Goal: Task Accomplishment & Management: Use online tool/utility

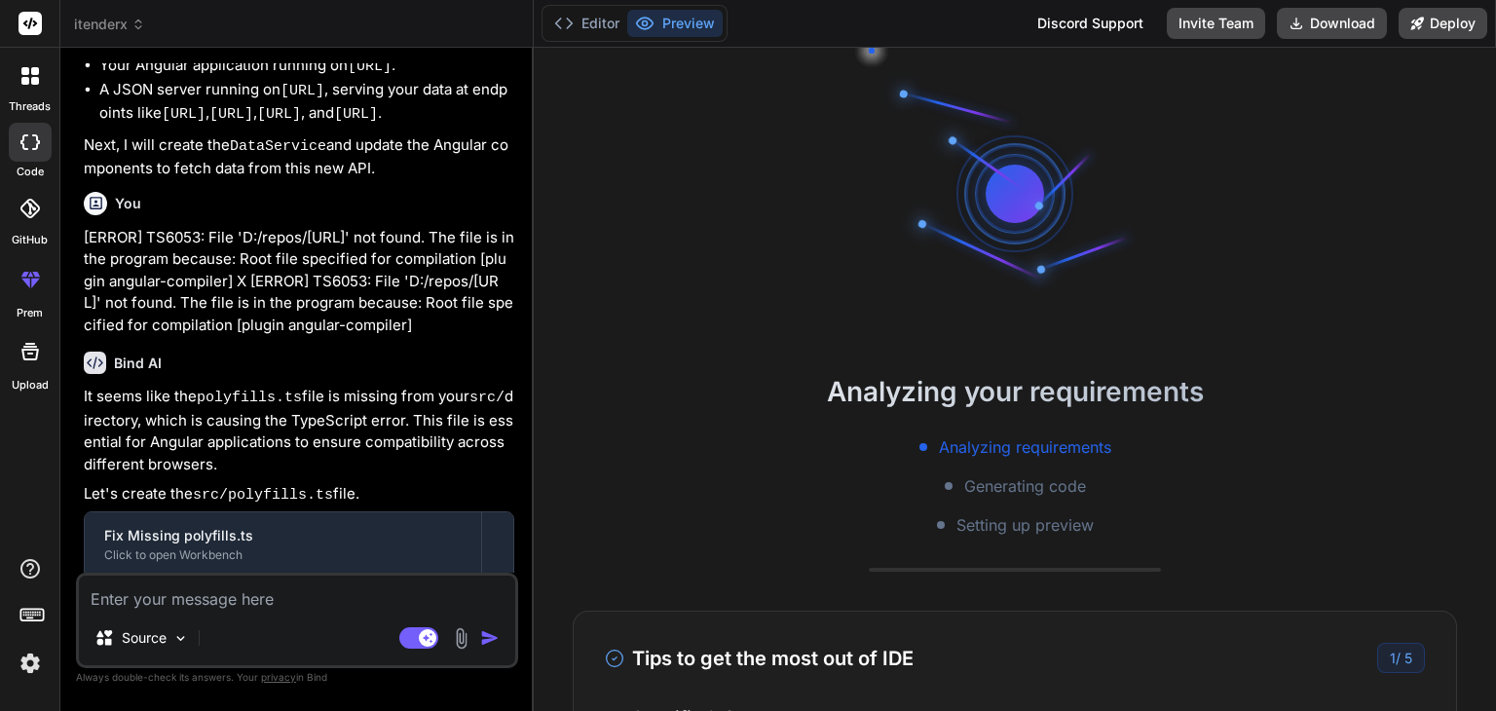
scroll to position [6178, 0]
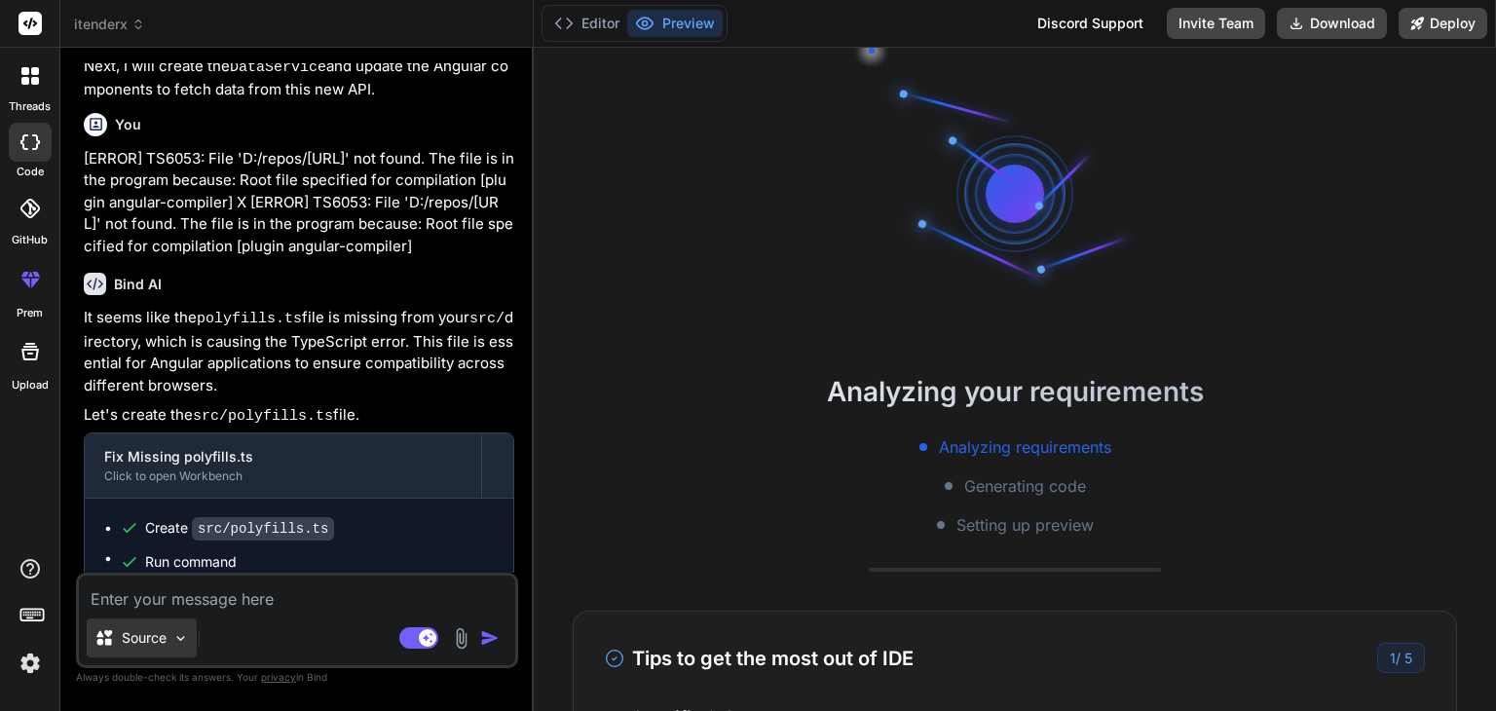
click at [181, 636] on img at bounding box center [180, 638] width 17 height 17
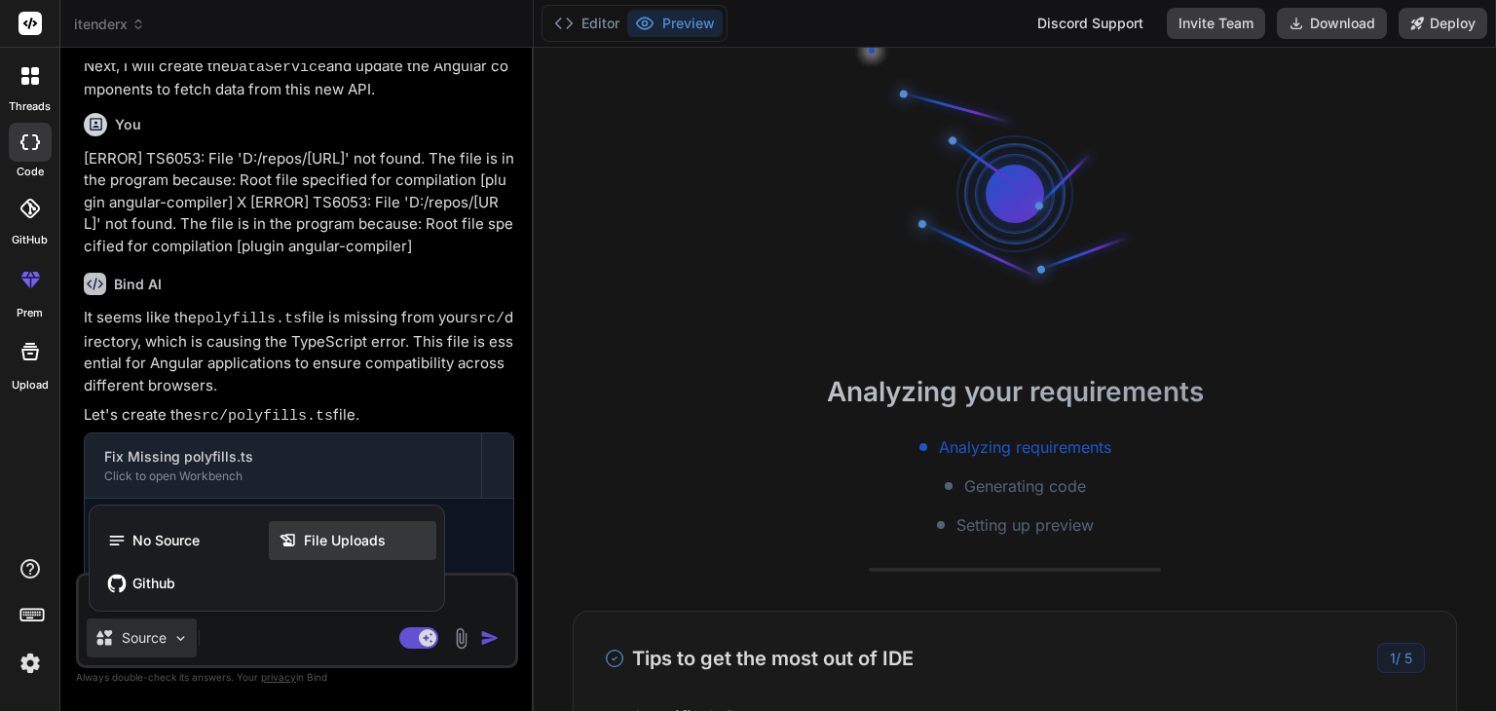
click at [304, 538] on span "File Uploads" at bounding box center [345, 540] width 82 height 19
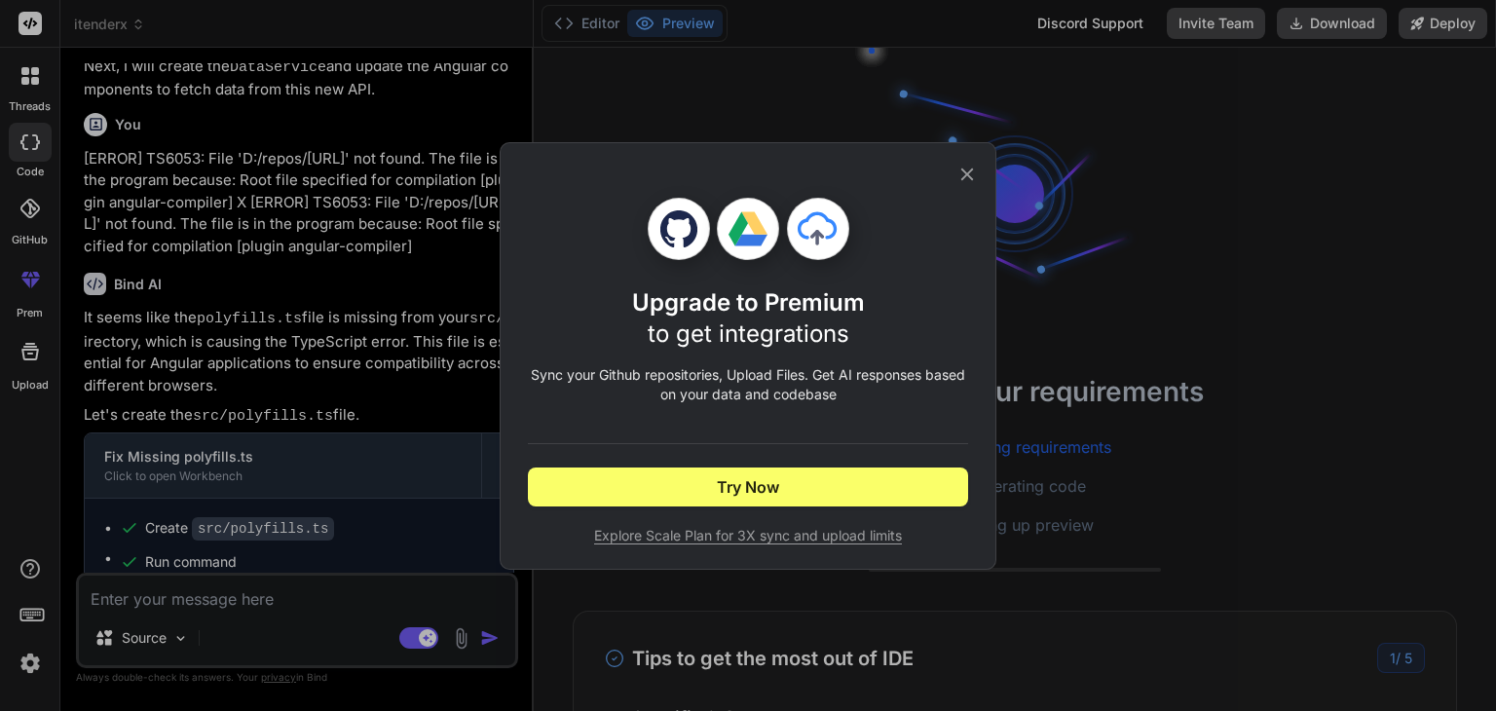
click at [973, 175] on icon at bounding box center [966, 174] width 21 height 21
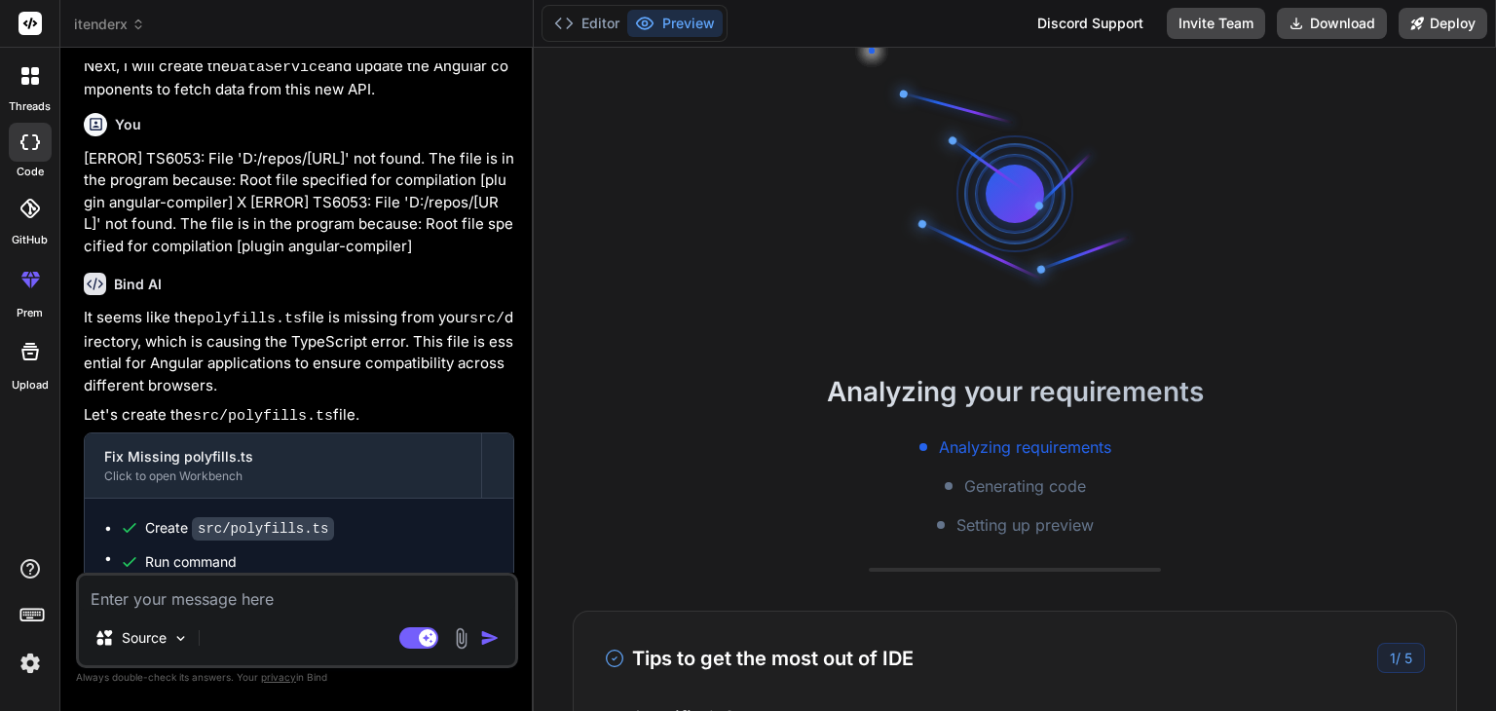
type textarea "x"
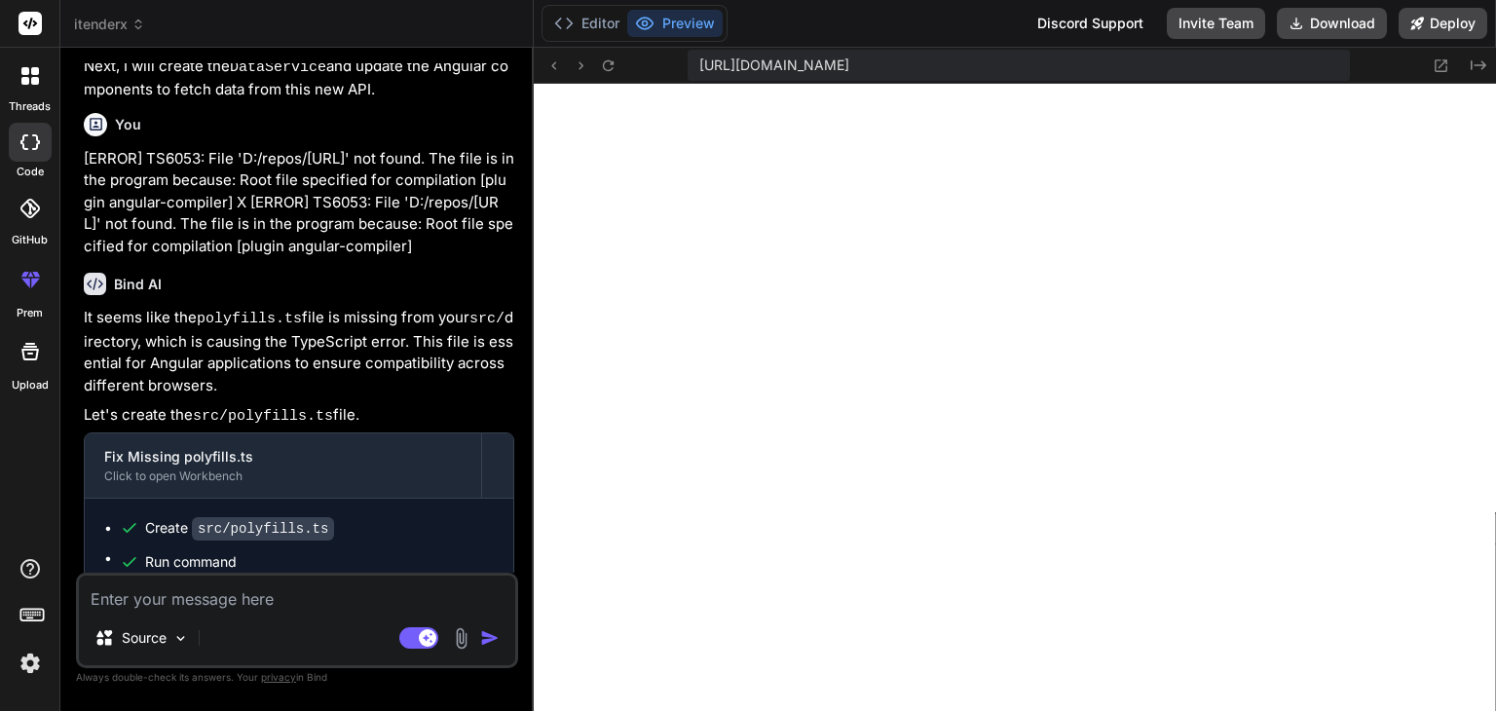
scroll to position [953, 0]
click at [425, 603] on textarea at bounding box center [297, 592] width 436 height 35
click at [604, 19] on button "Editor" at bounding box center [586, 23] width 81 height 27
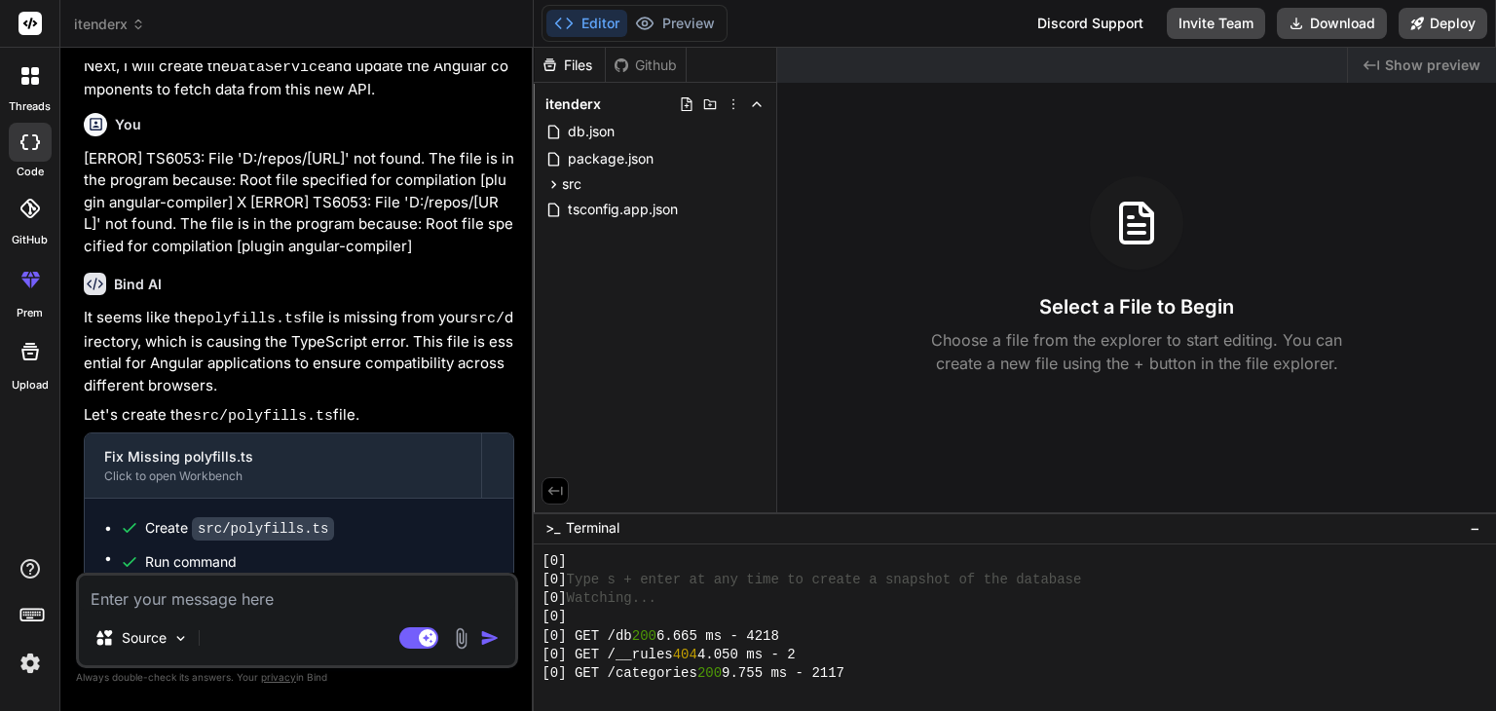
click at [188, 597] on textarea at bounding box center [297, 592] width 436 height 35
click at [249, 638] on div "Source" at bounding box center [297, 641] width 436 height 47
click at [243, 610] on textarea at bounding box center [297, 592] width 436 height 35
type textarea "i"
type textarea "x"
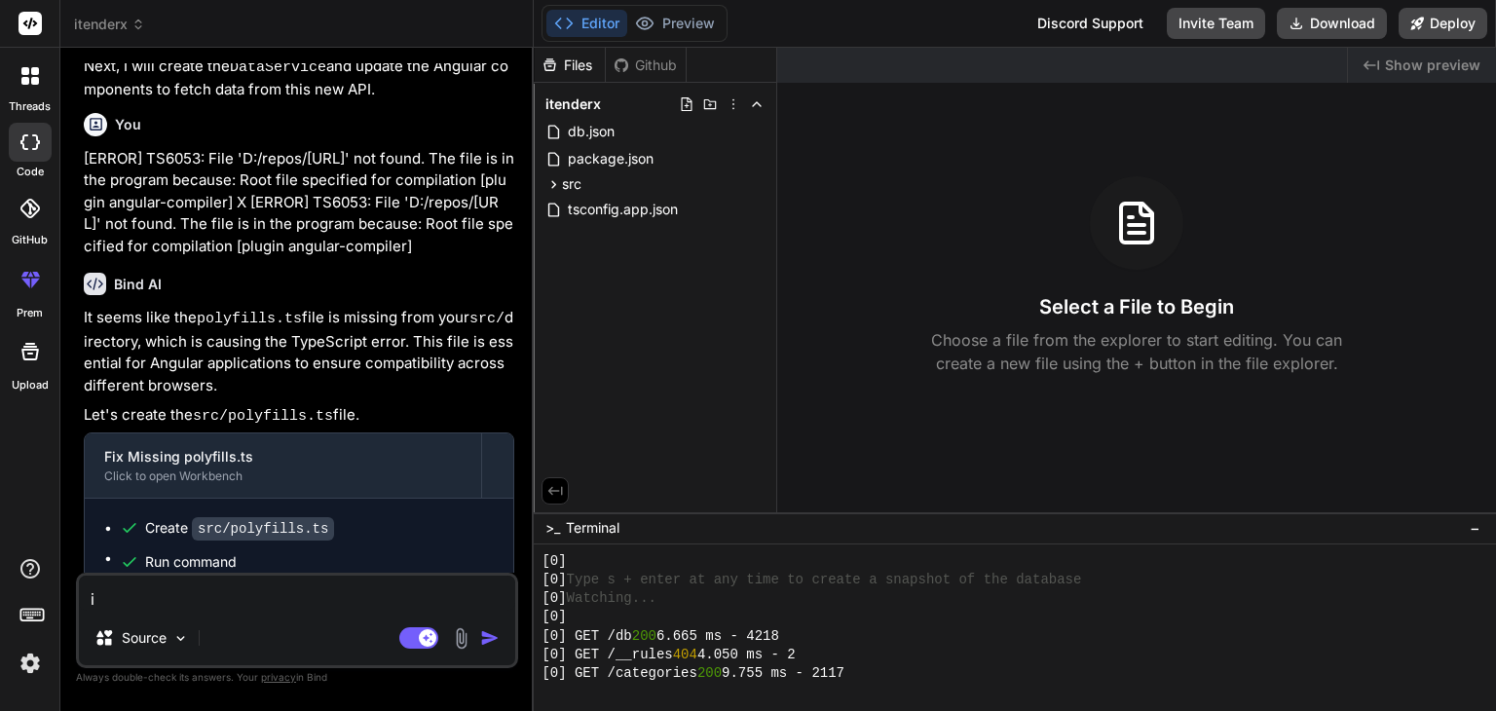
type textarea "in"
type textarea "x"
type textarea "in"
type textarea "x"
type textarea "in h"
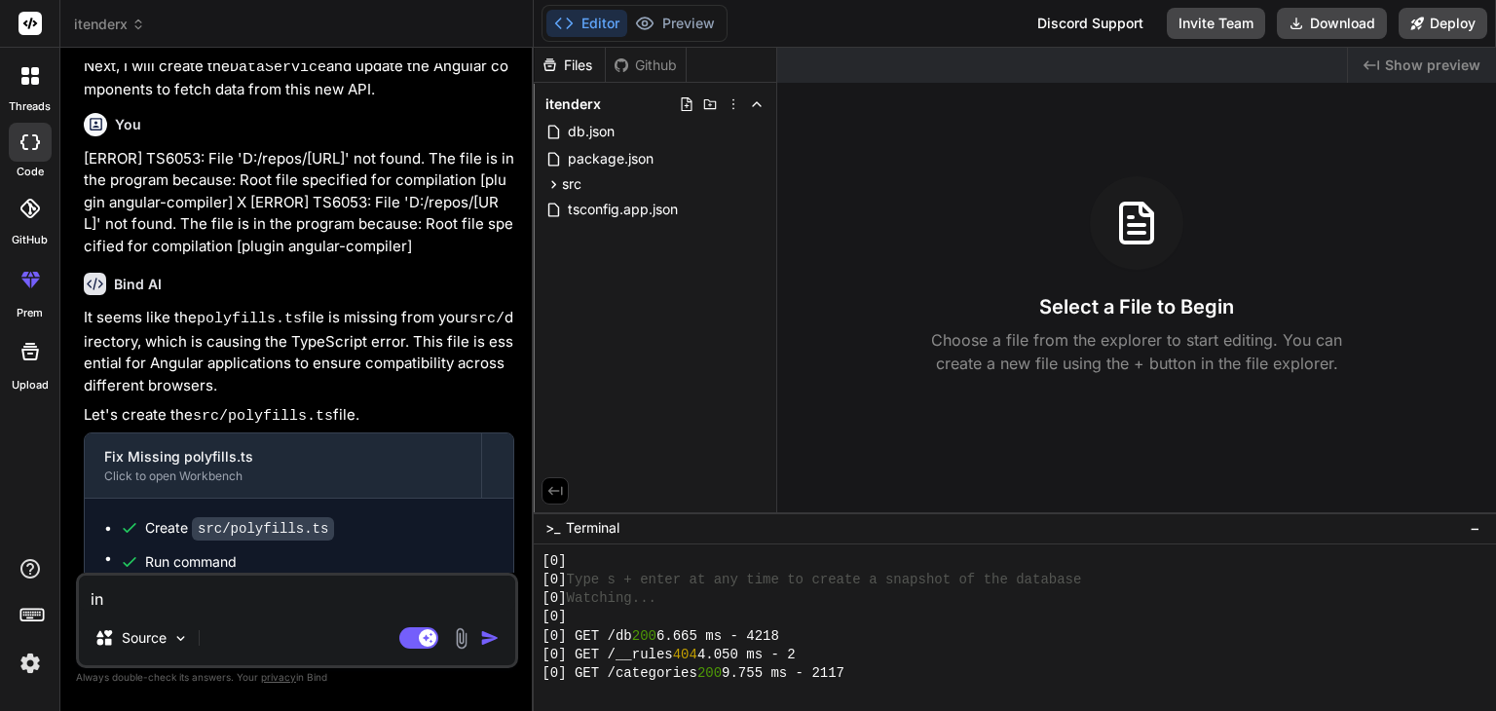
type textarea "x"
type textarea "in ho"
type textarea "x"
type textarea "in hom"
type textarea "x"
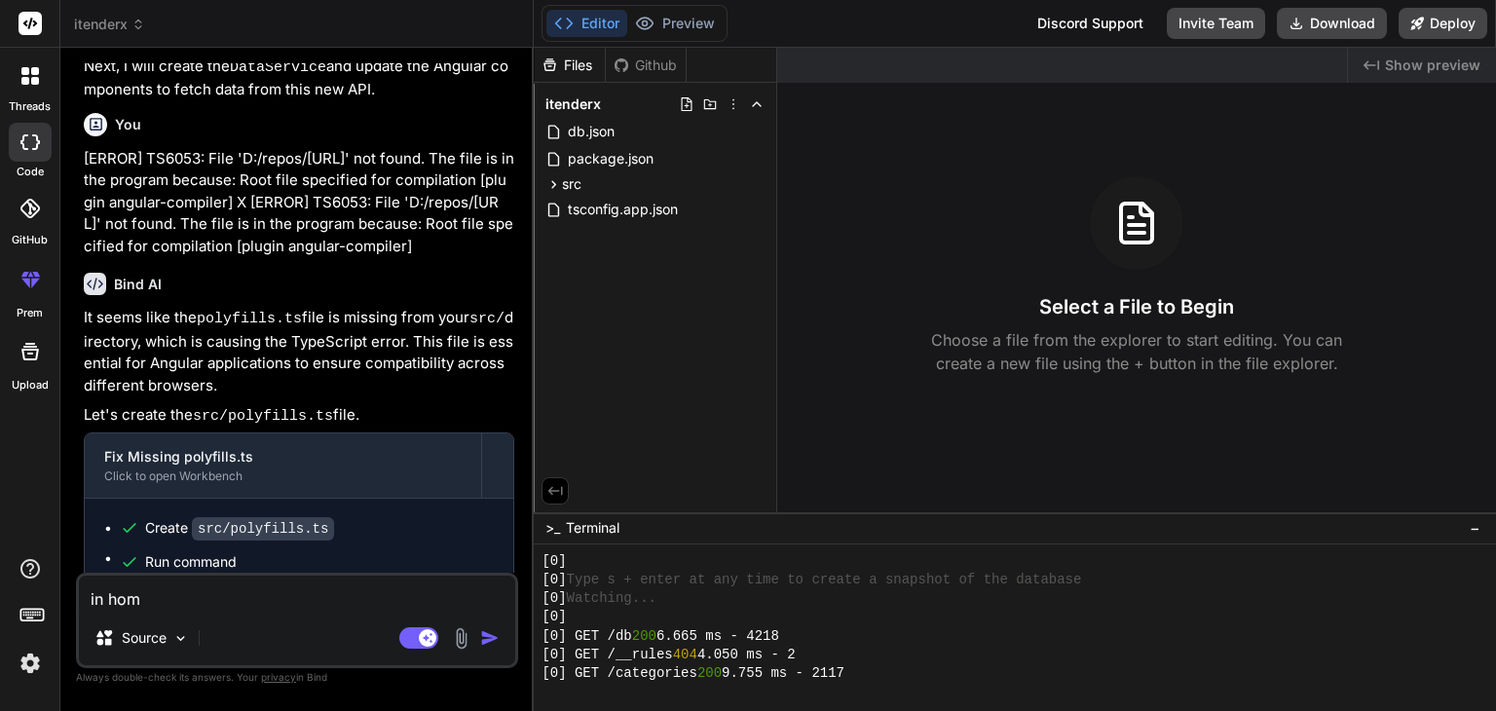
type textarea "in home"
type textarea "x"
type textarea "in home"
type textarea "x"
type textarea "in home p"
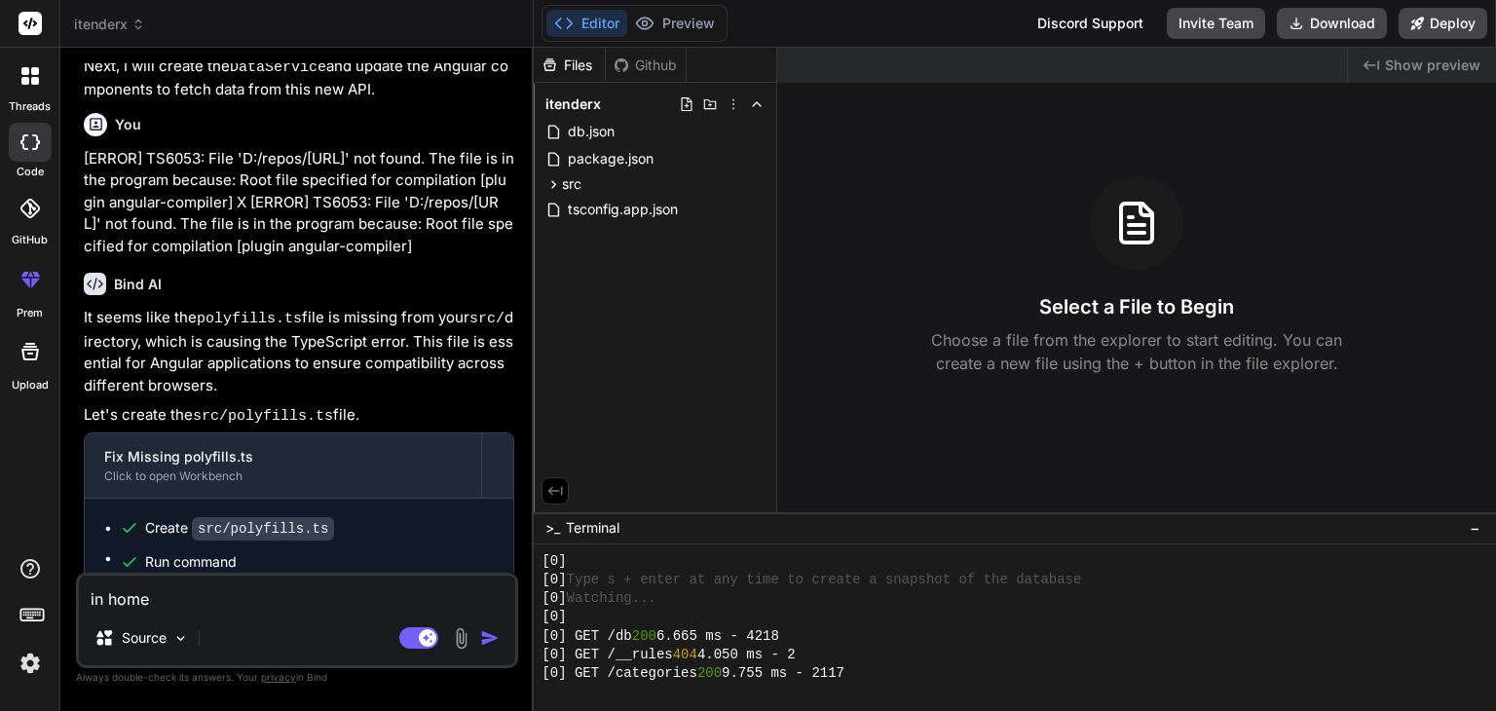
type textarea "x"
type textarea "in home pa"
type textarea "x"
type textarea "in home pag"
type textarea "x"
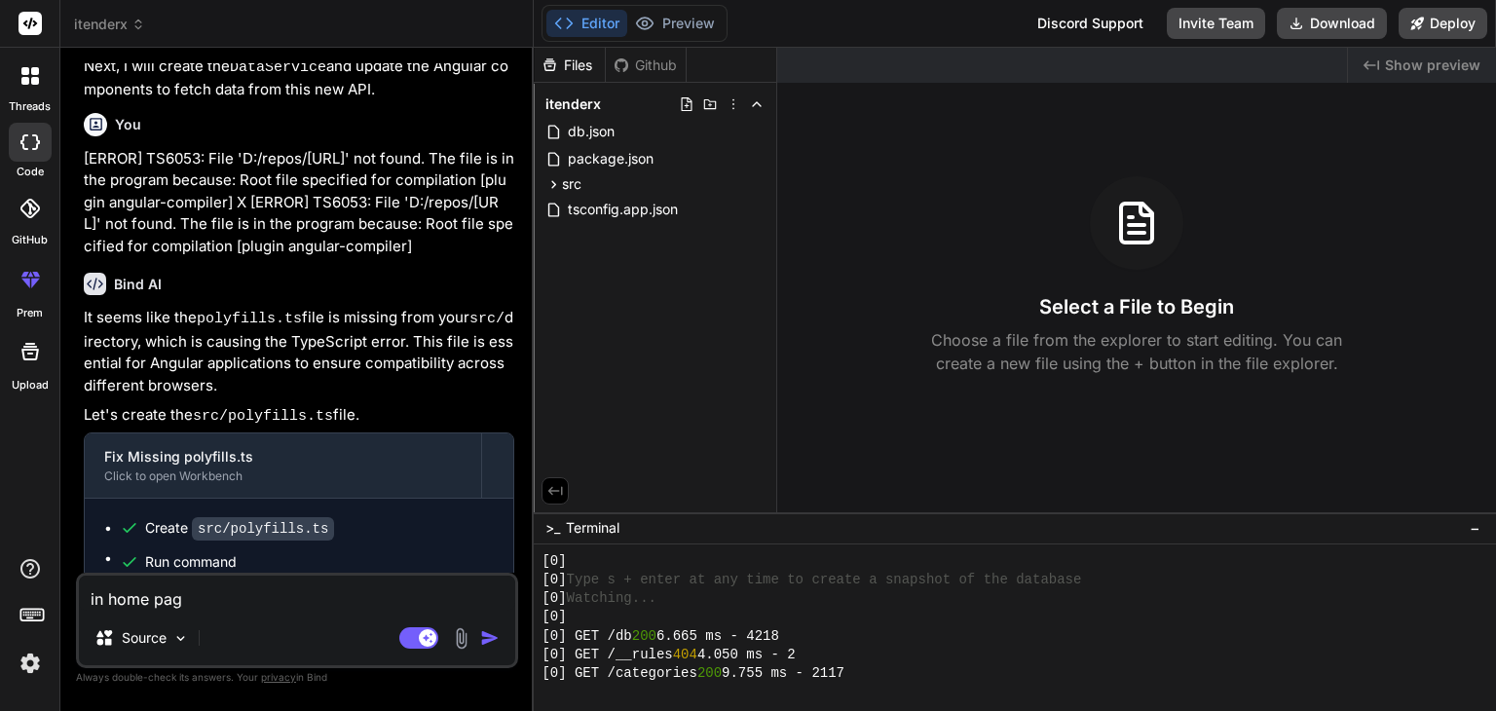
type textarea "in home page"
type textarea "x"
type textarea "in home page"
type textarea "x"
type textarea "in home page o"
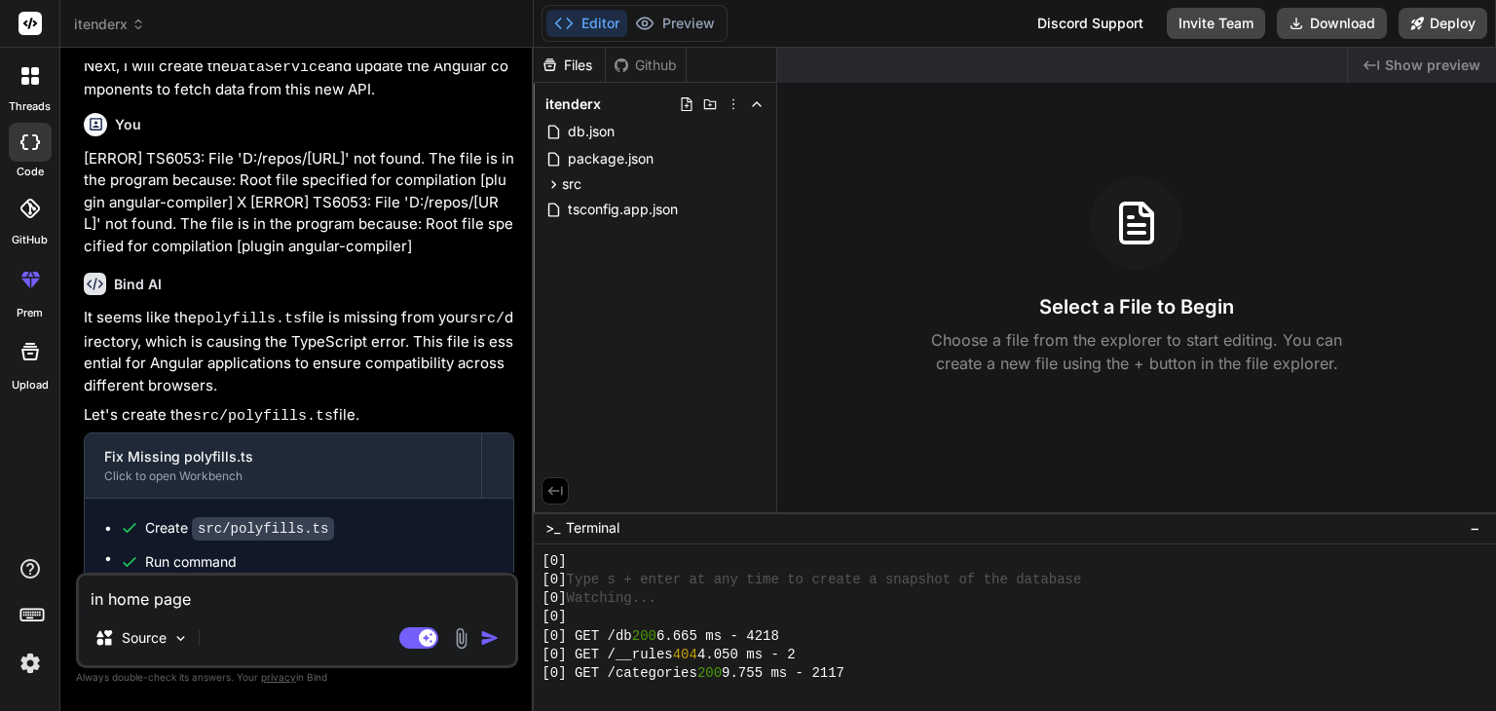
type textarea "x"
type textarea "in home page of"
type textarea "x"
type textarea "in home page of"
type textarea "x"
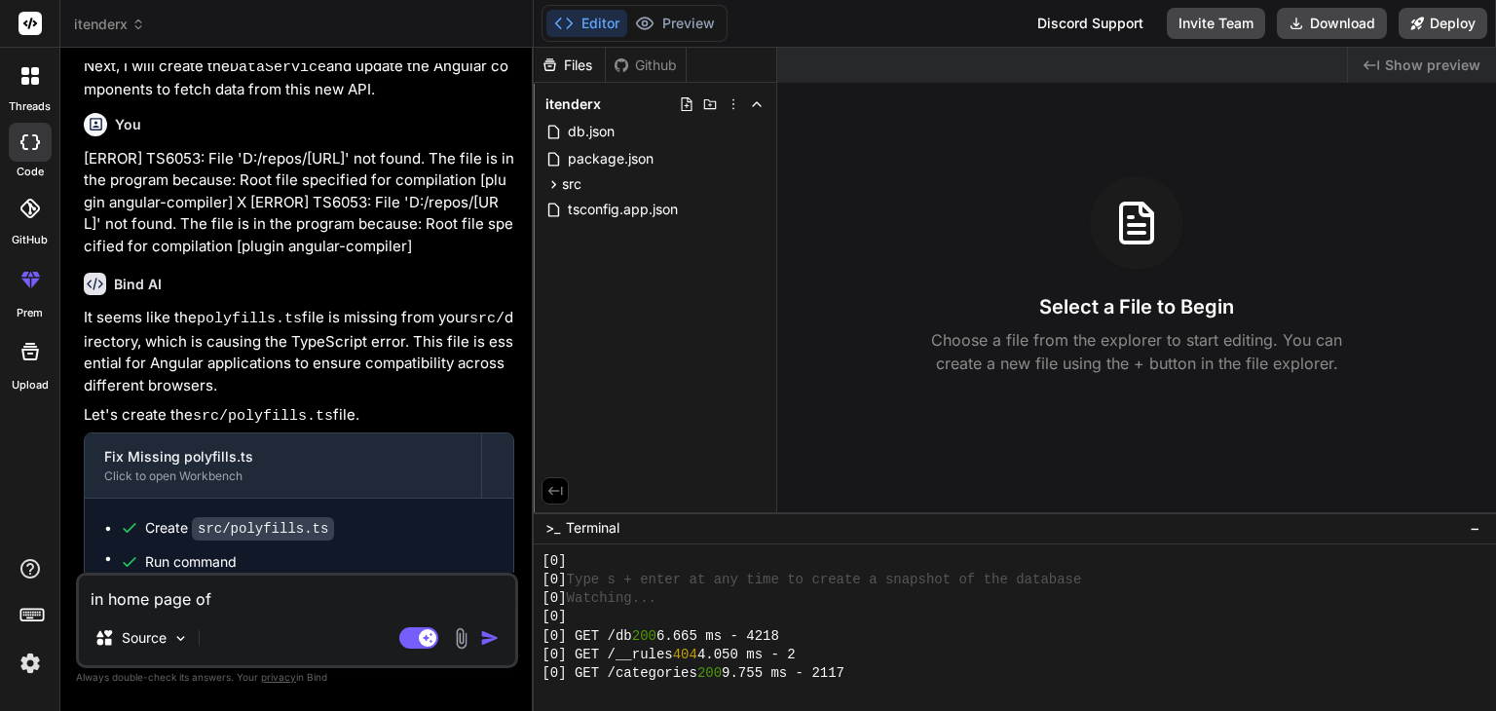
type textarea "in home page of c"
type textarea "x"
type textarea "in home page of ct"
type textarea "x"
type textarea "in home page of cta"
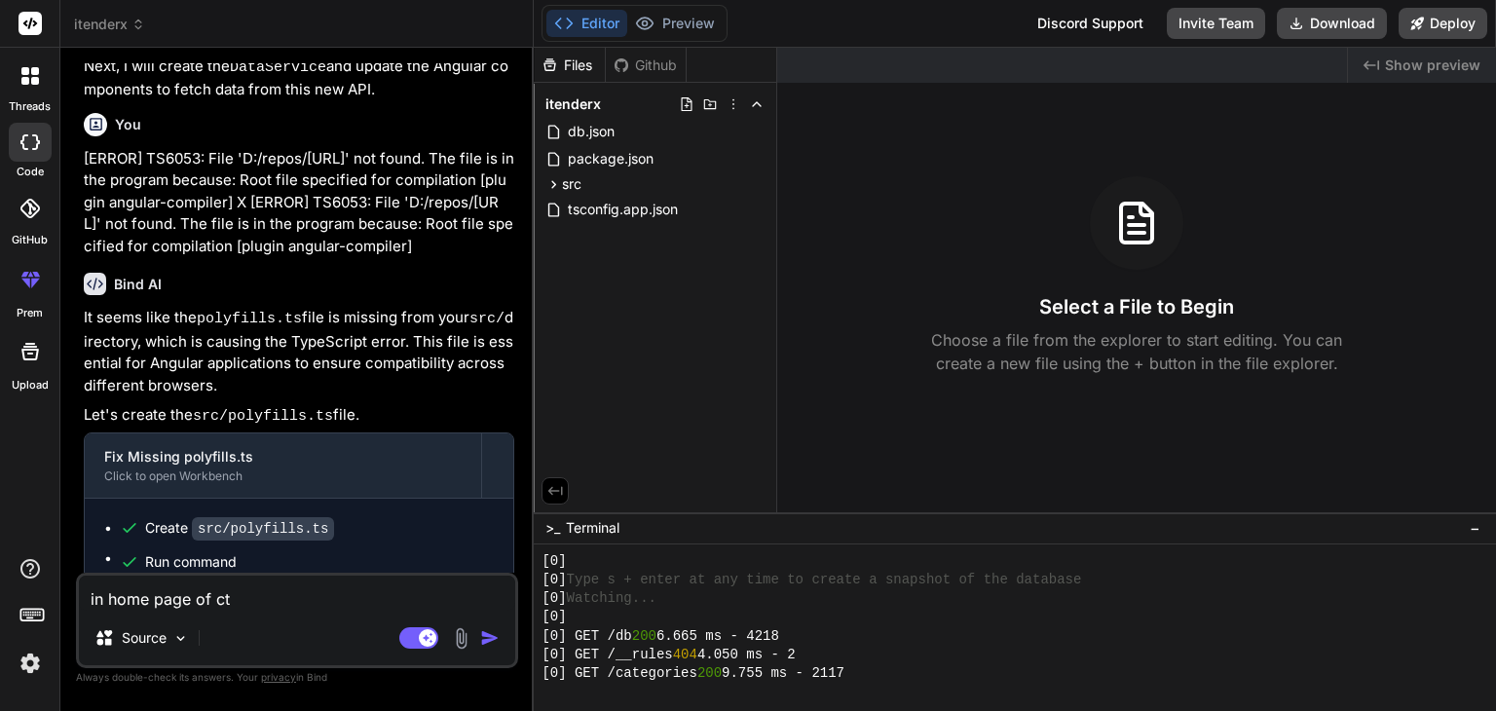
type textarea "x"
type textarea "in home page of ct"
type textarea "x"
type textarea "in home page of c"
type textarea "x"
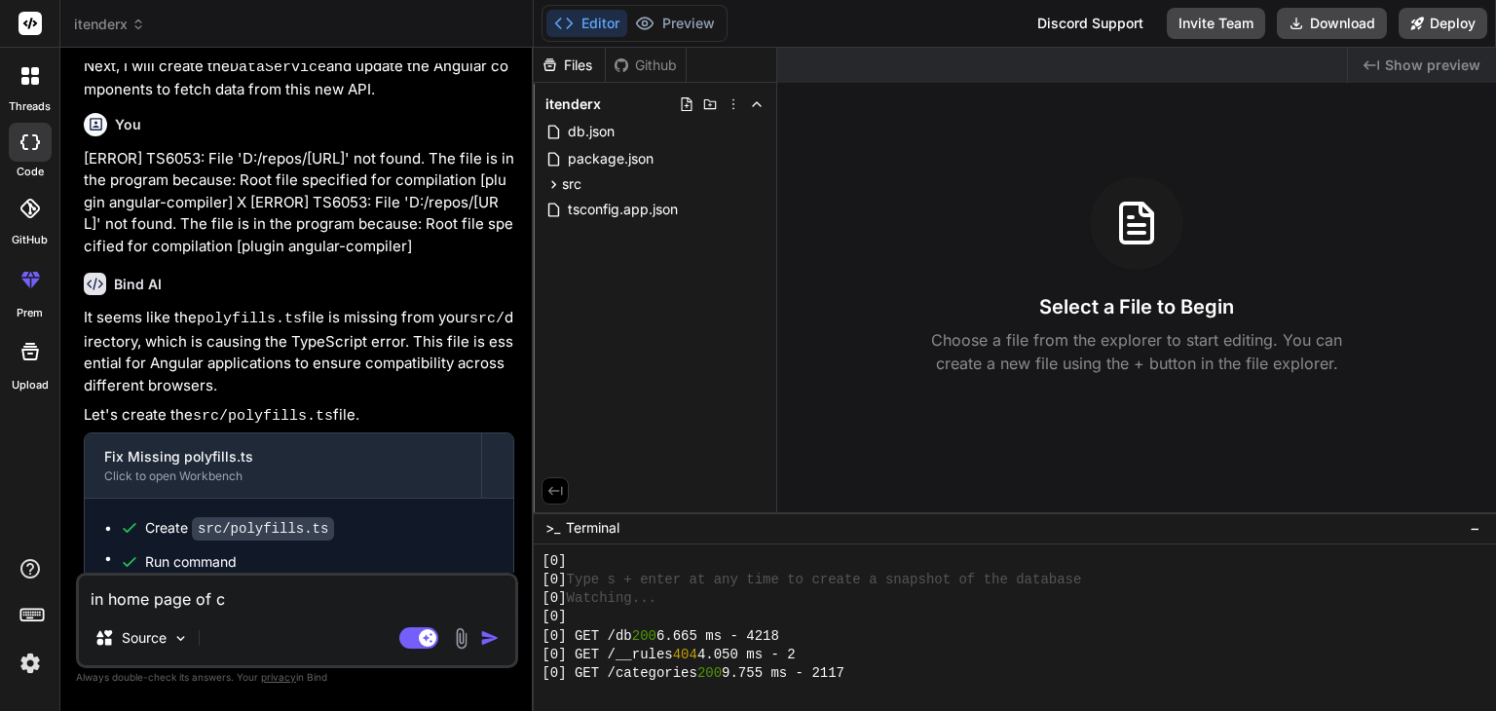
type textarea "in home page of ca"
type textarea "x"
type textarea "in home page of cat"
type textarea "x"
type textarea "in home page of cate"
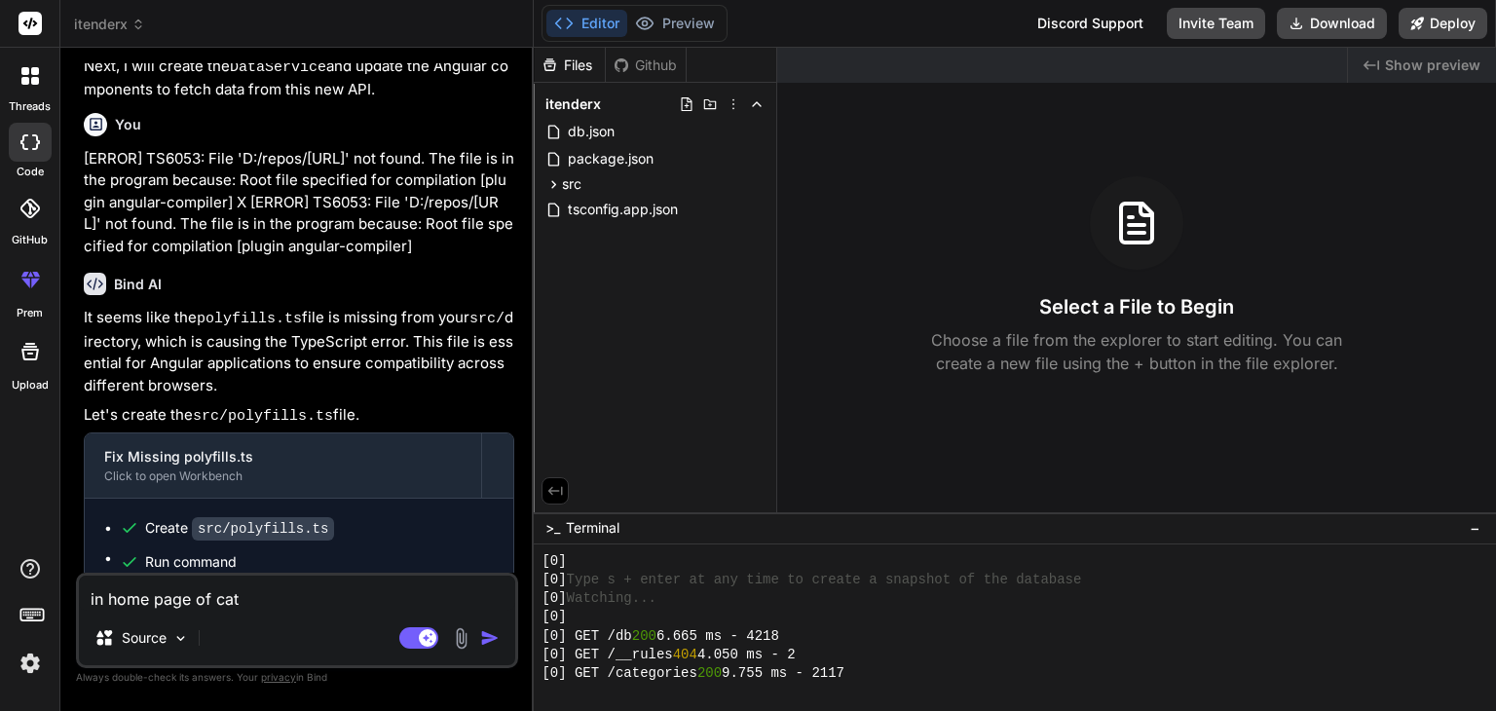
type textarea "x"
type textarea "in home page of categ"
type textarea "x"
type textarea "in home page of catego"
type textarea "x"
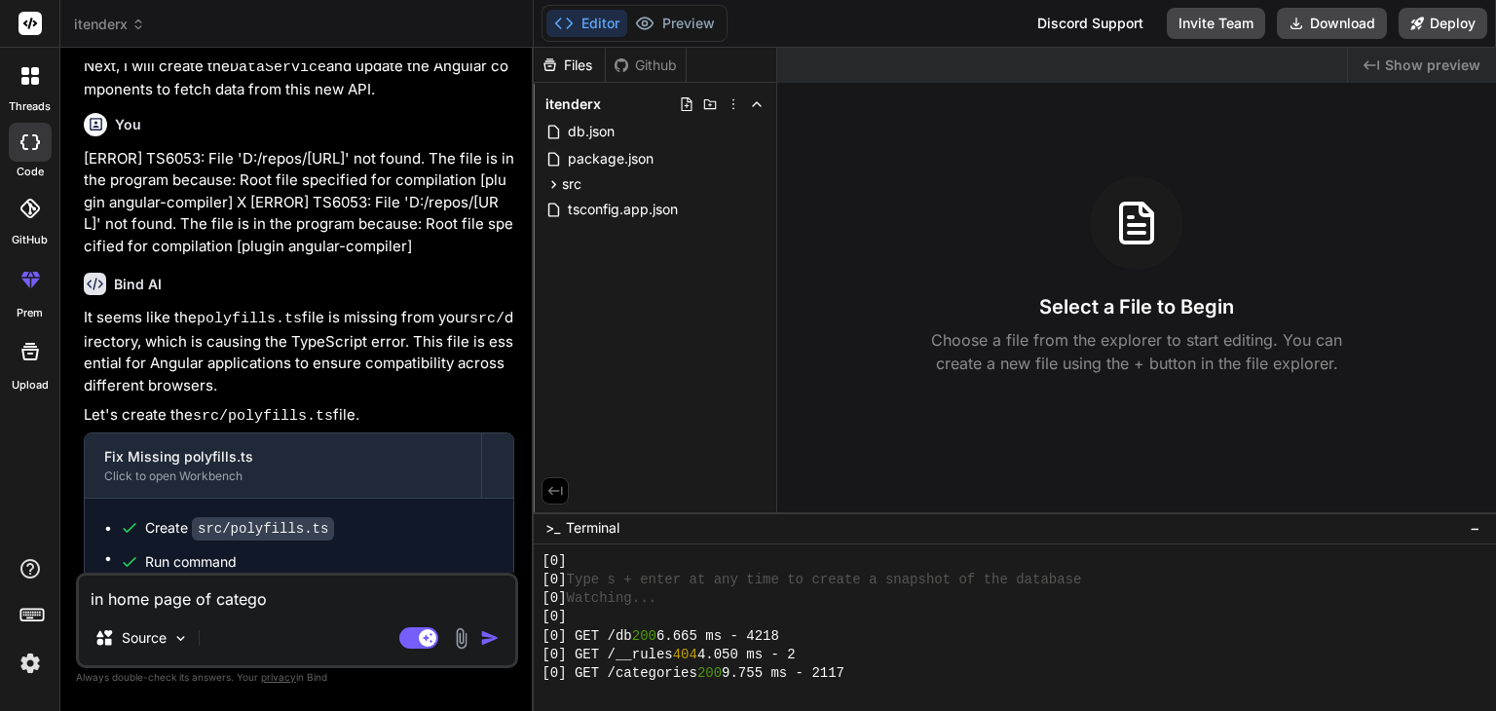
type textarea "in home page of categor"
type textarea "x"
type textarea "in home page of category"
type textarea "x"
type textarea "in home page of category"
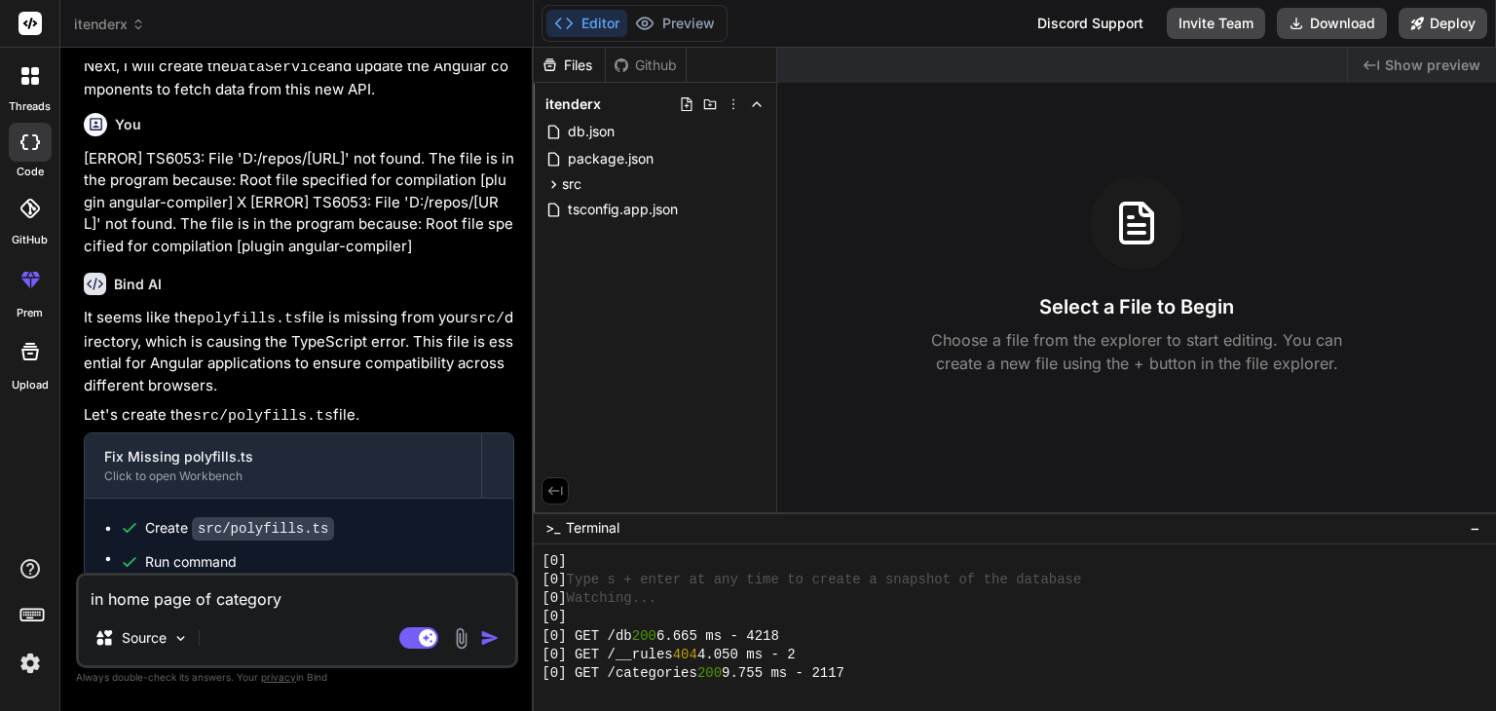
type textarea "x"
type textarea "in home page of category b"
type textarea "x"
type textarea "in home page of category br"
type textarea "x"
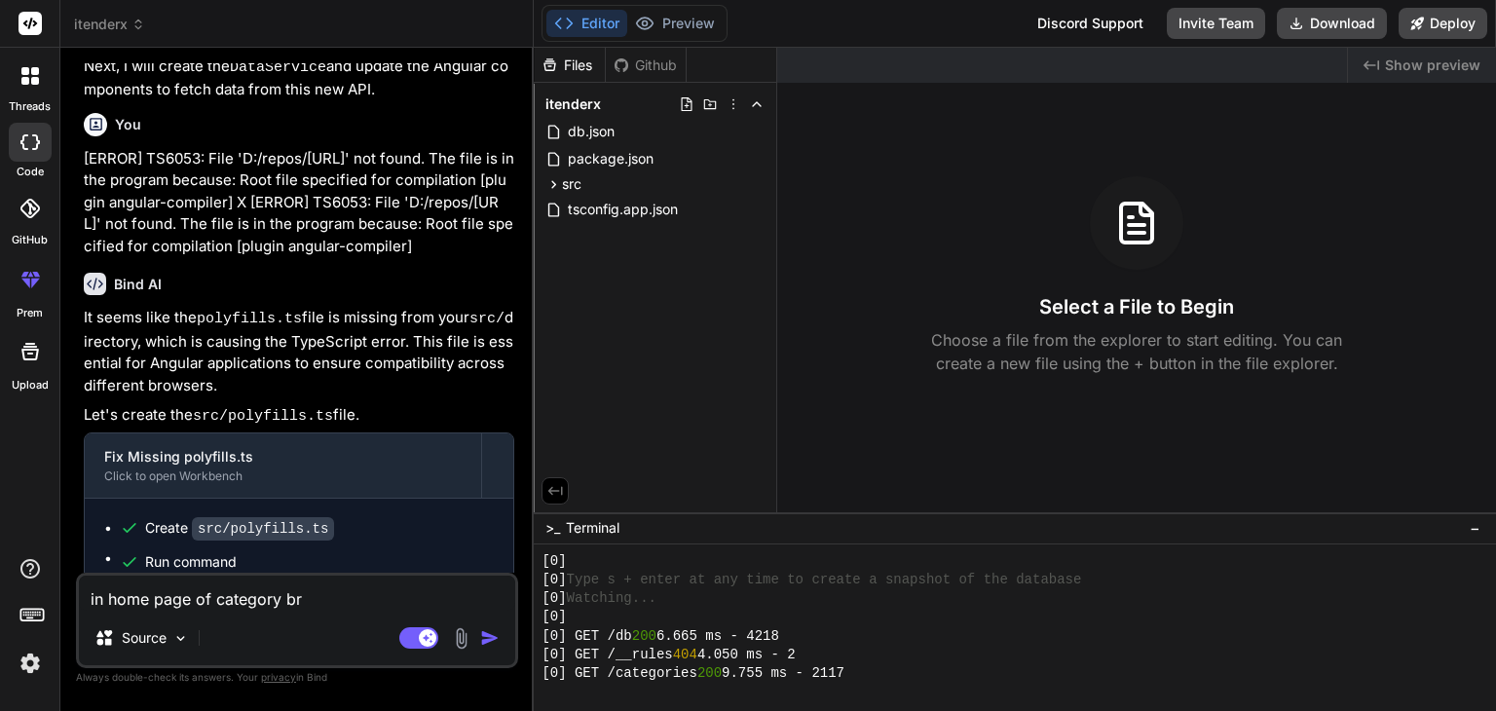
type textarea "in home page of category bro"
type textarea "x"
type textarea "in home page of category brow"
type textarea "x"
type textarea "in home page of category brows"
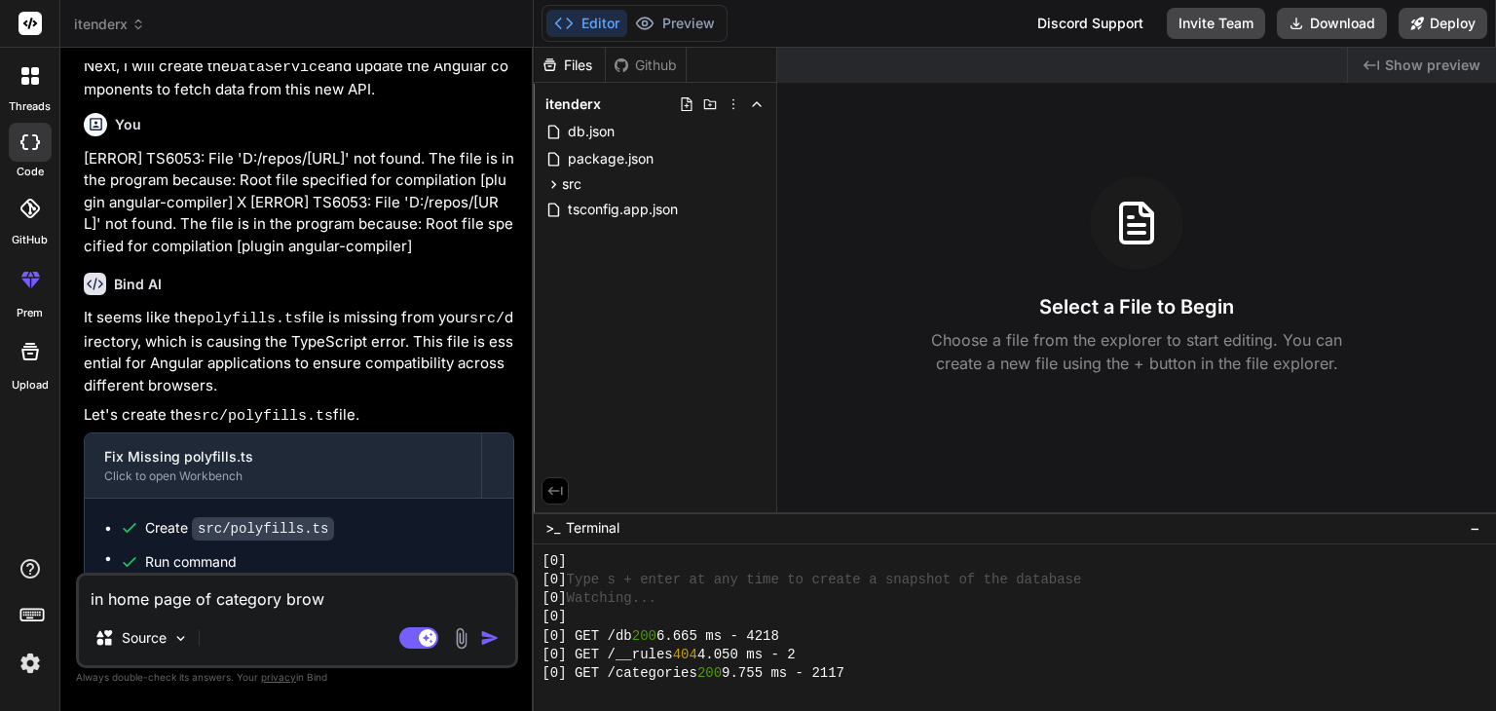
type textarea "x"
type textarea "in home page of category browsi"
type textarea "x"
type textarea "in home page of category browsin"
type textarea "x"
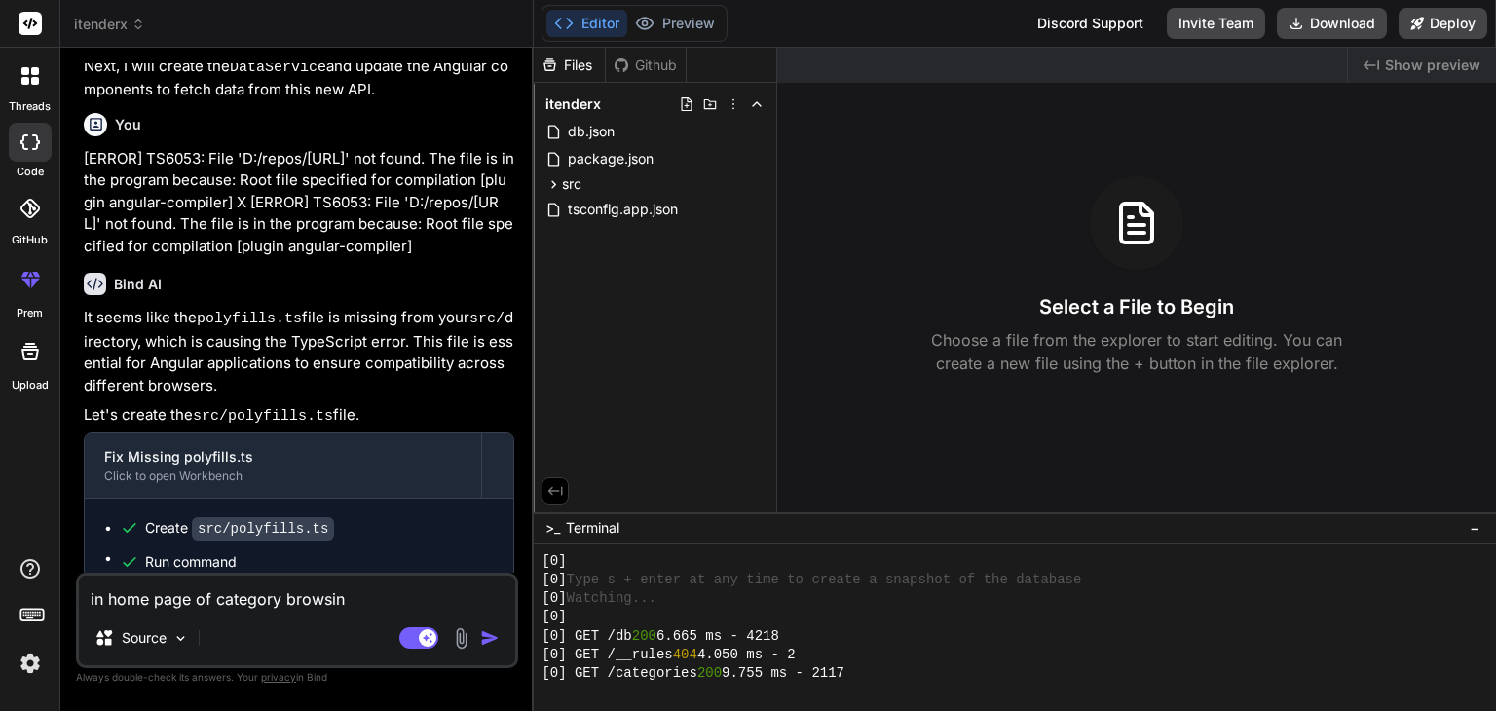
type textarea "in home page of category browsing"
type textarea "x"
type textarea "in home page of category browsing,"
type textarea "x"
type textarea "in home page of category browsing,"
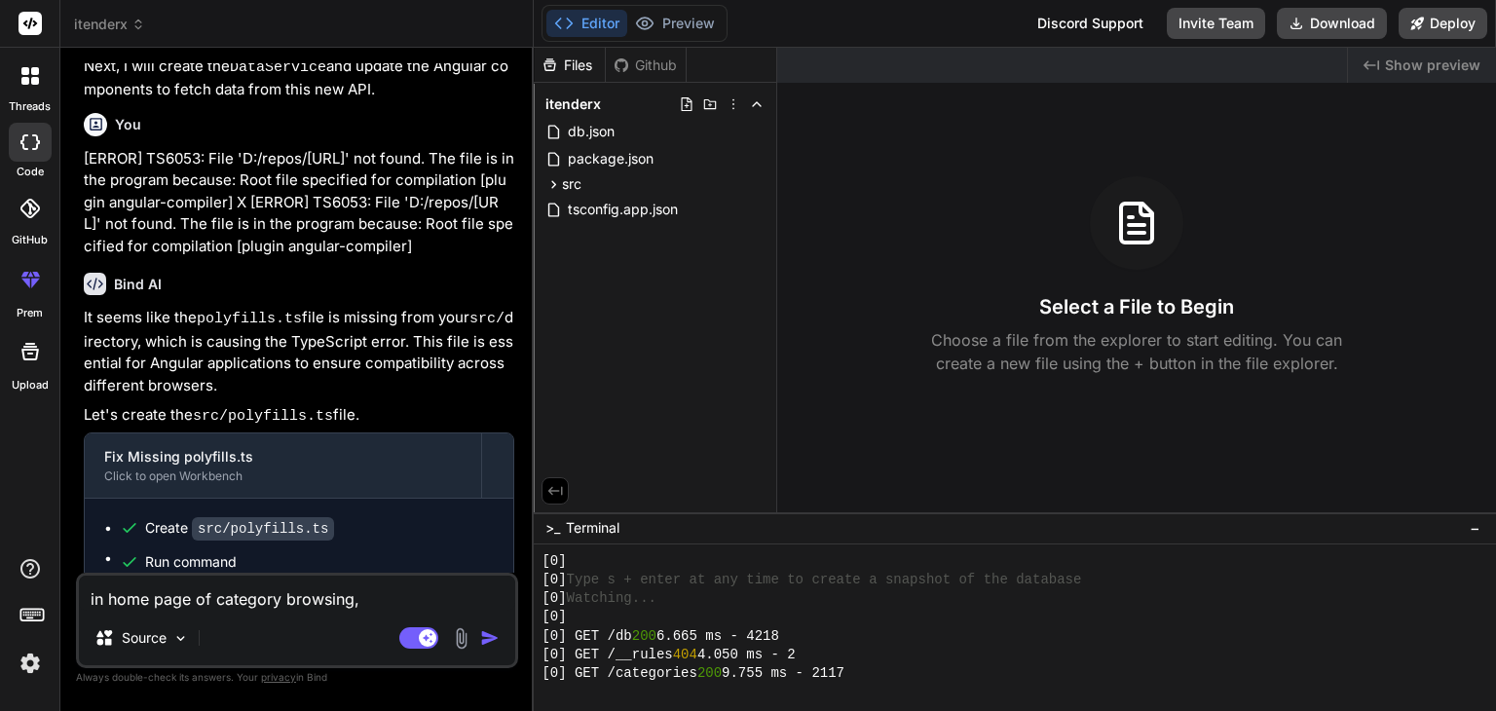
type textarea "x"
type textarea "in home page of category browsing, w"
type textarea "x"
type textarea "in home page of category browsing, wh"
type textarea "x"
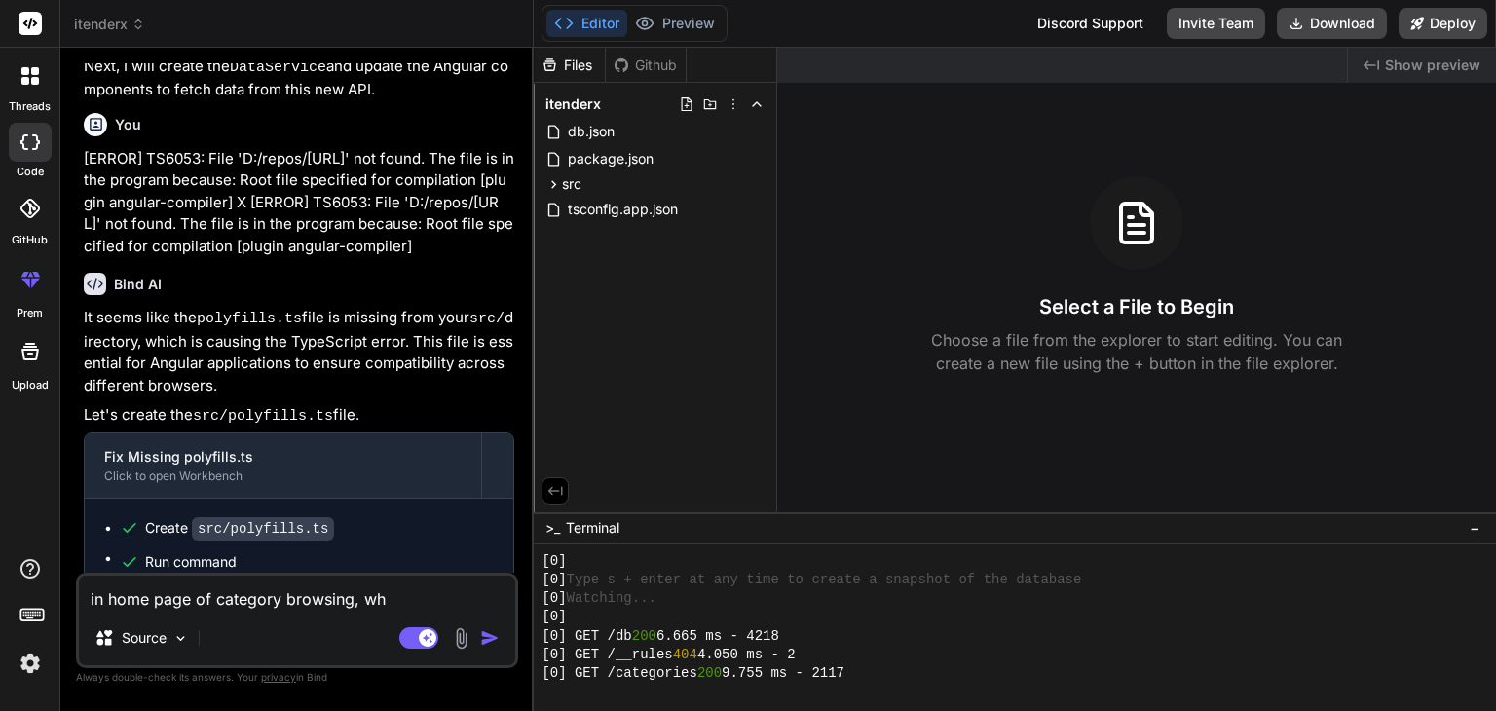
type textarea "in home page of category browsing, whe"
type textarea "x"
type textarea "in home page of category browsing, when"
type textarea "x"
type textarea "in home page of category browsing, when"
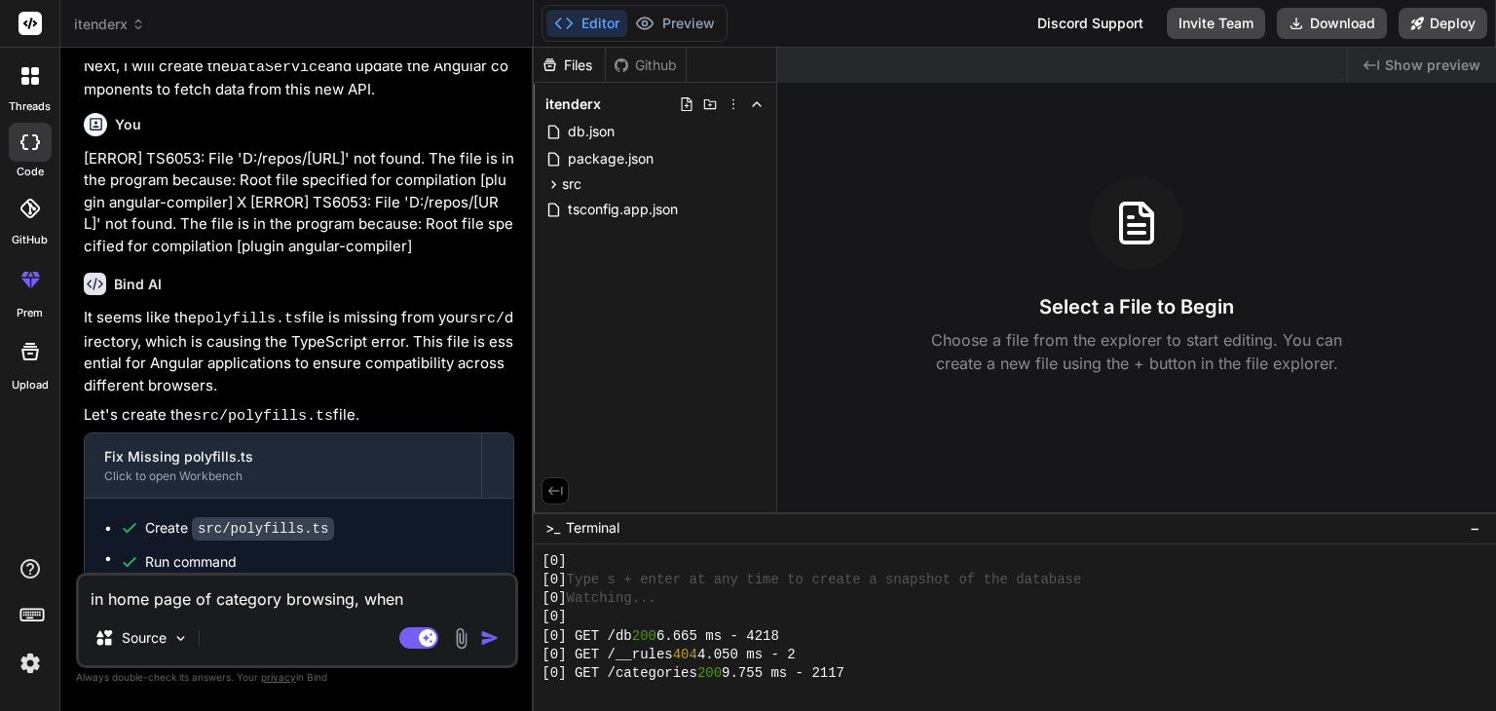
type textarea "x"
type textarea "in home page of category browsing, when c"
type textarea "x"
type textarea "in home page of category browsing, when cl"
type textarea "x"
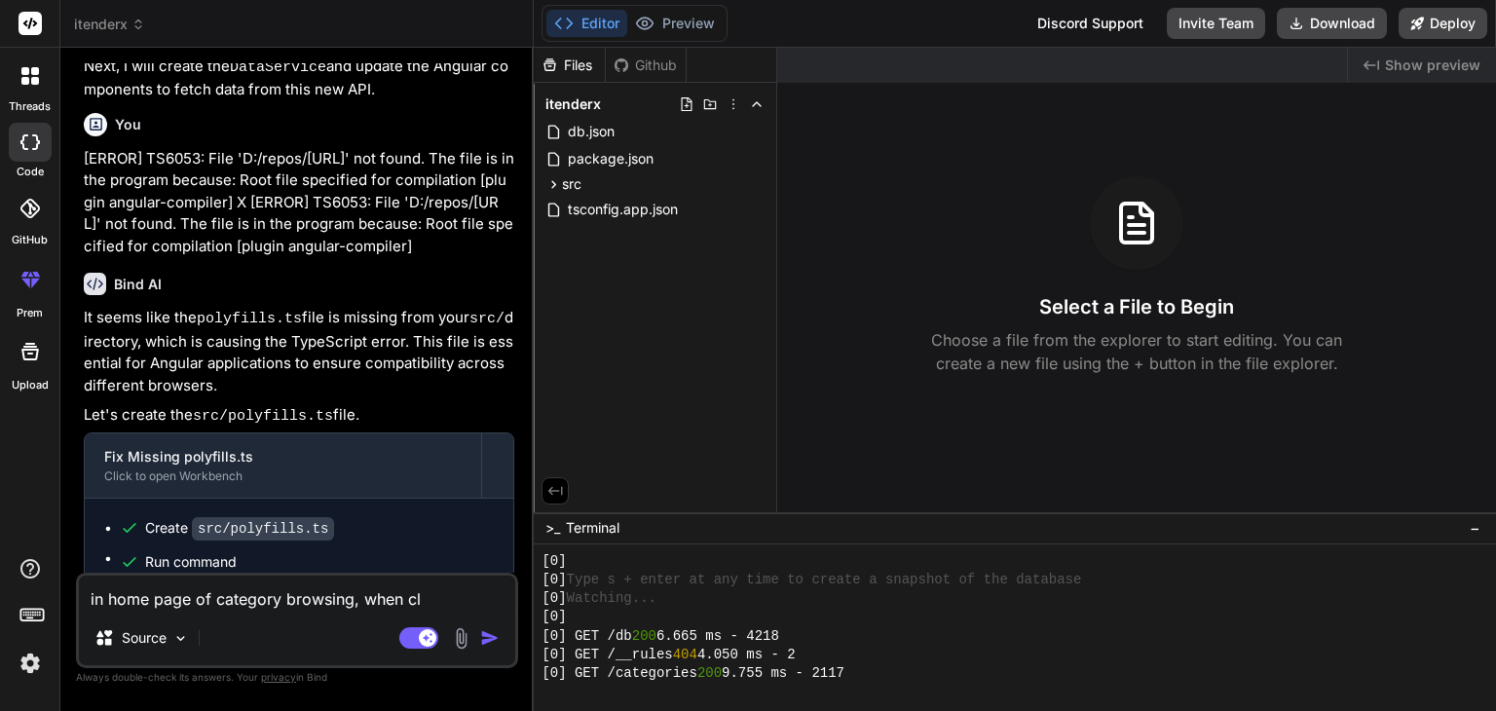
type textarea "in home page of category browsing, when cli"
type textarea "x"
type textarea "in home page of category browsing, when clic"
type textarea "x"
type textarea "in home page of category browsing, when click"
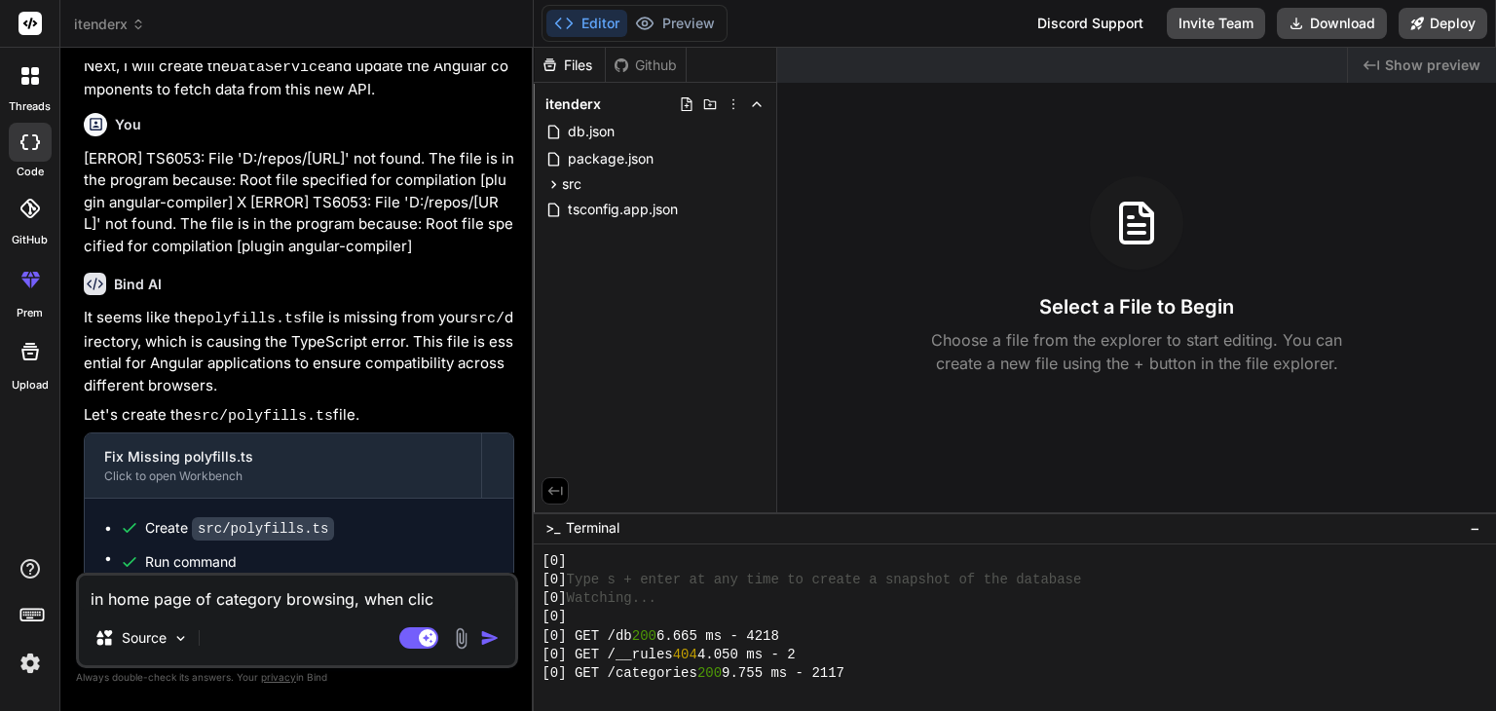
type textarea "x"
type textarea "in home page of category browsing, when click"
type textarea "x"
type textarea "in home page of category browsing, when click a"
type textarea "x"
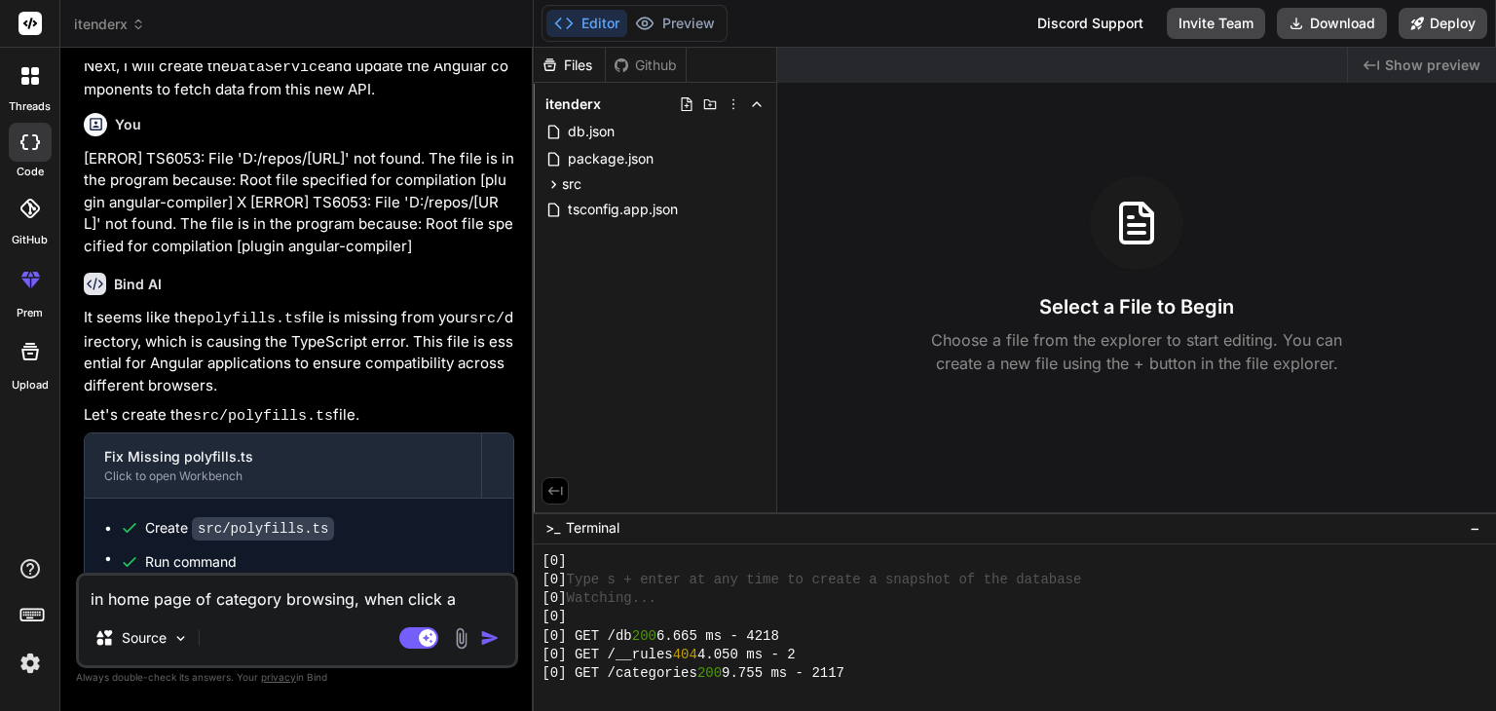
type textarea "in home page of category browsing, when click a"
type textarea "x"
type textarea "in home page of category browsing, when click a c"
type textarea "x"
type textarea "in home page of category browsing, when click a ca"
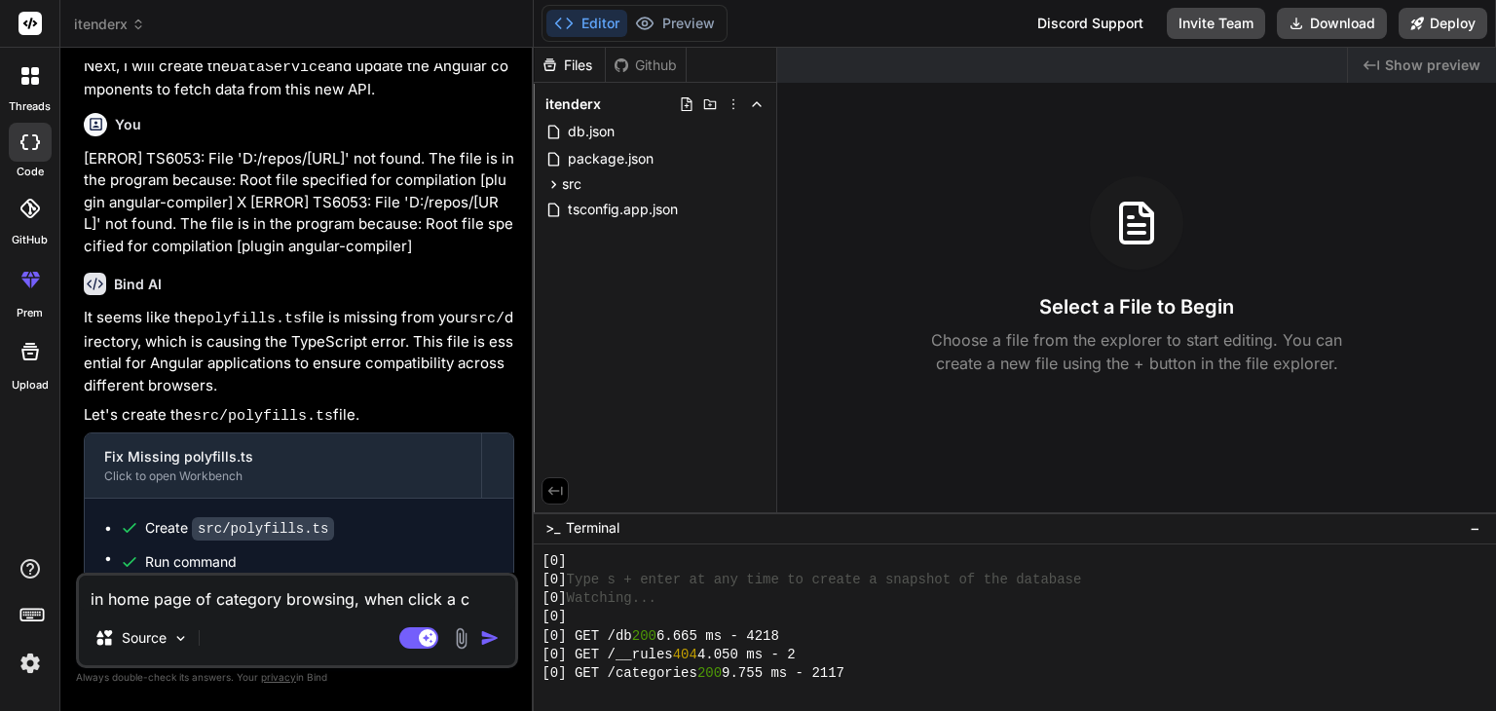
type textarea "x"
type textarea "in home page of category browsing, when click a cat"
type textarea "x"
type textarea "in home page of category browsing, when click a cate"
type textarea "x"
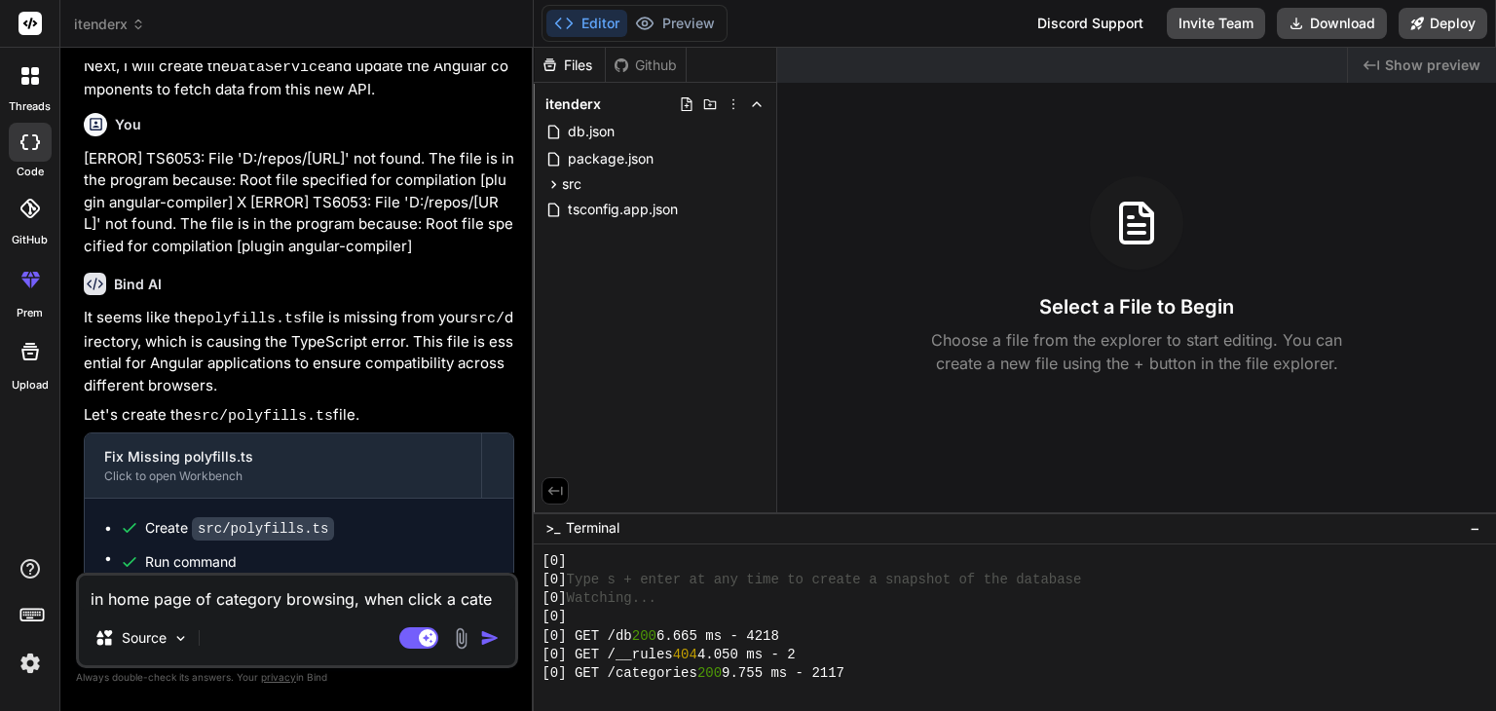
type textarea "in home page of category browsing, when click a categ"
type textarea "x"
type textarea "in home page of category browsing, when click a catego"
type textarea "x"
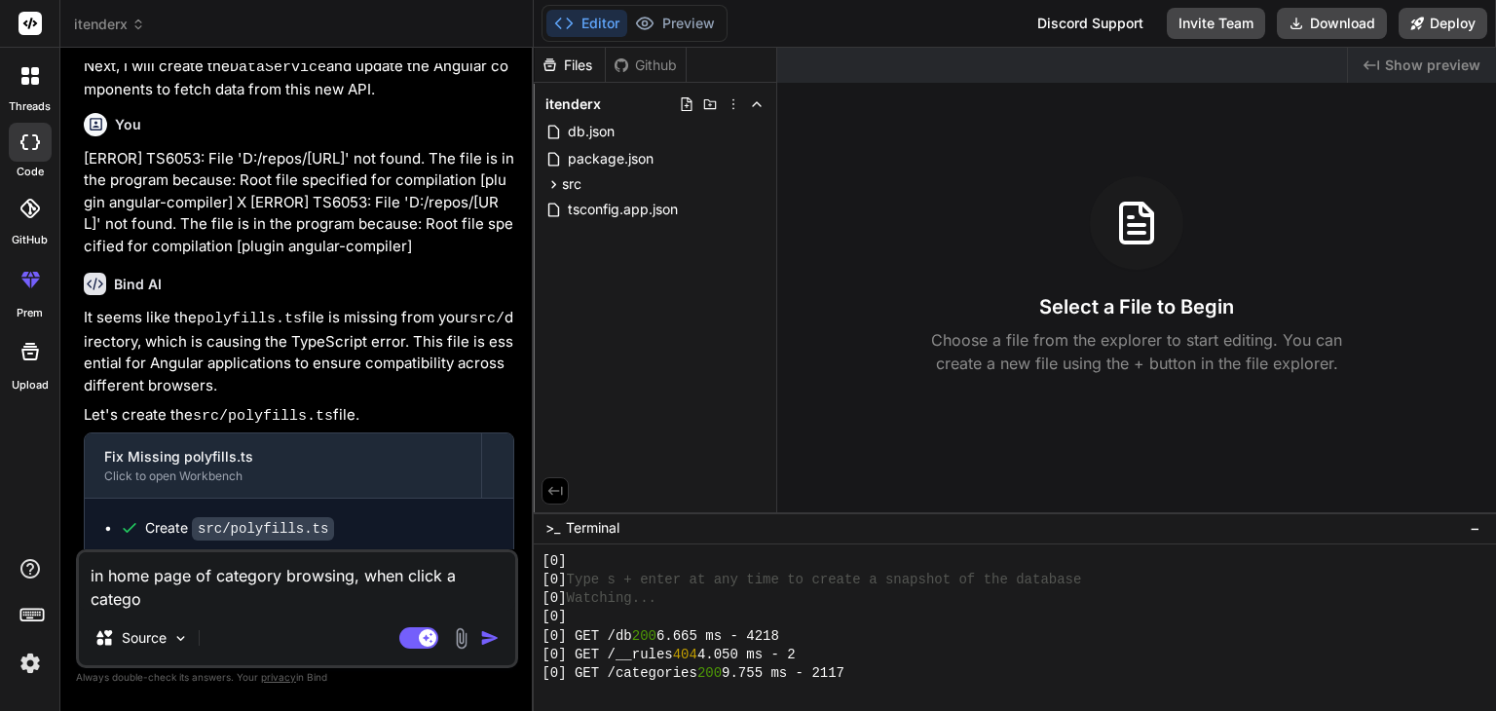
type textarea "in home page of category browsing, when click a categor"
type textarea "x"
type textarea "in home page of category browsing, when click a category"
type textarea "x"
type textarea "in home page of category browsing, when click a category"
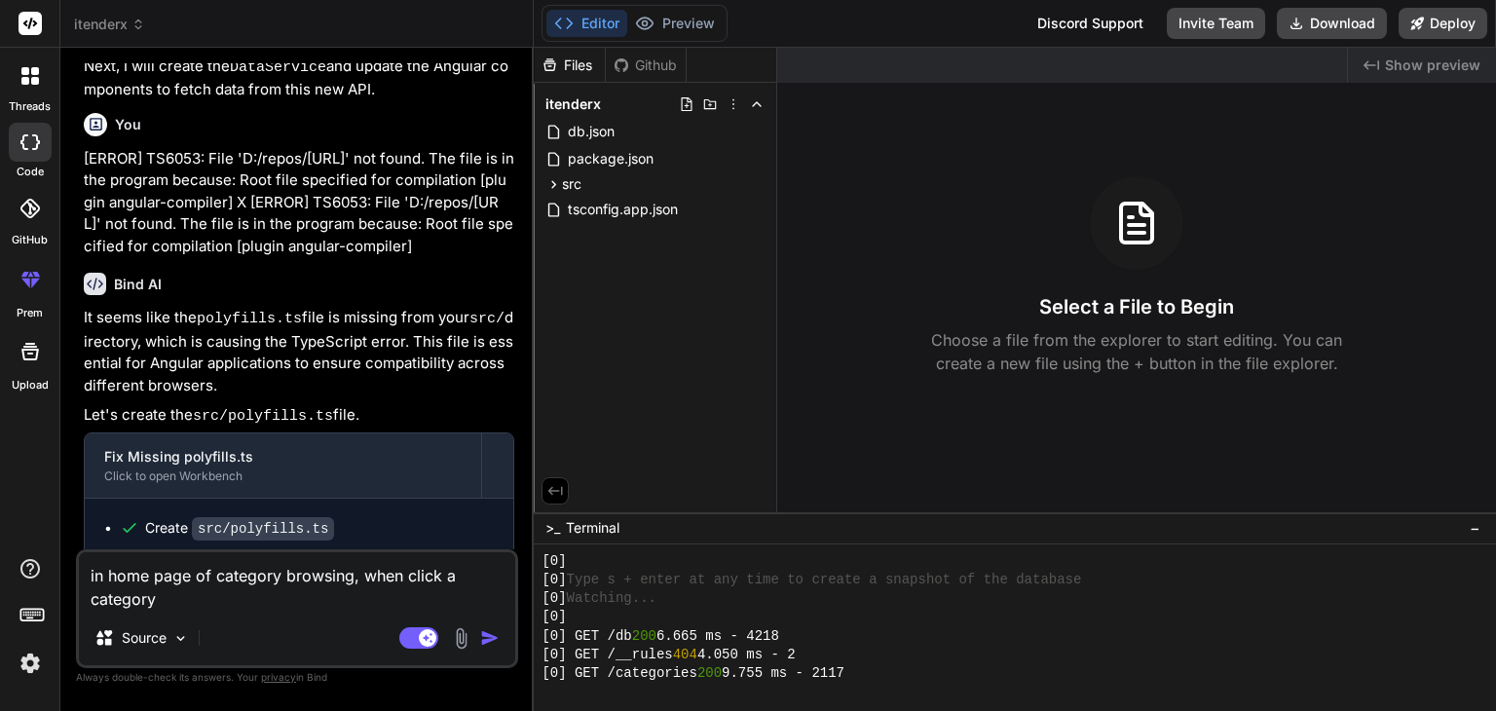
type textarea "x"
type textarea "in home page of category browsing, when click a category s"
type textarea "x"
type textarea "in home page of category browsing, when click a category sh"
type textarea "x"
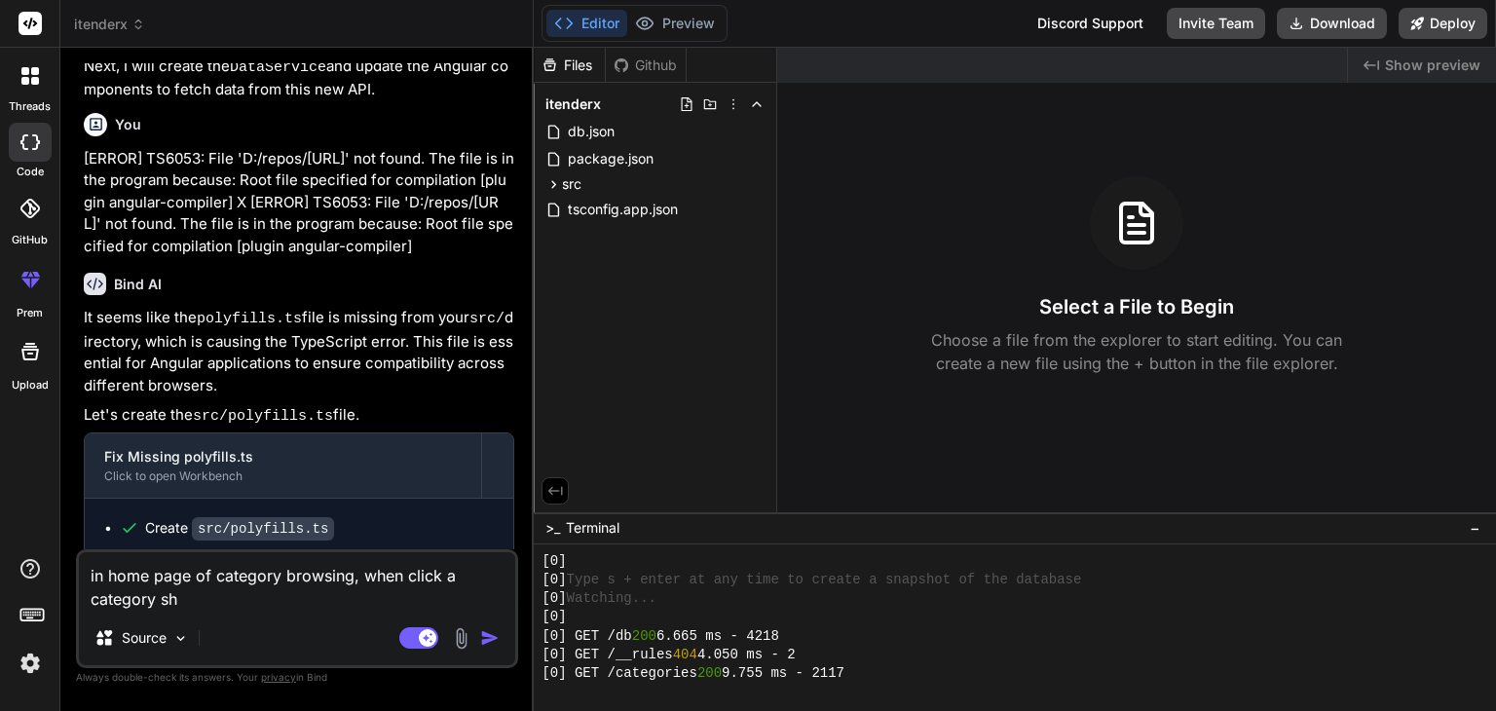
type textarea "in home page of category browsing, when click a category sho"
type textarea "x"
type textarea "in home page of category browsing, when click a category shou"
type textarea "x"
type textarea "in home page of category browsing, when click a category shoul"
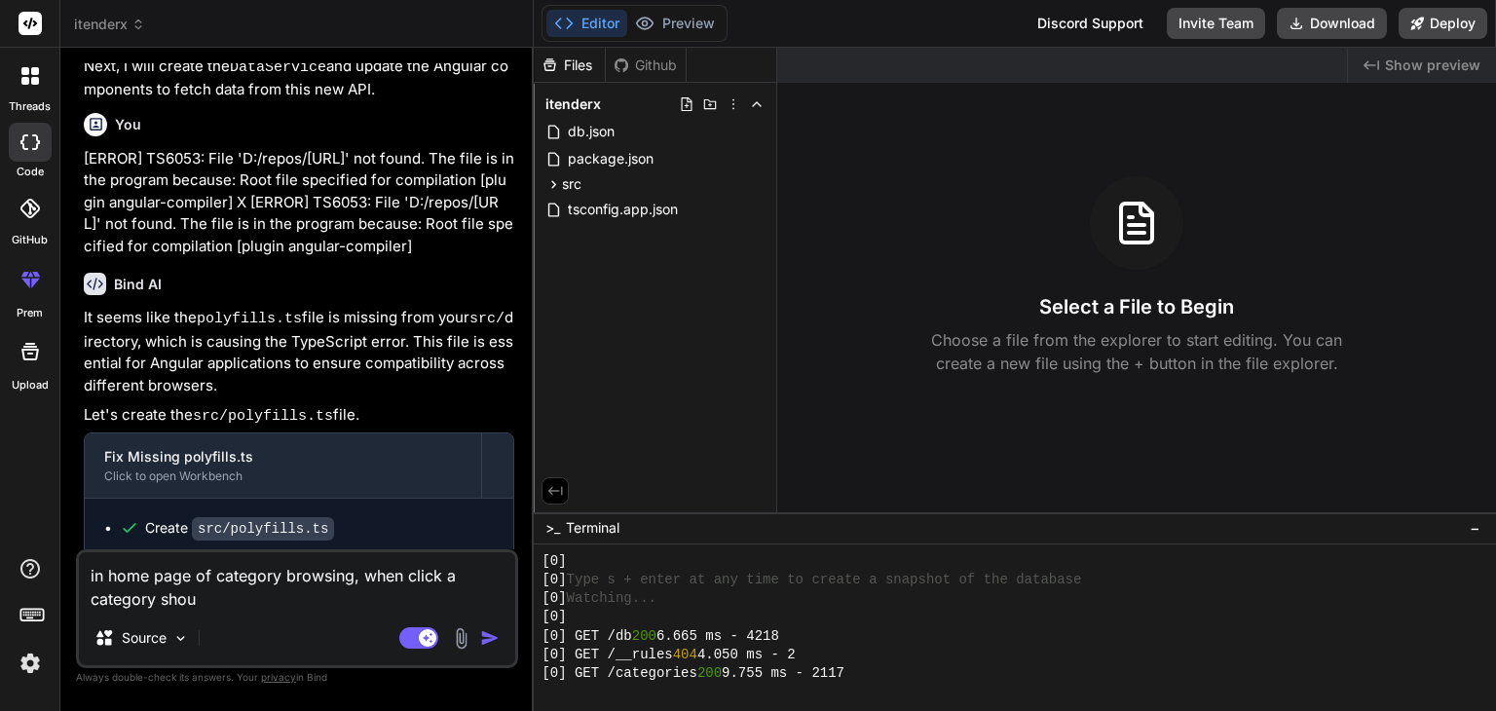
type textarea "x"
type textarea "in home page of category browsing, when click a category shoul"
type textarea "x"
type textarea "in home page of category browsing, when click a category shoul"
type textarea "x"
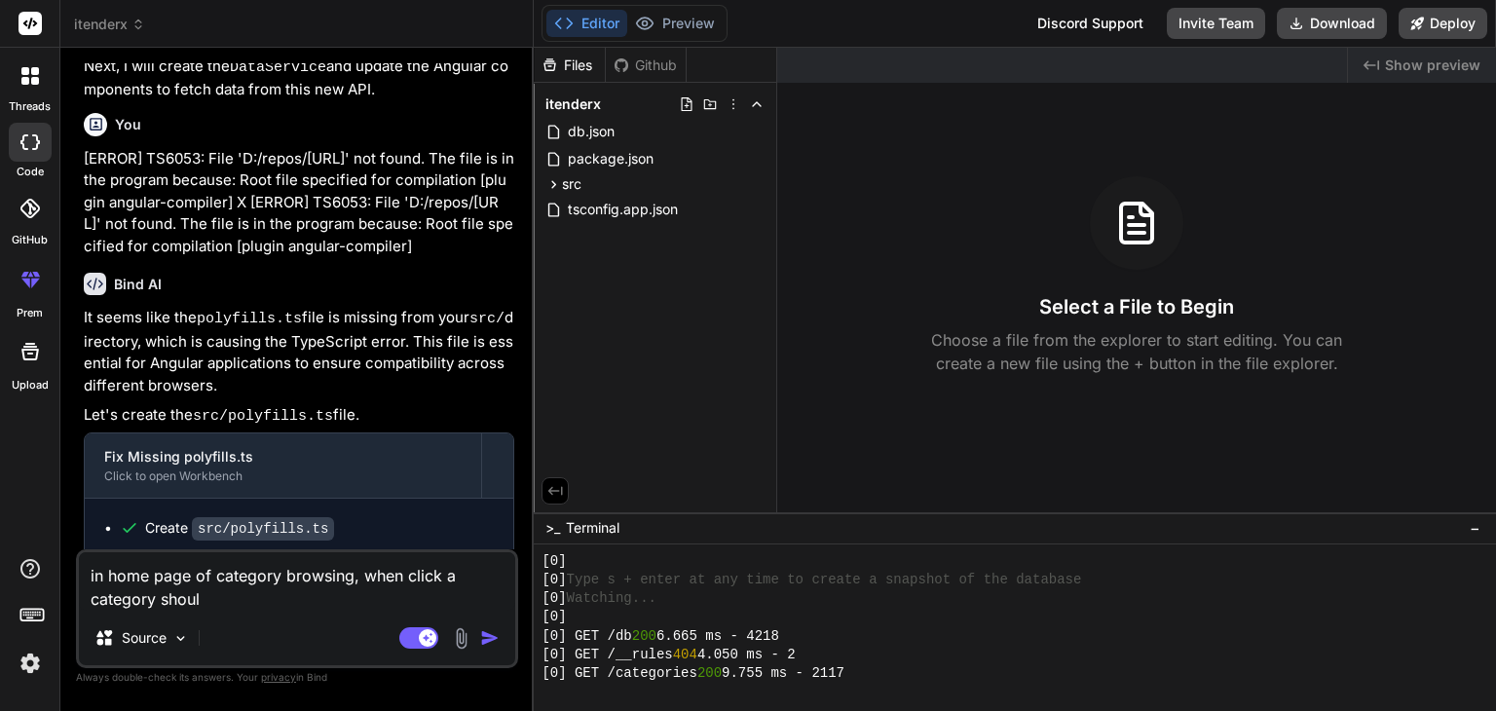
type textarea "in home page of category browsing, when click a category should"
type textarea "x"
type textarea "in home page of category browsing, when click a category should"
type textarea "x"
type textarea "in home page of category browsing, when click a category should b"
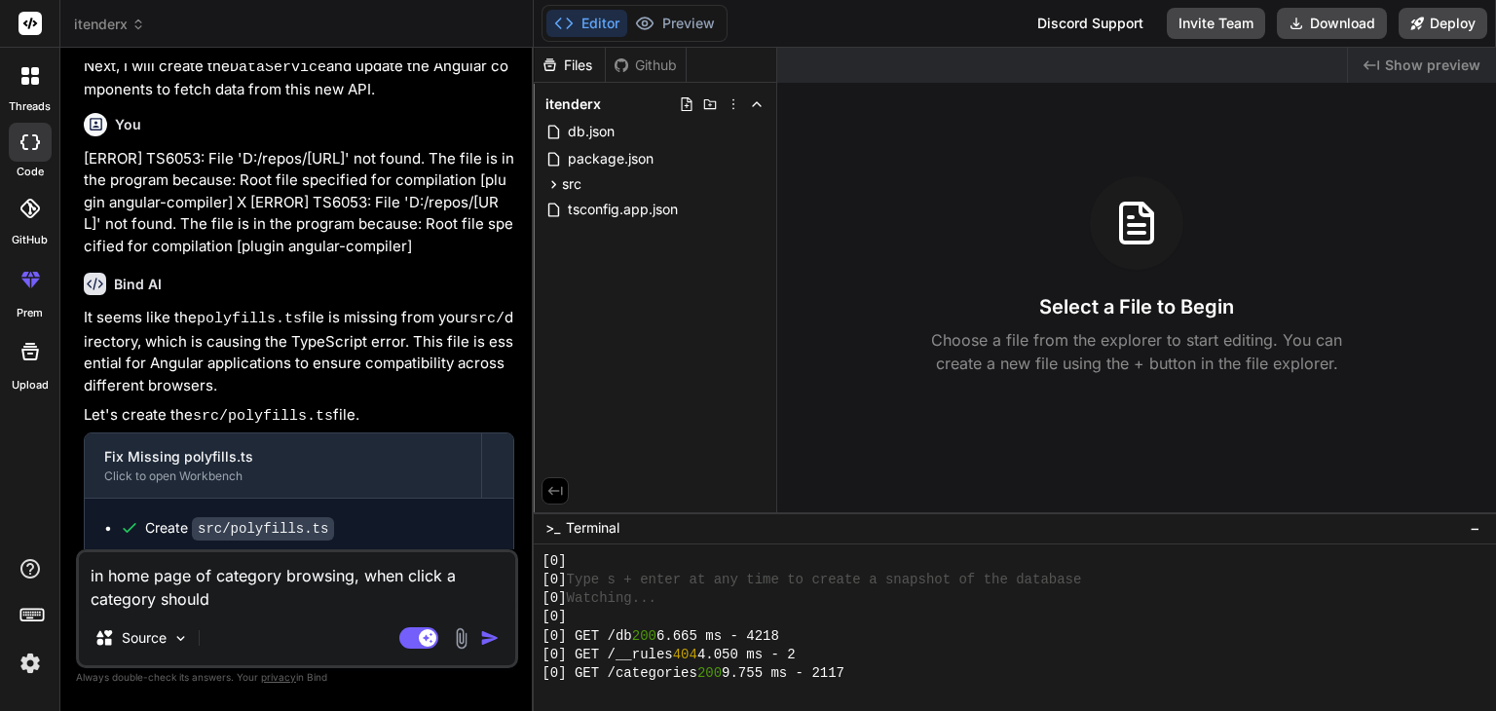
type textarea "x"
type textarea "in home page of category browsing, when click a category should br"
type textarea "x"
type textarea "in home page of category browsing, when click a category should bro"
type textarea "x"
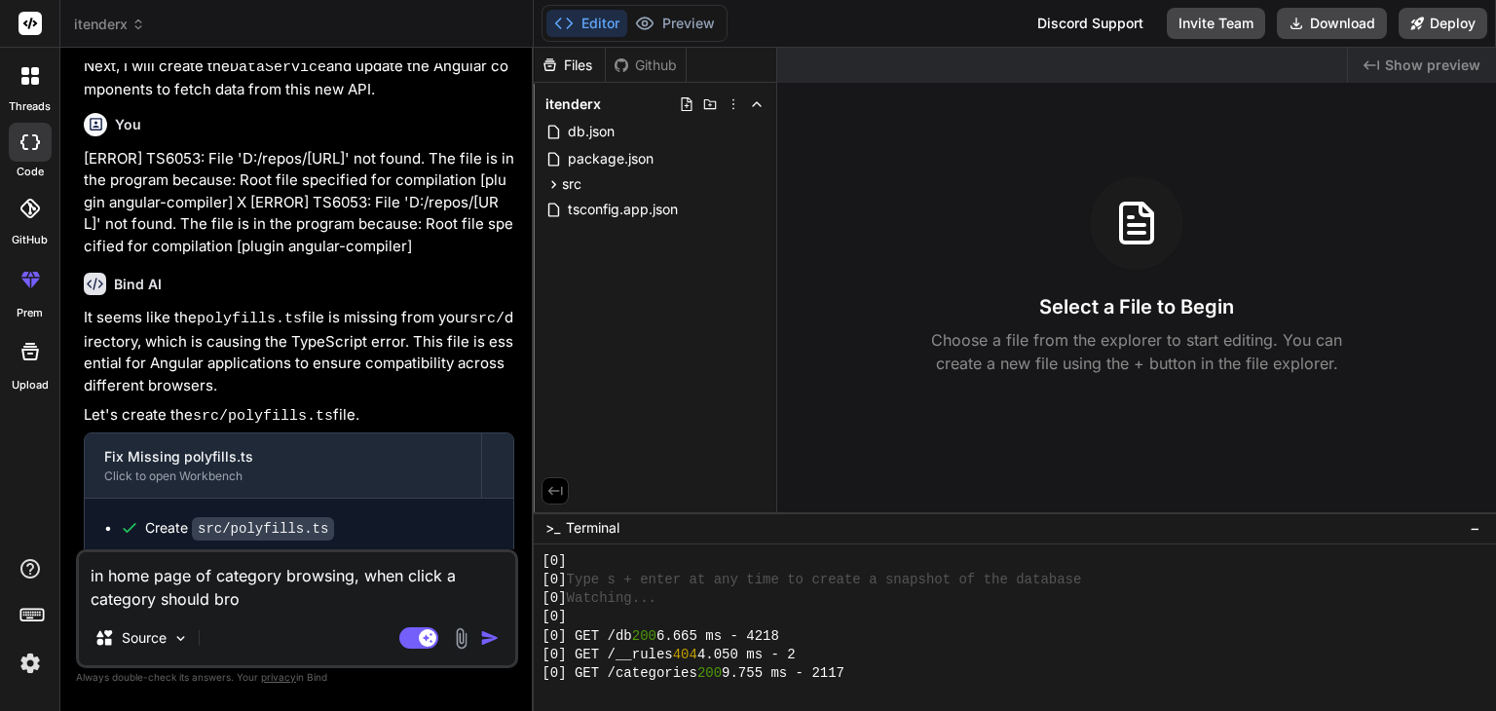
type textarea "in home page of category browsing, when click a category should brow"
type textarea "x"
type textarea "in home page of category browsing, when click a category should brows"
type textarea "x"
type textarea "in home page of category browsing, when click a category should browse"
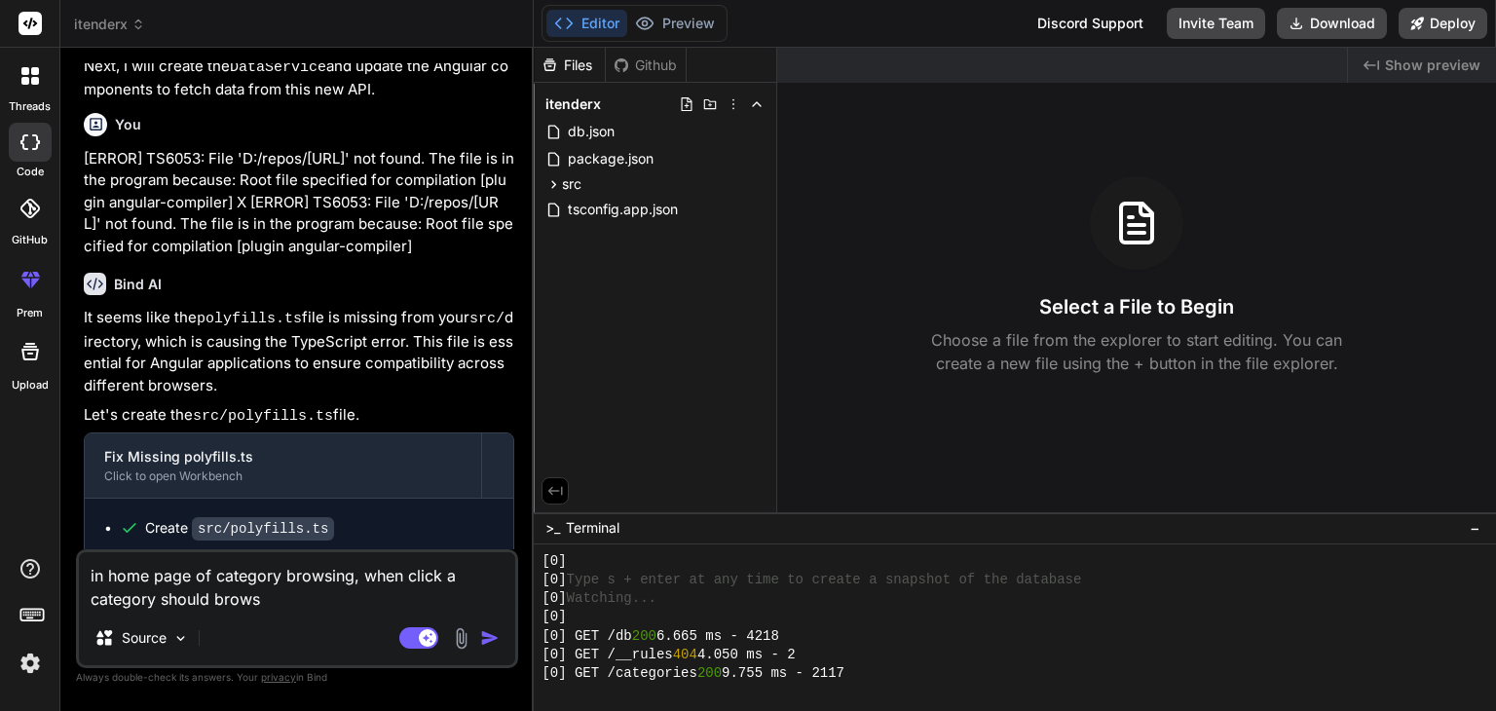
type textarea "x"
type textarea "in home page of category browsing, when click a category should browse"
type textarea "x"
type textarea "in home page of category browsing, when click a category should browse t"
type textarea "x"
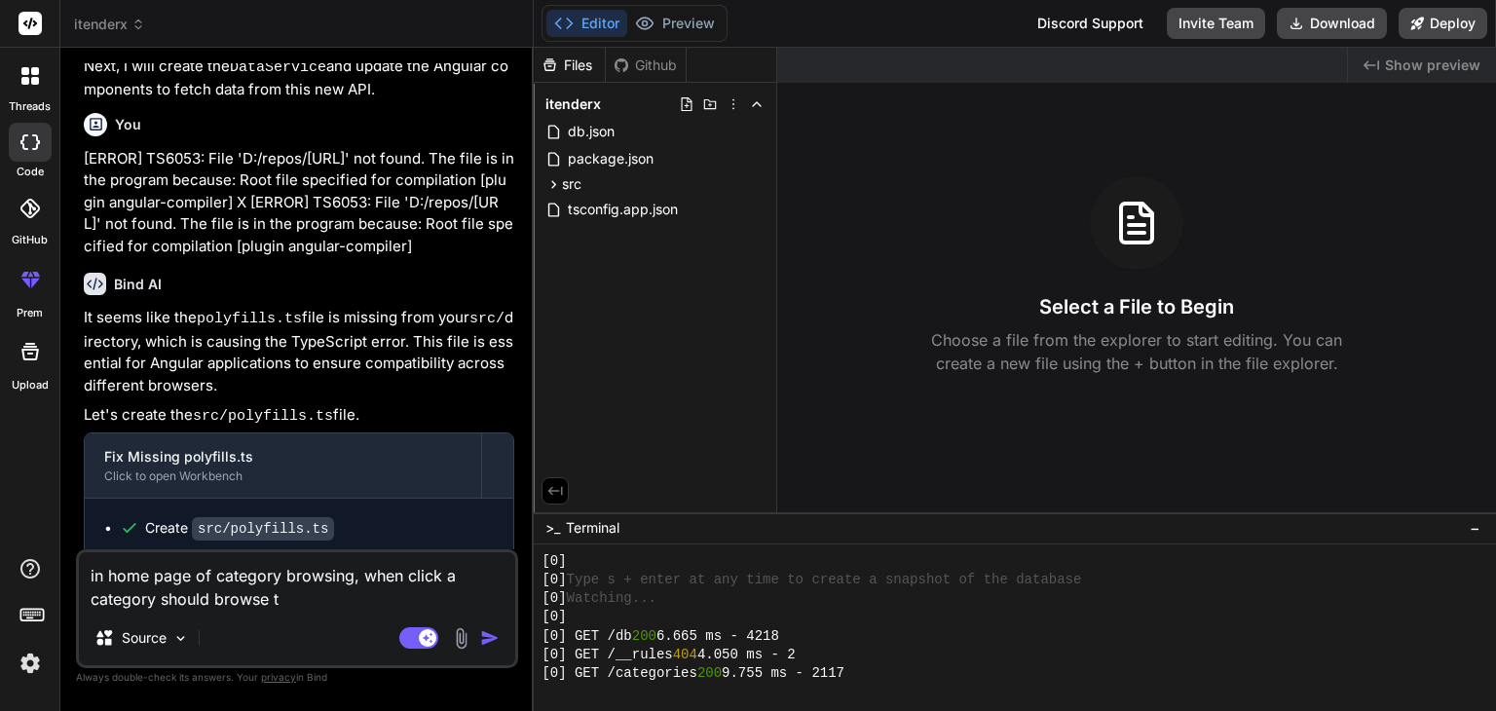
type textarea "in home page of category browsing, when click a category should browse te"
type textarea "x"
type textarea "in home page of category browsing, when click a category should browse ten"
type textarea "x"
type textarea "in home page of category browsing, when click a category should browse tend"
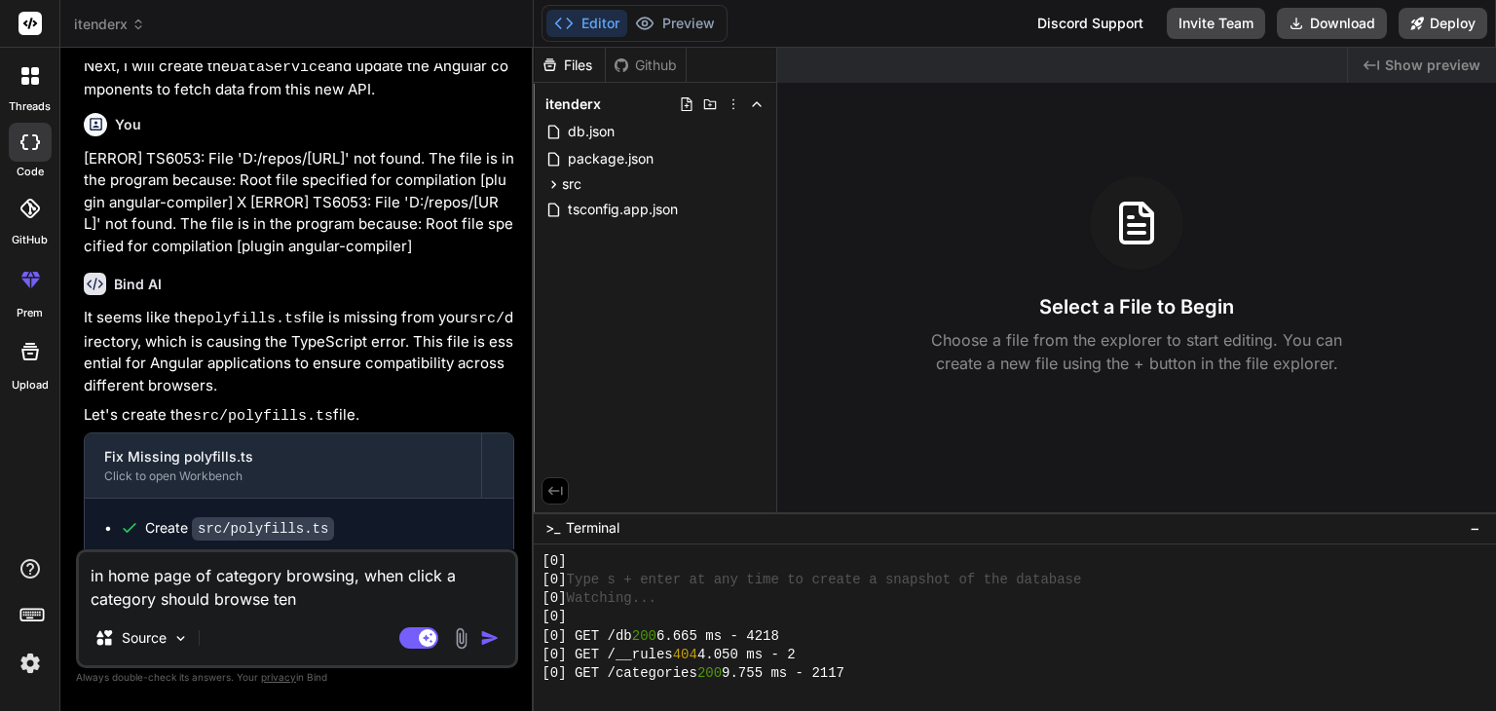
type textarea "x"
type textarea "in home page of category browsing, when click a category should browse tende"
type textarea "x"
type textarea "in home page of category browsing, when click a category should browse tender"
type textarea "x"
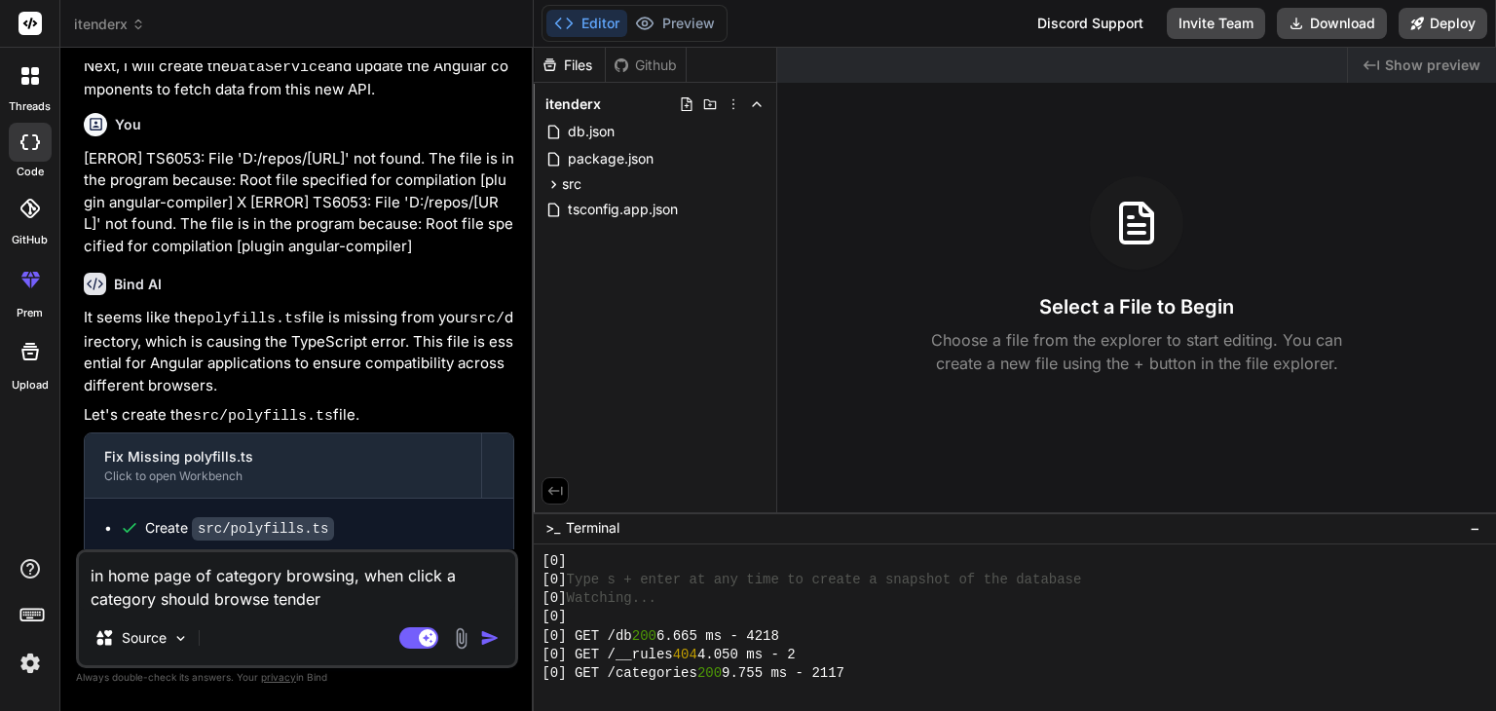
type textarea "in home page of category browsing, when click a category should browse tenders"
type textarea "x"
type textarea "in home page of category browsing, when click a category should browse tenders"
type textarea "x"
type textarea "in home page of category browsing, when click a category should browse tenders o"
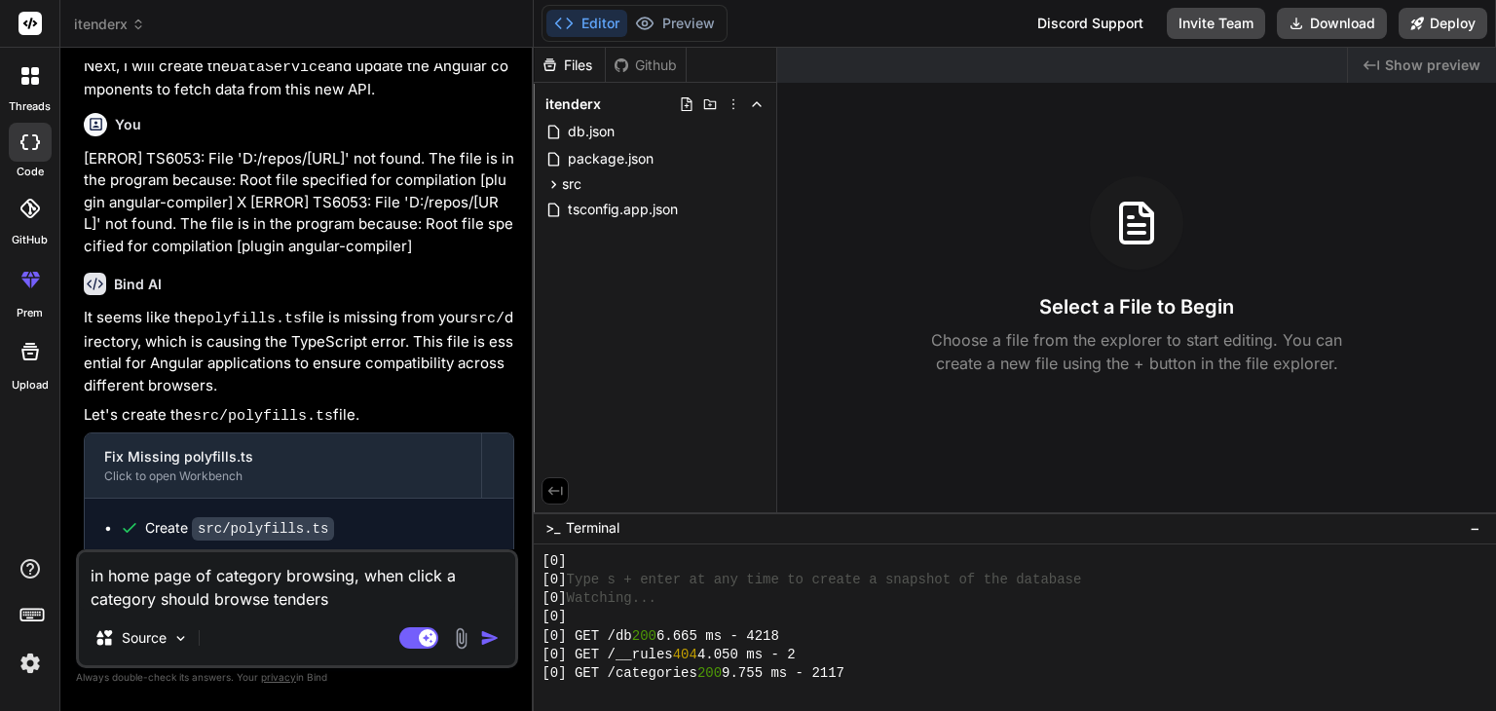
type textarea "x"
type textarea "in home page of category browsing, when click a category should browse tenders …"
type textarea "x"
type textarea "in home page of category browsing, when click a category should browse tenders …"
type textarea "x"
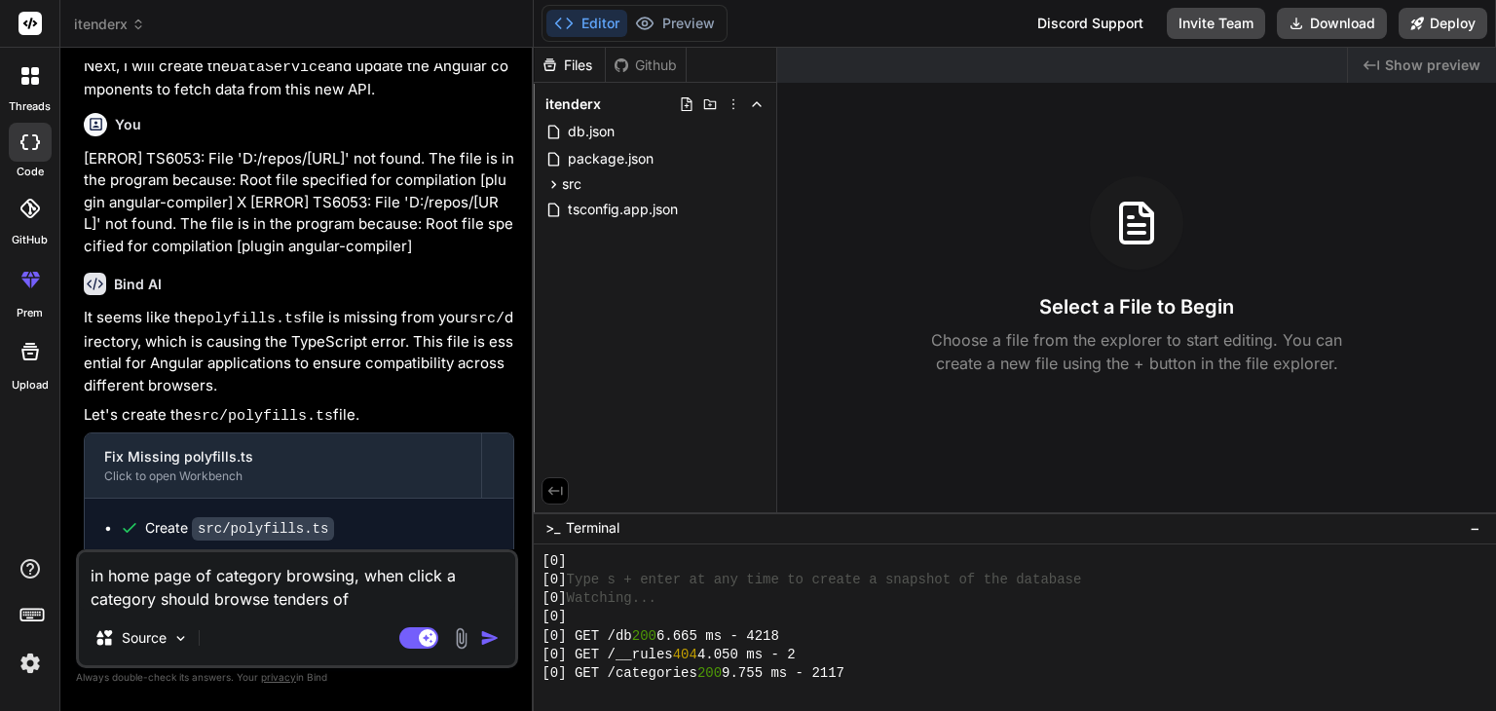
type textarea "in home page of category browsing, when click a category should browse tenders …"
type textarea "x"
type textarea "in home page of category browsing, when click a category should browse tenders …"
type textarea "x"
type textarea "in home page of category browsing, when click a category should browse tenders …"
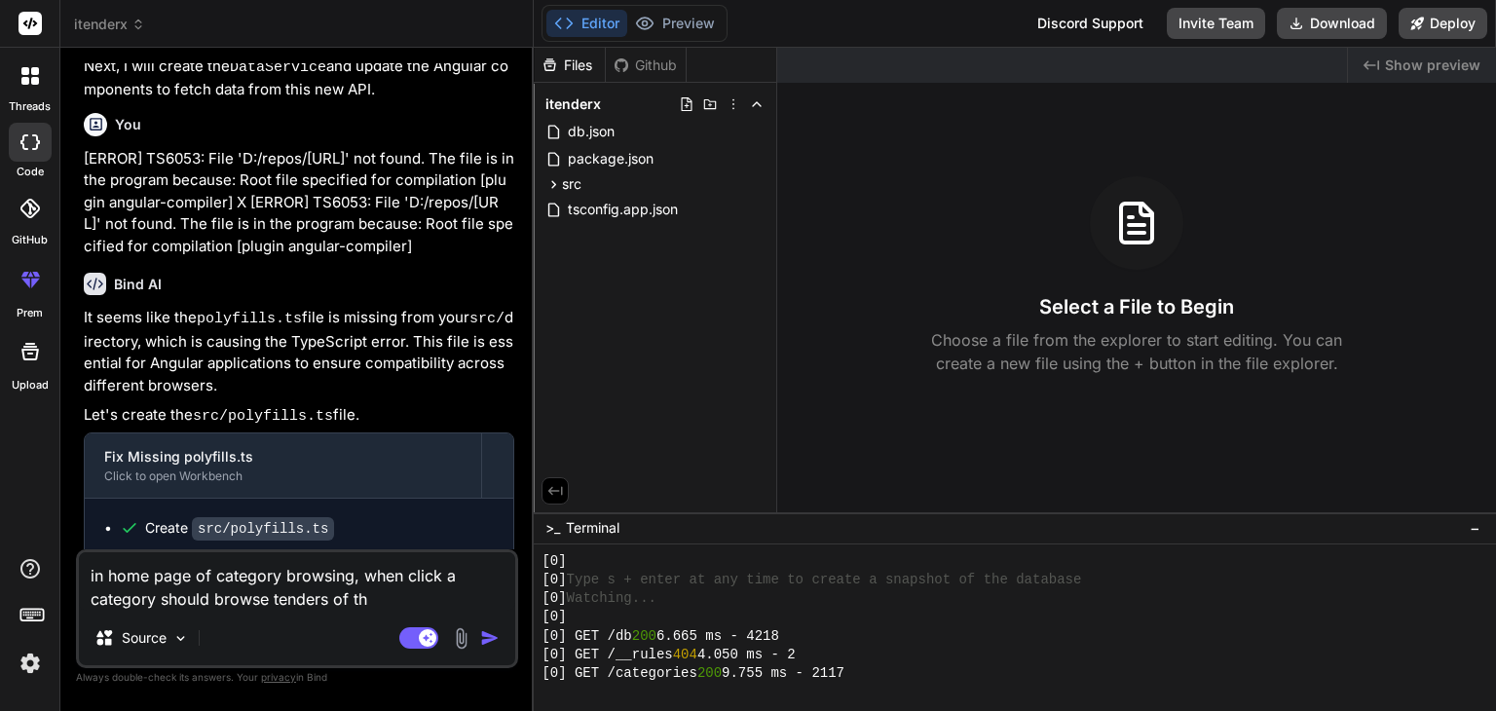
type textarea "x"
type textarea "in home page of category browsing, when click a category should browse tenders …"
type textarea "x"
type textarea "in home page of category browsing, when click a category should browse tenders …"
type textarea "x"
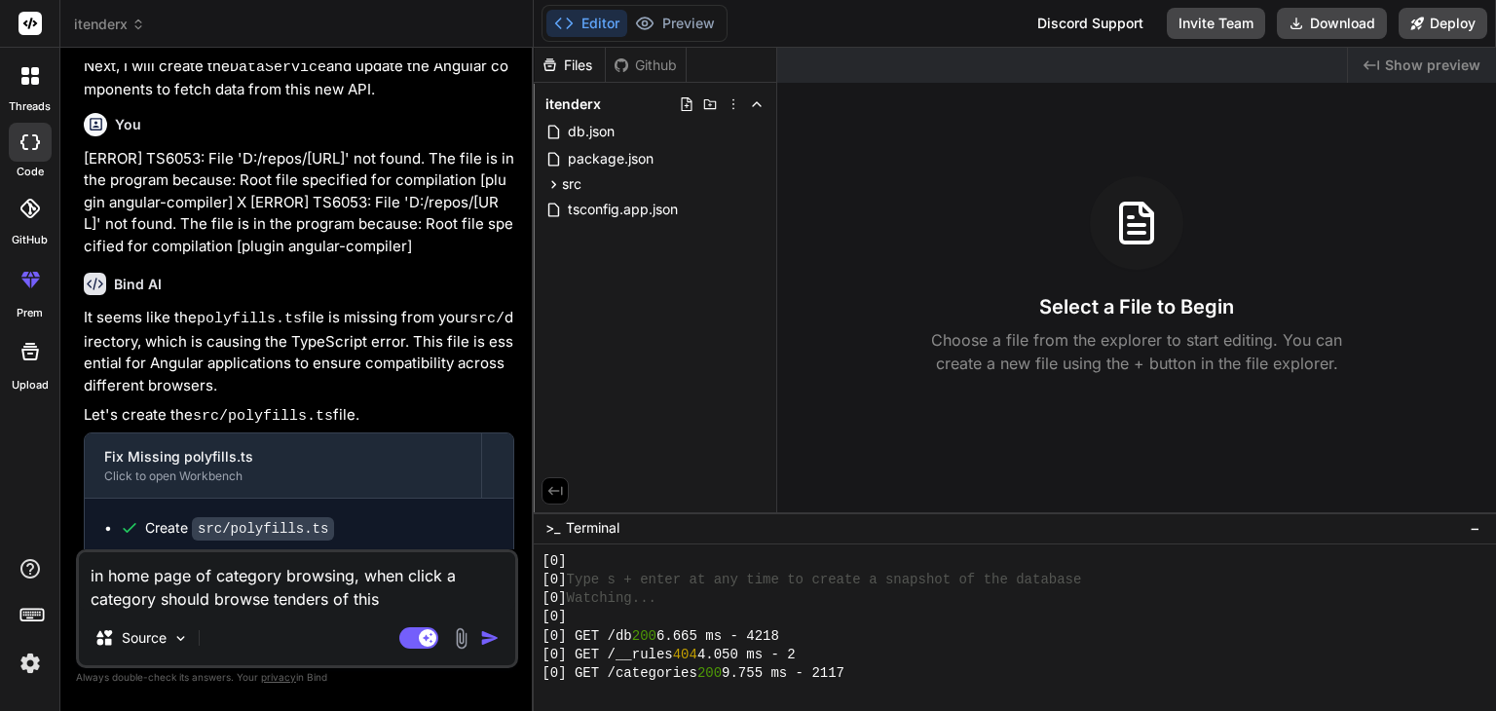
type textarea "in home page of category browsing, when click a category should browse tenders …"
type textarea "x"
type textarea "in home page of category browsing, when click a category should browse tenders …"
type textarea "x"
type textarea "in home page of category browsing, when click a category should browse tenders …"
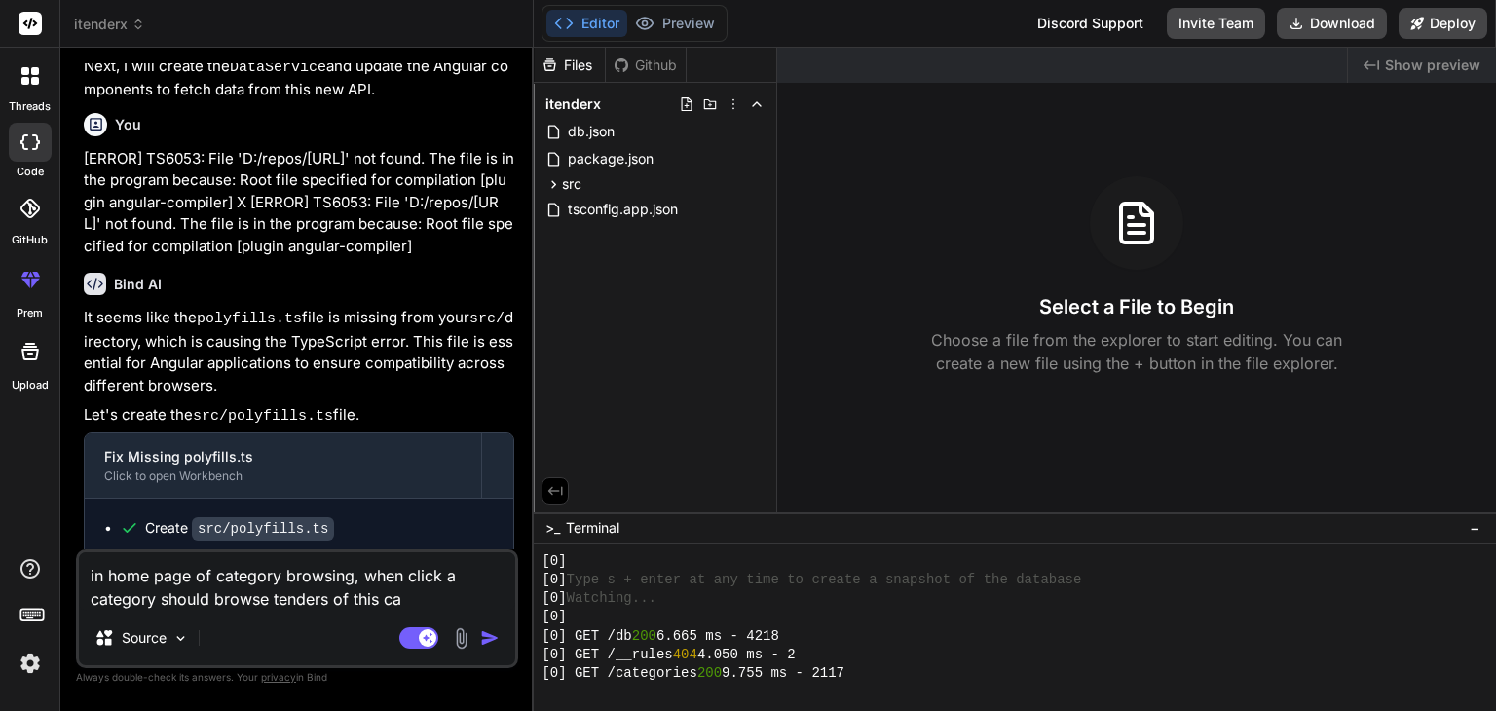
type textarea "x"
type textarea "in home page of category browsing, when click a category should browse tenders …"
type textarea "x"
type textarea "in home page of category browsing, when click a category should browse tenders …"
type textarea "x"
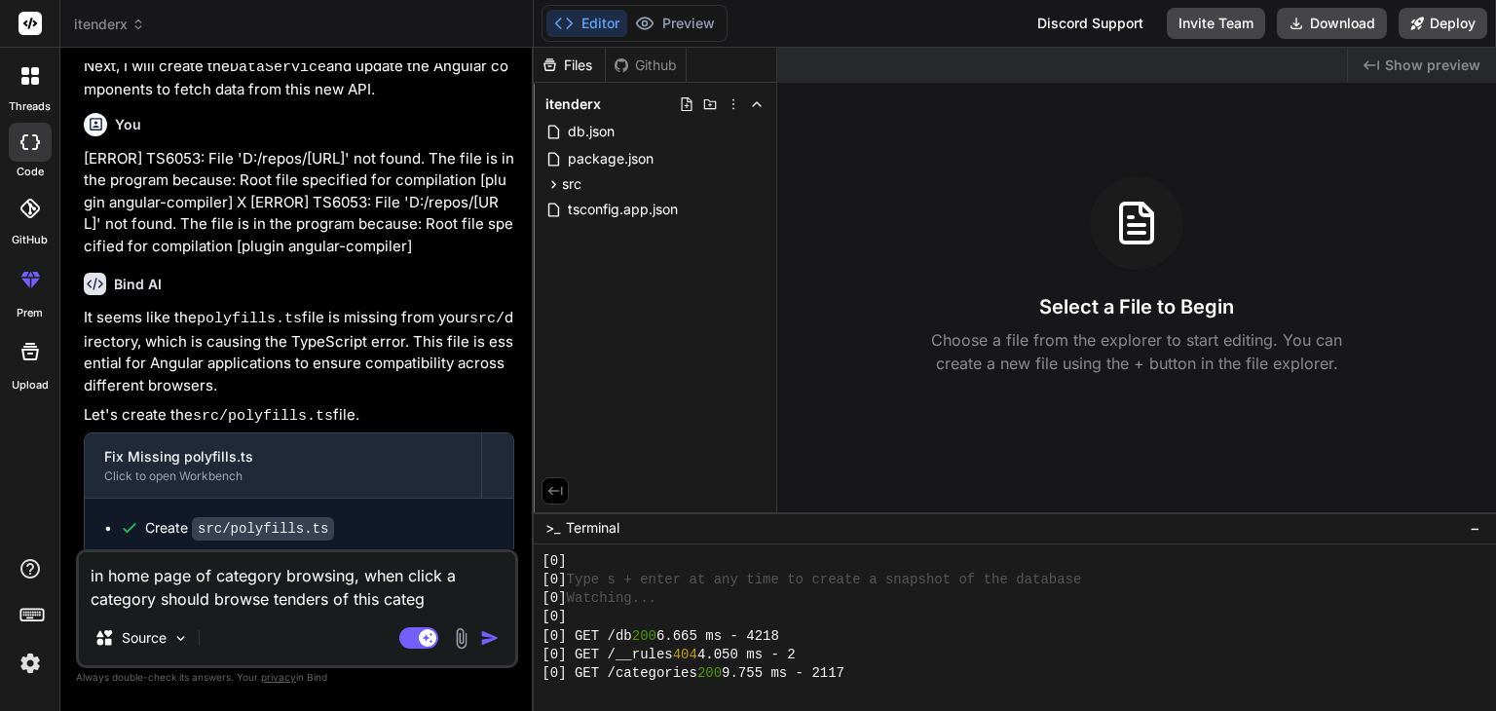
type textarea "in home page of category browsing, when click a category should browse tenders …"
type textarea "x"
type textarea "in home page of category browsing, when click a category should browse tenders …"
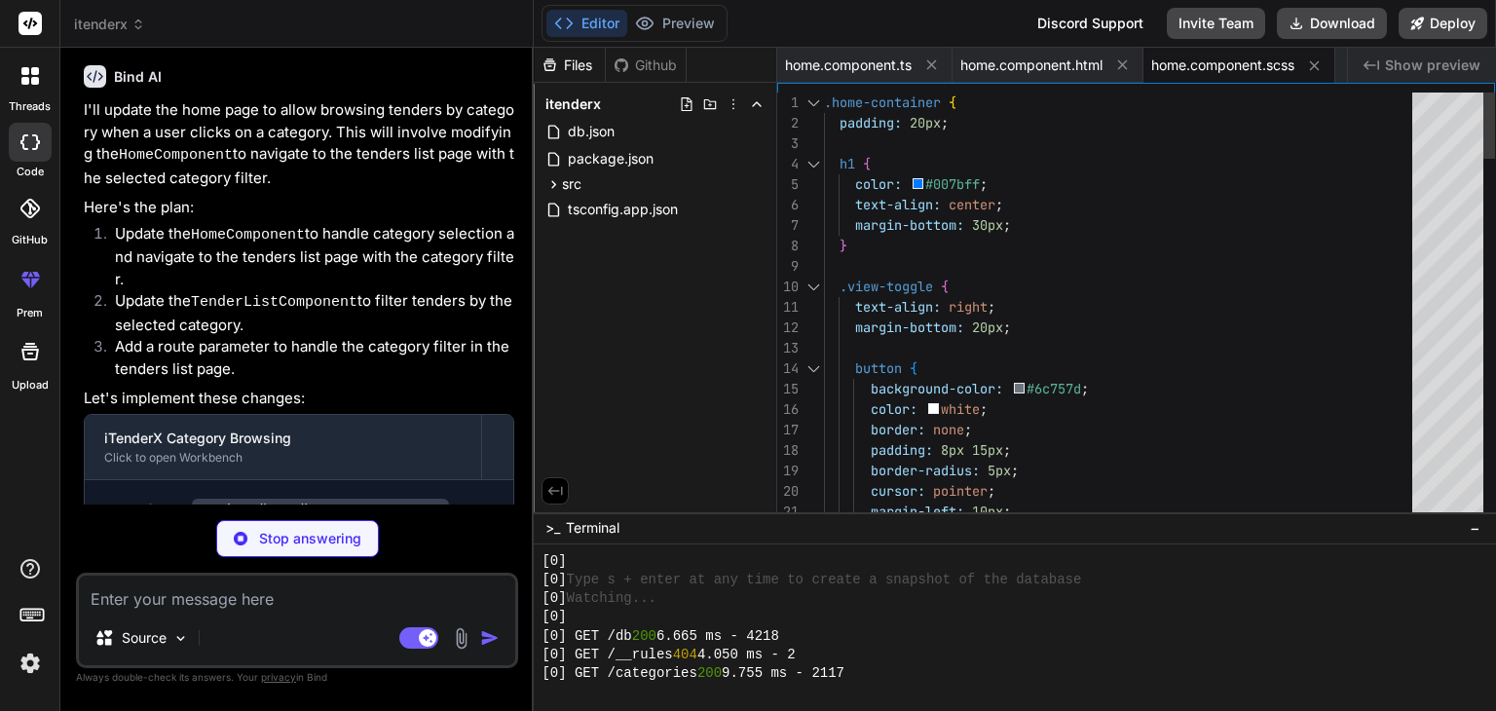
scroll to position [0, 0]
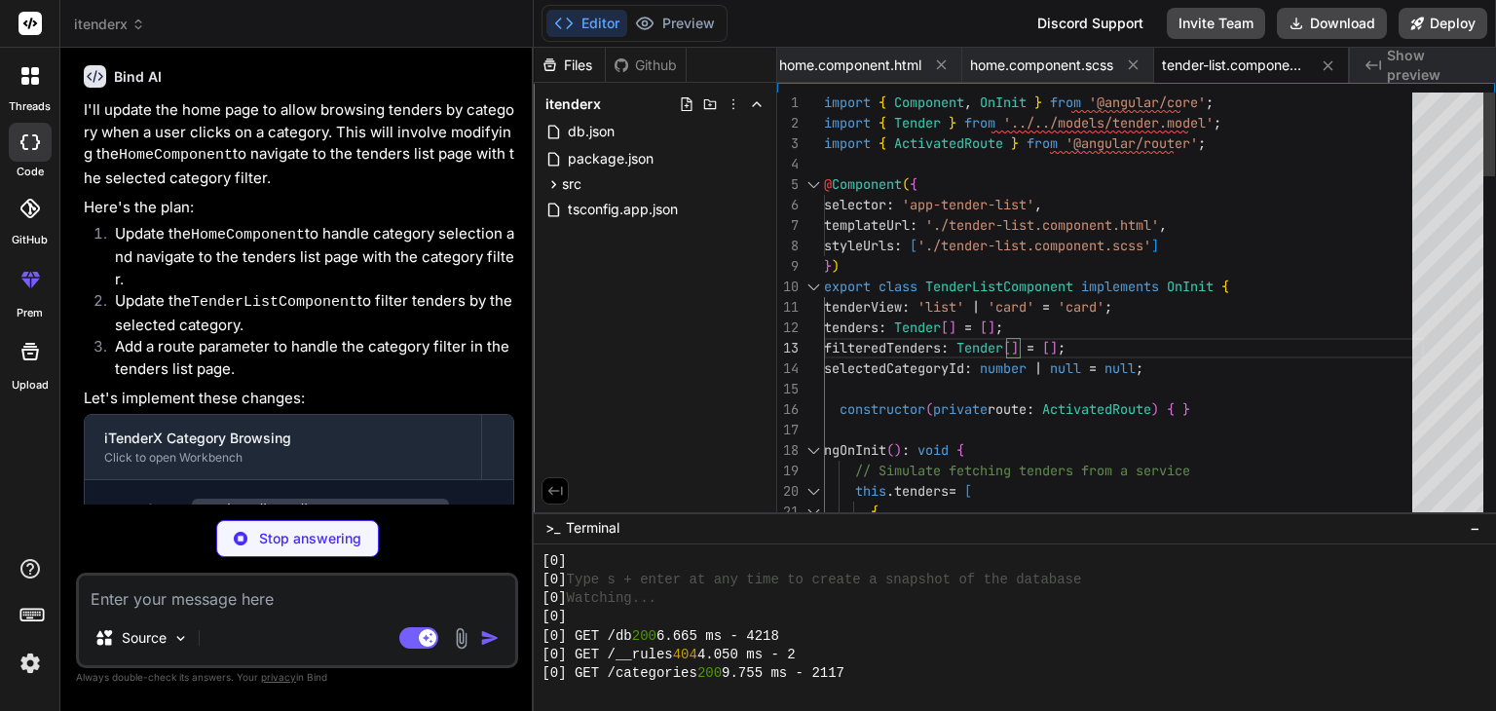
scroll to position [0, 383]
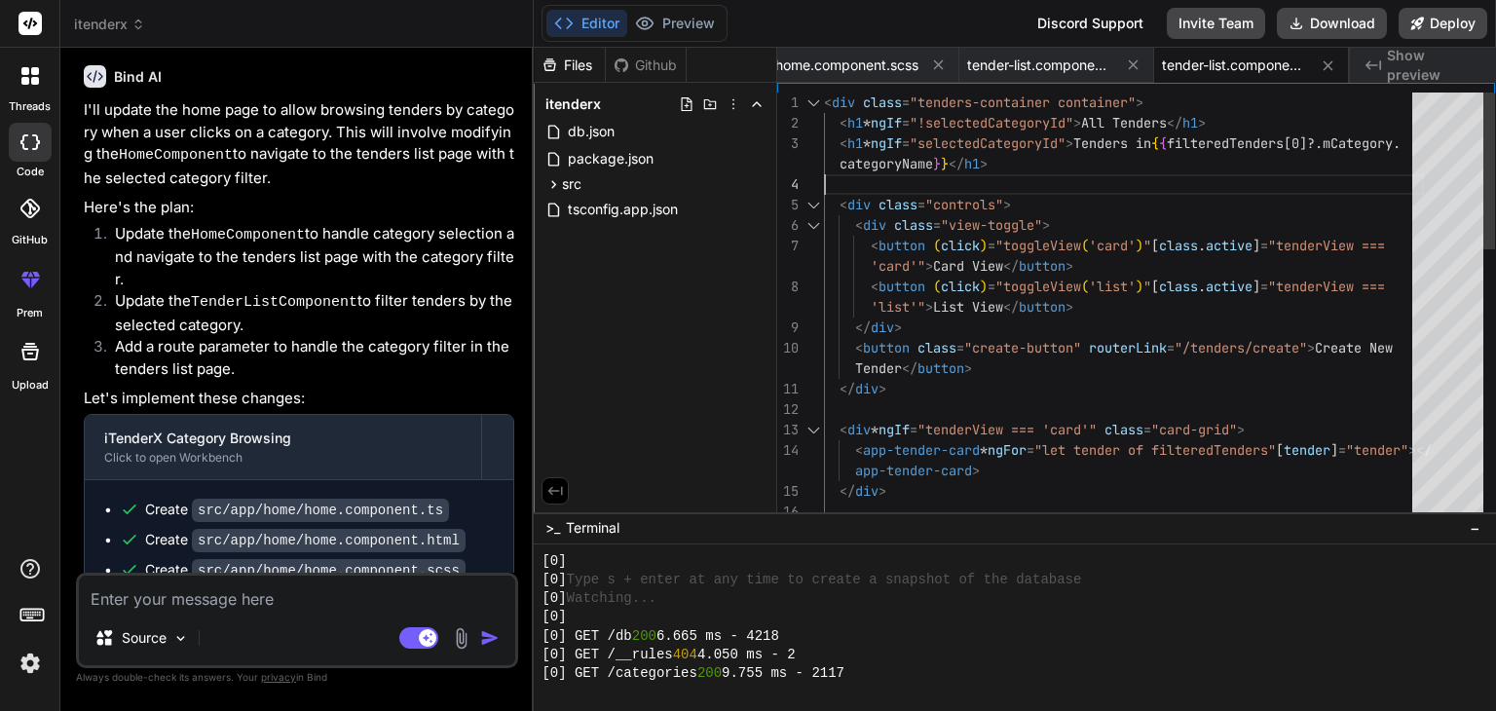
click at [902, 179] on div "< div class = "tenders-container container" > < h1 * ngIf = "!selectedCategoryI…" at bounding box center [1124, 674] width 600 height 1165
click at [907, 352] on div "< div class = "tenders-container container" > < h1 * ngIf = "!selectedCategoryI…" at bounding box center [1124, 674] width 600 height 1165
click at [555, 491] on icon at bounding box center [555, 491] width 18 height 18
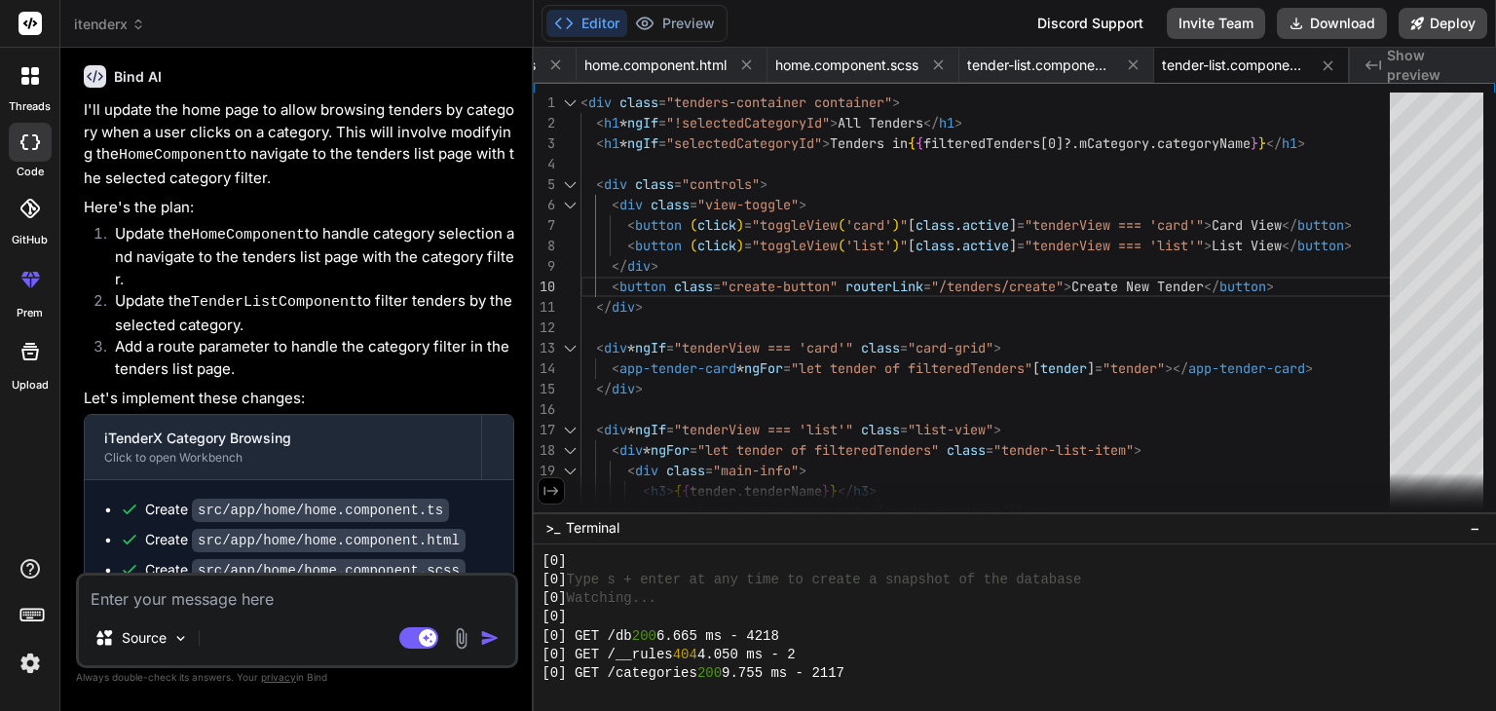
click at [555, 491] on icon at bounding box center [551, 491] width 18 height 18
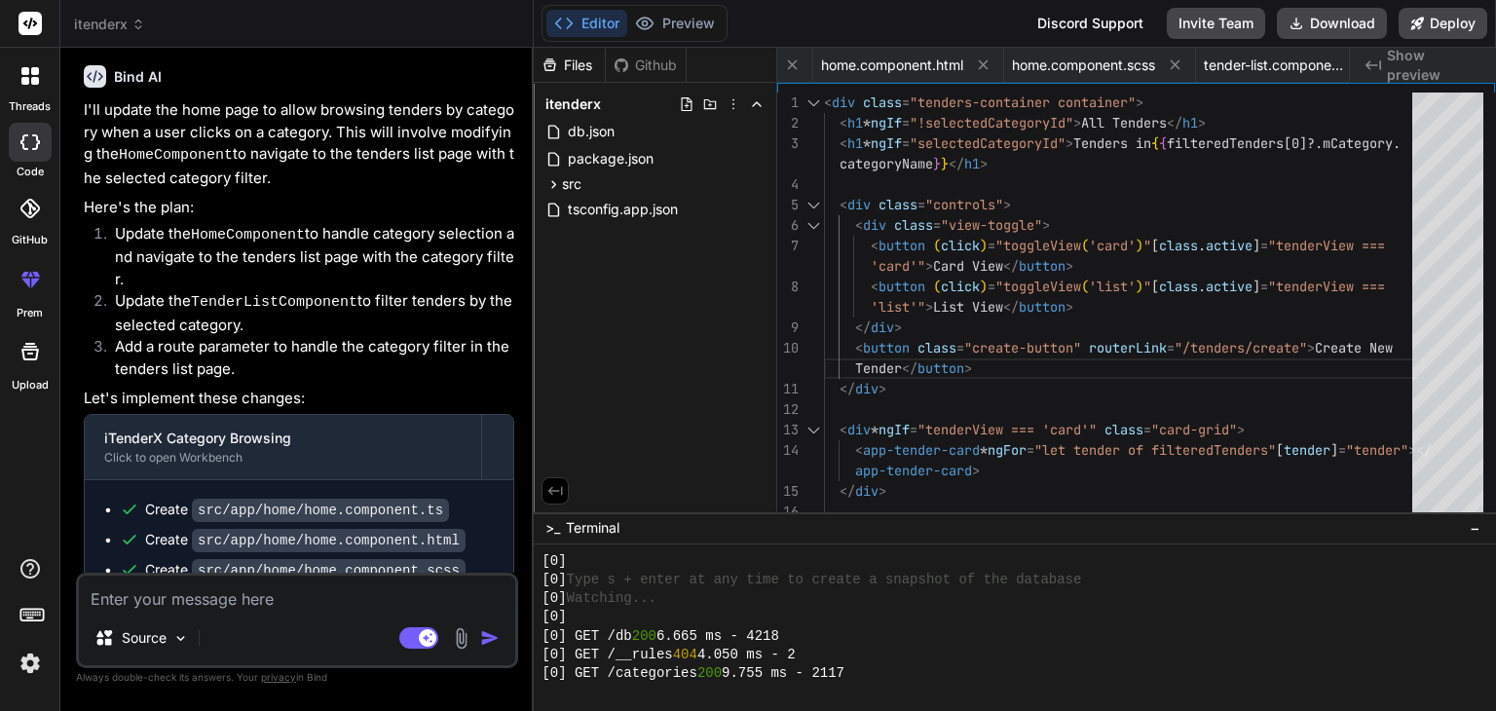
click at [552, 444] on div "Files Github itenderx db.json package.json src app admin admin-routing.module.t…" at bounding box center [655, 280] width 243 height 464
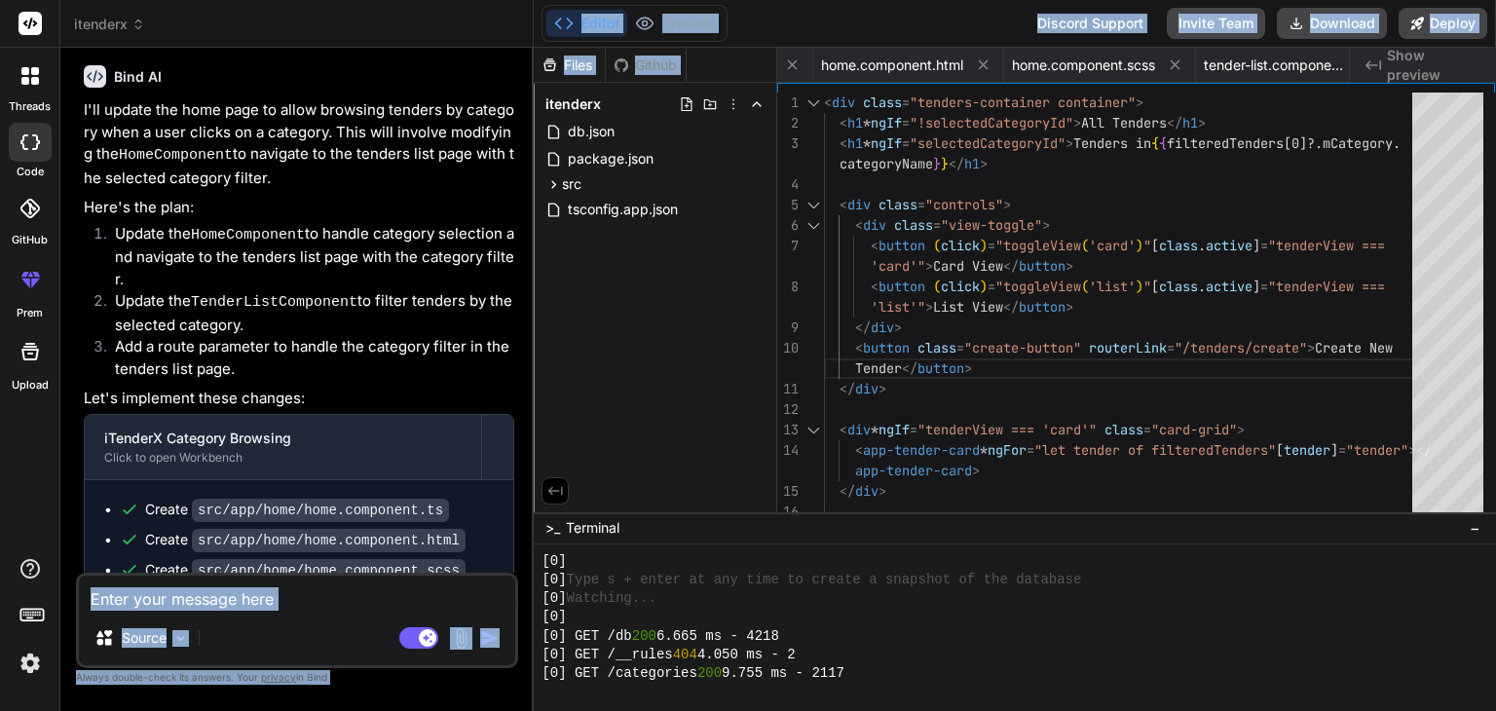
drag, startPoint x: 534, startPoint y: 438, endPoint x: 509, endPoint y: 440, distance: 24.4
click at [509, 440] on div "itenderx Created with Pixso. Bind AI Web Search Created with Pixso. Code Genera…" at bounding box center [777, 355] width 1435 height 711
click at [554, 438] on div "Files Github itenderx db.json package.json src app admin admin-routing.module.t…" at bounding box center [655, 280] width 243 height 464
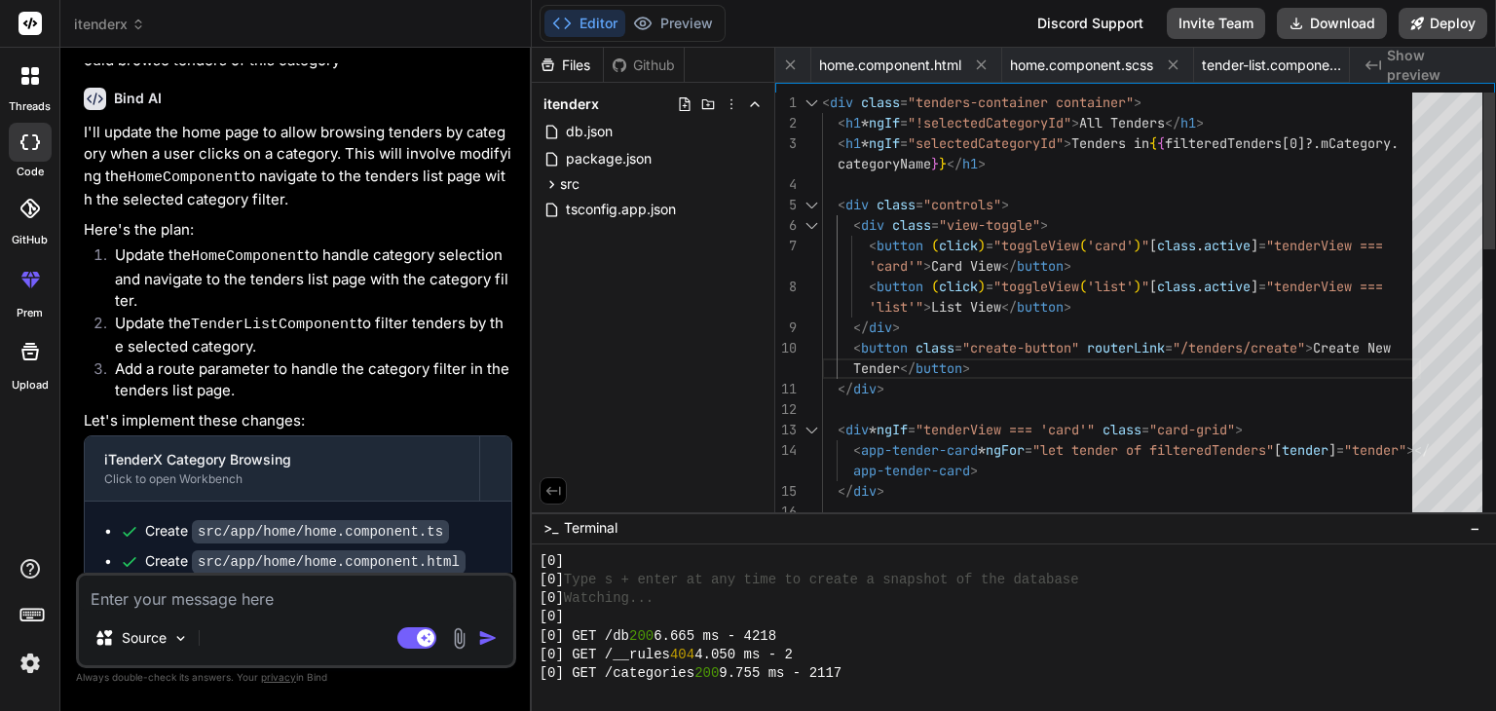
scroll to position [6992, 0]
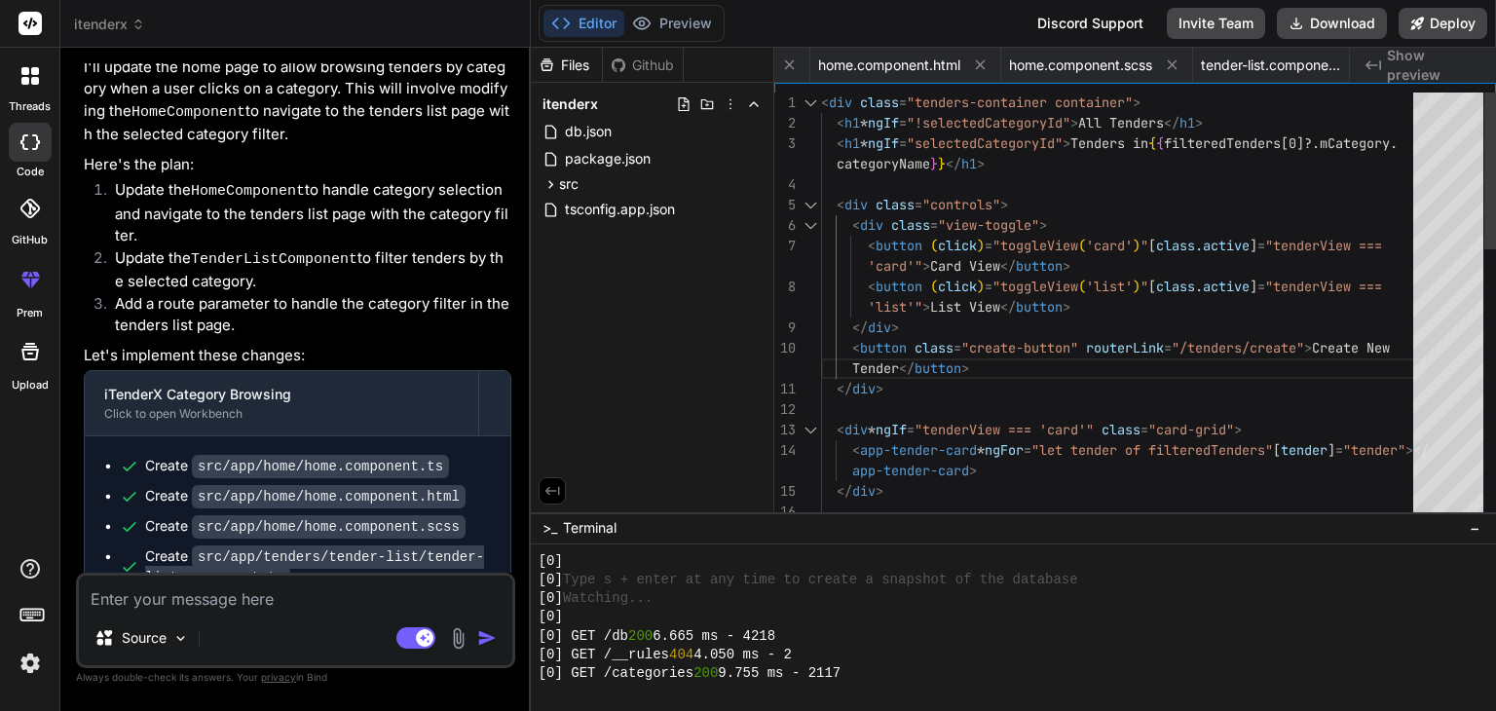
drag, startPoint x: 534, startPoint y: 436, endPoint x: 490, endPoint y: 439, distance: 43.9
click at [490, 439] on div "Bind AI Web Search Created with Pixso. Code Generator You Bind AI Certainly! I …" at bounding box center [295, 379] width 470 height 663
click at [549, 492] on icon at bounding box center [552, 491] width 18 height 18
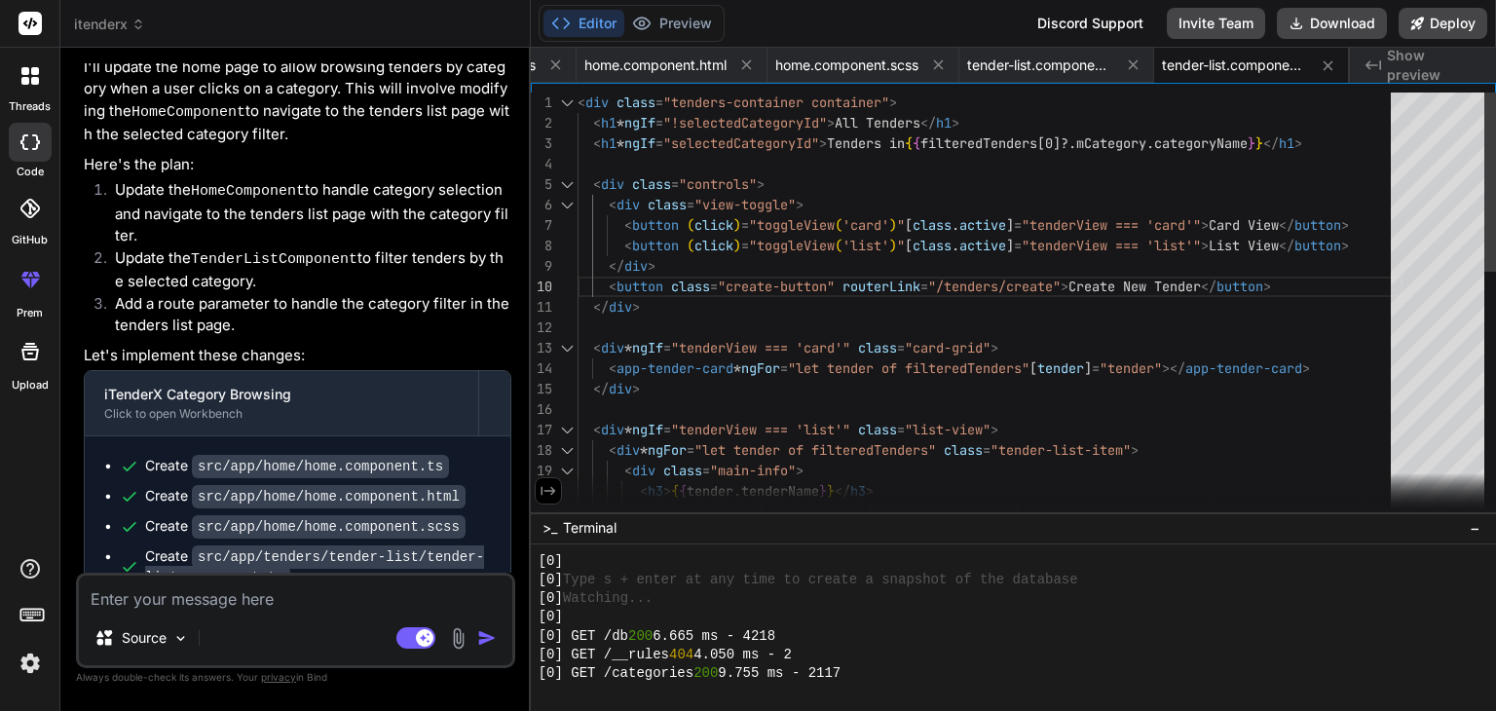
scroll to position [0, 135]
click at [706, 396] on div "< div class = "tenders-container container" > < h1 * ngIf = "!selectedCategoryI…" at bounding box center [989, 603] width 825 height 1022
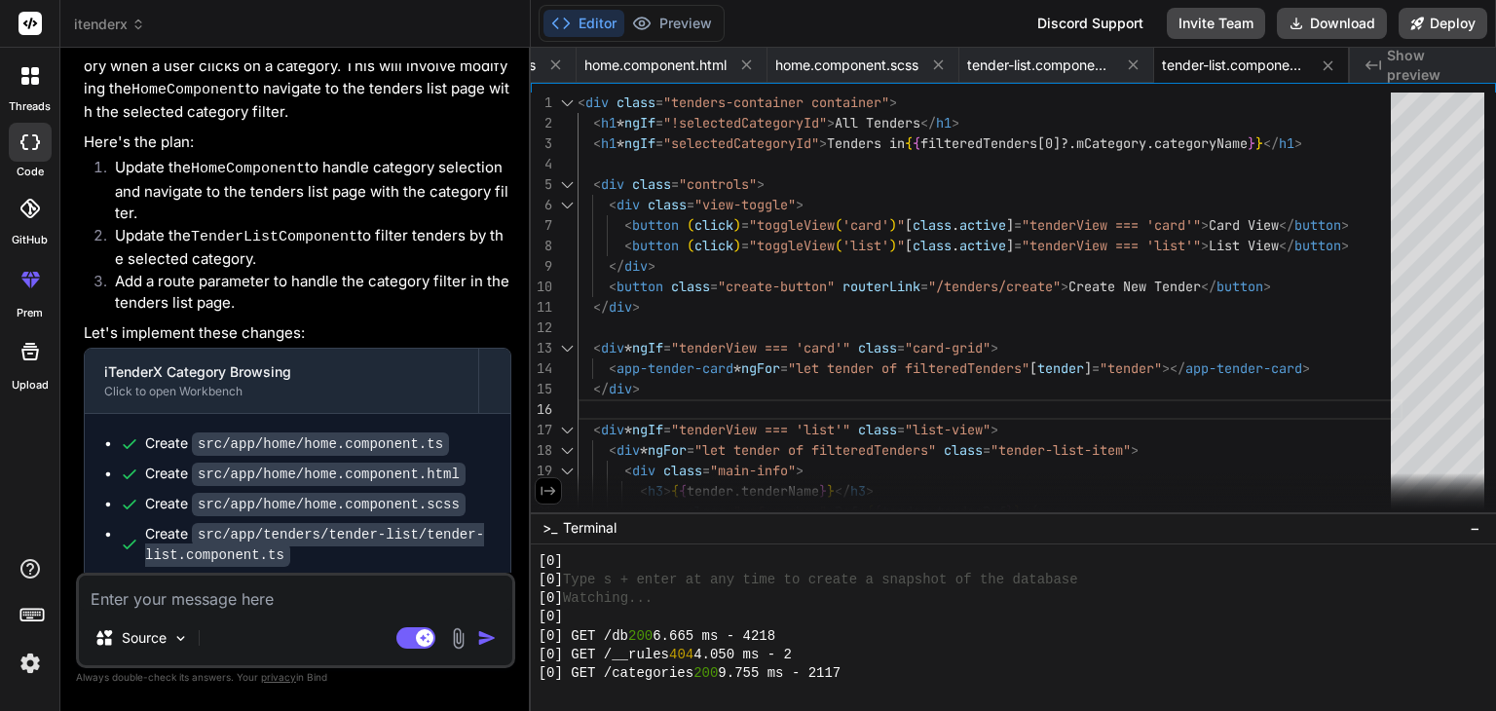
scroll to position [7026, 0]
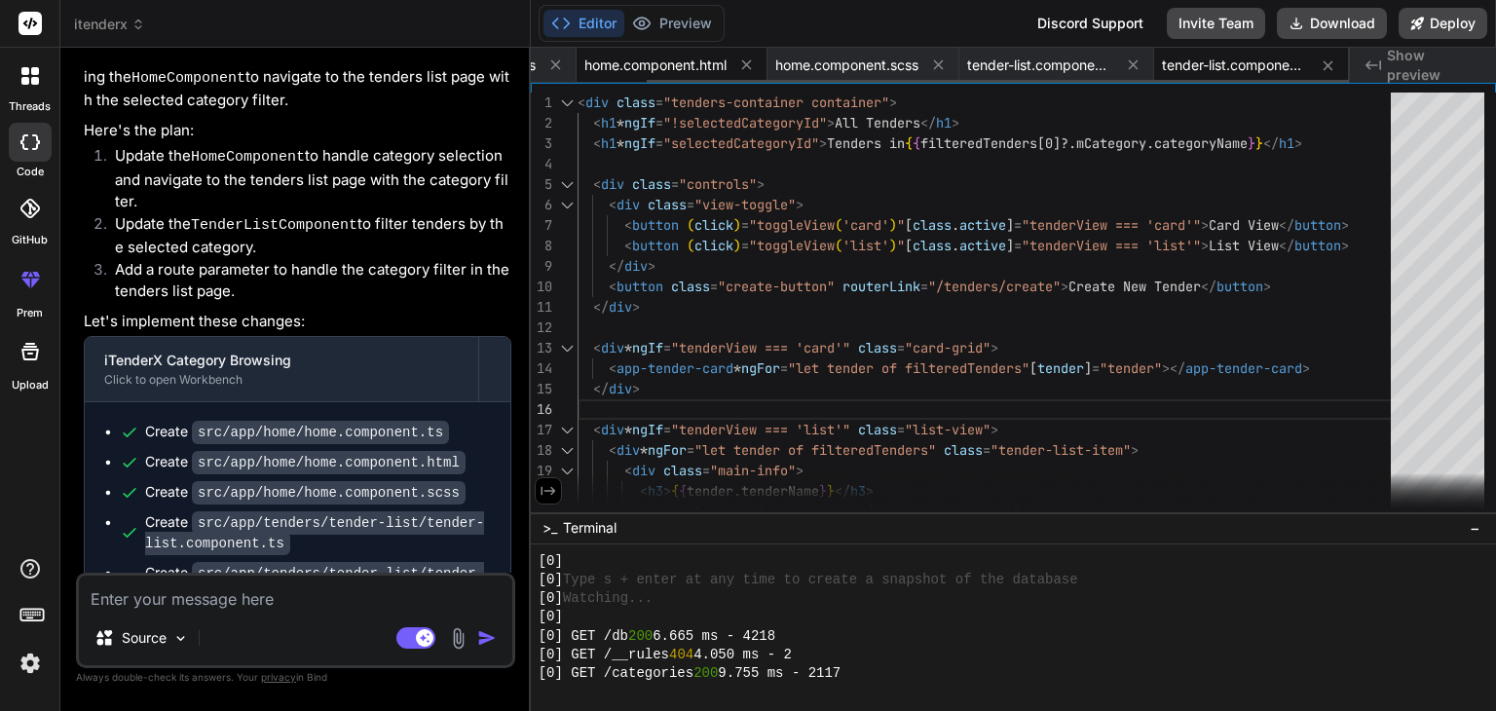
click at [670, 70] on span "home.component.html" at bounding box center [655, 64] width 142 height 19
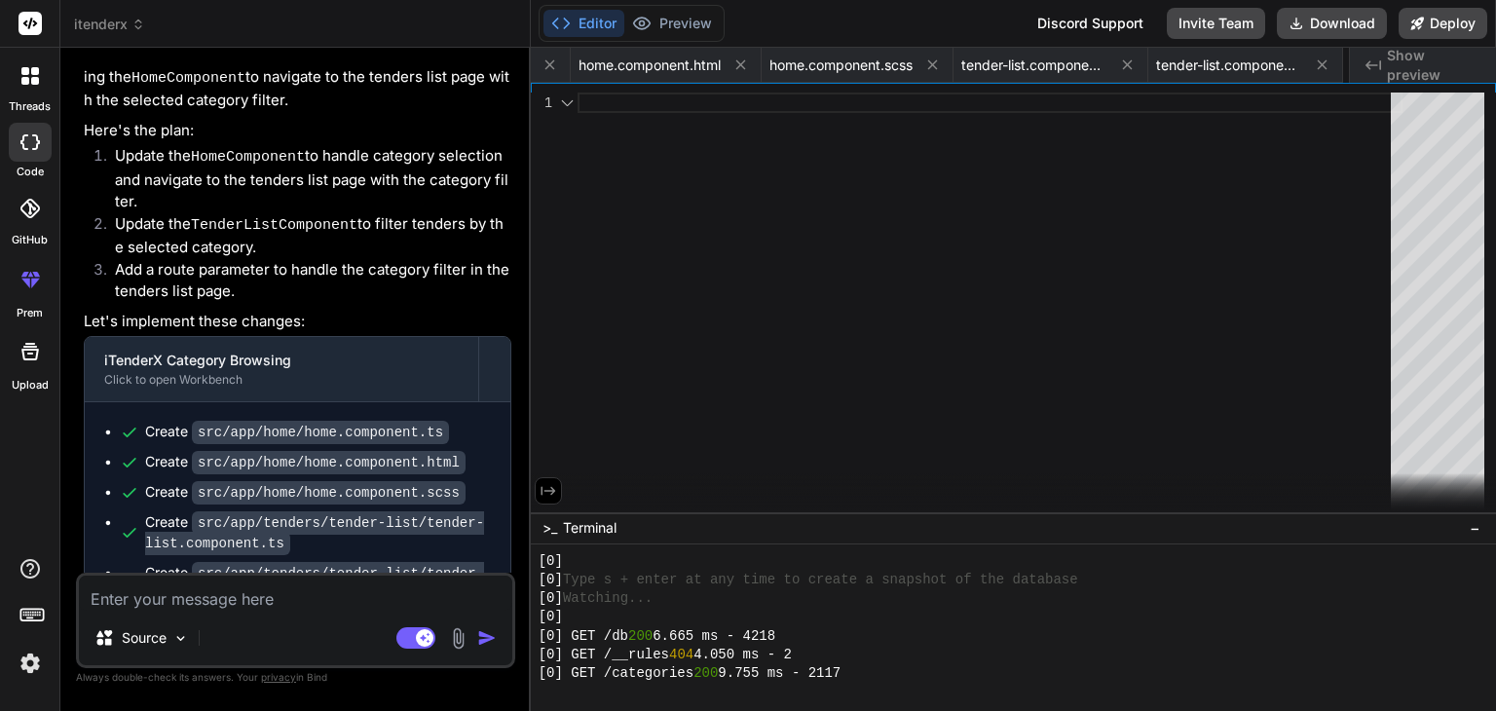
scroll to position [0, 330]
click at [647, 68] on span "home.component.scss" at bounding box center [651, 64] width 143 height 19
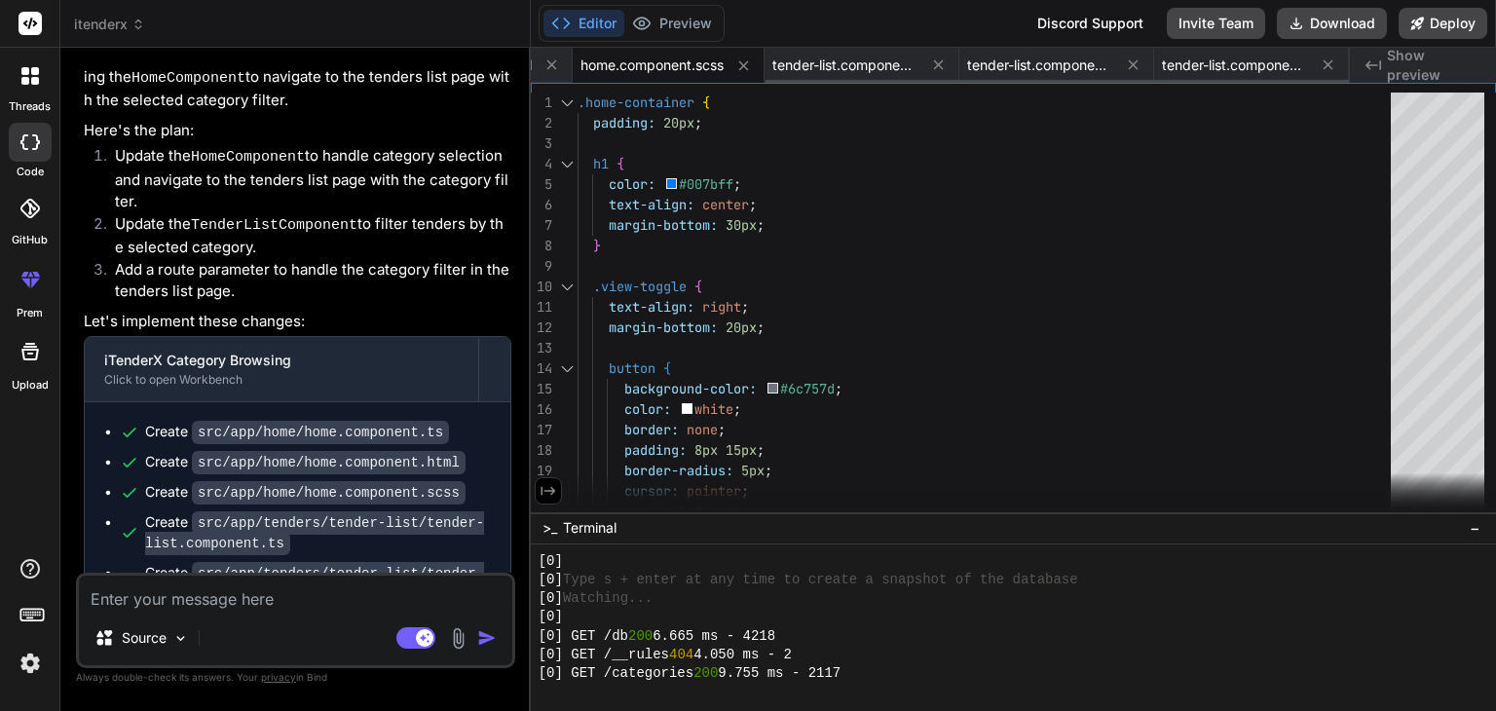
click at [684, 67] on span "home.component.scss" at bounding box center [651, 64] width 143 height 19
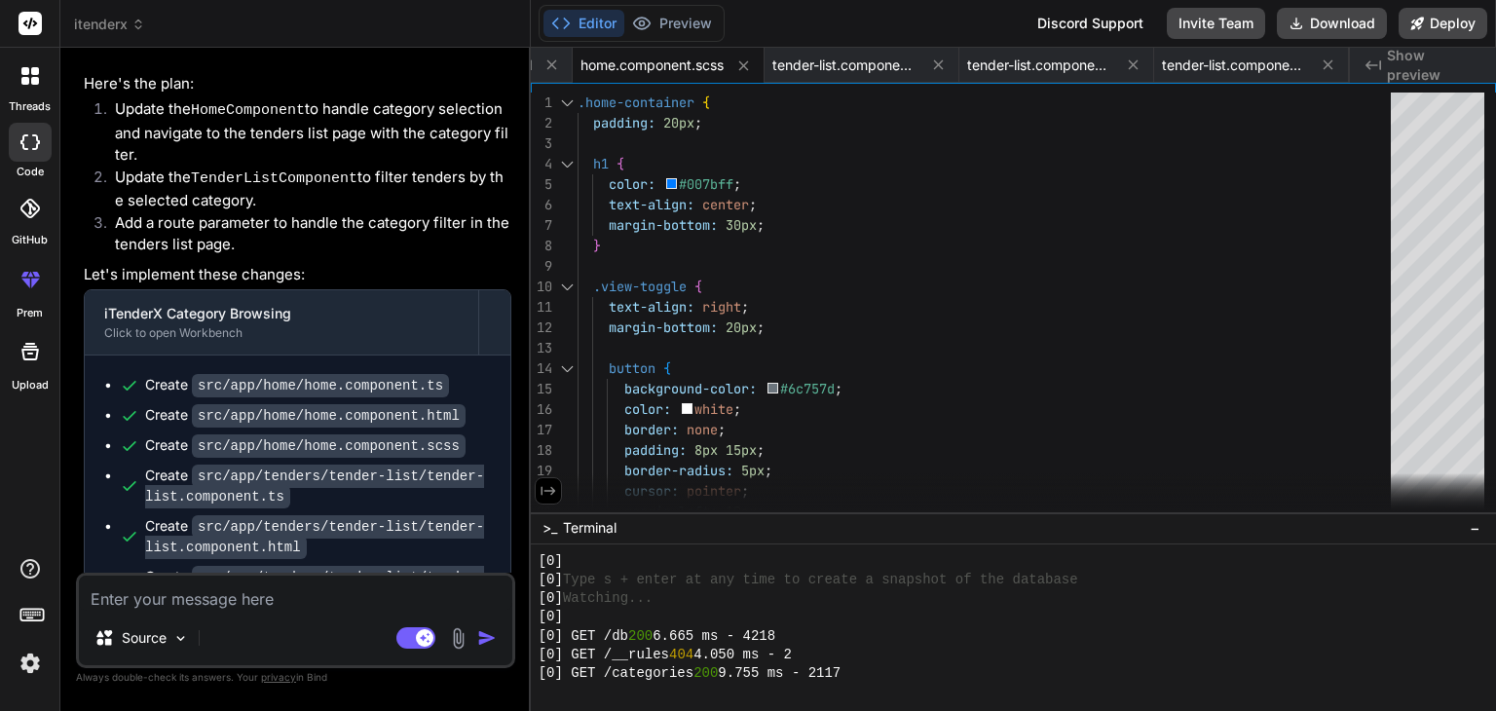
scroll to position [7096, 0]
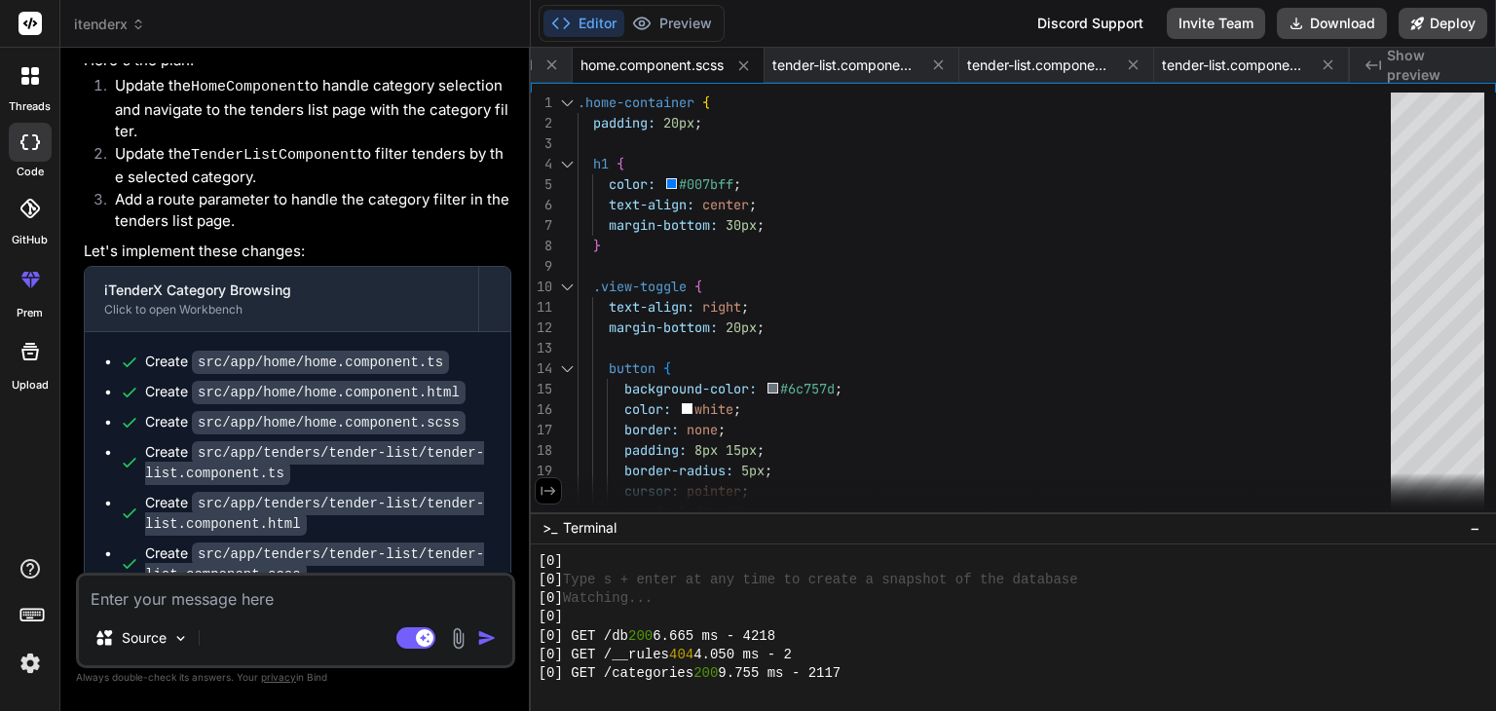
click at [241, 615] on div "Source Agent Mode. When this toggle is activated, AI automatically makes decisi…" at bounding box center [295, 620] width 439 height 95
click at [241, 607] on textarea at bounding box center [295, 592] width 433 height 35
click at [245, 593] on textarea at bounding box center [295, 592] width 433 height 35
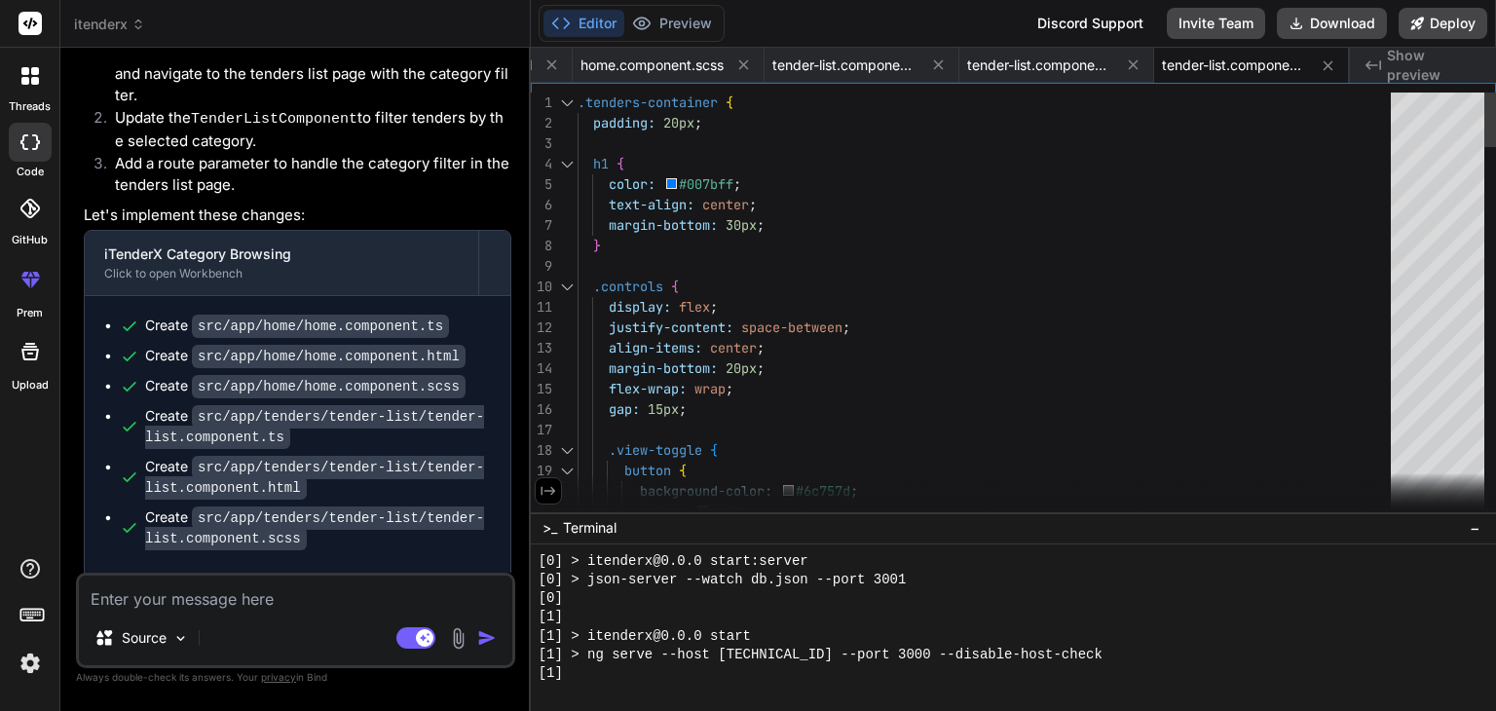
scroll to position [0, 0]
click at [647, 67] on span "home.component.scss" at bounding box center [651, 64] width 143 height 19
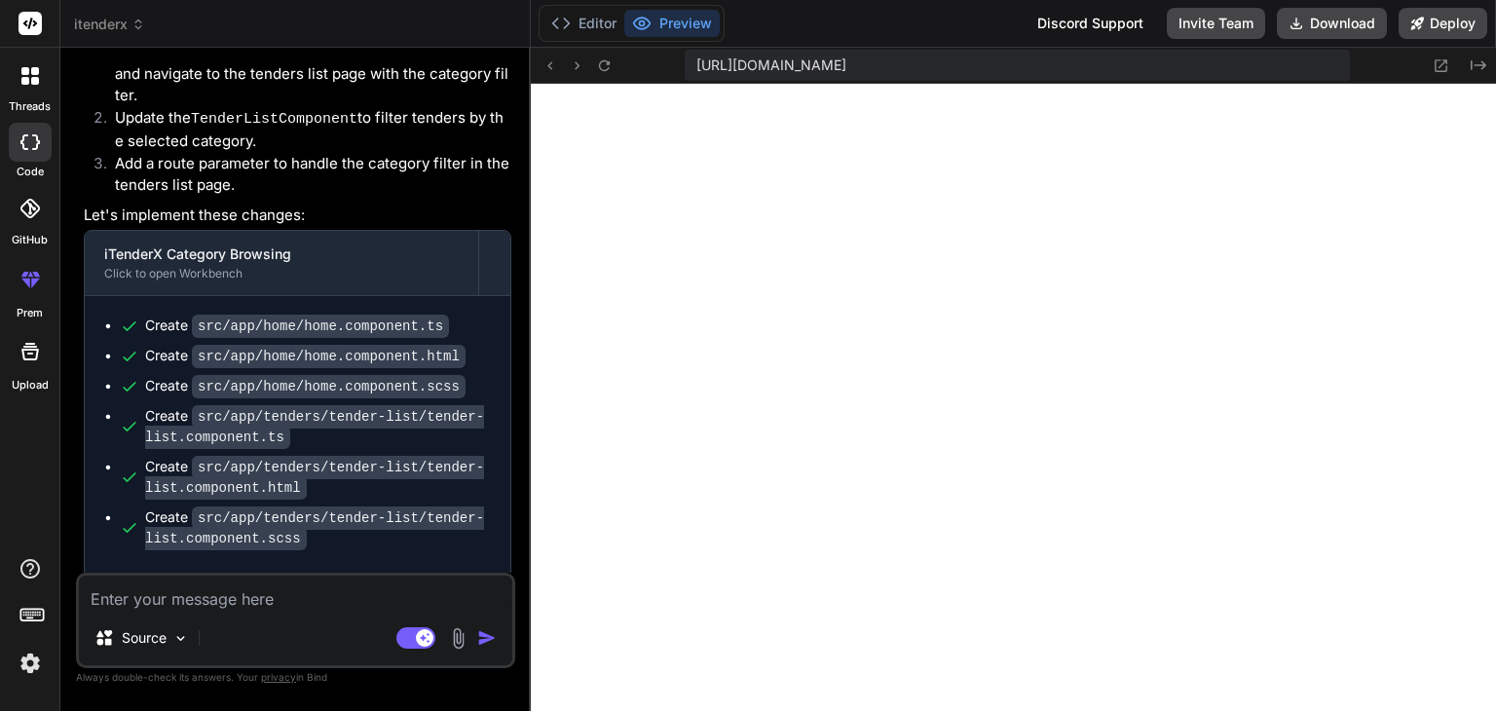
scroll to position [1737, 0]
click at [1477, 59] on icon "Created with Pixso." at bounding box center [1478, 65] width 16 height 16
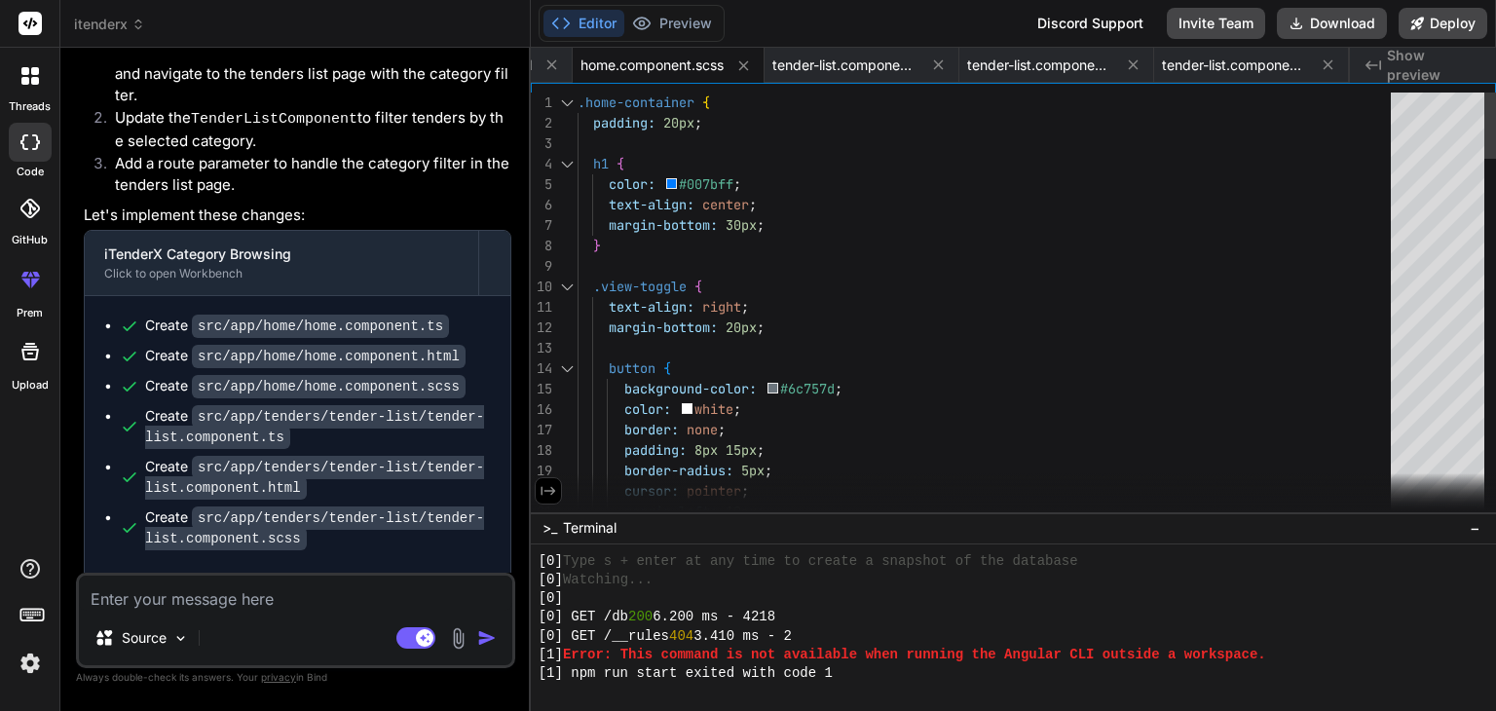
scroll to position [0, 0]
click at [684, 70] on span "home.component.scss" at bounding box center [651, 64] width 143 height 19
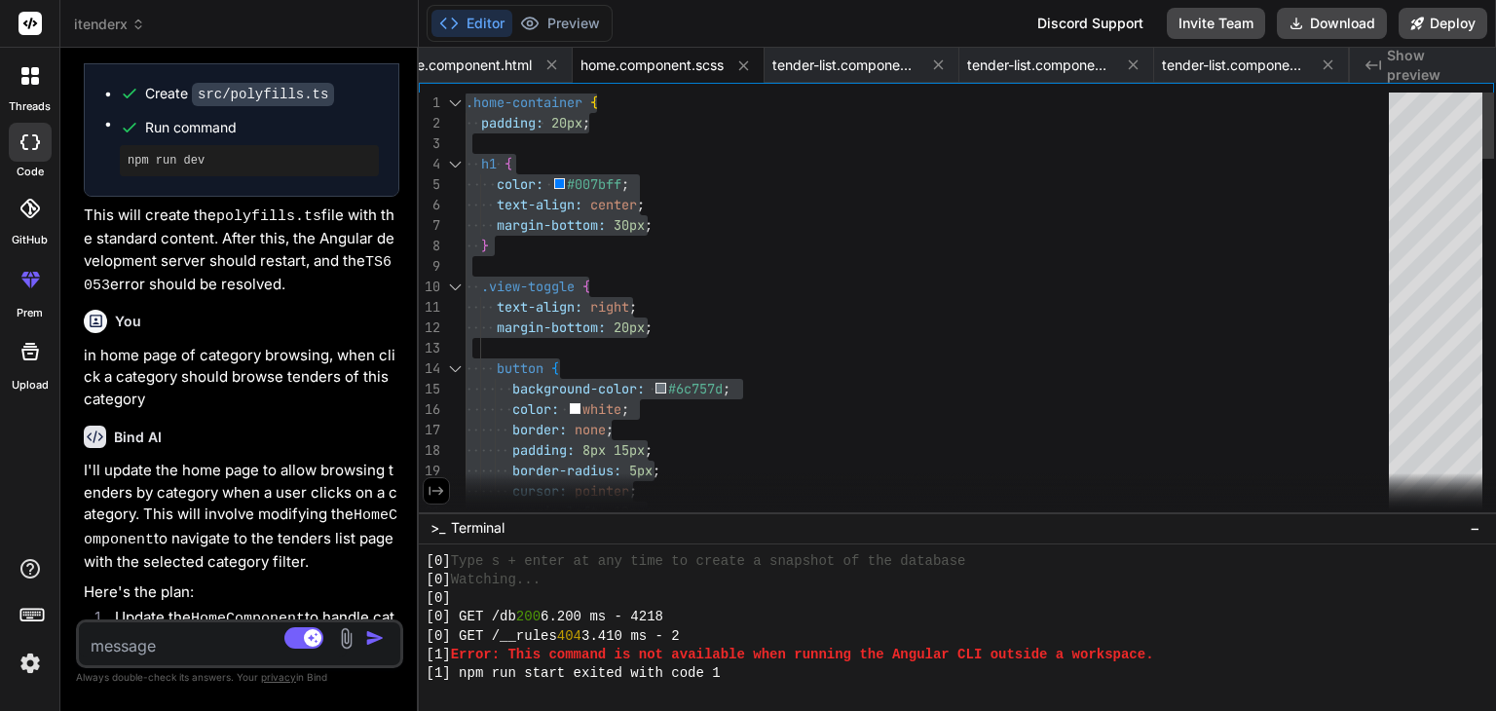
scroll to position [8712, 0]
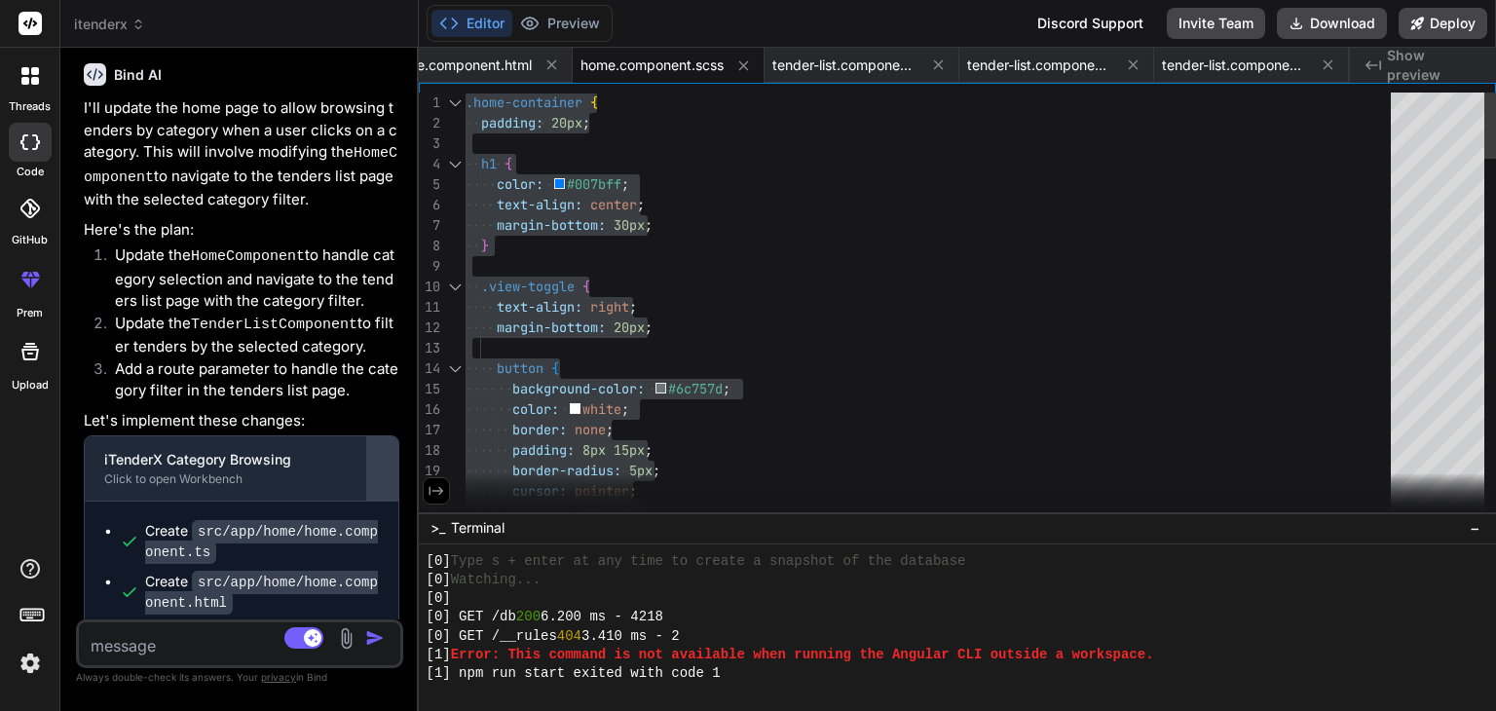
drag, startPoint x: 530, startPoint y: 162, endPoint x: 373, endPoint y: 188, distance: 158.9
click at [373, 188] on div "Bind AI Web Search Created with Pixso. Code Generator You Bind AI Certainly! I …" at bounding box center [239, 379] width 358 height 663
click at [651, 63] on span "home.component.scss" at bounding box center [651, 64] width 143 height 19
click at [480, 60] on span "home.component.html" at bounding box center [460, 64] width 142 height 19
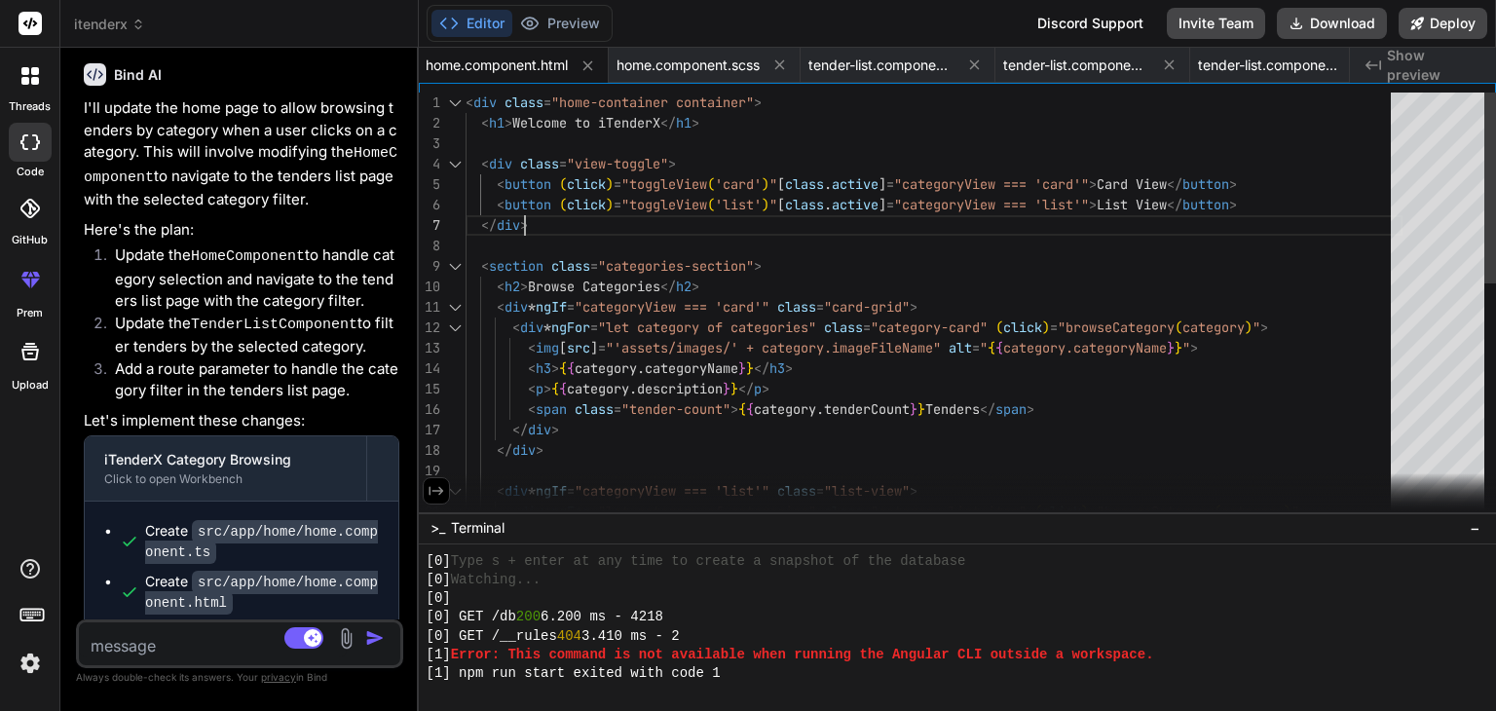
scroll to position [0, 0]
click at [657, 215] on div "< div class = "home-container container" > < h1 > Welcome to iTenderX </ h1 > <…" at bounding box center [933, 572] width 937 height 961
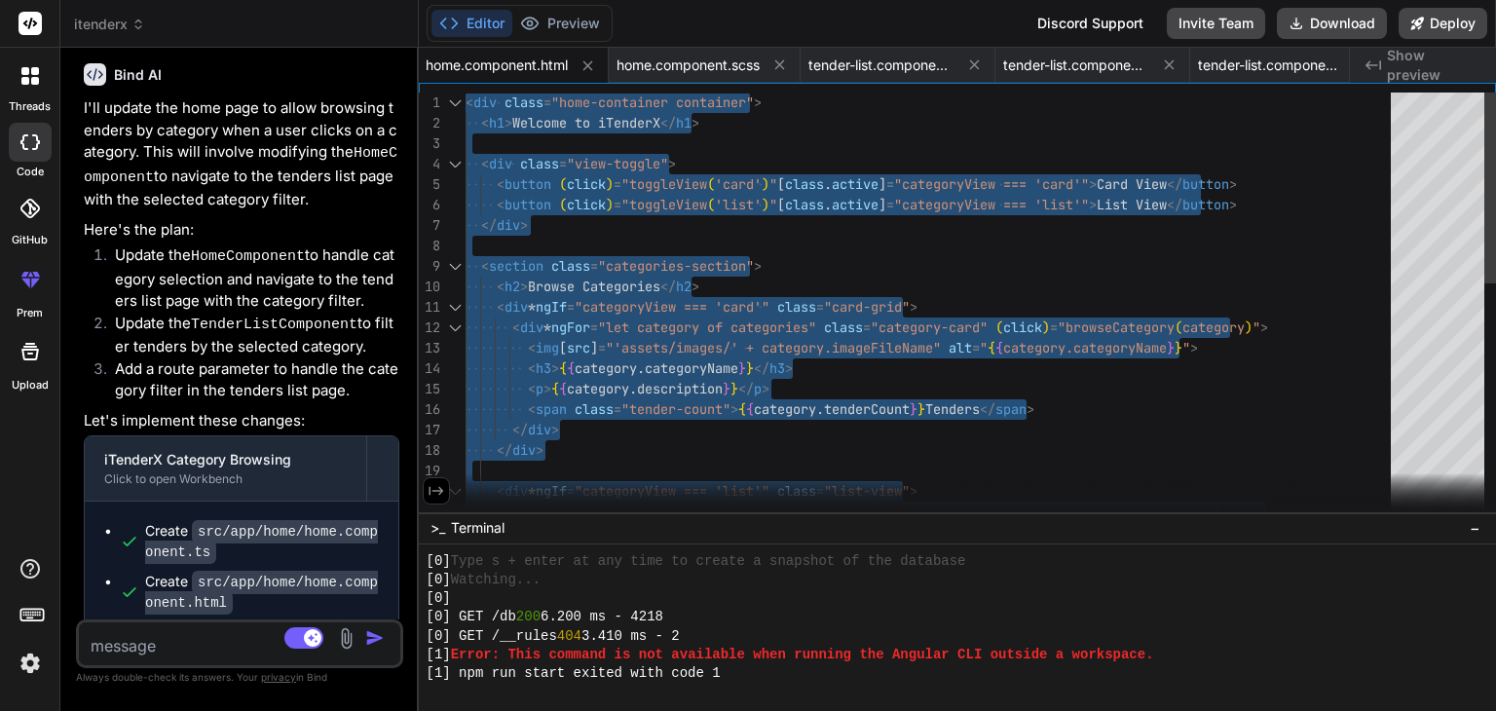
click at [554, 196] on div "< div class = "home-container container" > < h1 > Welcome to iTenderX </ h1 > <…" at bounding box center [933, 572] width 937 height 961
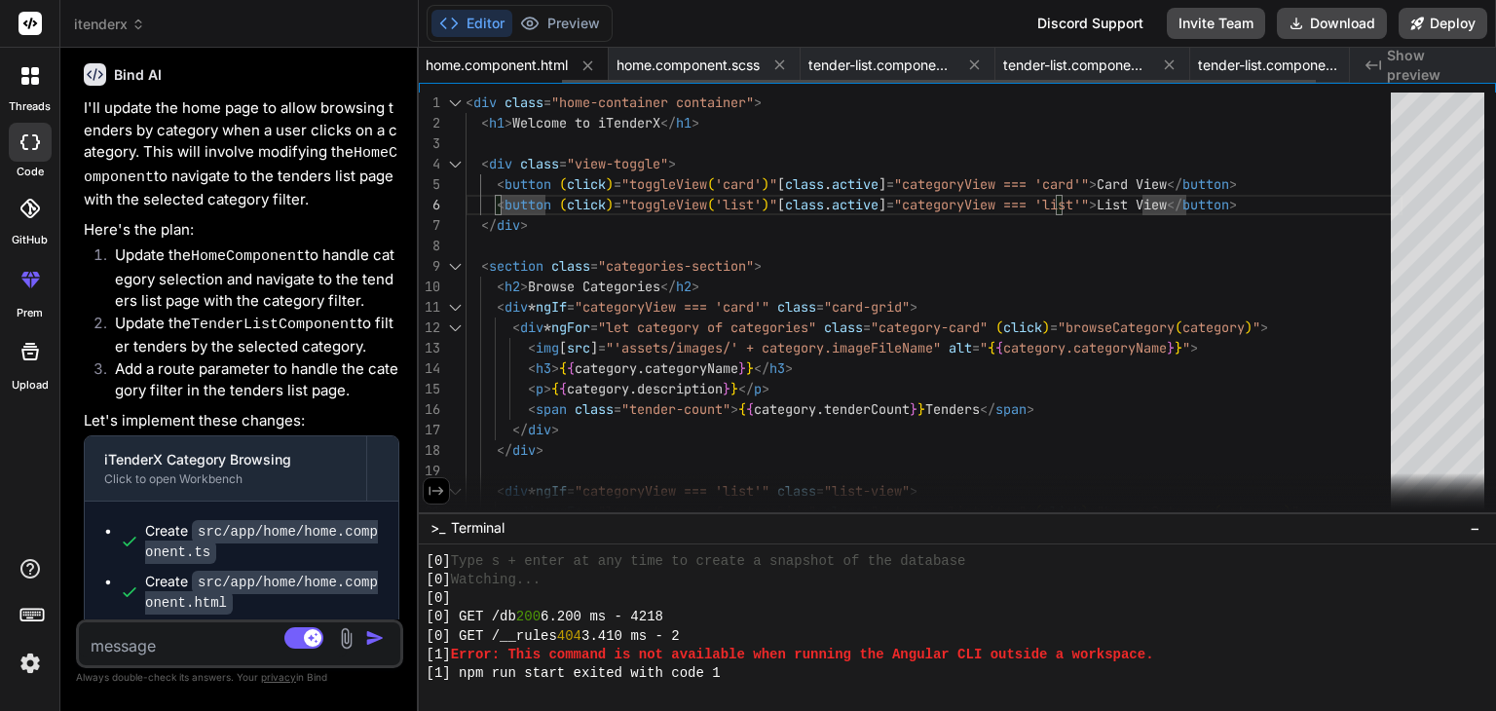
click at [521, 69] on span "home.component.html" at bounding box center [496, 64] width 142 height 19
click at [592, 62] on icon at bounding box center [587, 65] width 17 height 17
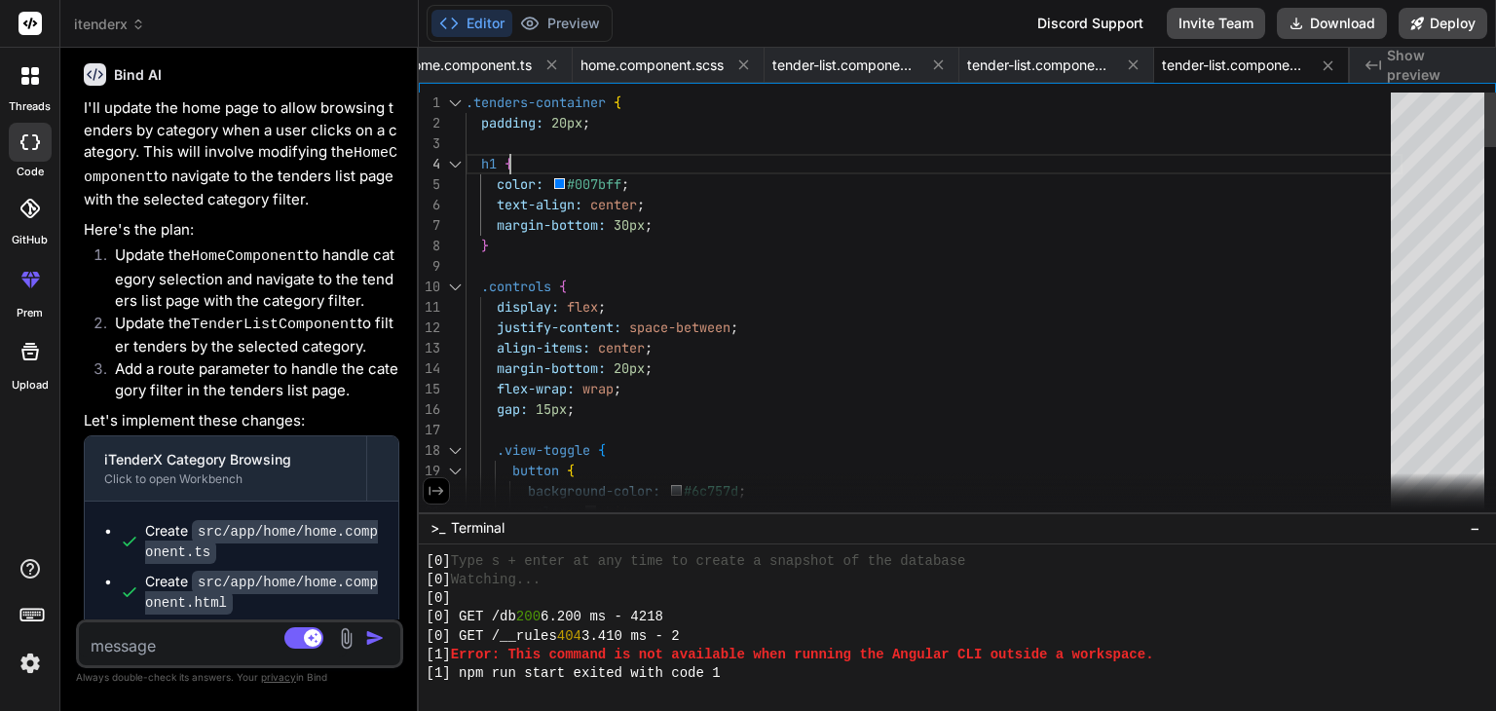
click at [491, 65] on span "home.component.ts" at bounding box center [468, 64] width 127 height 19
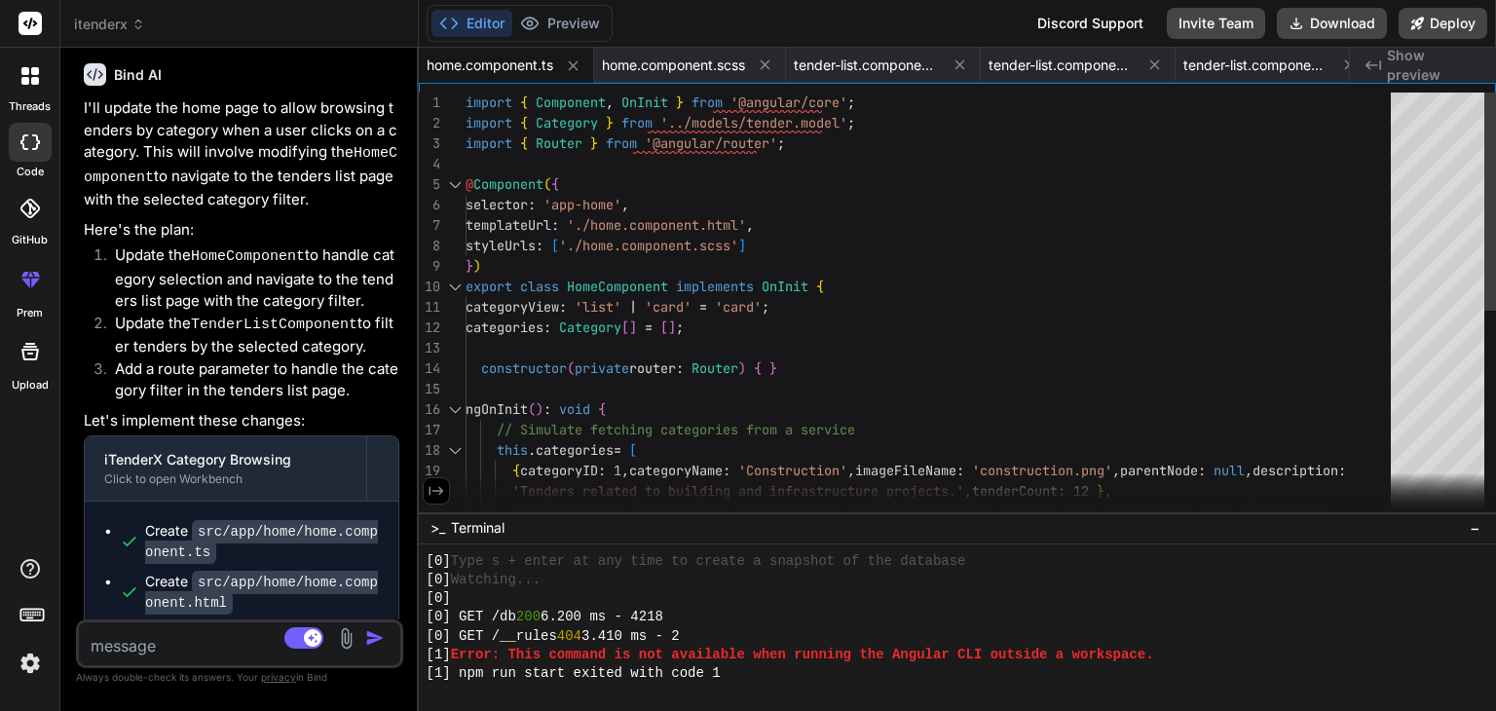
click at [677, 176] on div "import { Component , OnInit } from '@angular/core' ; import { Category } from '…" at bounding box center [933, 511] width 937 height 838
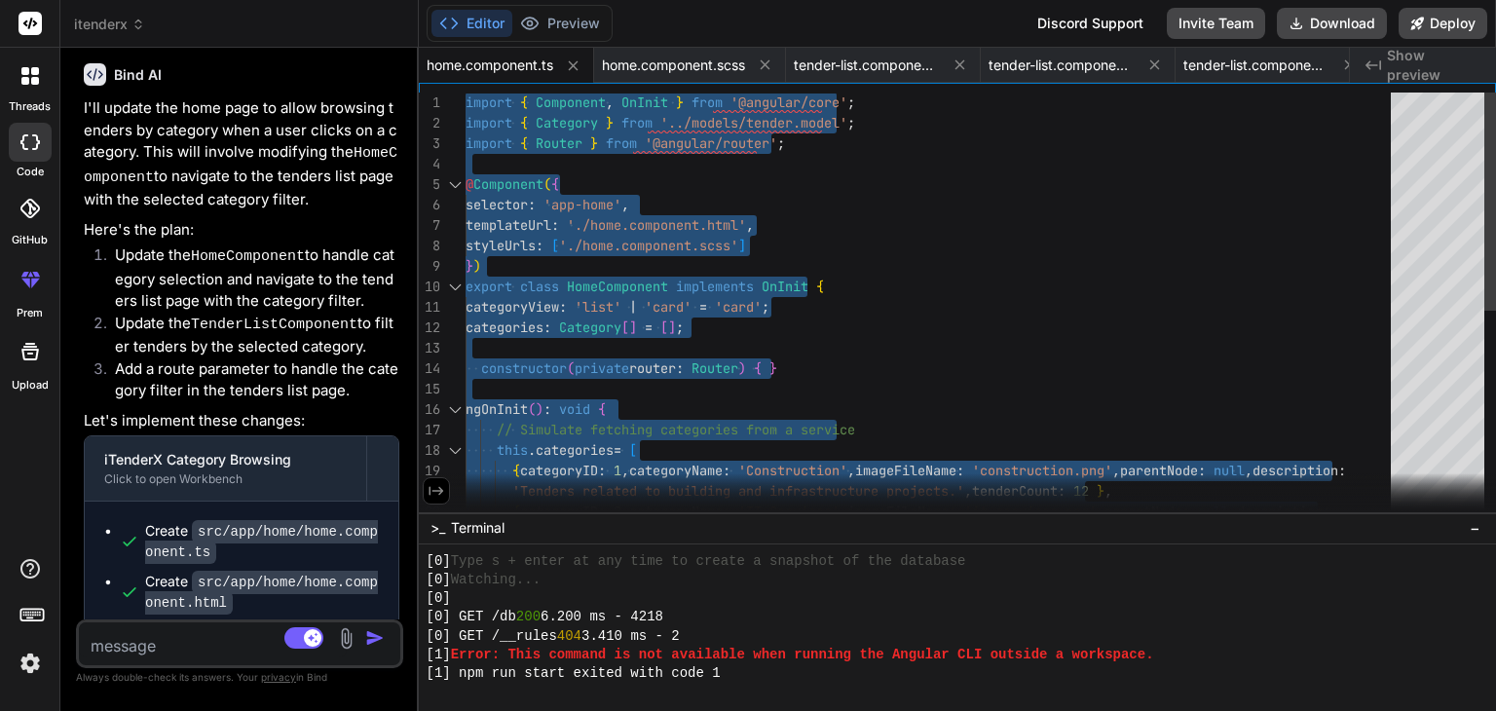
click at [669, 199] on div "import { Component , OnInit } from '@angular/core' ; import { Category } from '…" at bounding box center [933, 511] width 937 height 838
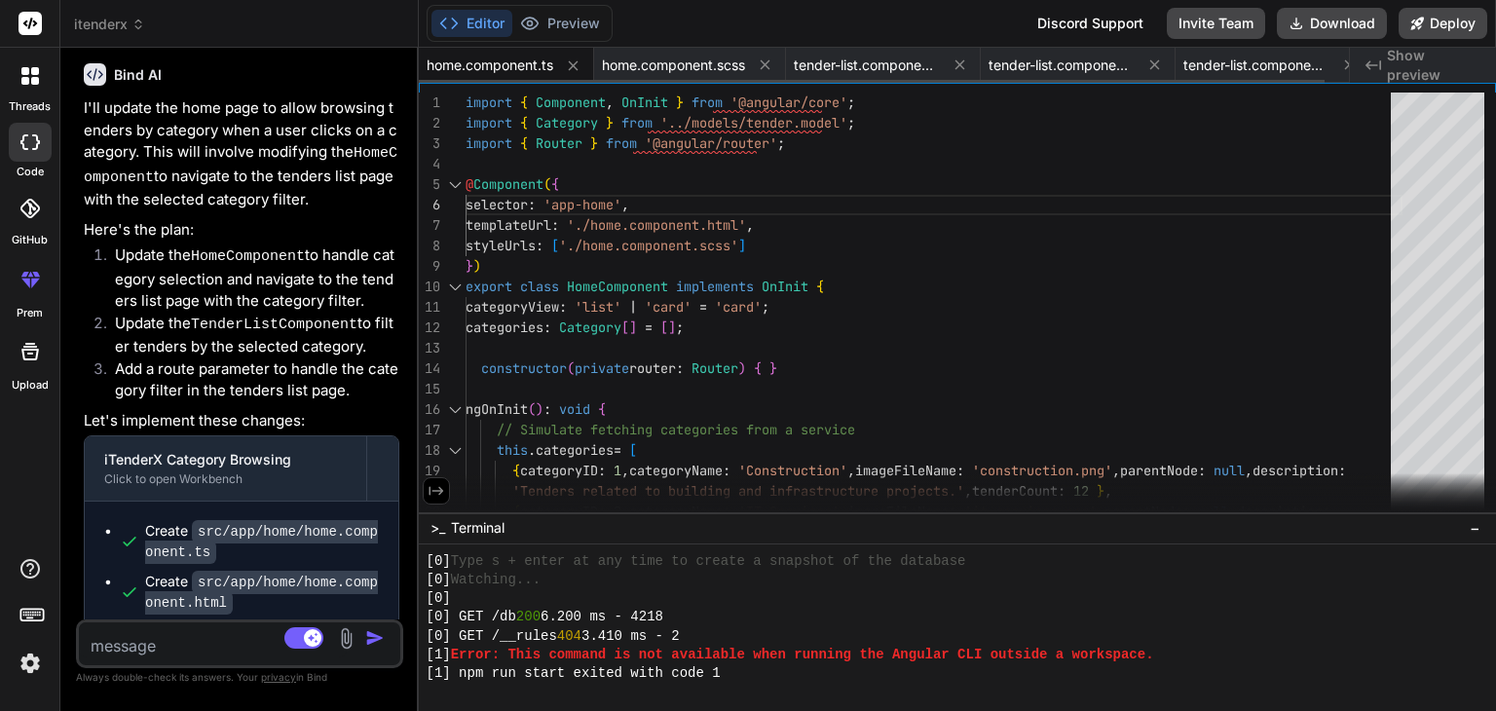
click at [514, 64] on span "home.component.ts" at bounding box center [489, 64] width 127 height 19
click at [573, 63] on icon at bounding box center [573, 65] width 17 height 17
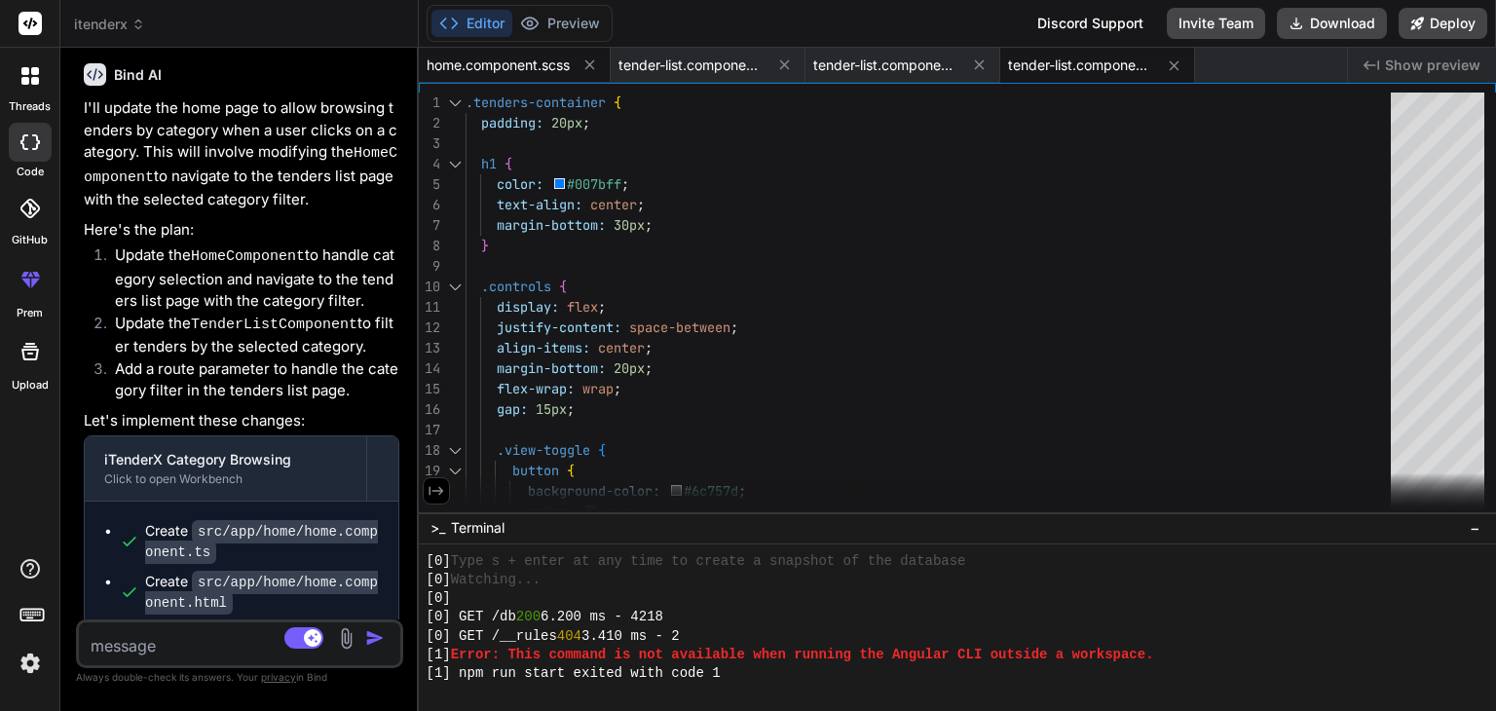
click at [492, 71] on span "home.component.scss" at bounding box center [497, 64] width 143 height 19
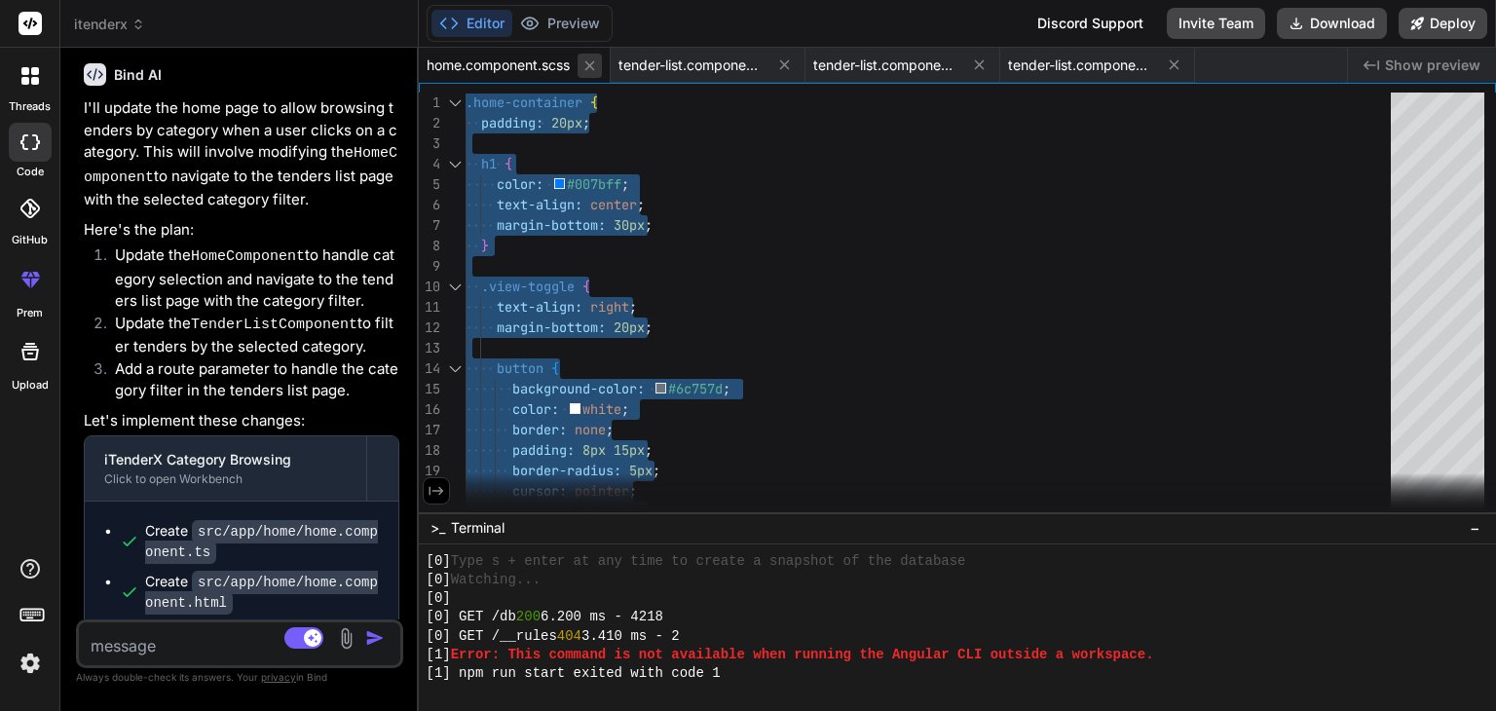
click at [591, 65] on icon at bounding box center [589, 65] width 10 height 10
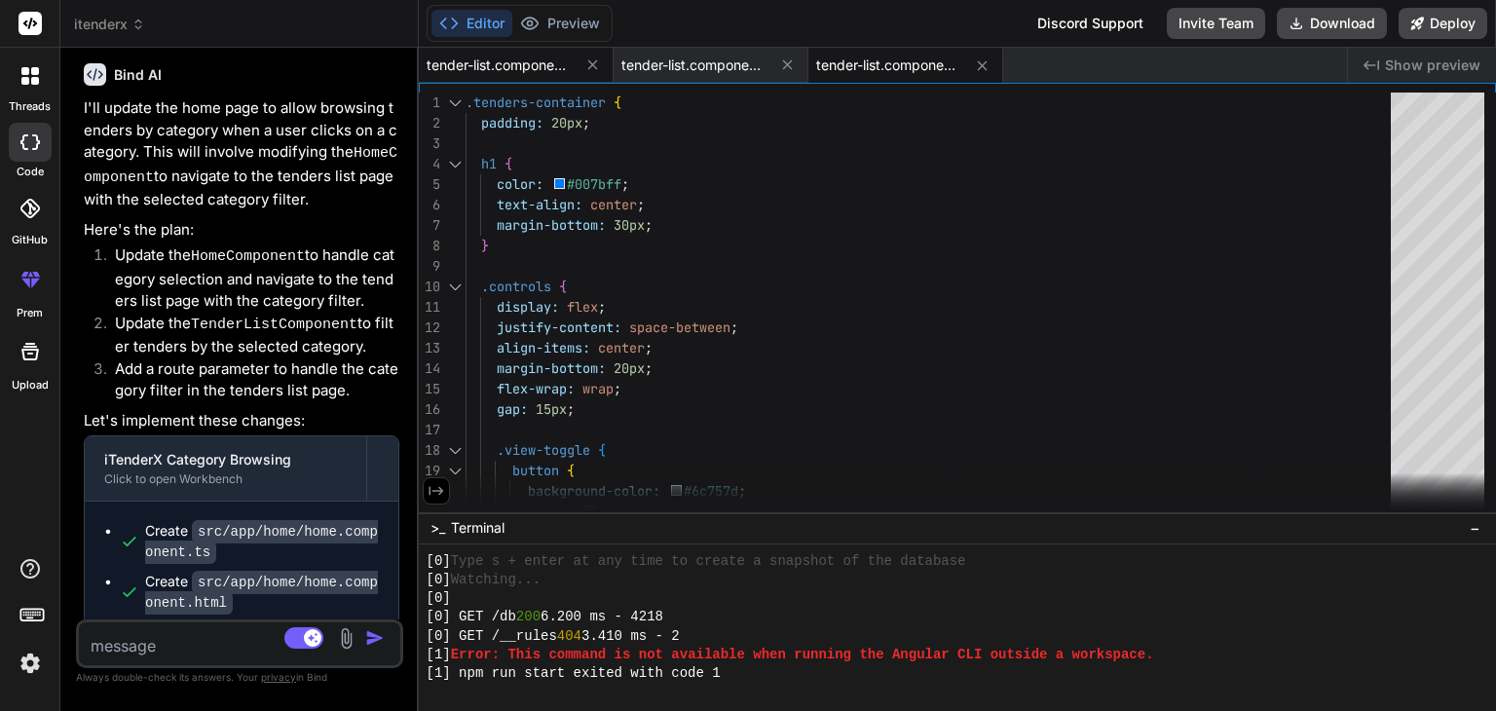
click at [488, 77] on div "tender-list.component.ts" at bounding box center [516, 65] width 195 height 35
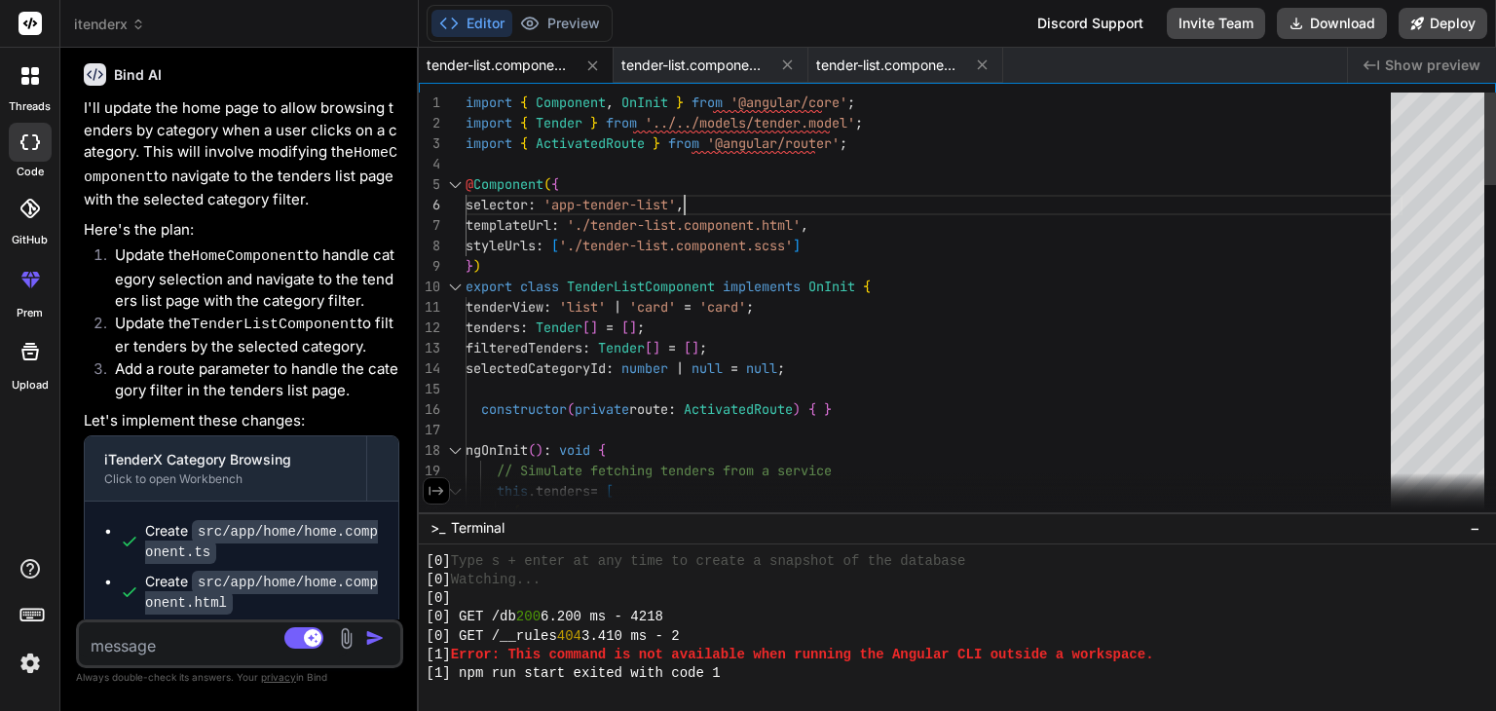
click at [517, 71] on span "tender-list.component.ts" at bounding box center [499, 64] width 146 height 19
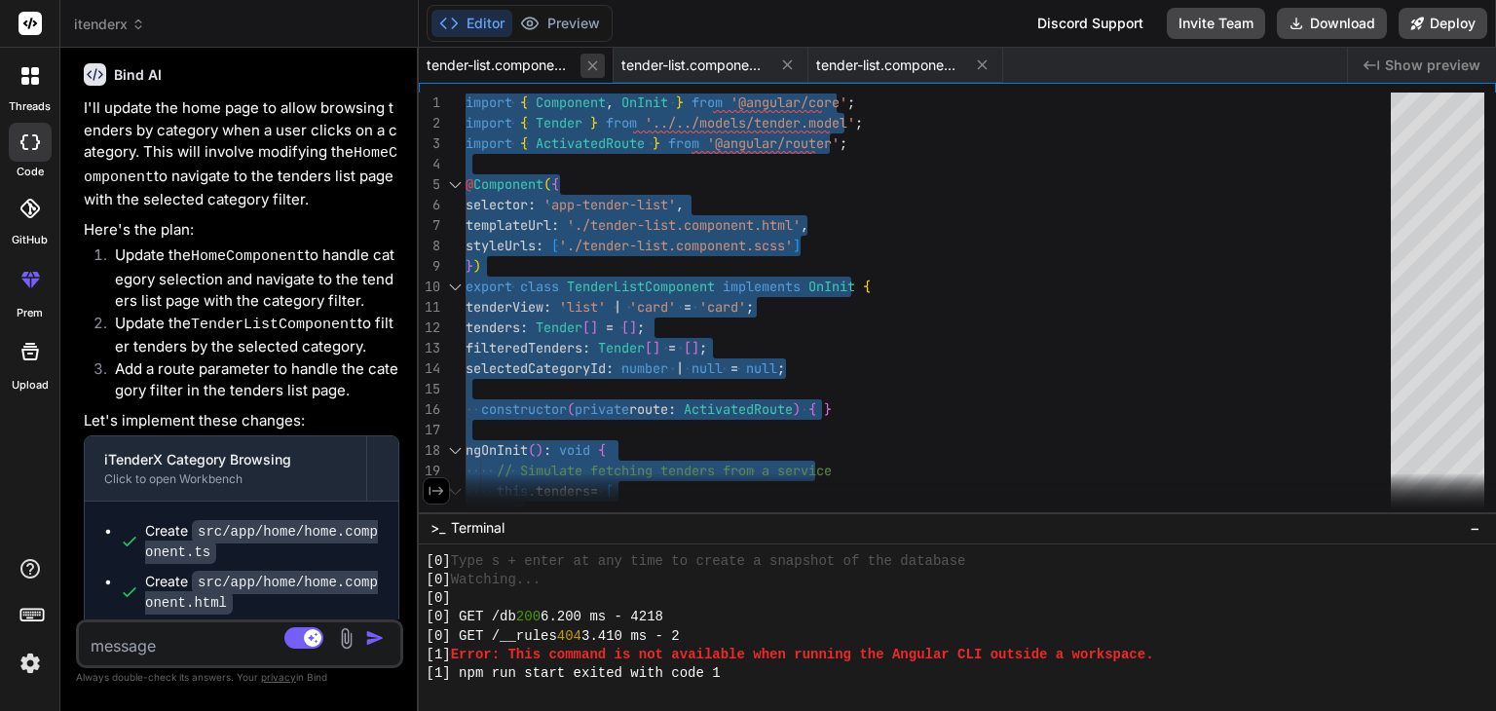
click at [588, 59] on icon at bounding box center [592, 65] width 17 height 17
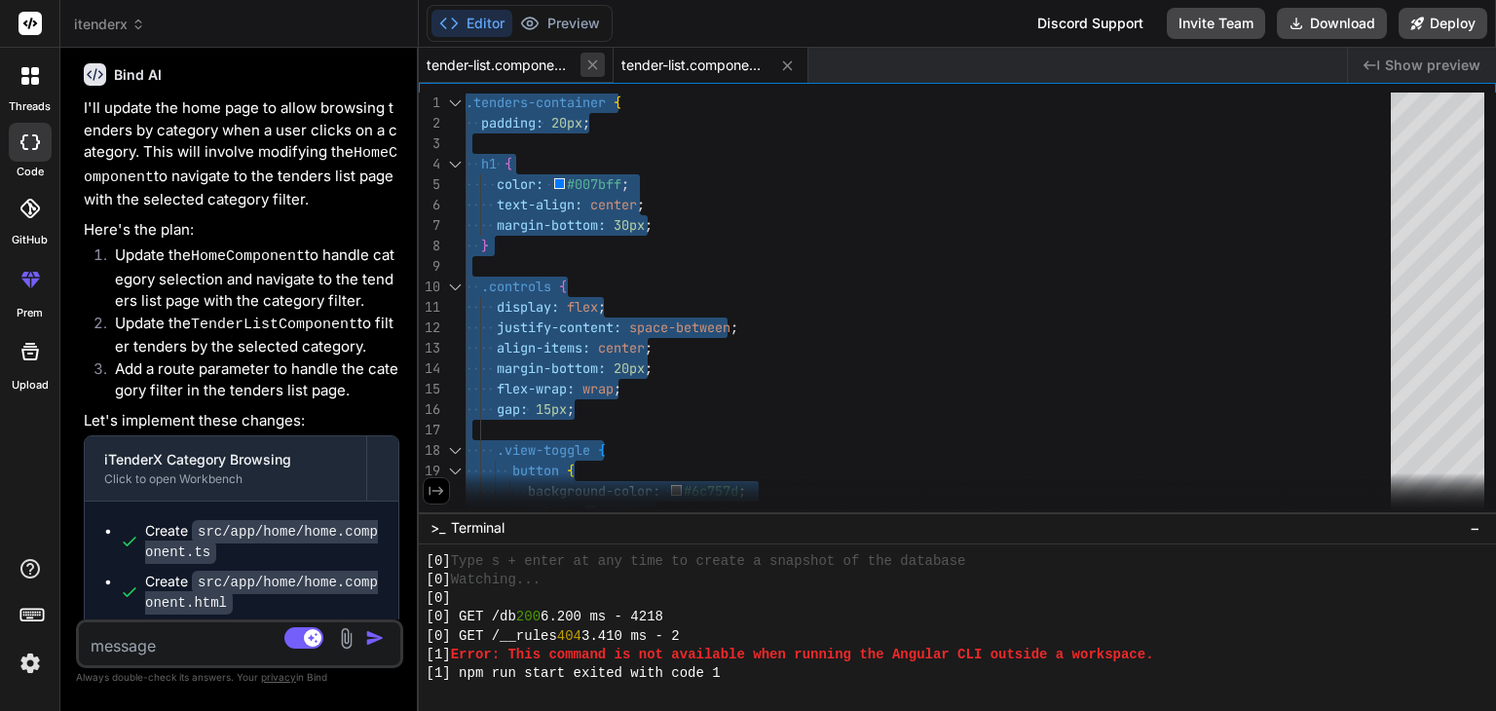
click at [597, 71] on icon at bounding box center [592, 64] width 17 height 17
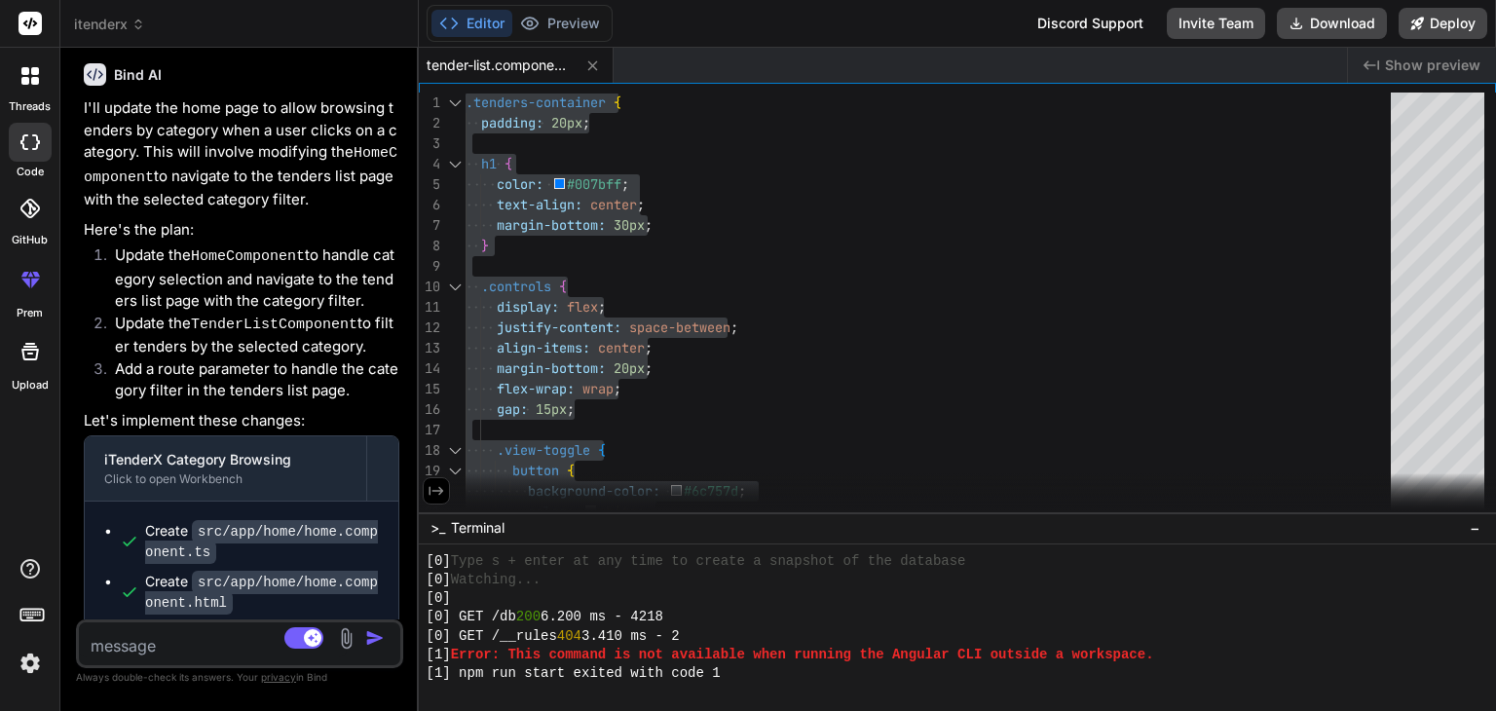
click at [512, 70] on span "tender-list.component.scss" at bounding box center [499, 64] width 146 height 19
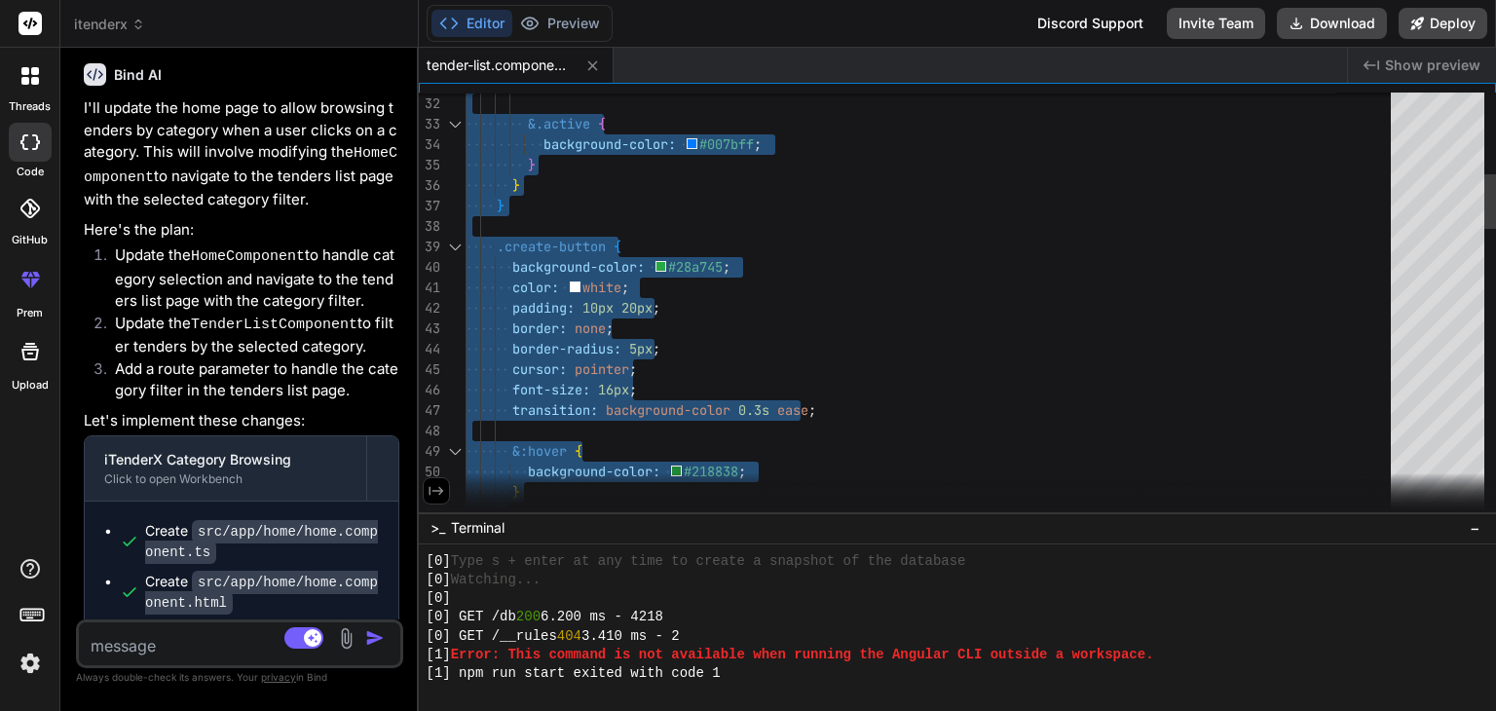
click at [589, 62] on icon at bounding box center [592, 65] width 10 height 10
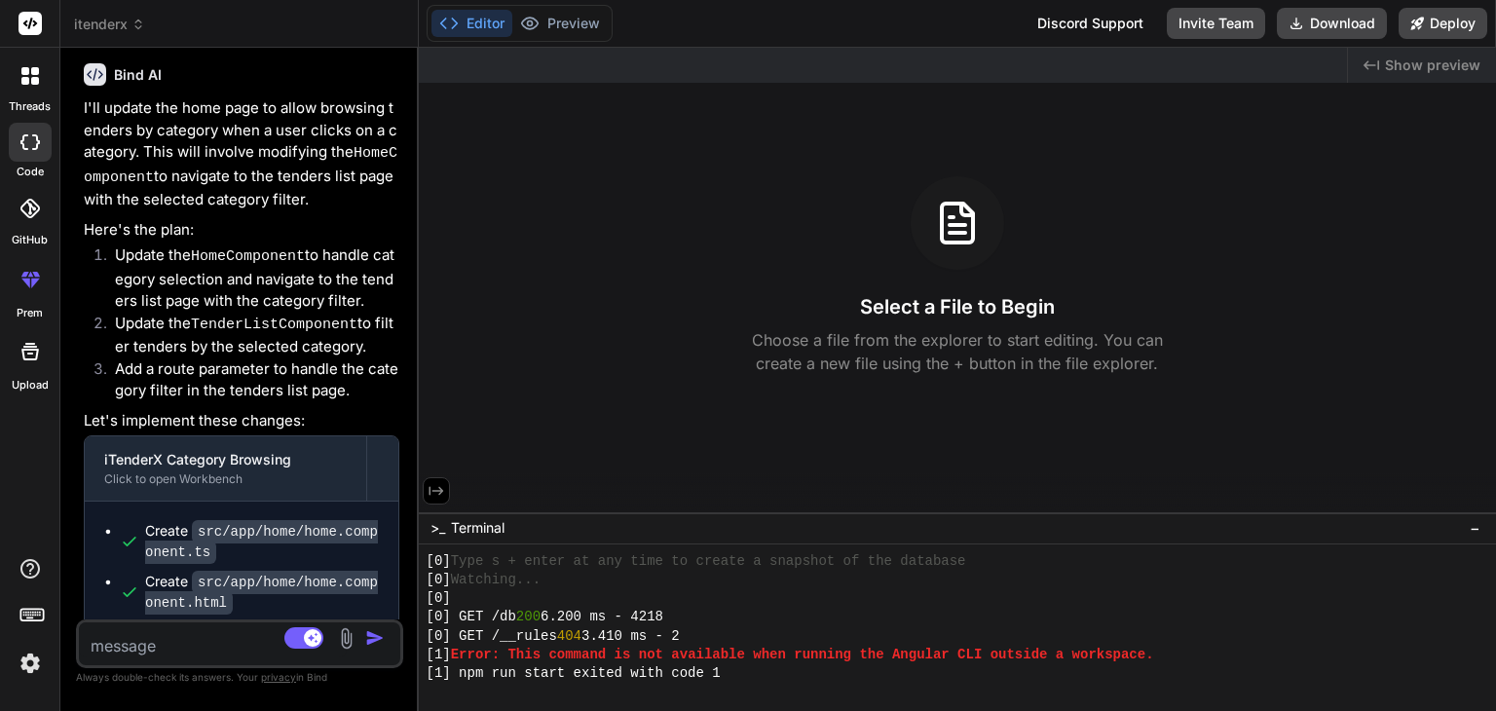
click at [436, 495] on icon at bounding box center [436, 491] width 18 height 18
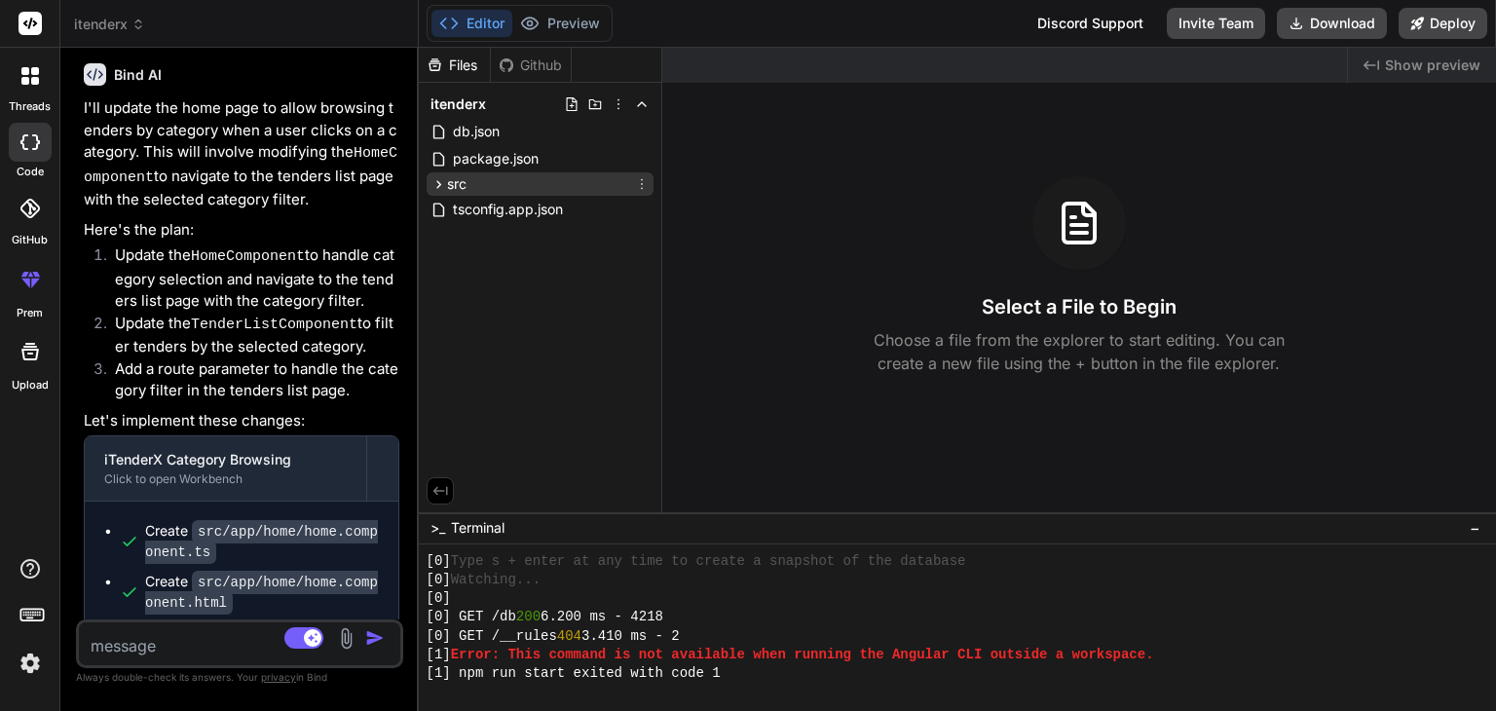
click at [439, 186] on icon at bounding box center [438, 184] width 17 height 17
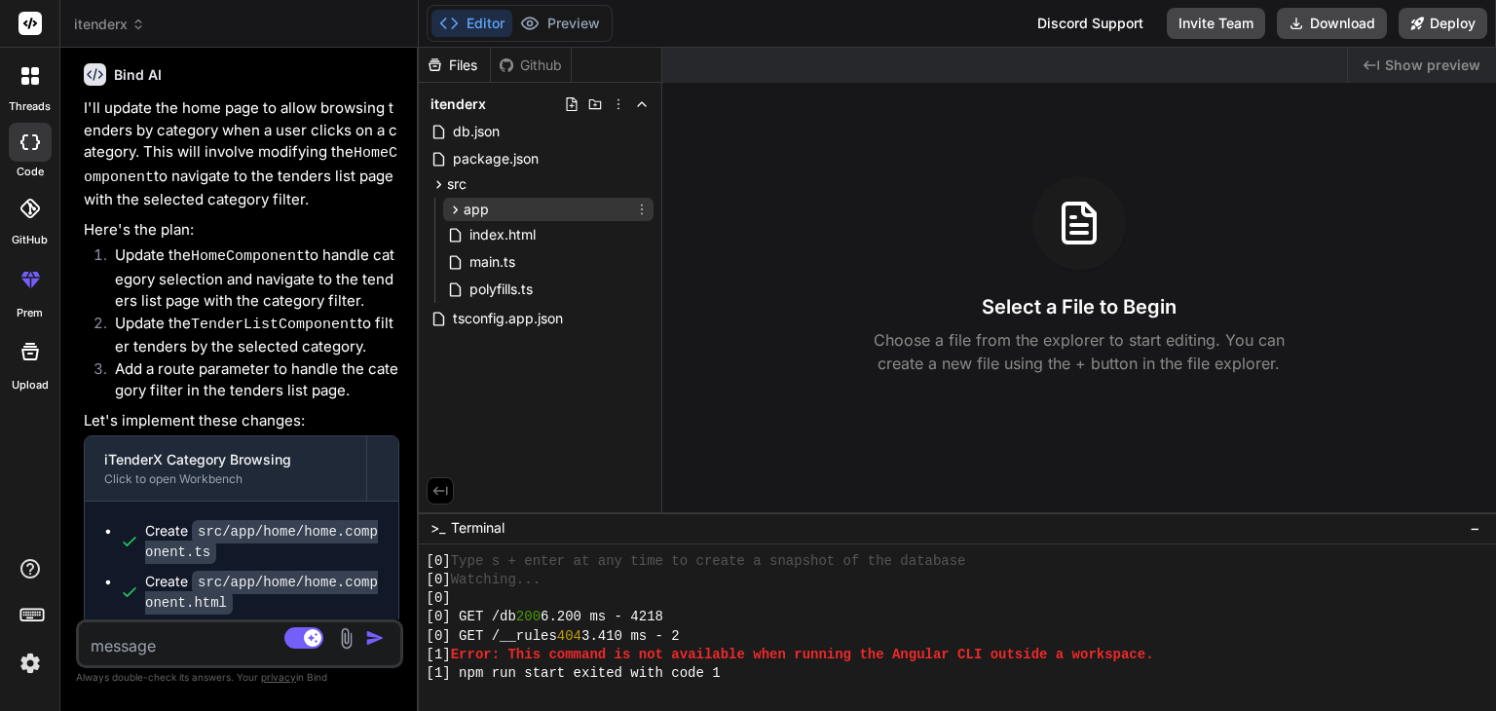
click at [453, 211] on icon at bounding box center [455, 209] width 5 height 8
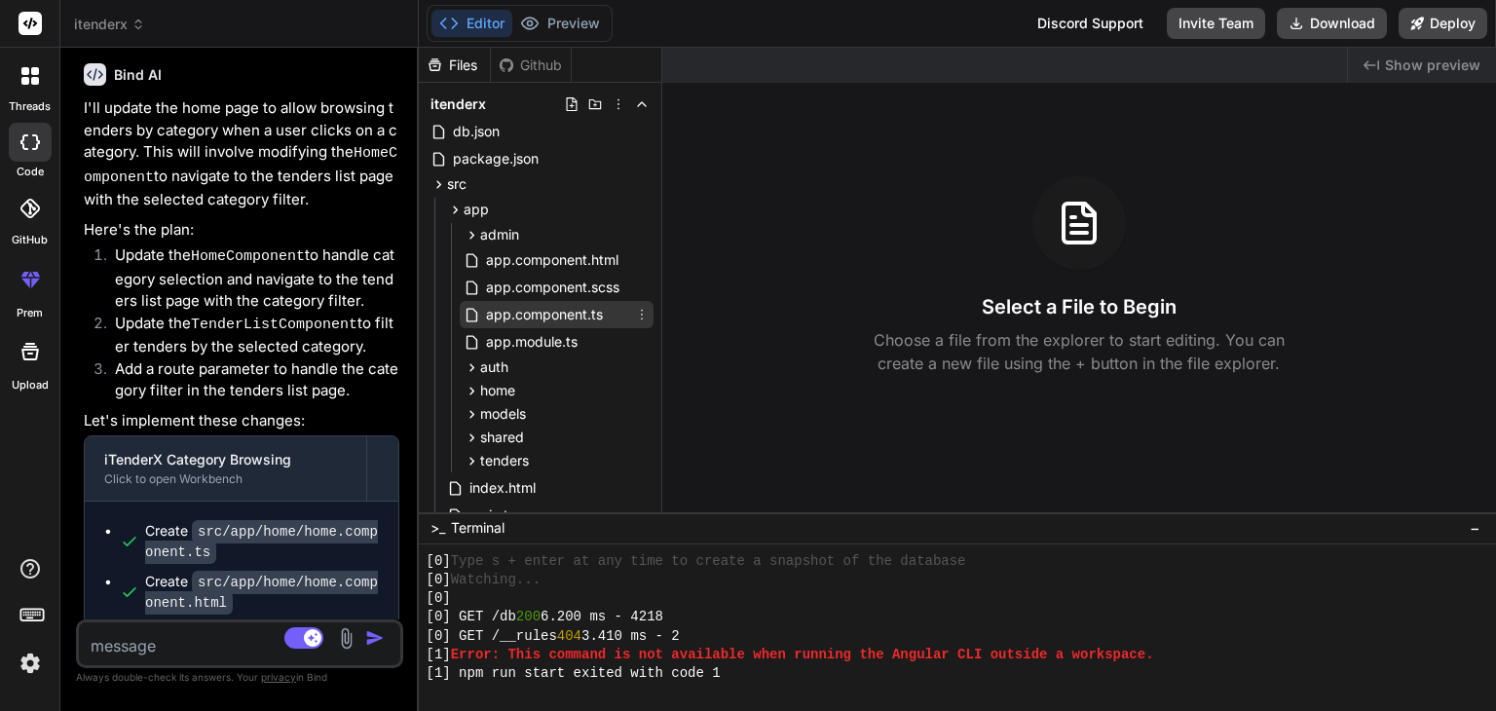
click at [548, 315] on span "app.component.ts" at bounding box center [544, 314] width 121 height 23
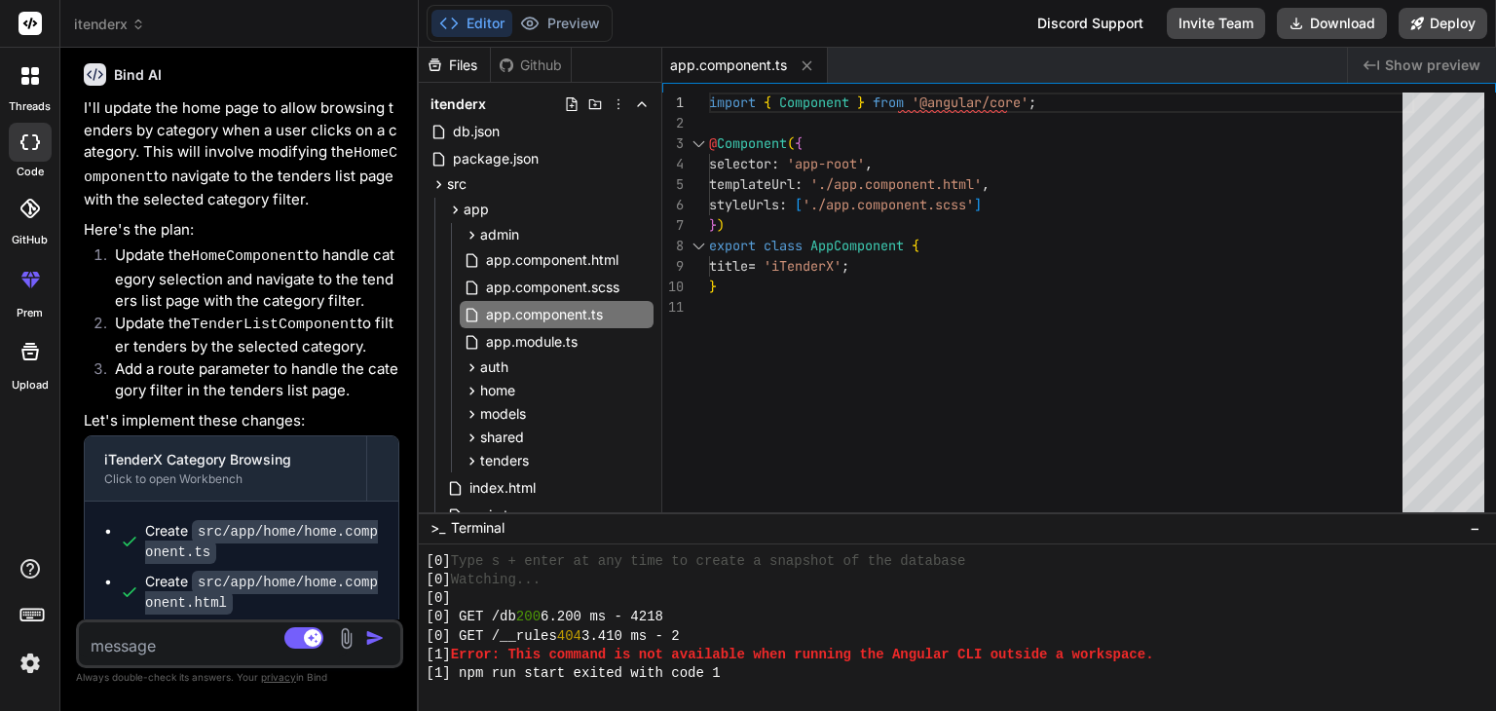
click at [861, 298] on div "import { Component } from '@angular/core' ; @ Component ( { selector : 'app-roo…" at bounding box center [1061, 306] width 705 height 428
click at [515, 463] on span "tenders" at bounding box center [504, 460] width 49 height 19
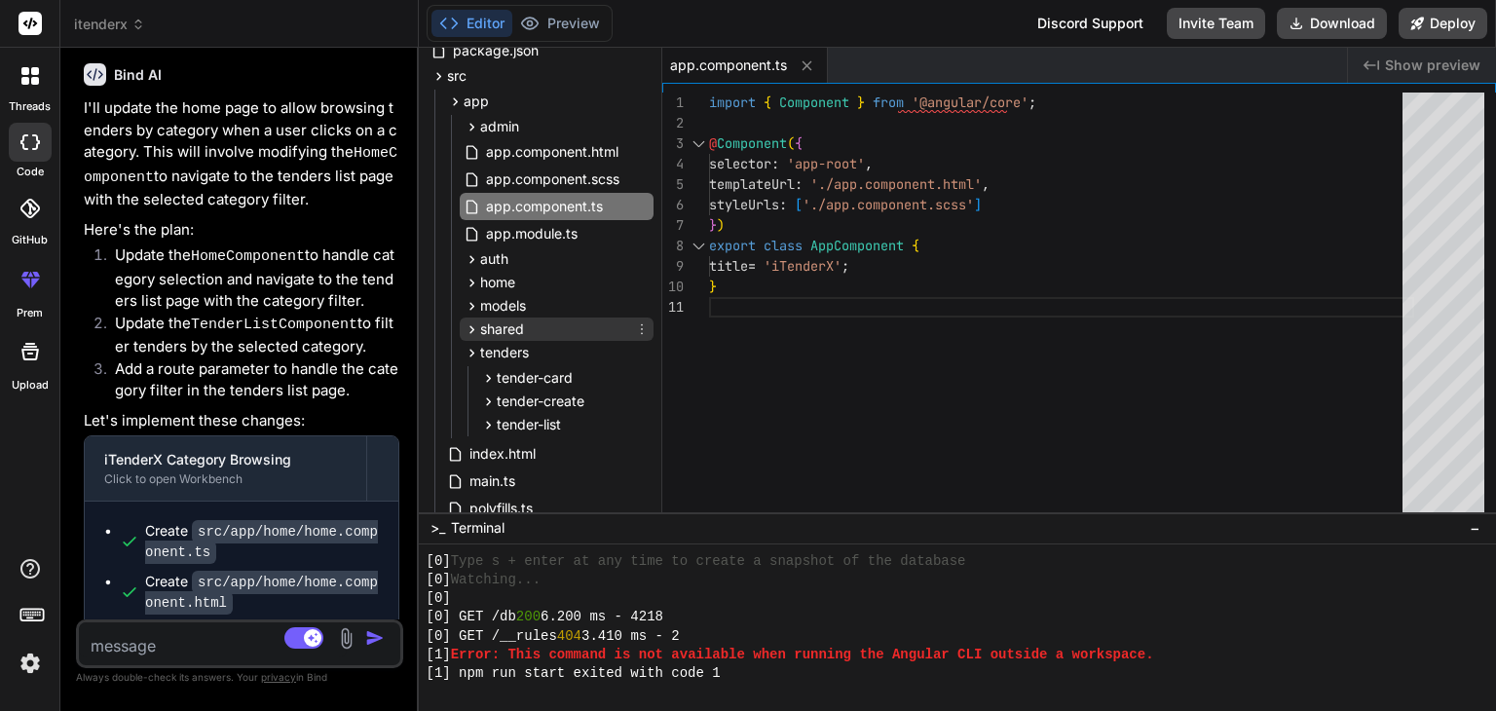
scroll to position [190, 0]
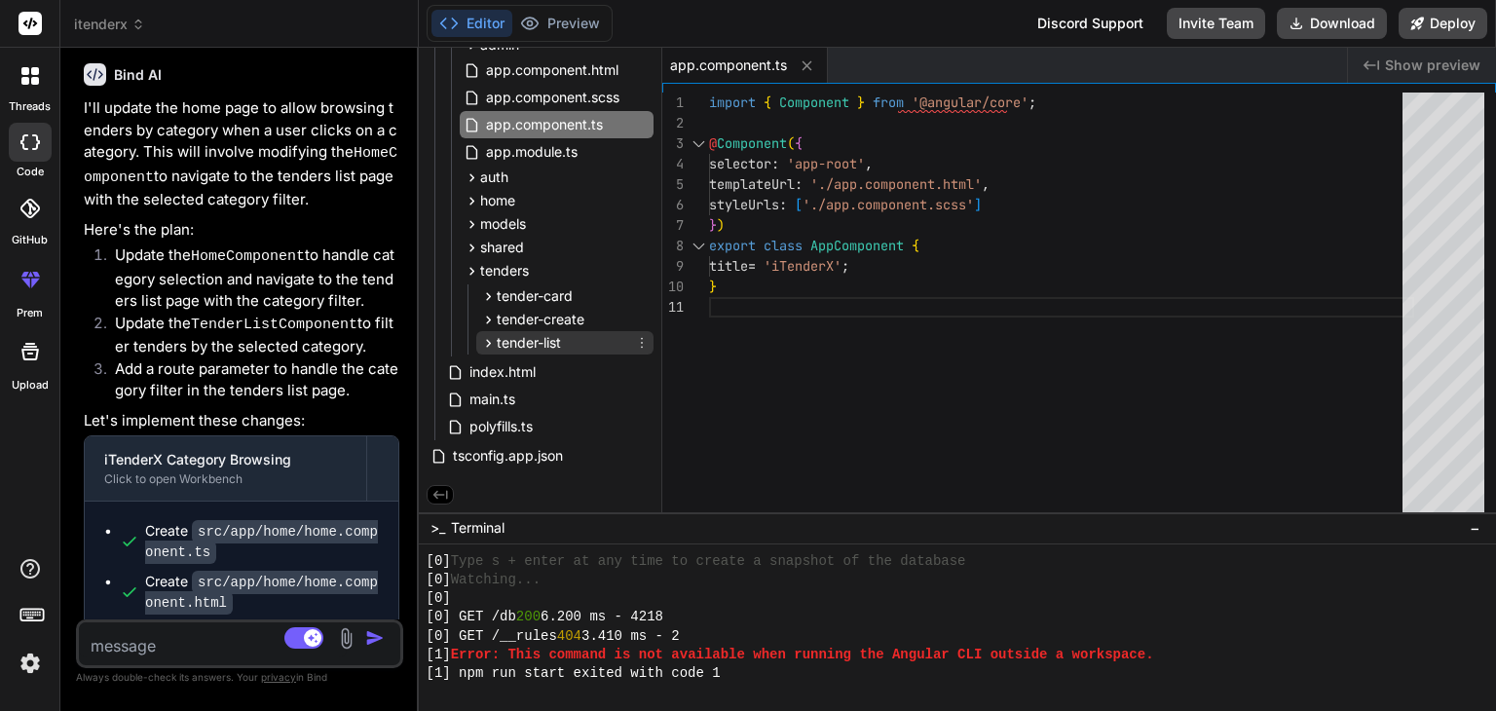
click at [558, 332] on div "tender-list" at bounding box center [564, 342] width 177 height 23
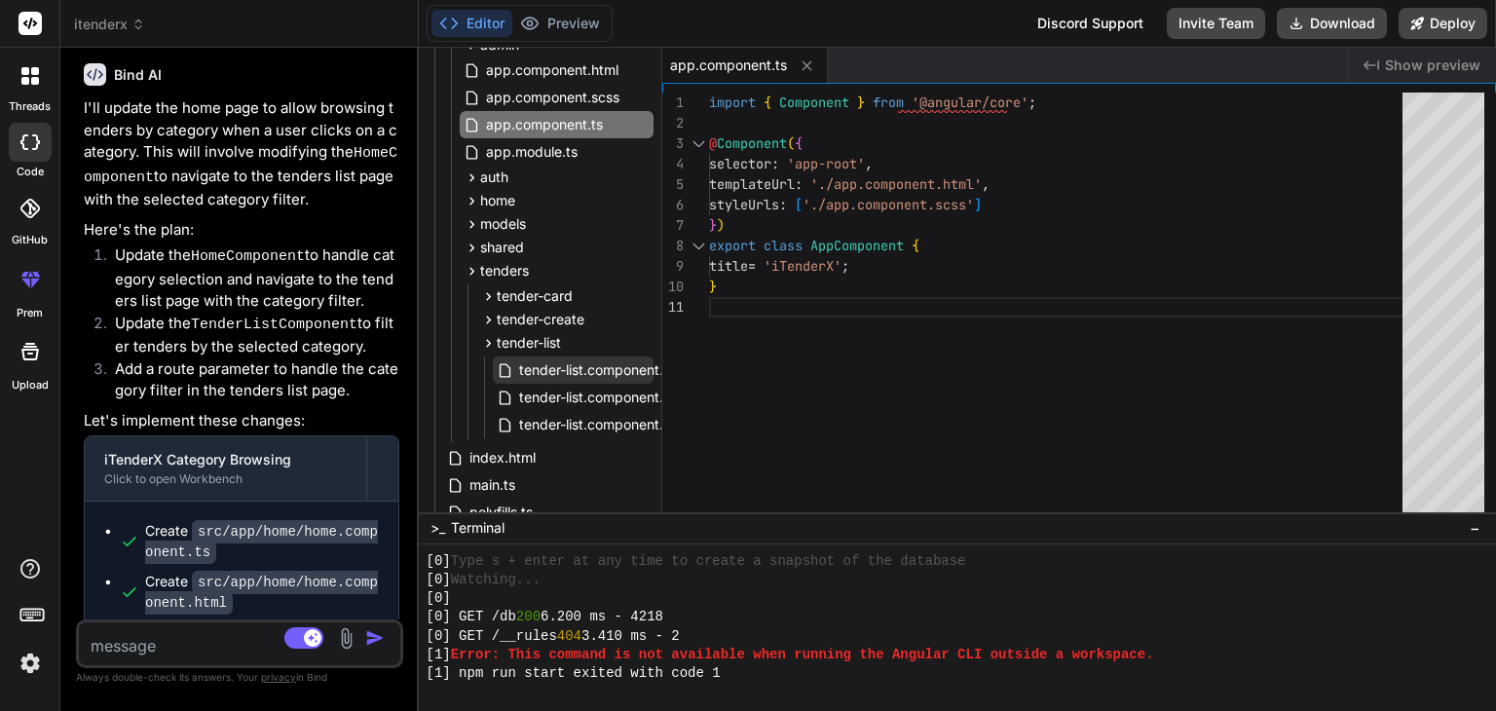
click at [608, 378] on span "tender-list.component.html" at bounding box center [604, 369] width 175 height 23
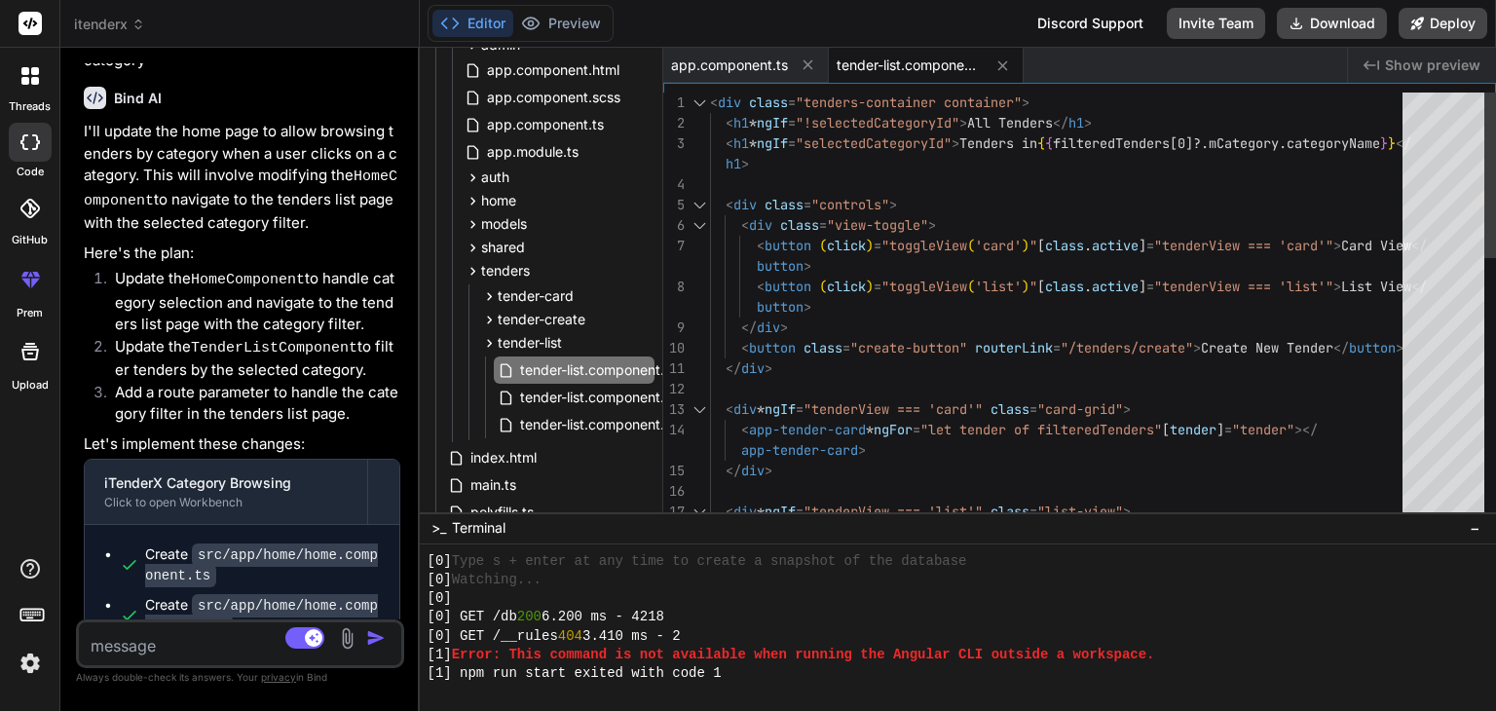
scroll to position [8712, 0]
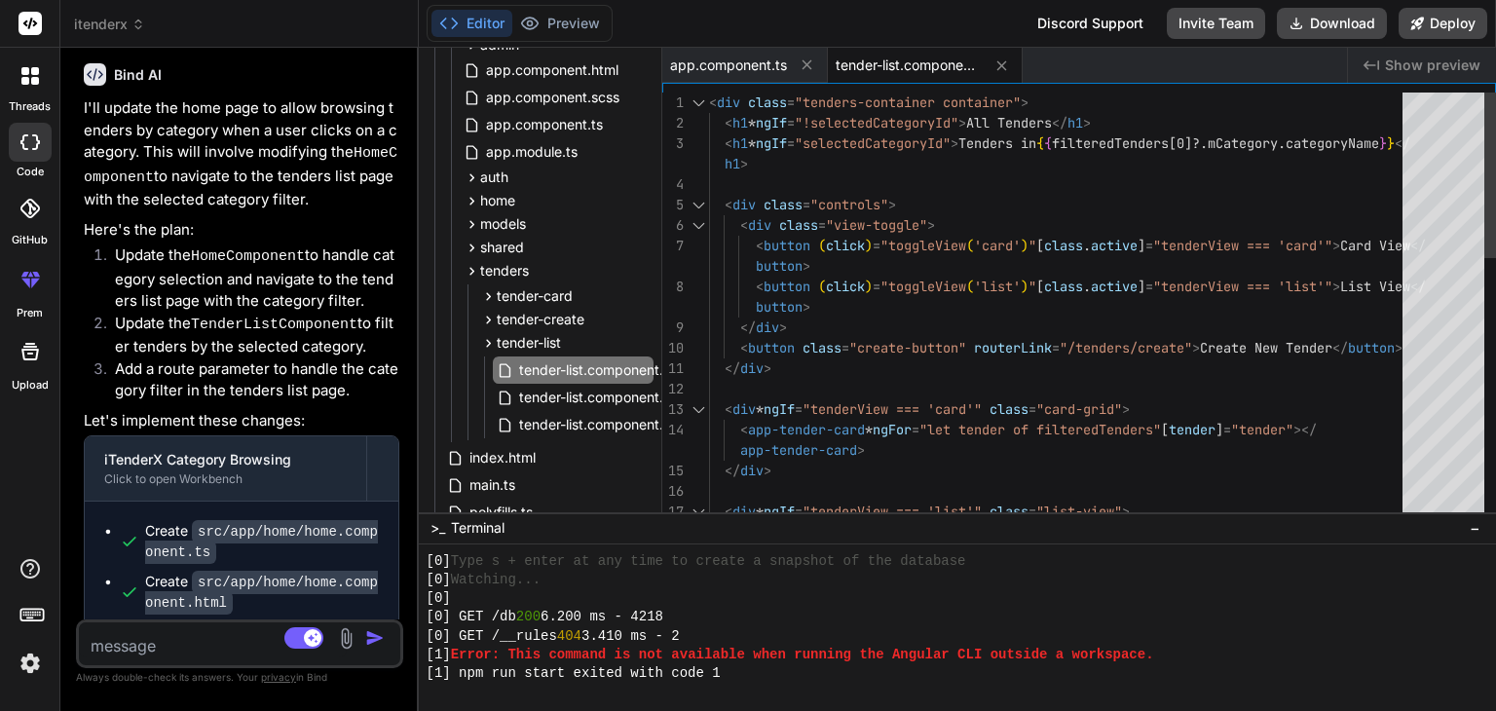
drag, startPoint x: 417, startPoint y: 348, endPoint x: 373, endPoint y: 356, distance: 44.7
click at [373, 356] on div "Bind AI Web Search Created with Pixso. Code Generator You Bind AI Certainly! I …" at bounding box center [239, 379] width 358 height 663
click at [713, 348] on div "< div class = "tenders-container container" > < h1 * ngIf = "!selectedCategoryI…" at bounding box center [1061, 644] width 705 height 1104
click at [697, 406] on div at bounding box center [697, 409] width 25 height 20
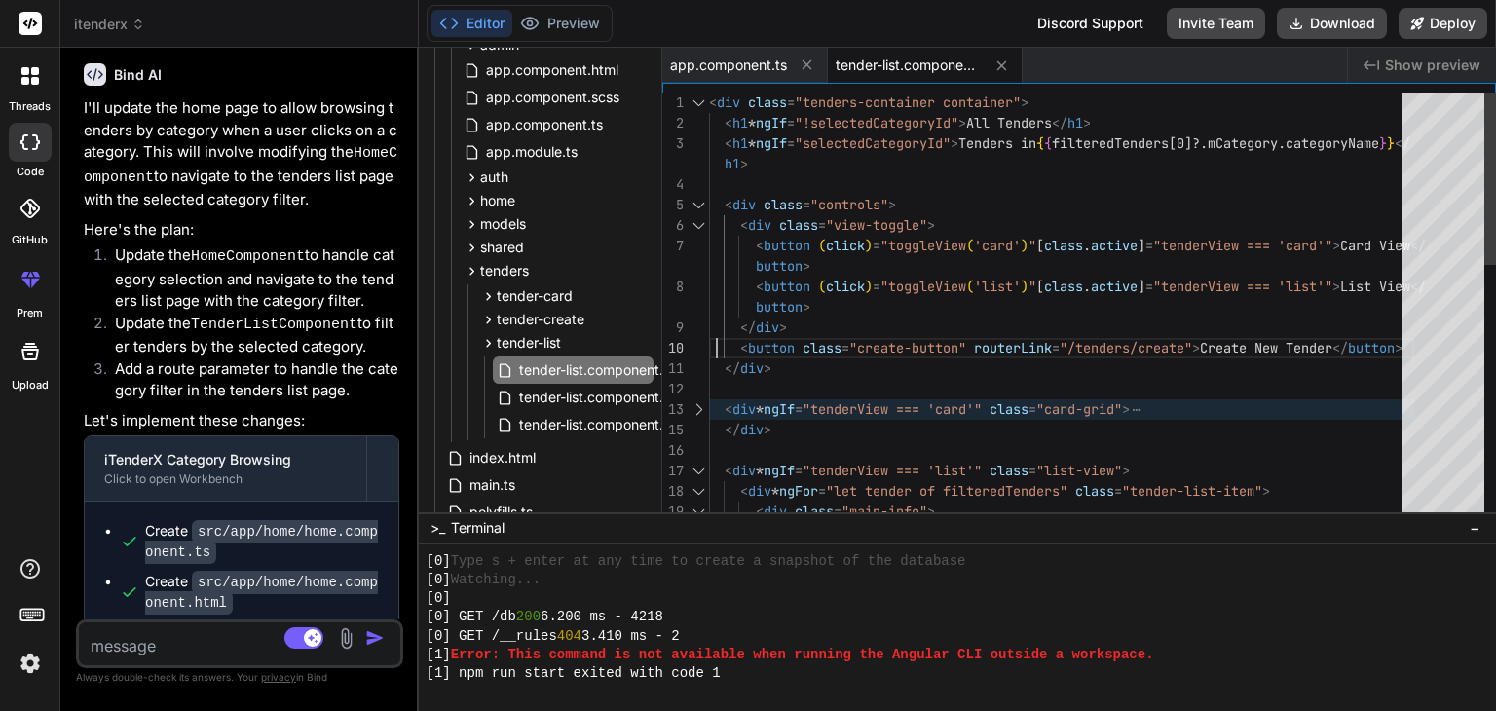
click at [697, 406] on div at bounding box center [697, 409] width 25 height 20
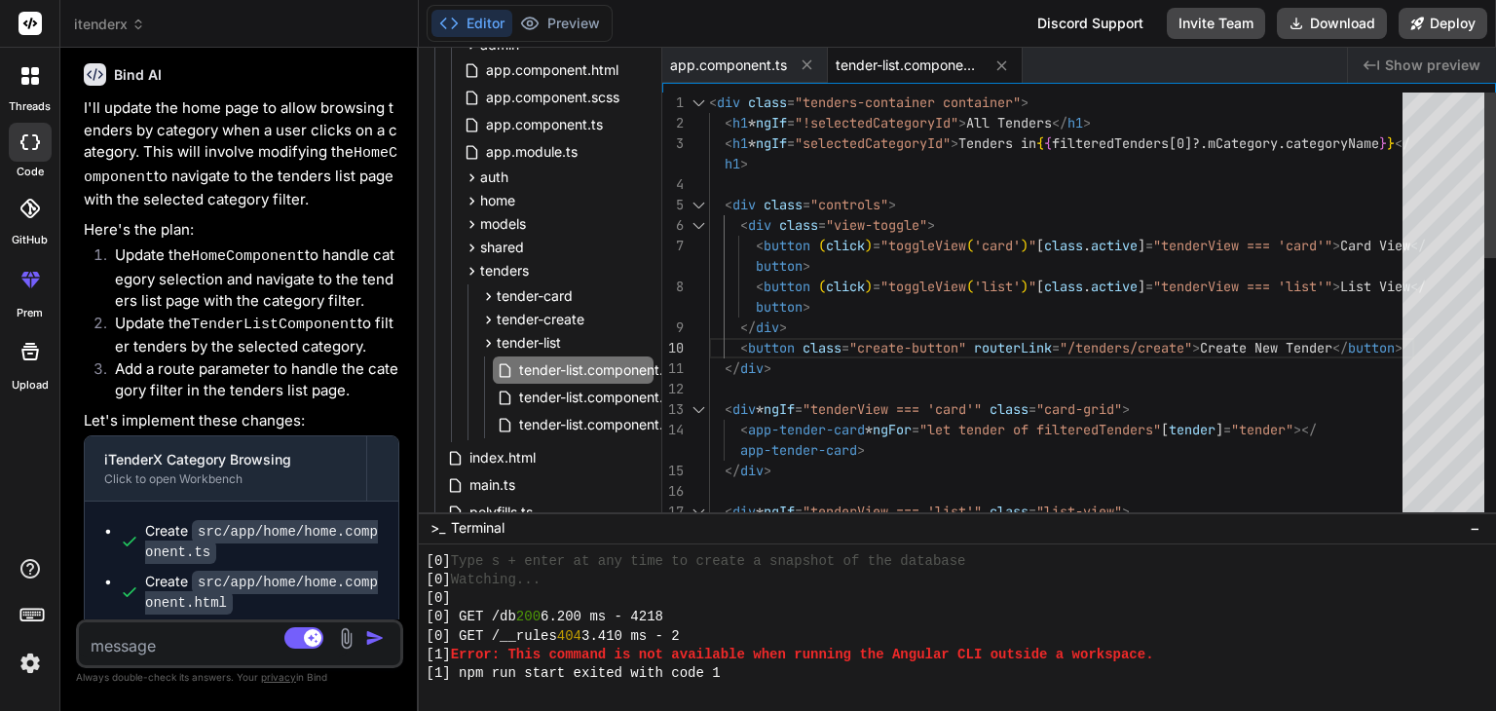
click at [788, 396] on div "< div class = "tenders-container container" > < h1 * ngIf = "!selectedCategoryI…" at bounding box center [1061, 644] width 705 height 1104
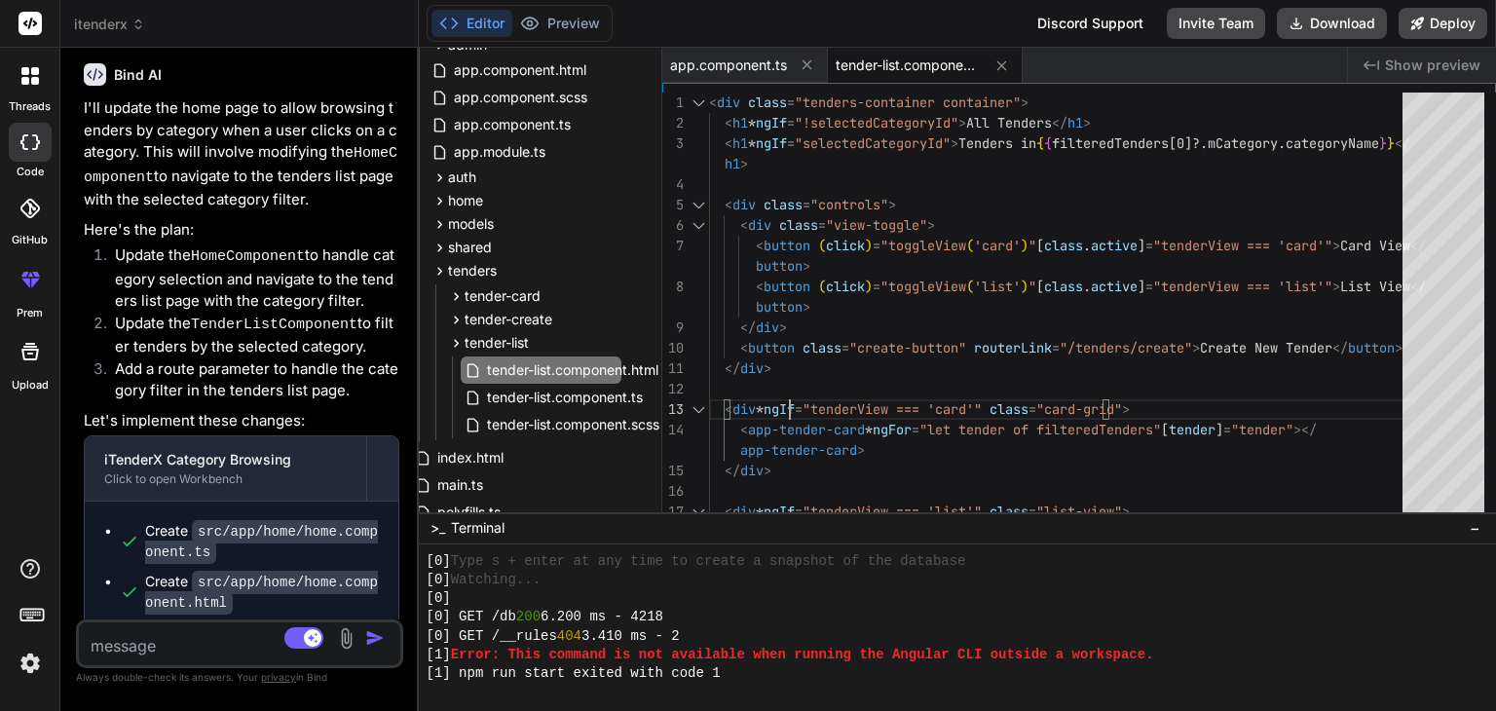
scroll to position [190, 36]
click at [628, 374] on span "tender-list.component.html" at bounding box center [568, 369] width 175 height 23
click at [837, 309] on div "< div class = "tenders-container container" > < h1 * ngIf = "!selectedCategoryI…" at bounding box center [1061, 644] width 705 height 1104
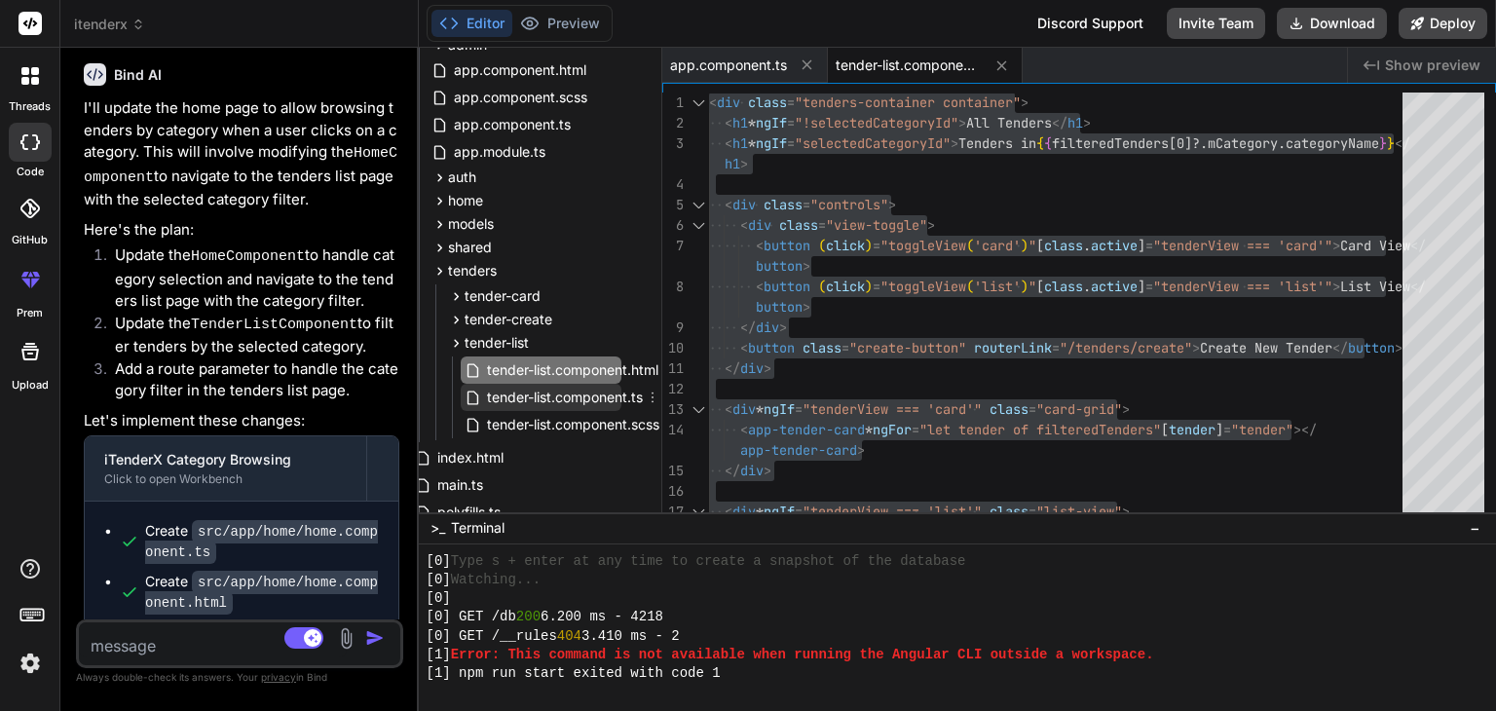
click at [560, 394] on span "tender-list.component.ts" at bounding box center [565, 397] width 160 height 23
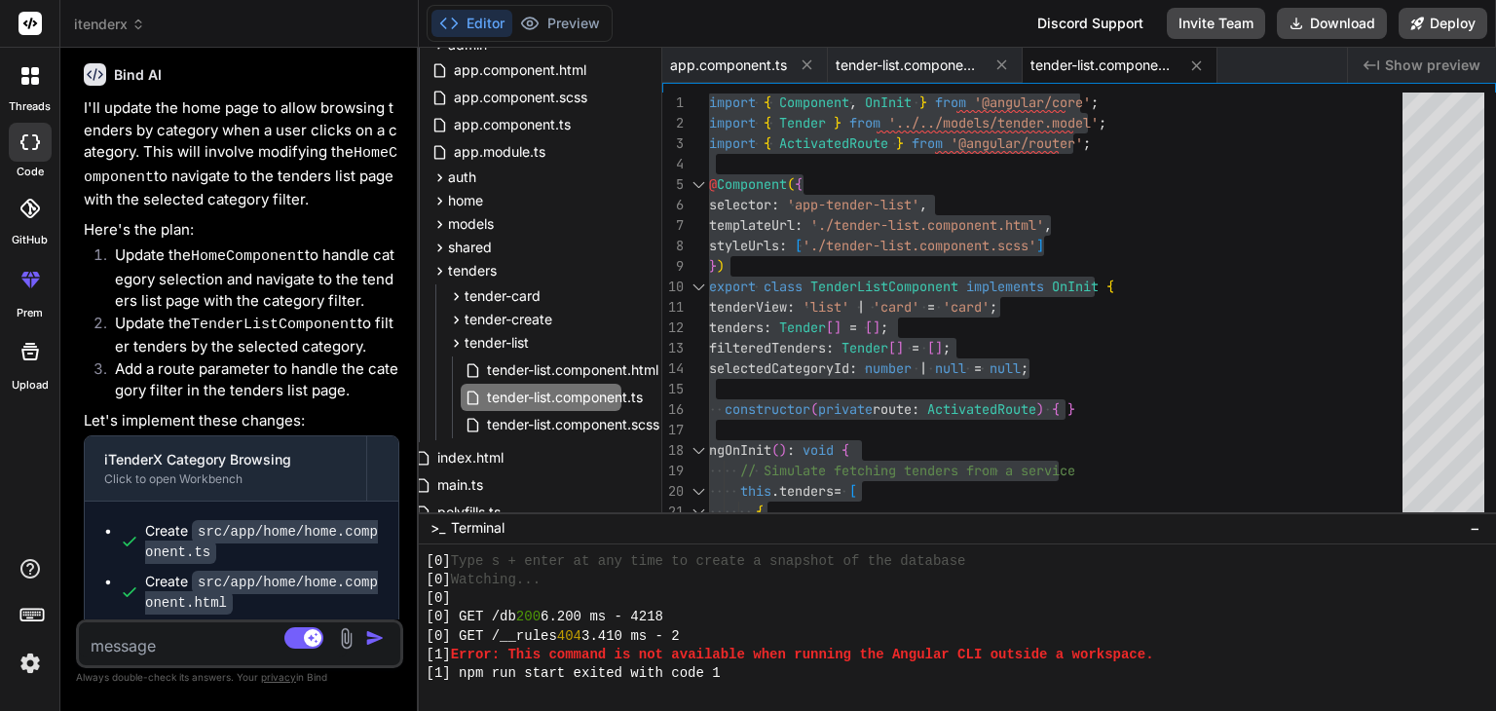
click at [208, 632] on textarea at bounding box center [213, 639] width 268 height 35
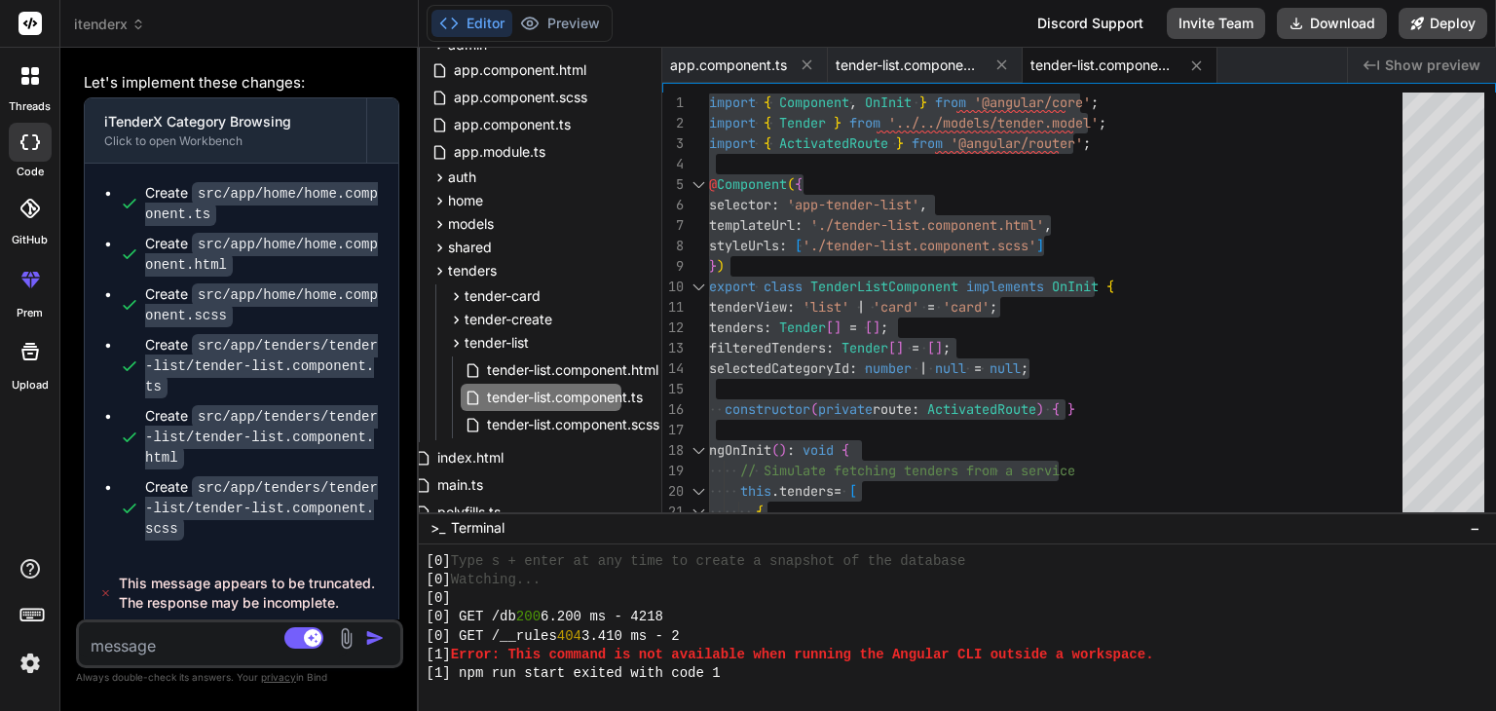
scroll to position [9278, 0]
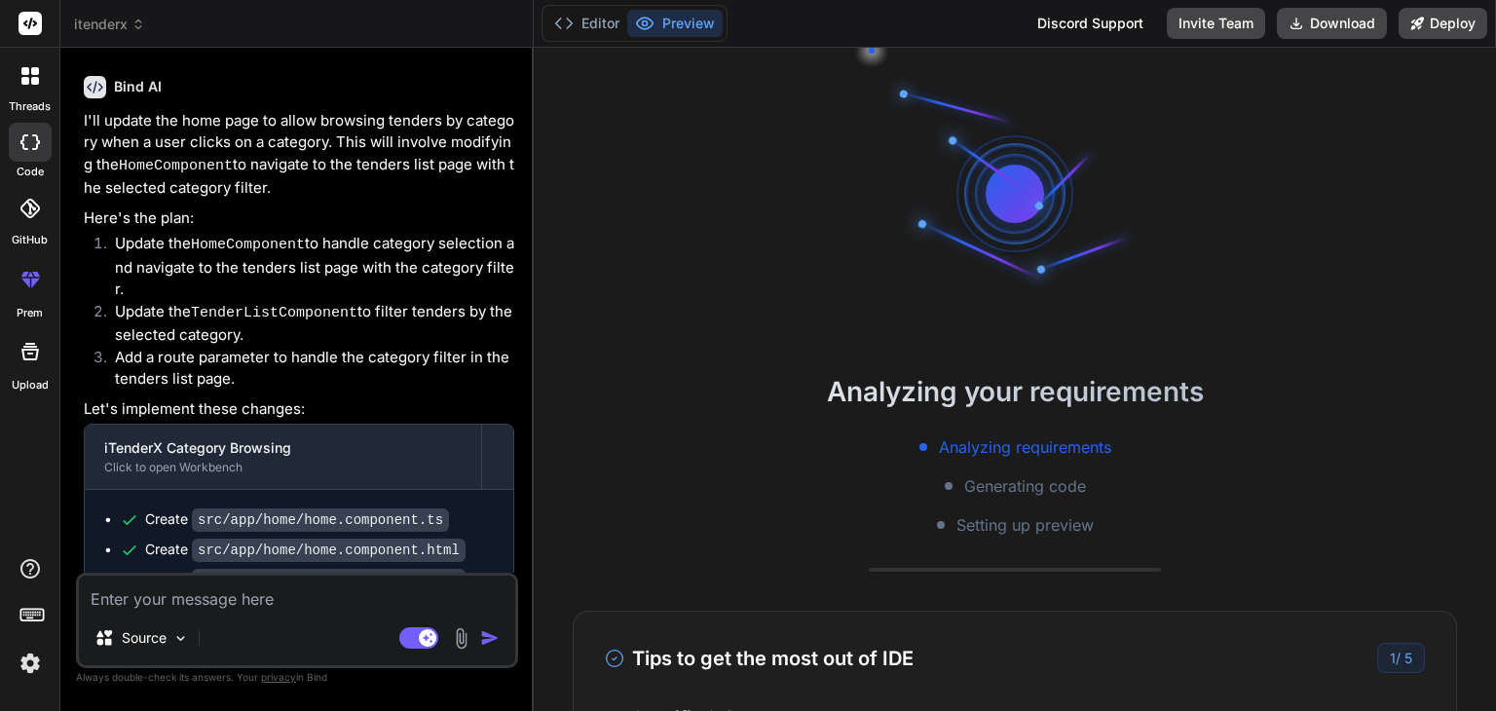
scroll to position [2508, 0]
click at [228, 610] on textarea at bounding box center [297, 592] width 436 height 35
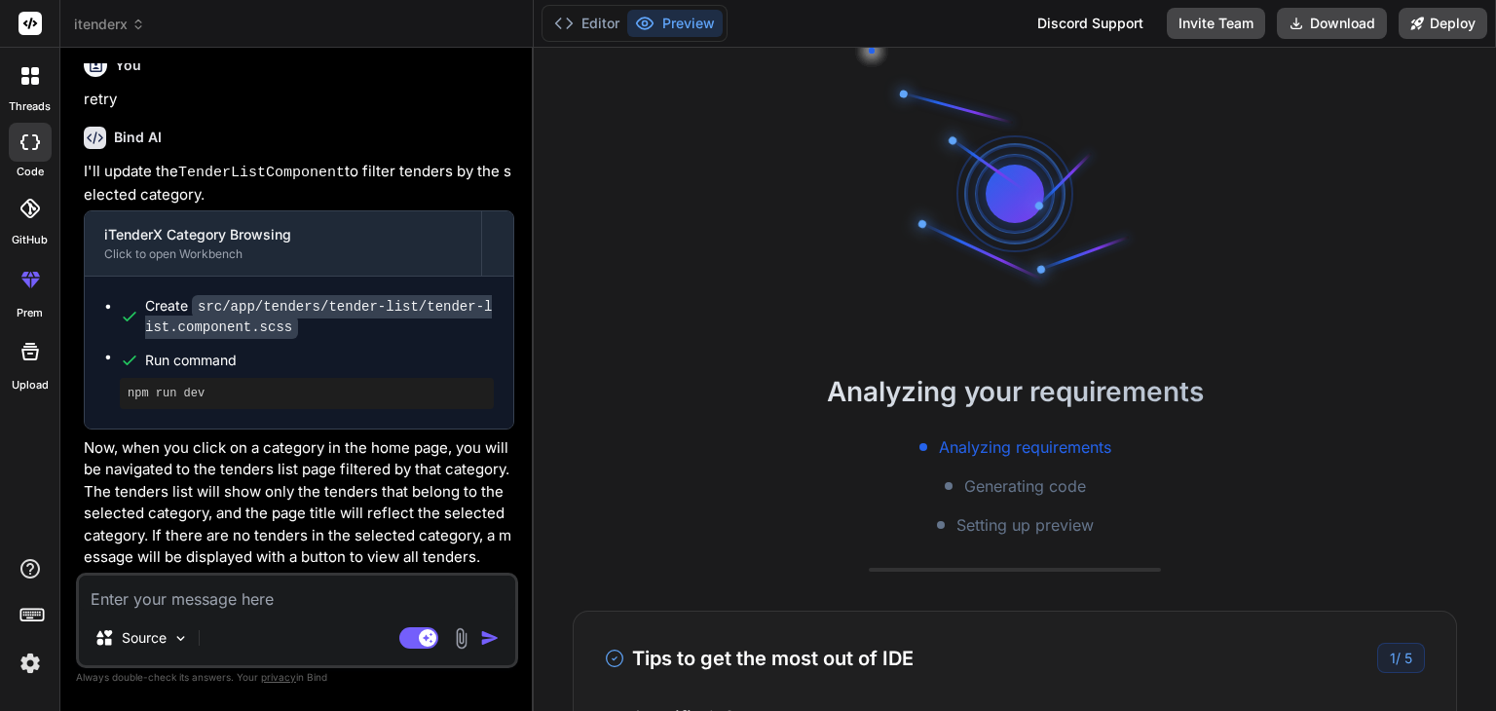
scroll to position [3299, 0]
click at [299, 609] on textarea at bounding box center [297, 592] width 436 height 35
click at [249, 598] on textarea at bounding box center [297, 592] width 436 height 35
click at [605, 30] on button "Editor" at bounding box center [586, 23] width 81 height 27
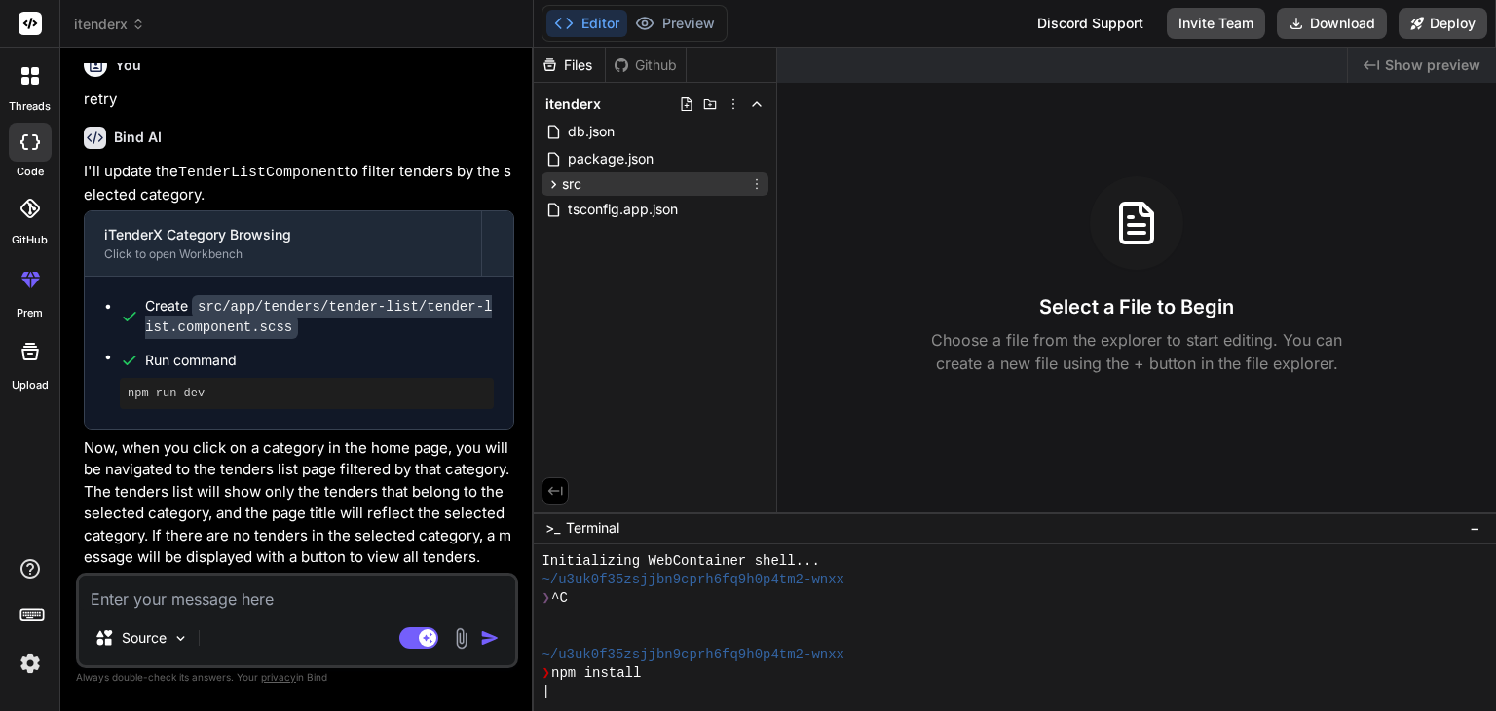
click at [603, 192] on div "src" at bounding box center [654, 183] width 227 height 23
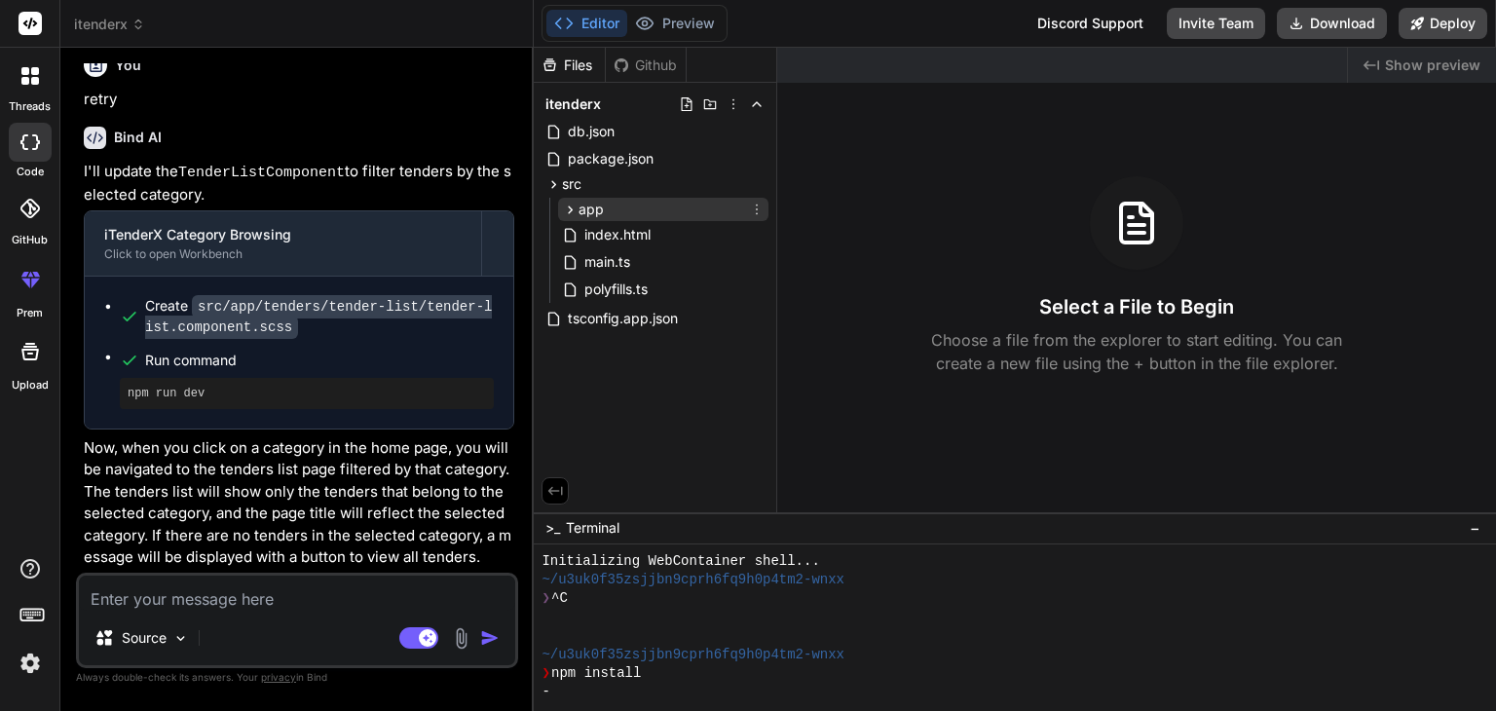
click at [584, 215] on span "app" at bounding box center [590, 209] width 25 height 19
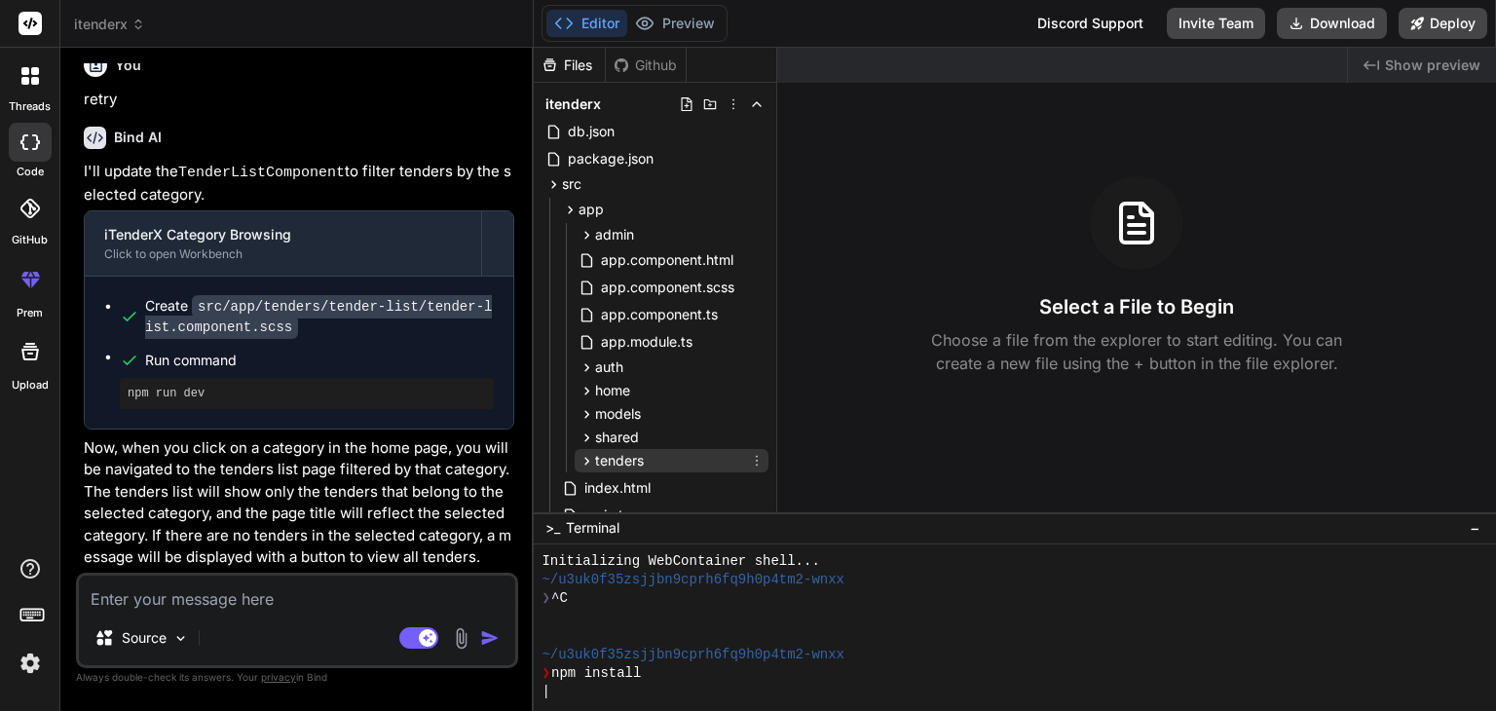
click at [613, 460] on span "tenders" at bounding box center [619, 460] width 49 height 19
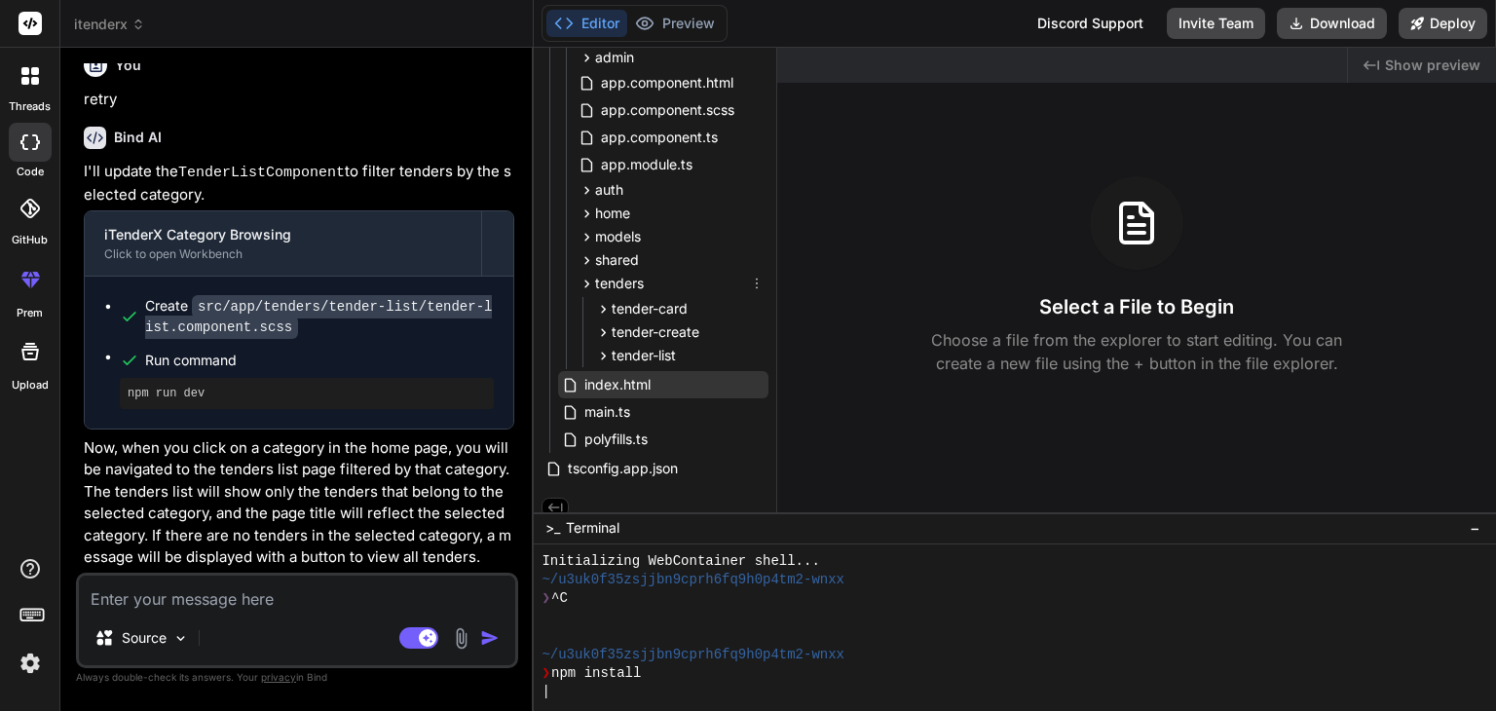
scroll to position [190, 0]
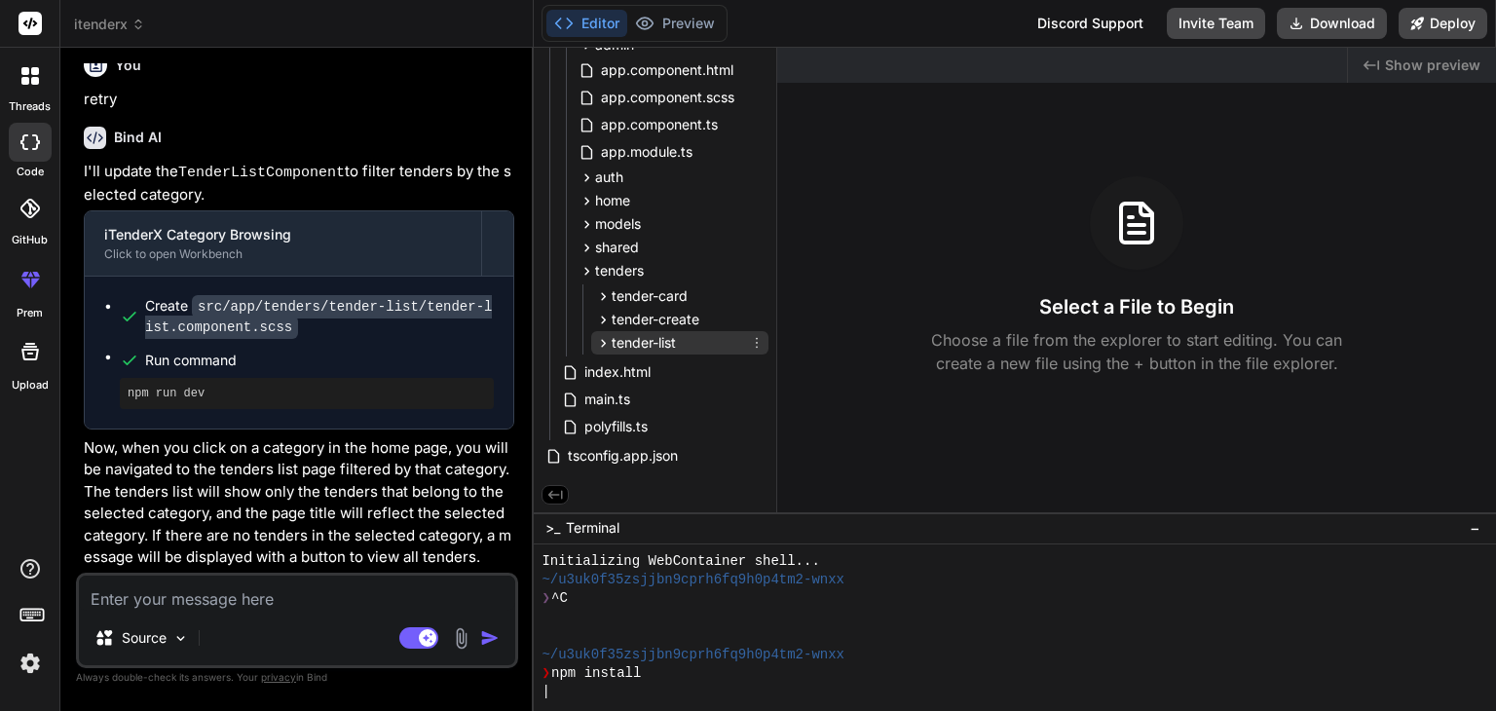
click at [647, 333] on span "tender-list" at bounding box center [643, 342] width 64 height 19
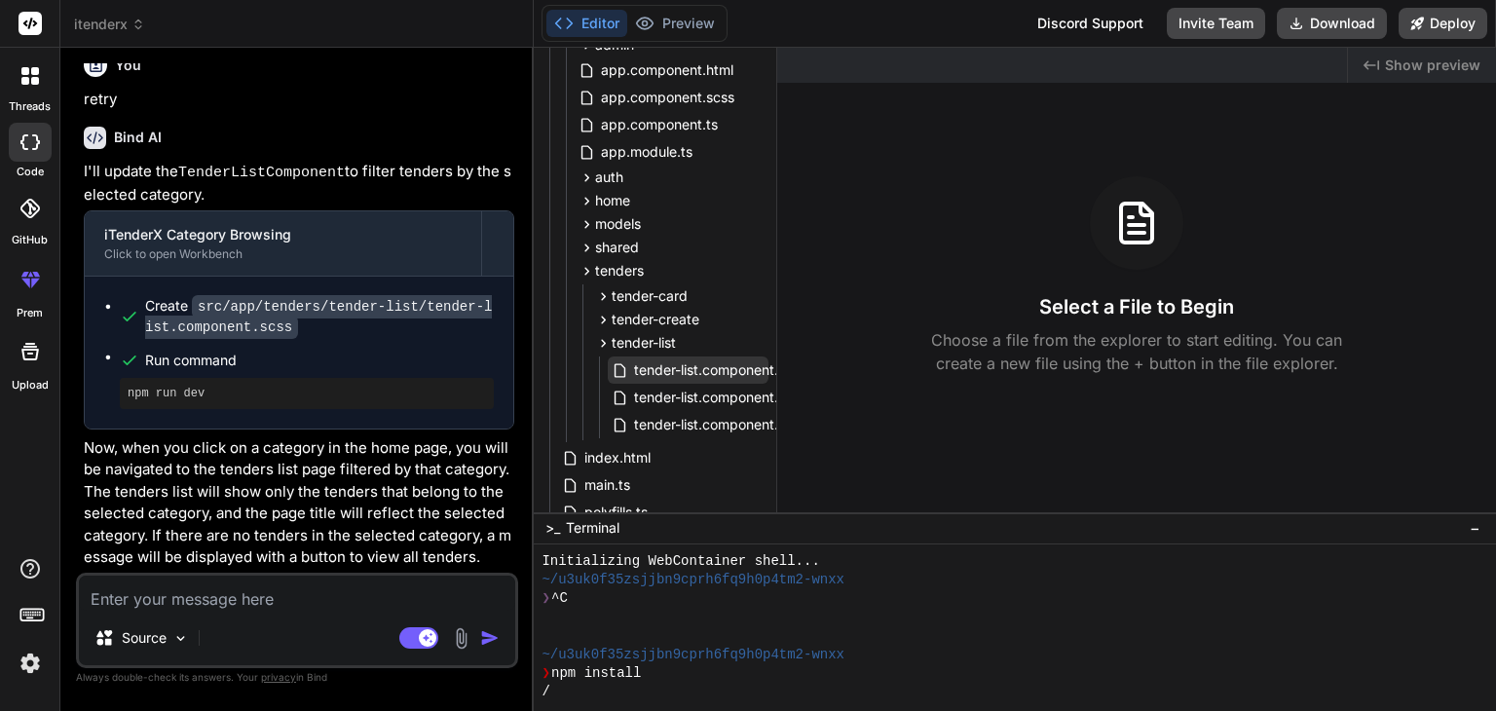
click at [712, 372] on span "tender-list.component.html" at bounding box center [719, 369] width 175 height 23
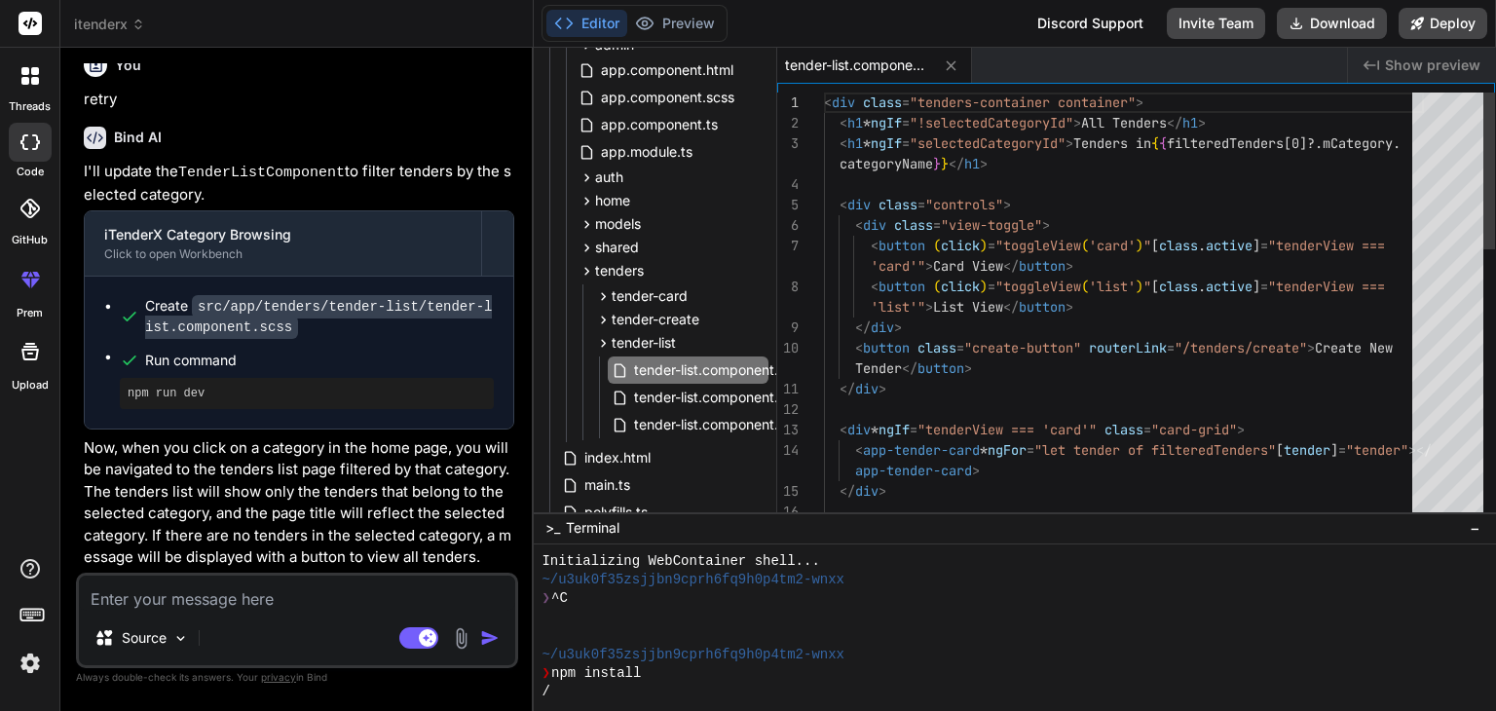
type textarea "x"
click at [1102, 324] on div "< div class = "tenders-container container" > < h1 * ngIf = "!selectedCategoryI…" at bounding box center [1124, 674] width 600 height 1165
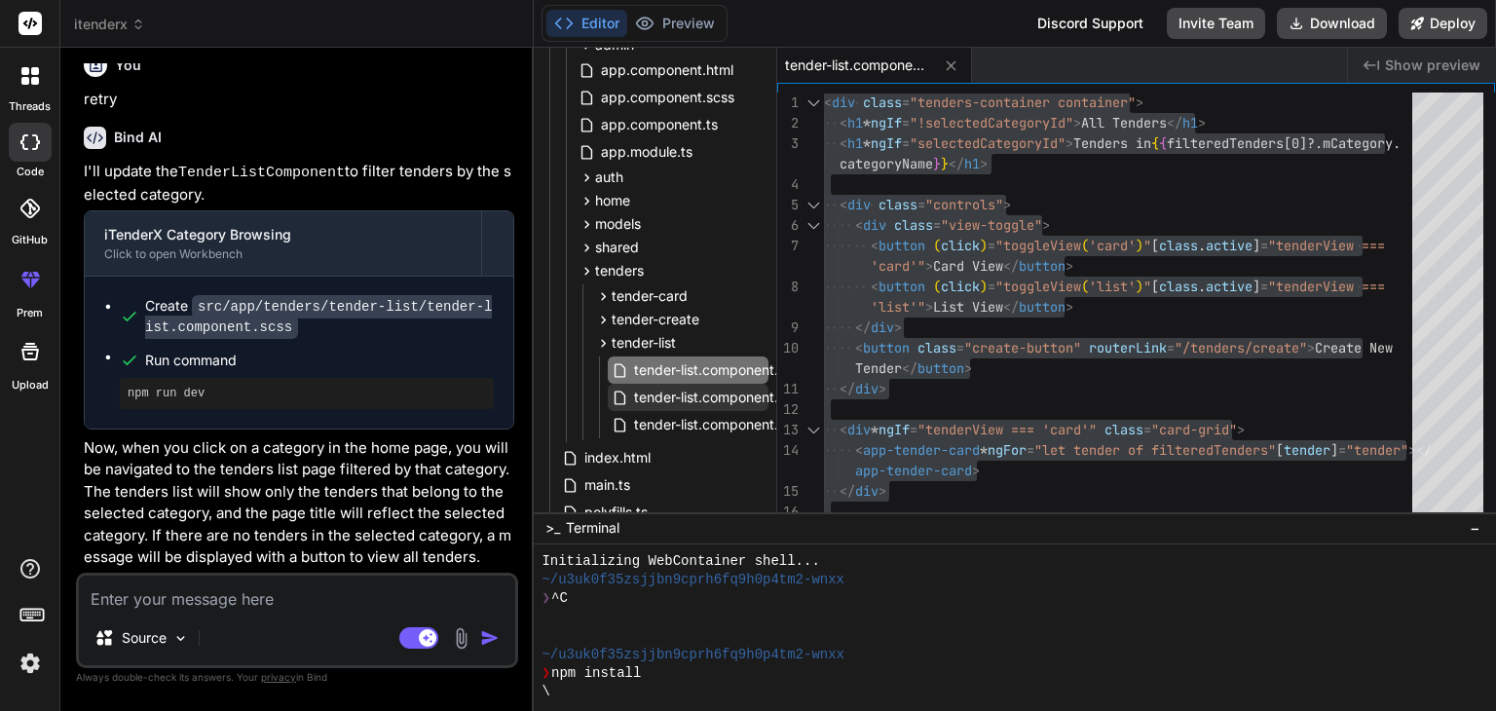
click at [756, 403] on span "tender-list.component.scss" at bounding box center [720, 397] width 176 height 23
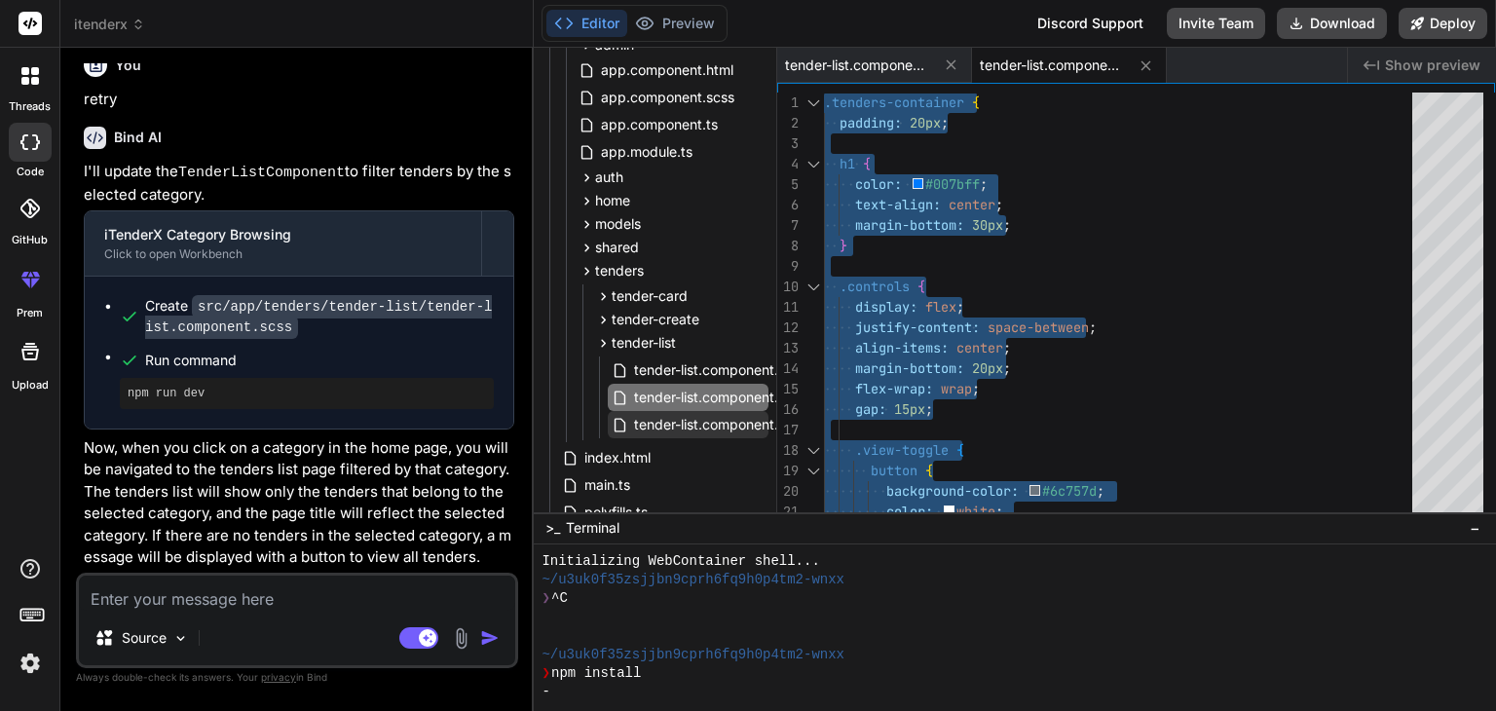
click at [721, 419] on span "tender-list.component.ts" at bounding box center [712, 424] width 160 height 23
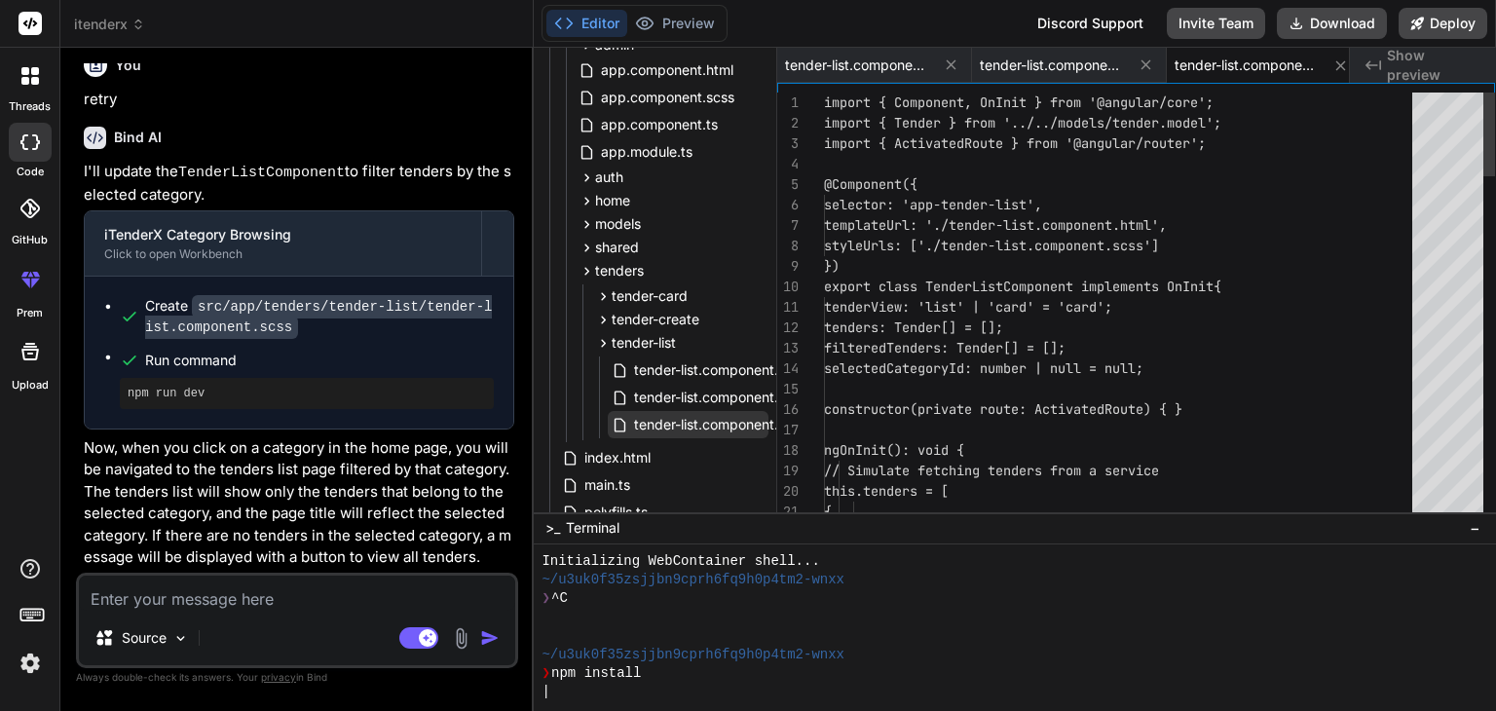
scroll to position [0, 13]
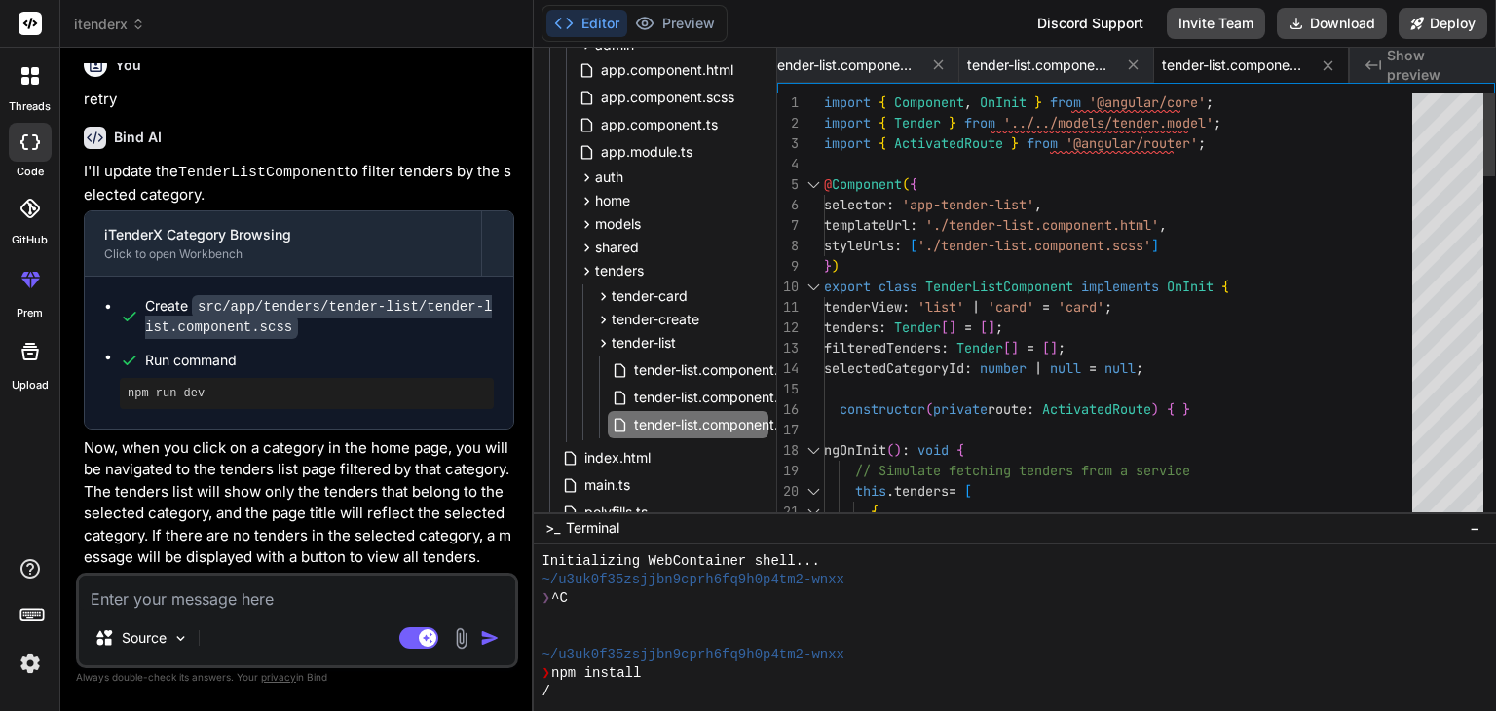
type textarea "import { Component, OnInit } from '@angular/core'; import { Tender } from '../.…"
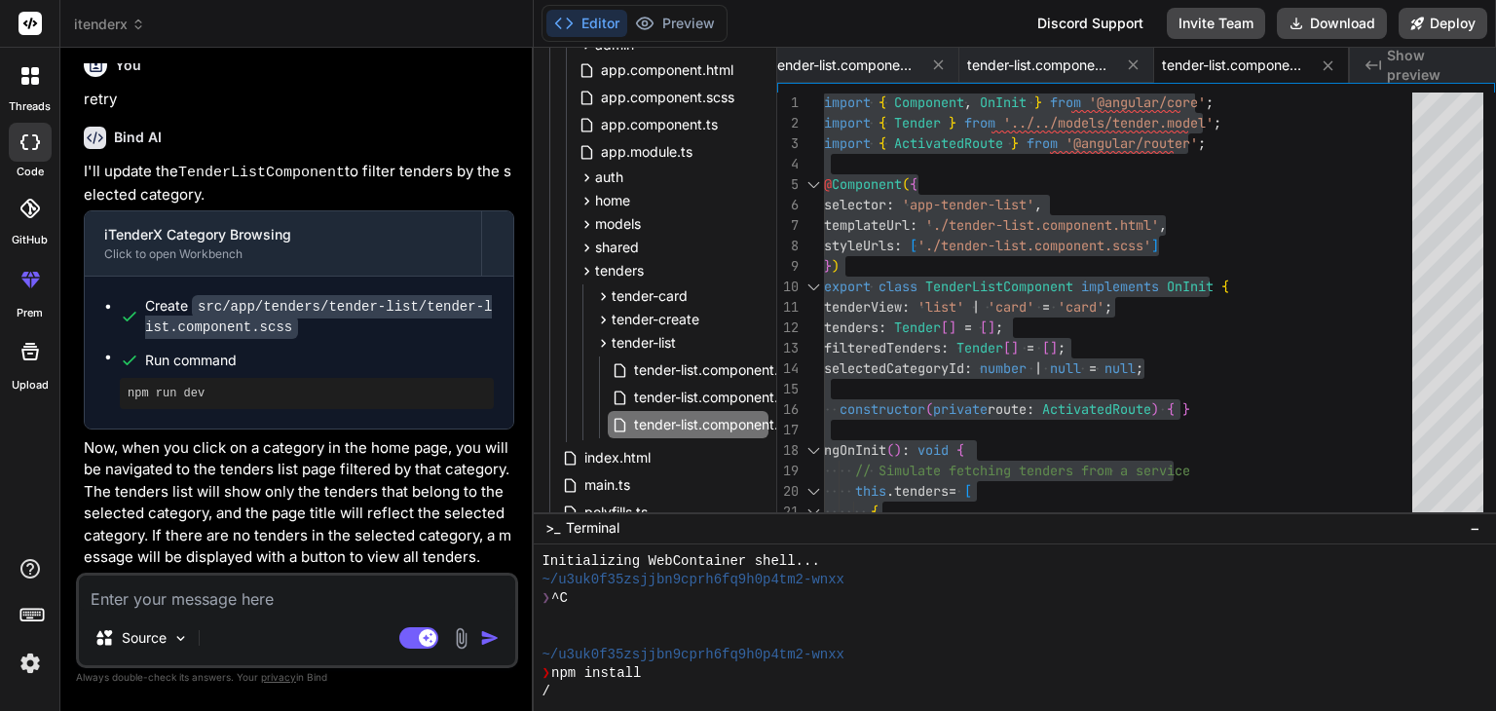
type textarea "x"
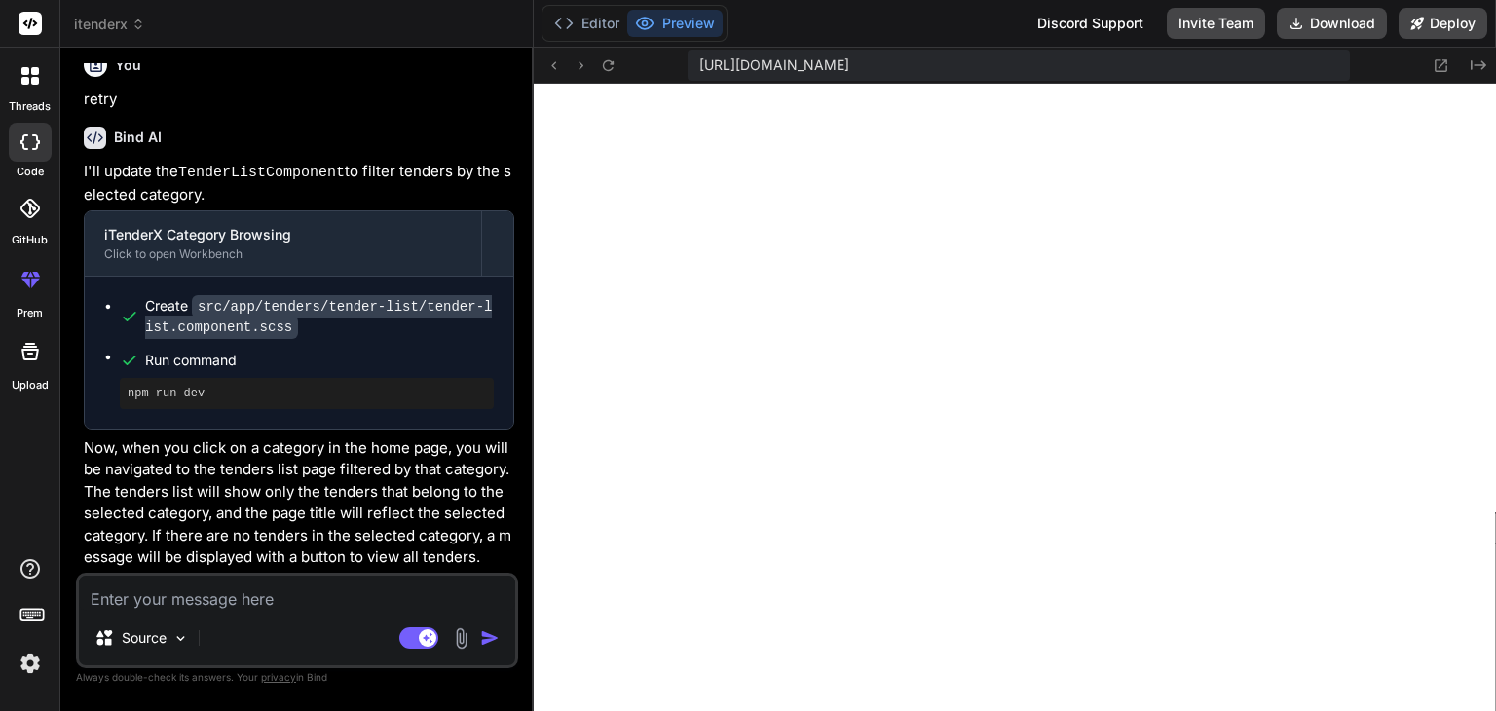
scroll to position [935, 0]
click at [264, 613] on div "Source Agent Mode. When this toggle is activated, AI automatically makes decisi…" at bounding box center [297, 620] width 442 height 95
click at [263, 598] on textarea at bounding box center [297, 592] width 436 height 35
paste textarea "NG8107: The left side of this optional chain operation does not include 'null' …"
type textarea "NG8107: The left side of this optional chain operation does not include 'null' …"
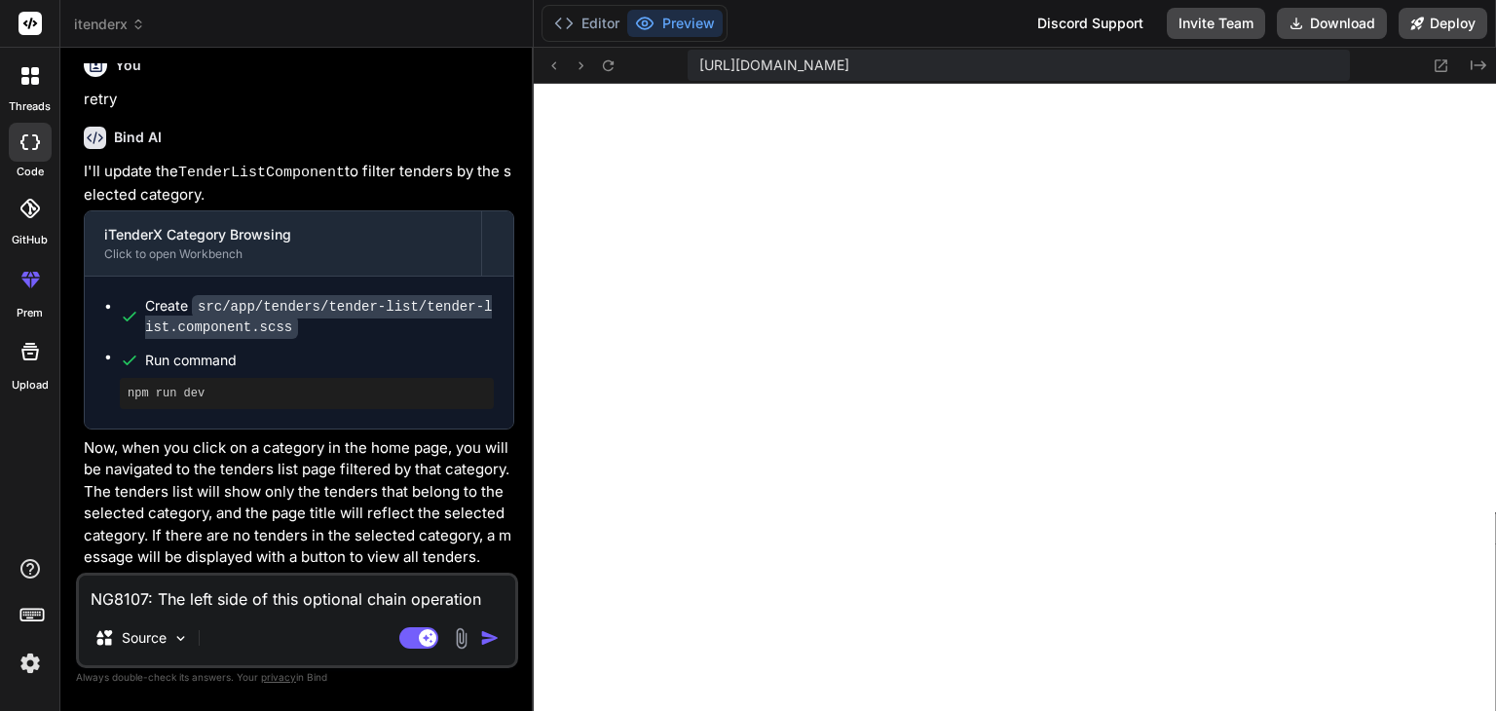
scroll to position [188, 0]
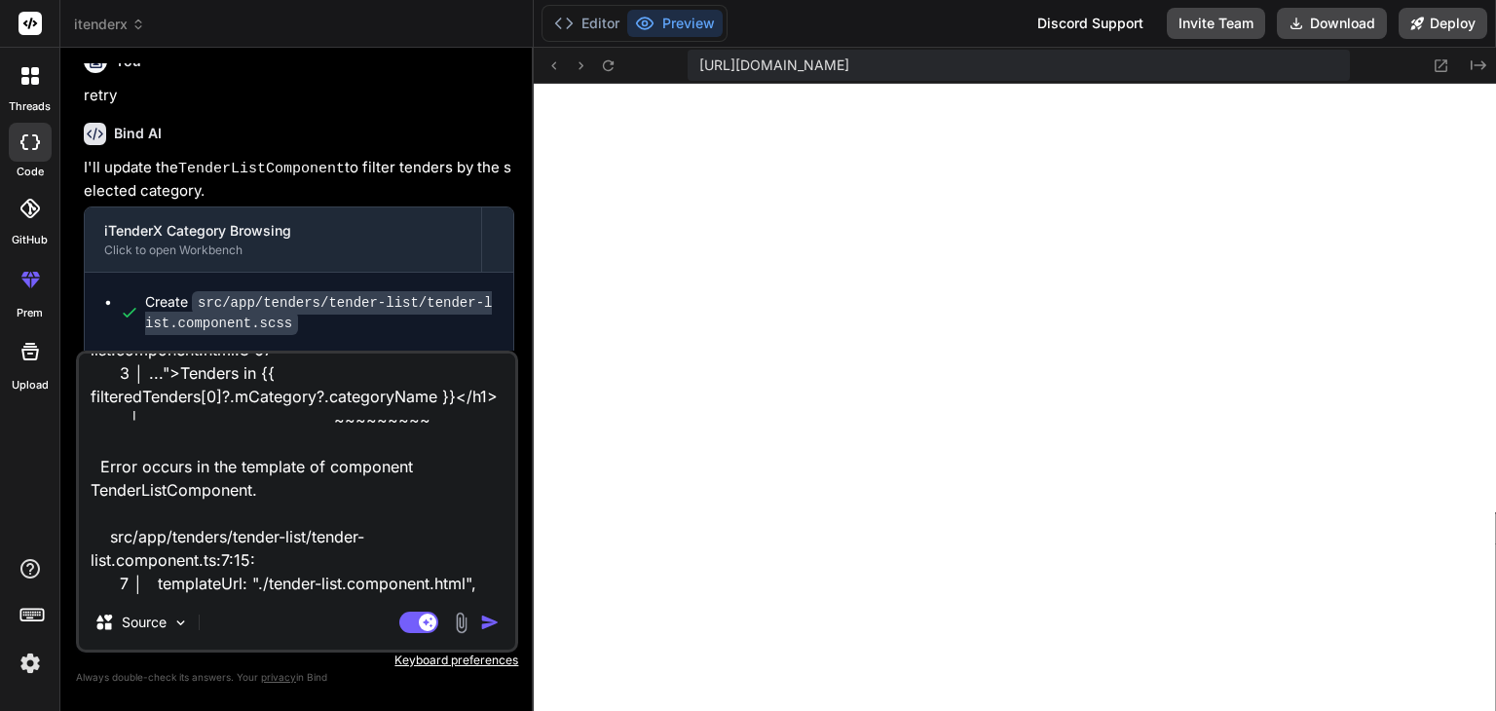
type textarea "x"
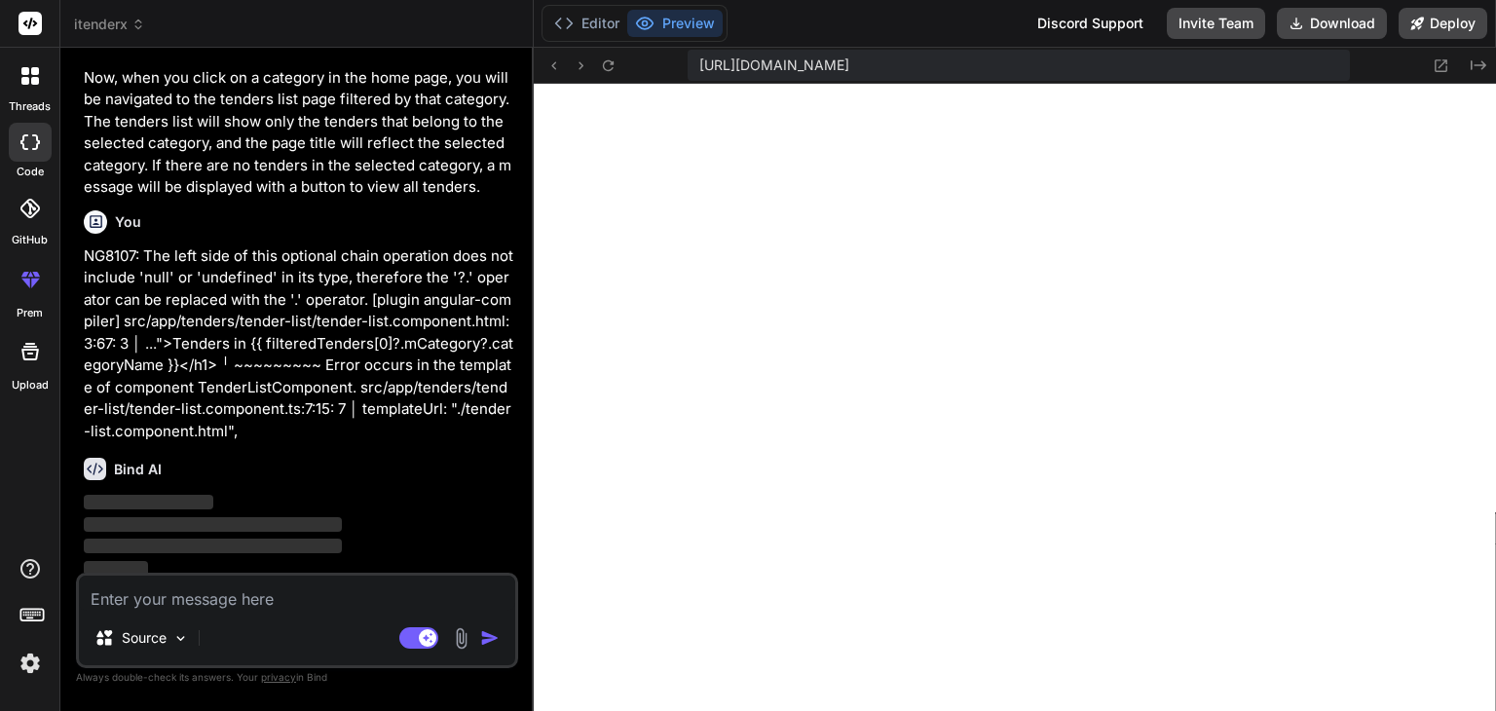
scroll to position [3677, 0]
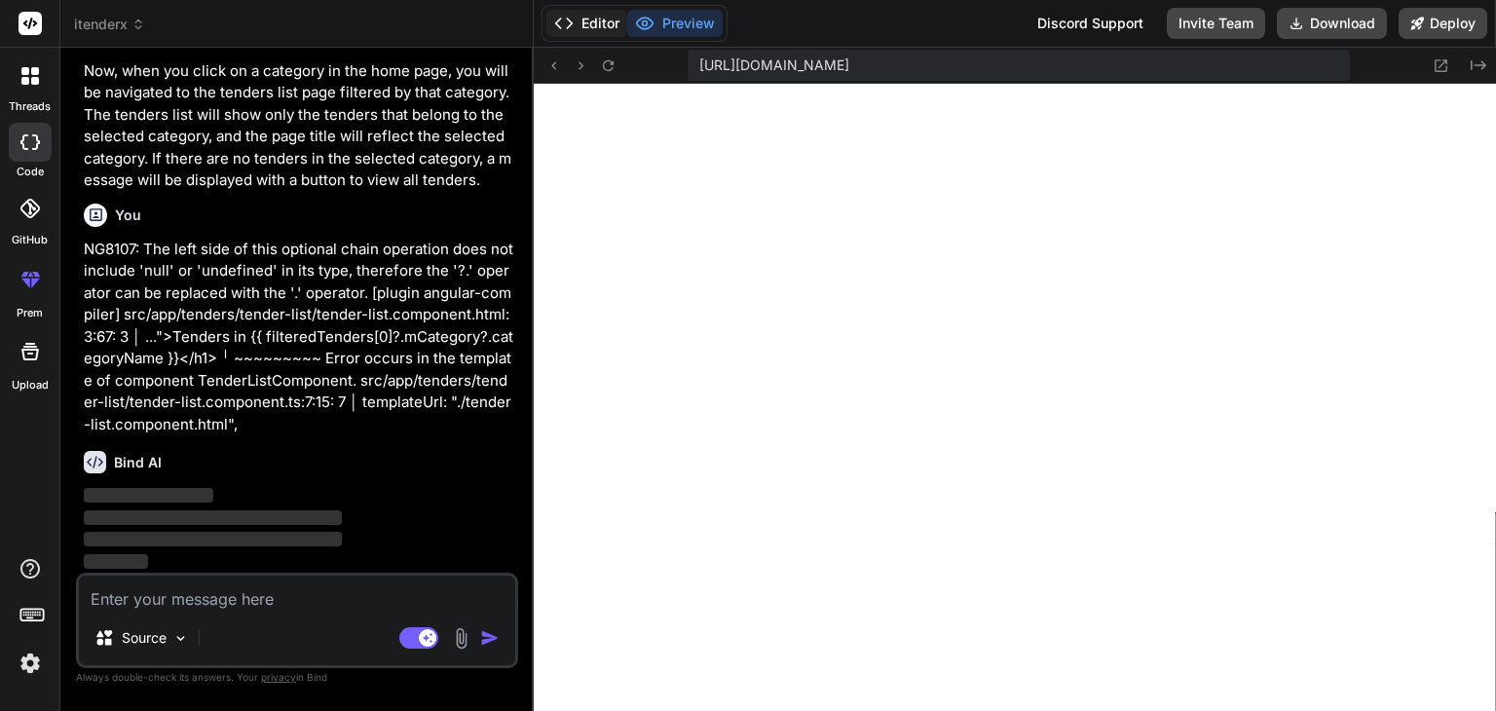
click at [570, 25] on polyline at bounding box center [570, 23] width 5 height 10
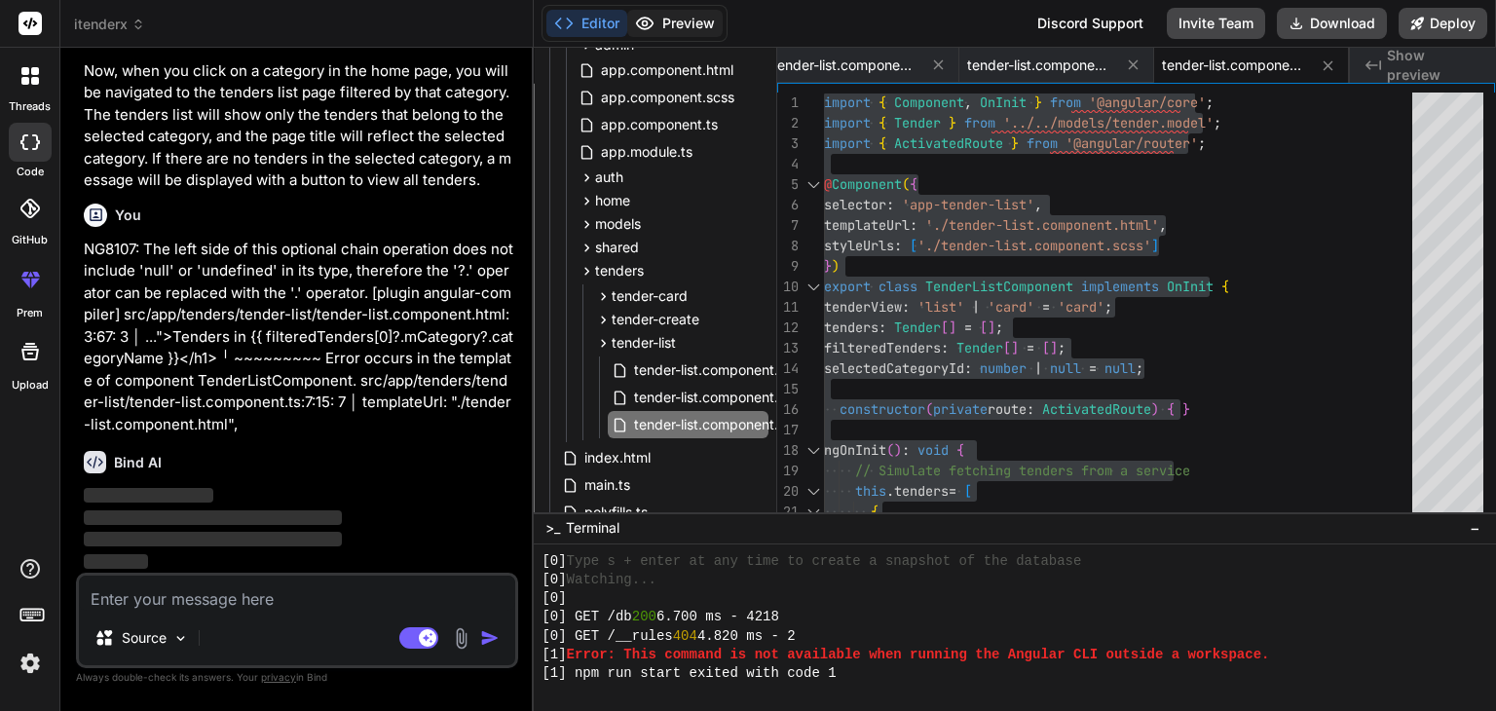
click at [650, 15] on icon at bounding box center [644, 23] width 19 height 19
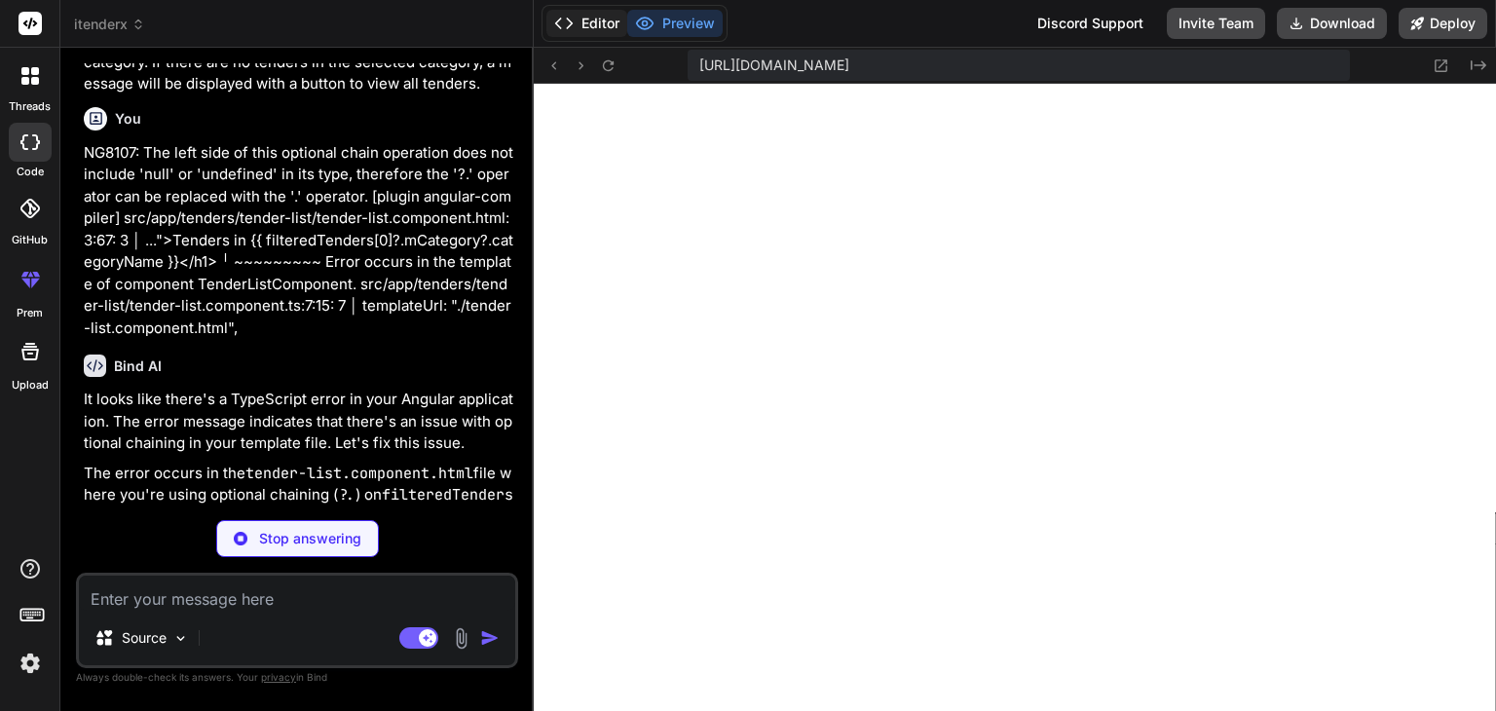
scroll to position [3710, 0]
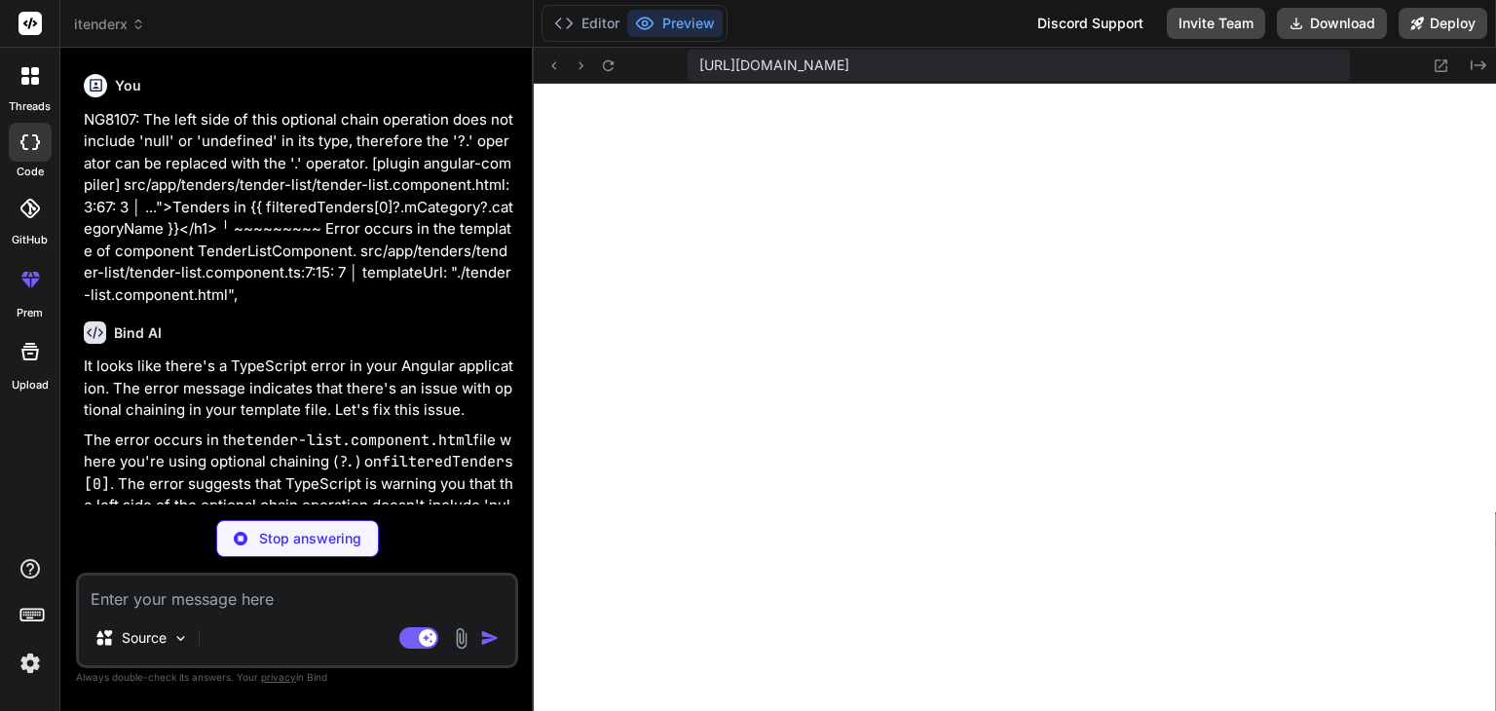
click at [666, 24] on button "Preview" at bounding box center [674, 23] width 95 height 27
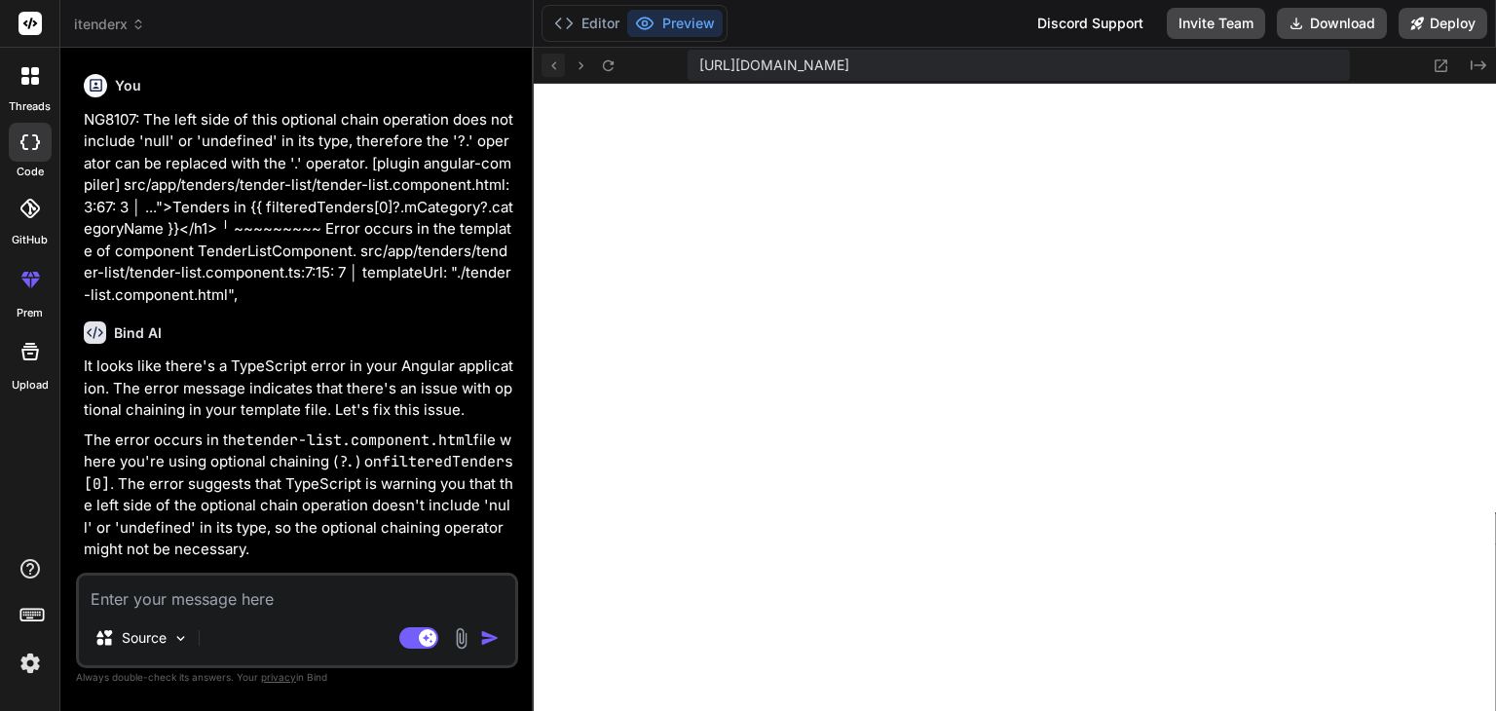
click at [552, 55] on button at bounding box center [552, 65] width 23 height 23
type textarea "x"
click at [614, 66] on icon at bounding box center [608, 65] width 17 height 17
click at [557, 66] on icon at bounding box center [553, 65] width 17 height 17
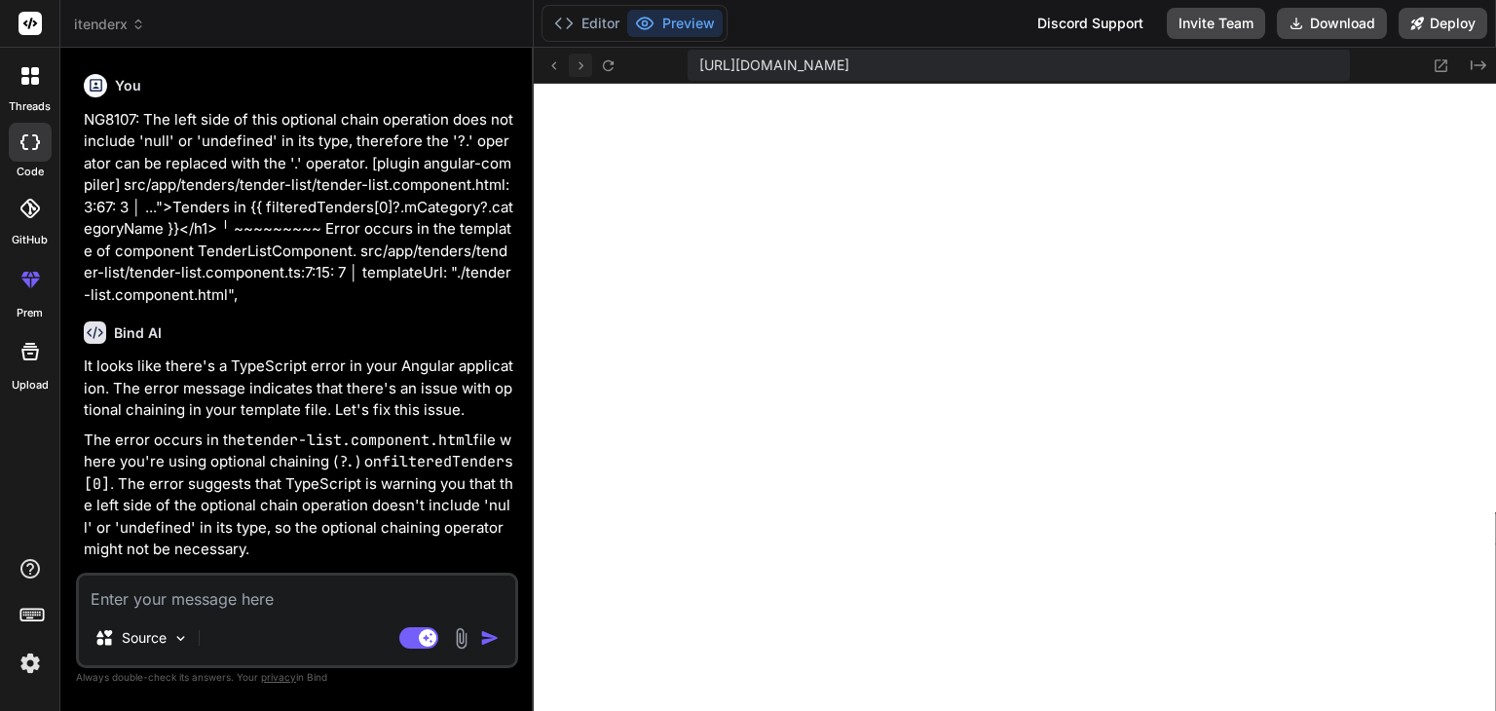
click at [576, 66] on icon at bounding box center [581, 65] width 17 height 17
click at [606, 66] on icon at bounding box center [608, 65] width 17 height 17
click at [602, 28] on button "Editor" at bounding box center [586, 23] width 81 height 27
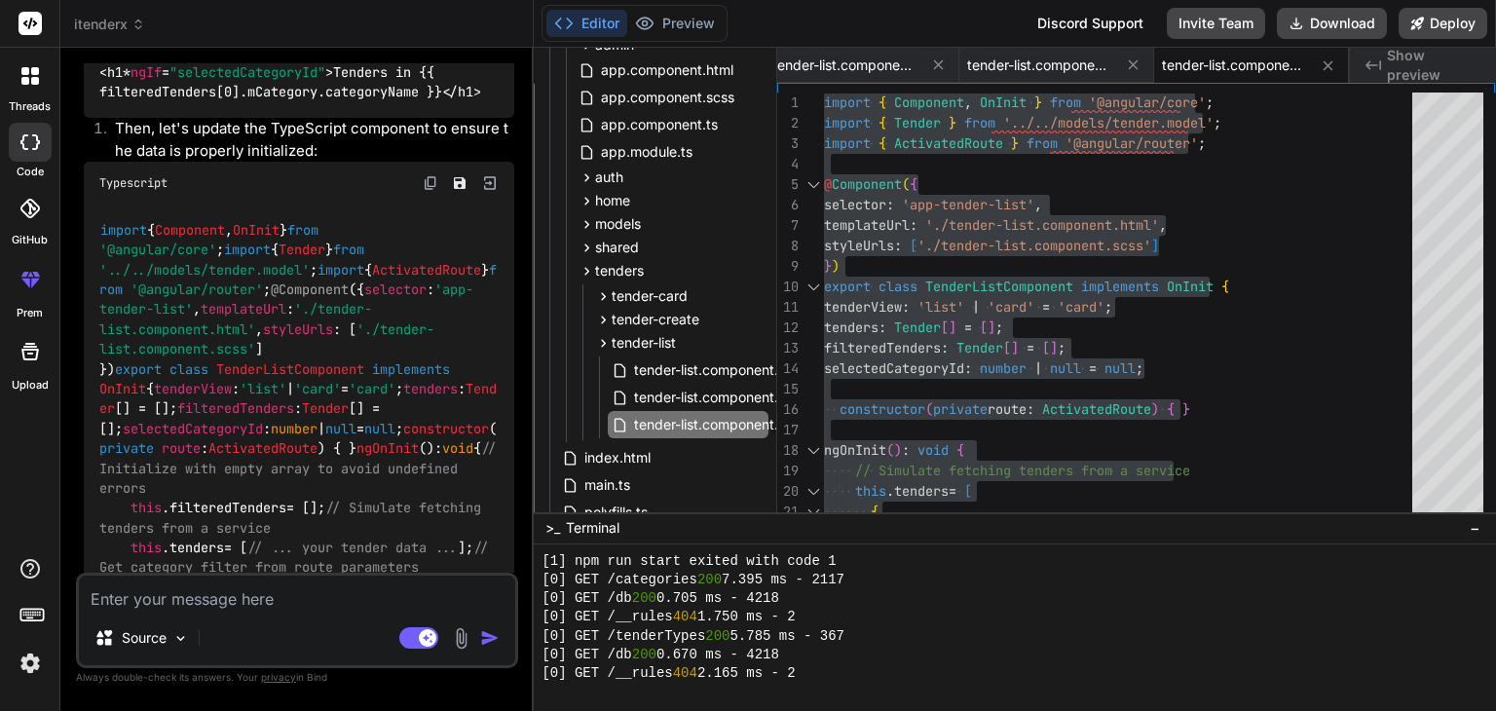
scroll to position [4266, 0]
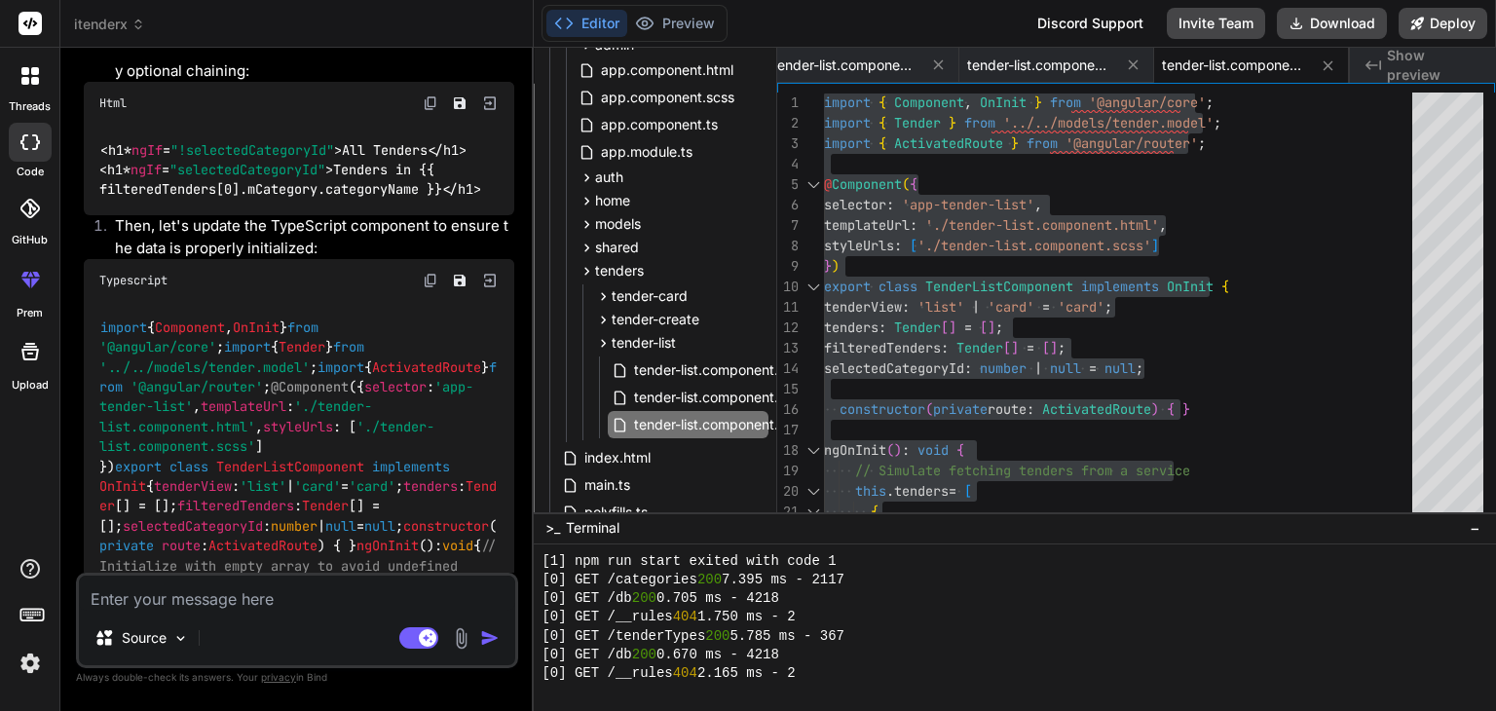
click at [262, 603] on textarea at bounding box center [297, 592] width 436 height 35
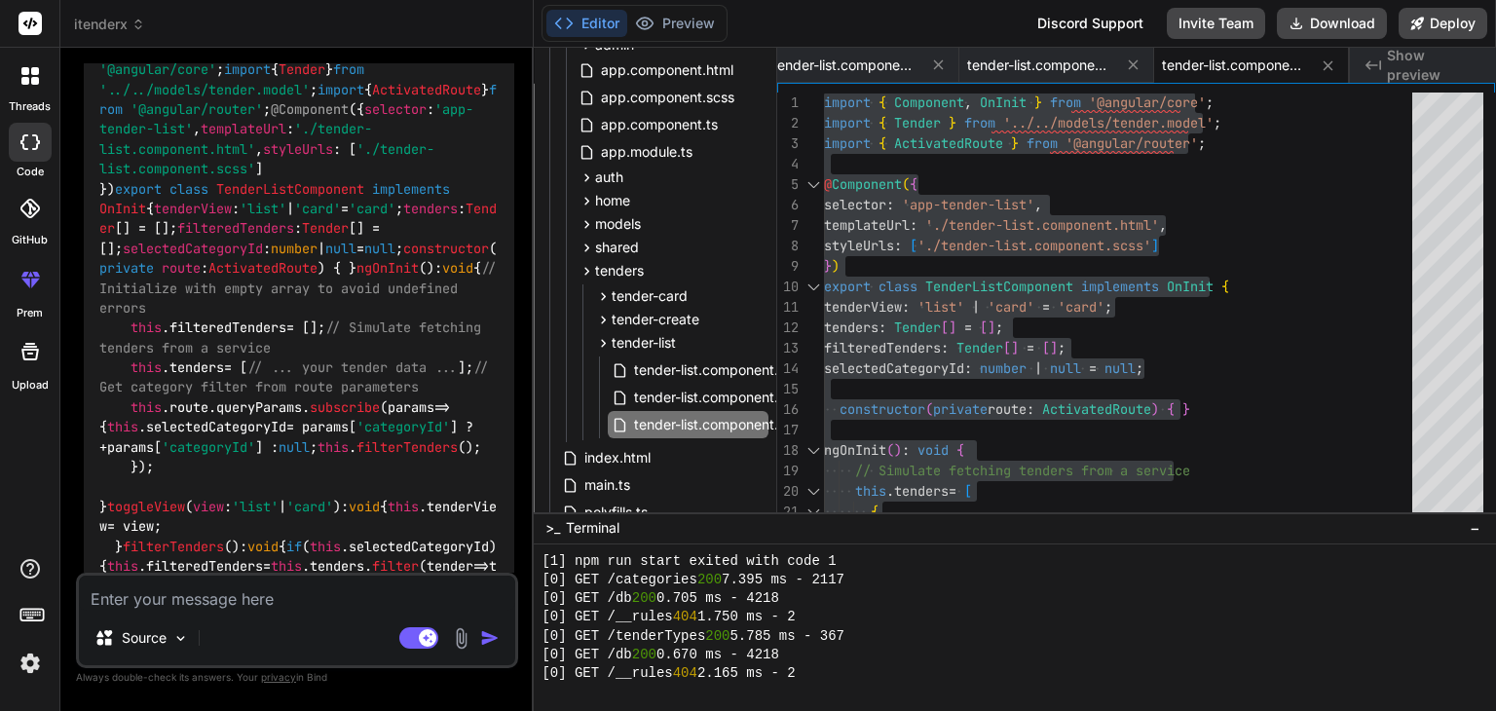
scroll to position [4558, 0]
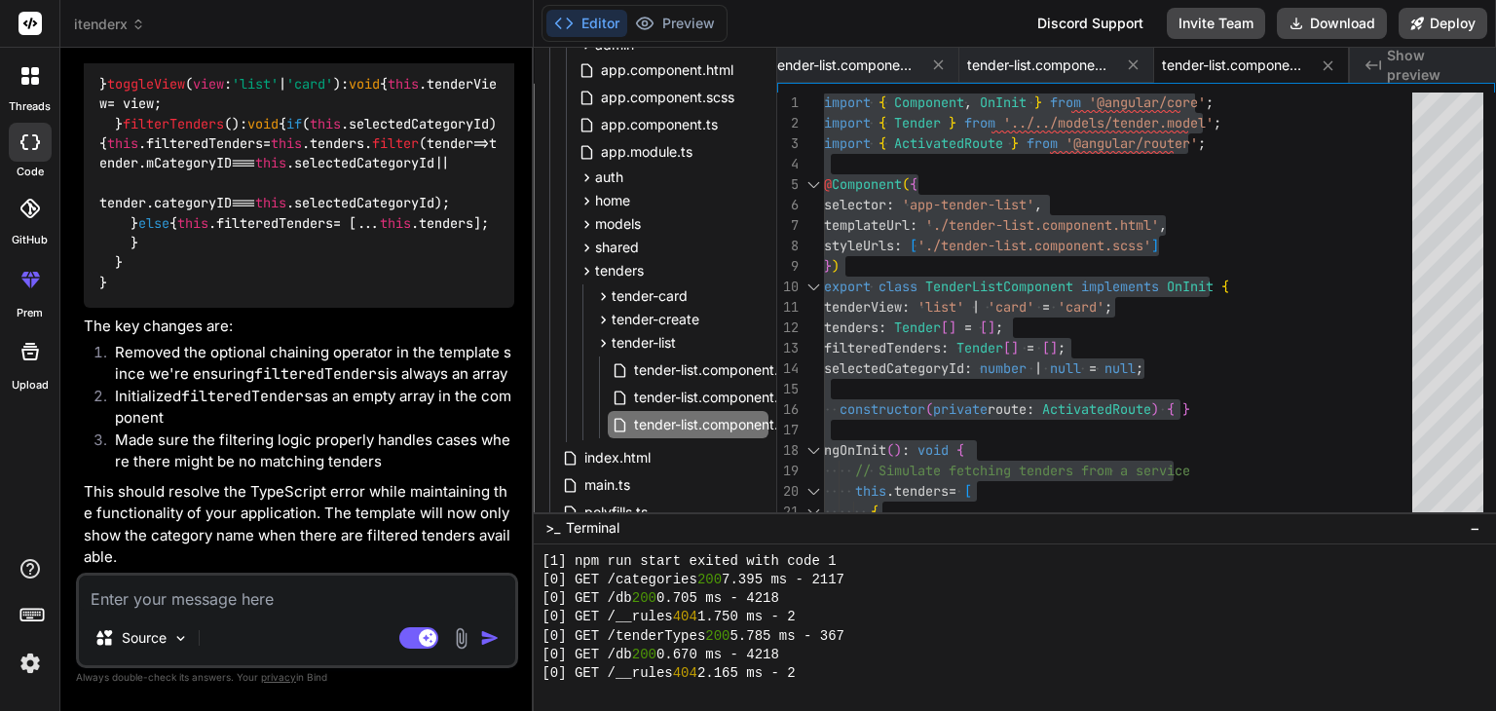
scroll to position [5531, 0]
click at [300, 589] on textarea at bounding box center [297, 592] width 436 height 35
type textarea "i"
type textarea "x"
type textarea "if"
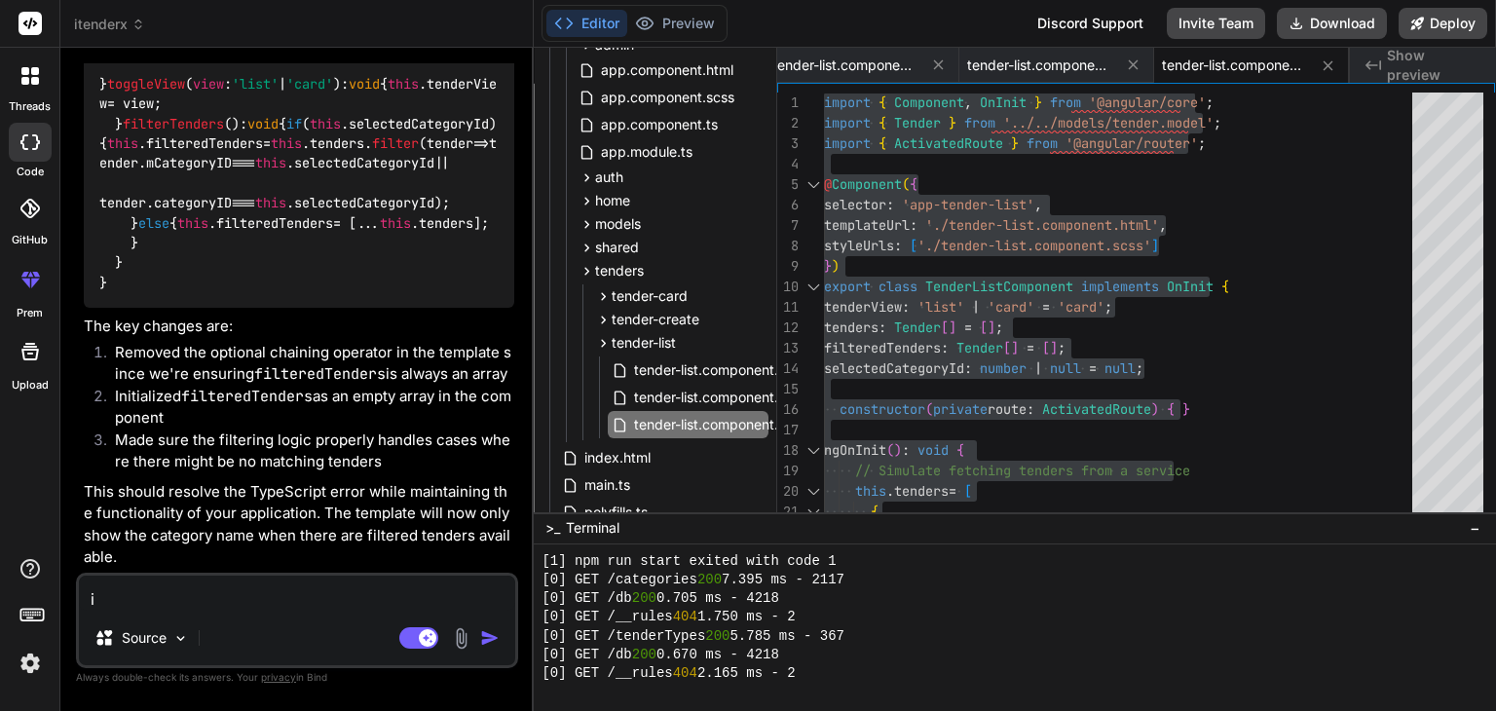
type textarea "x"
type textarea "if"
type textarea "x"
type textarea "if"
type textarea "x"
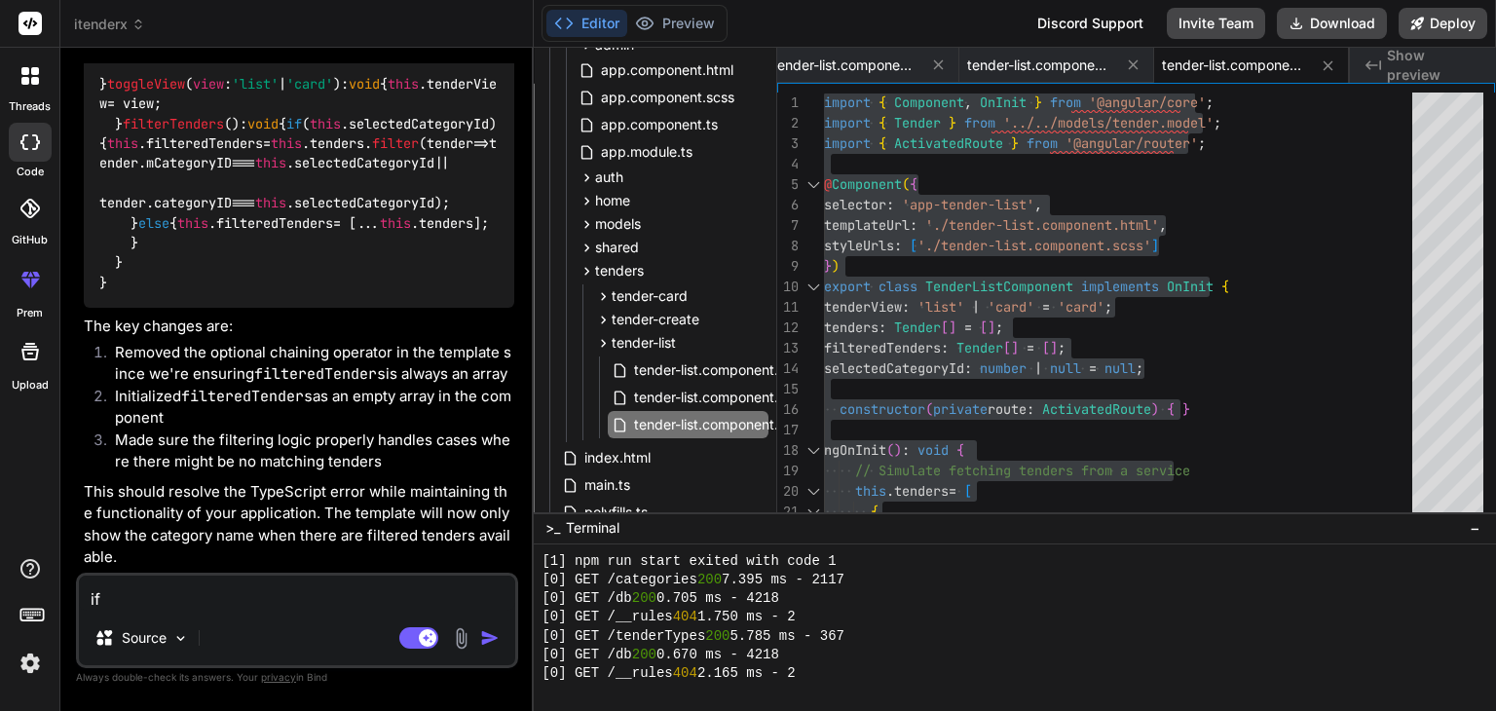
type textarea "i"
type textarea "x"
type textarea "i"
type textarea "x"
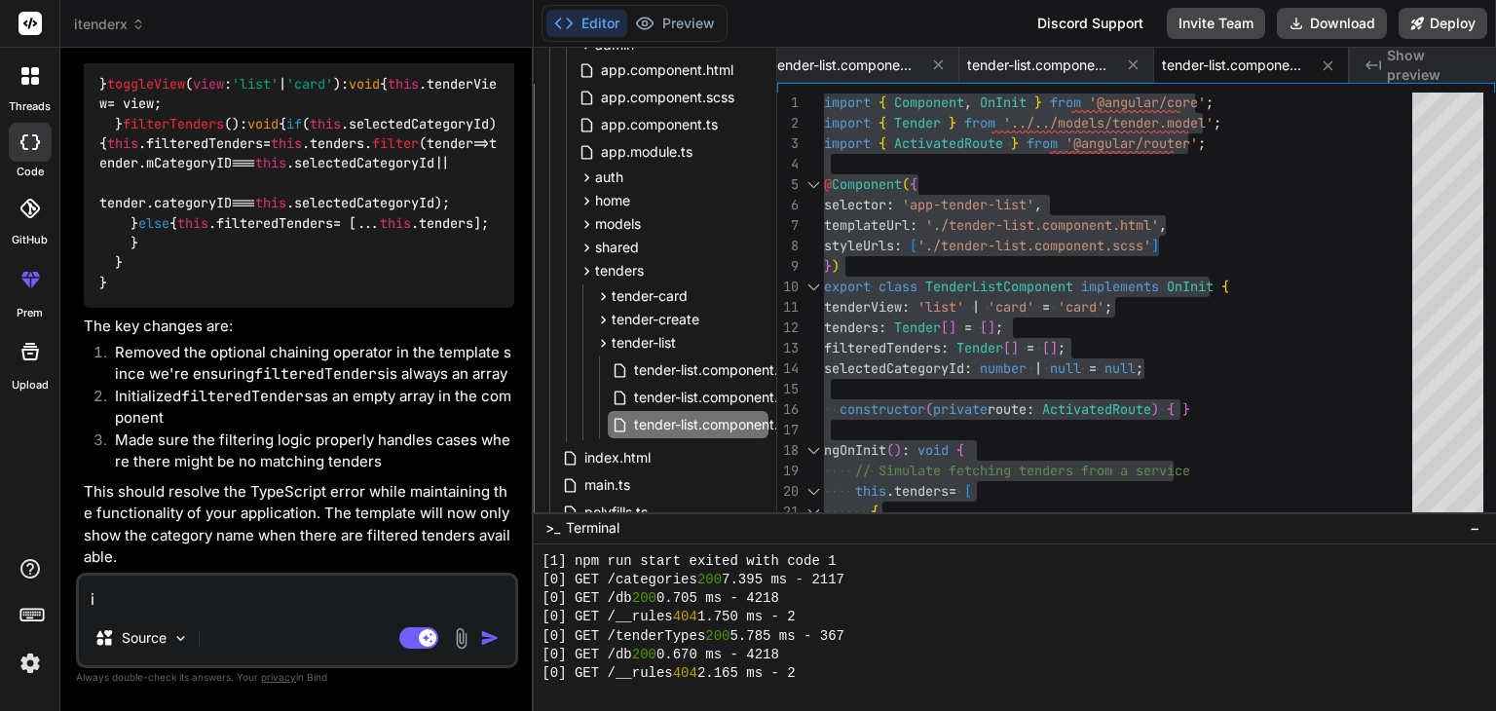
type textarea "in"
type textarea "x"
type textarea "in"
type textarea "x"
type textarea "in t"
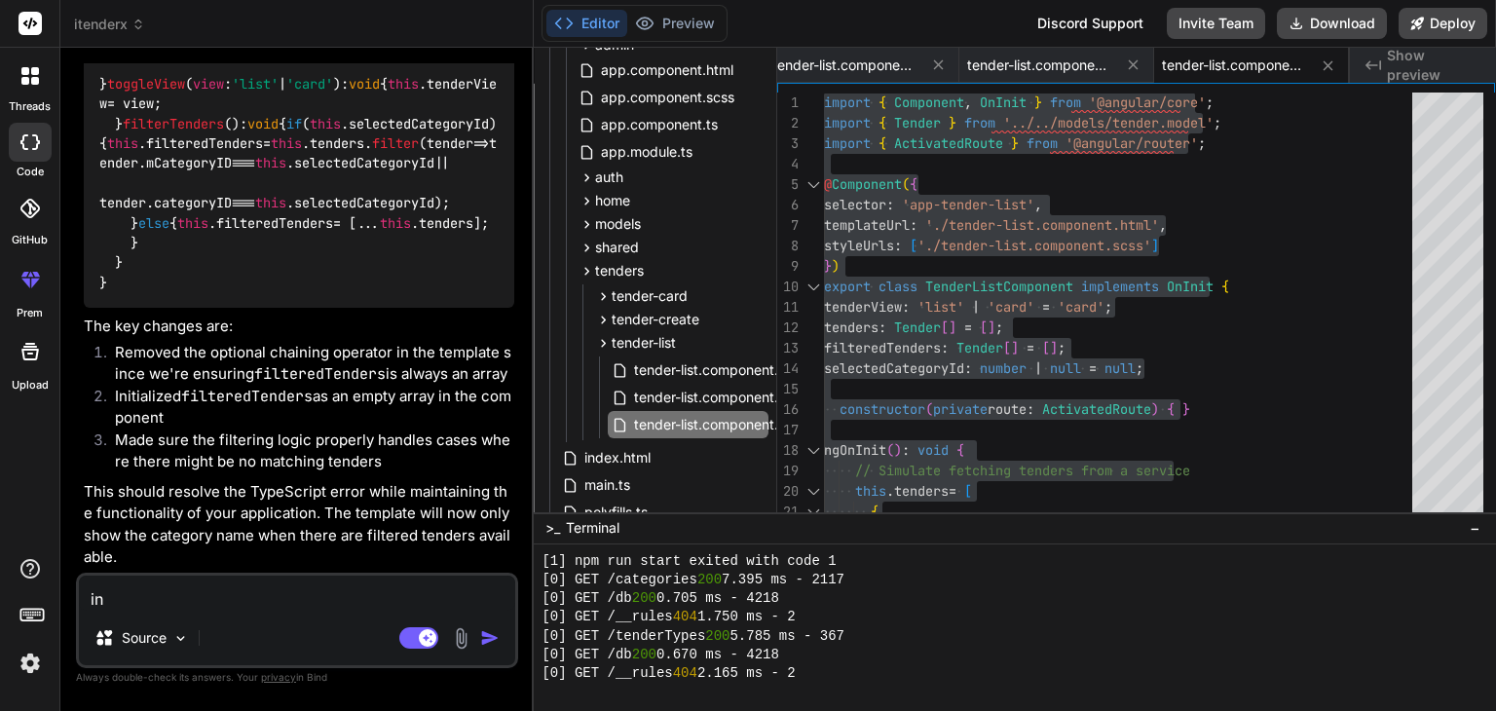
type textarea "x"
type textarea "in te"
type textarea "x"
type textarea "in ten"
type textarea "x"
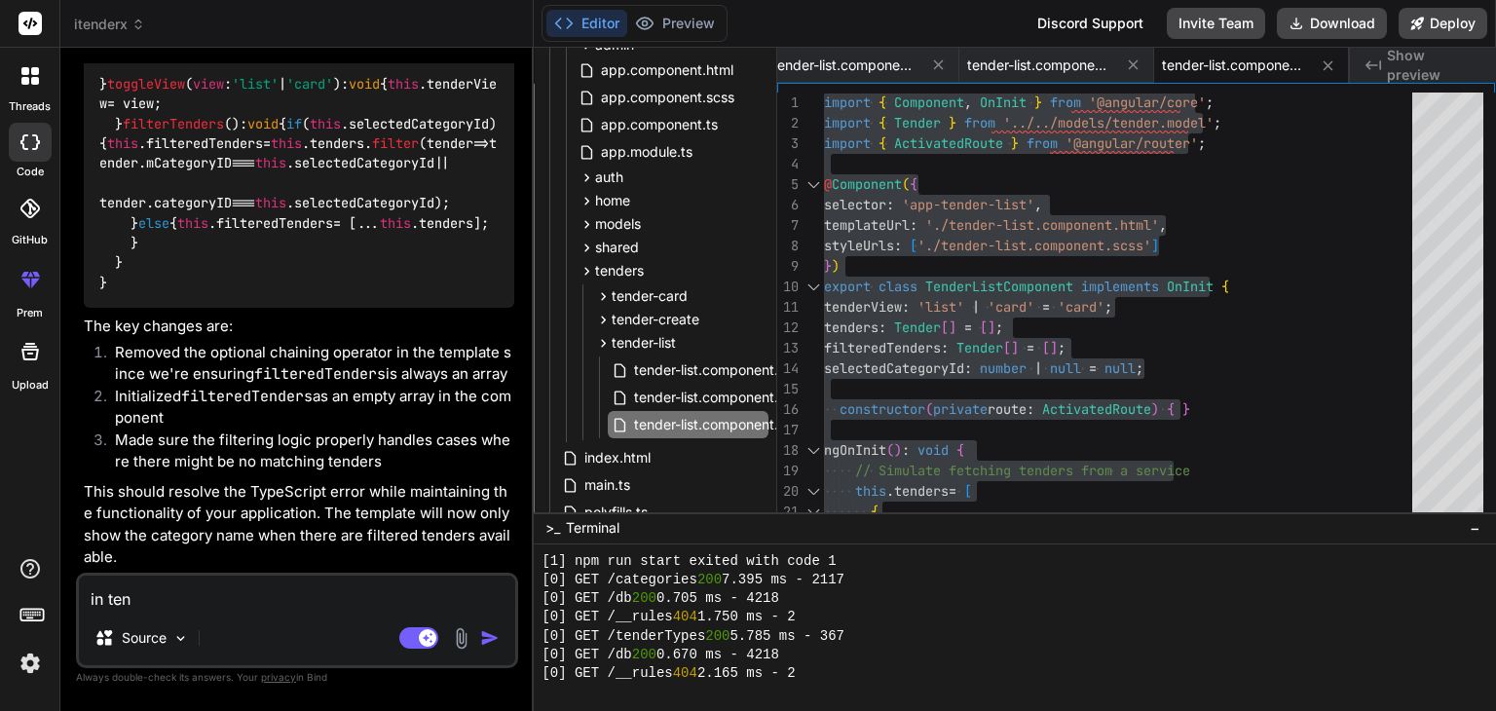
type textarea "in tend"
type textarea "x"
type textarea "in tende"
type textarea "x"
type textarea "in tender"
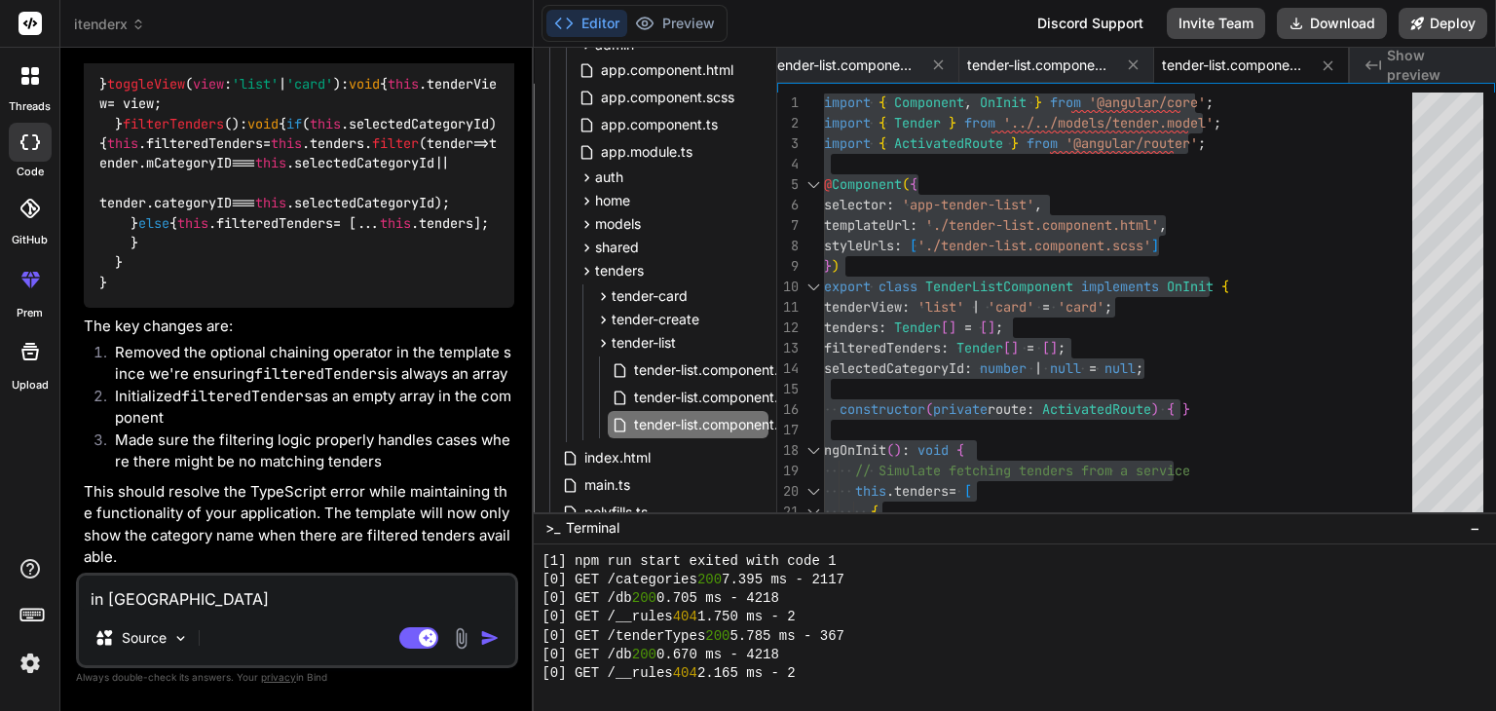
type textarea "x"
type textarea "in tenders"
type textarea "x"
type textarea "in tenders"
type textarea "x"
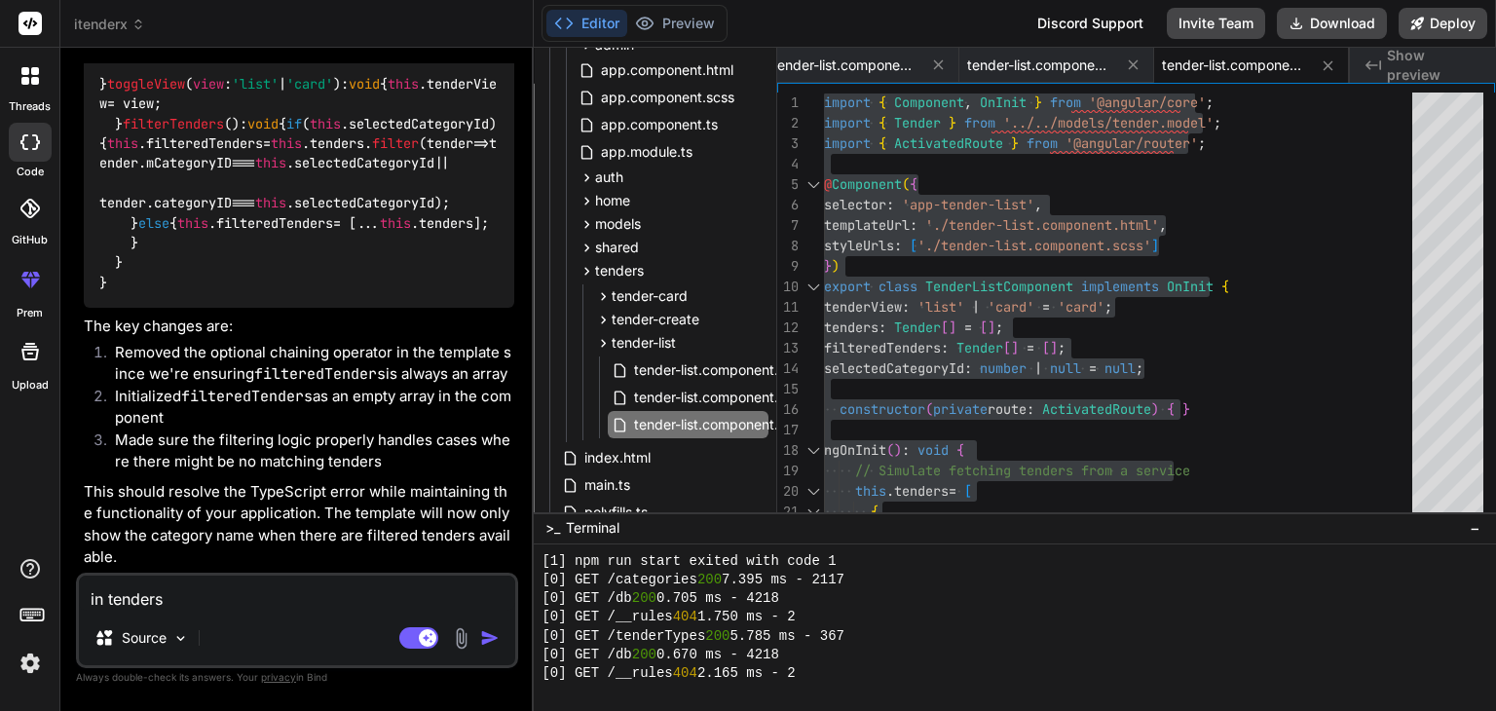
type textarea "in tenders"
type textarea "x"
type textarea "in tender"
type textarea "x"
type textarea "in tender"
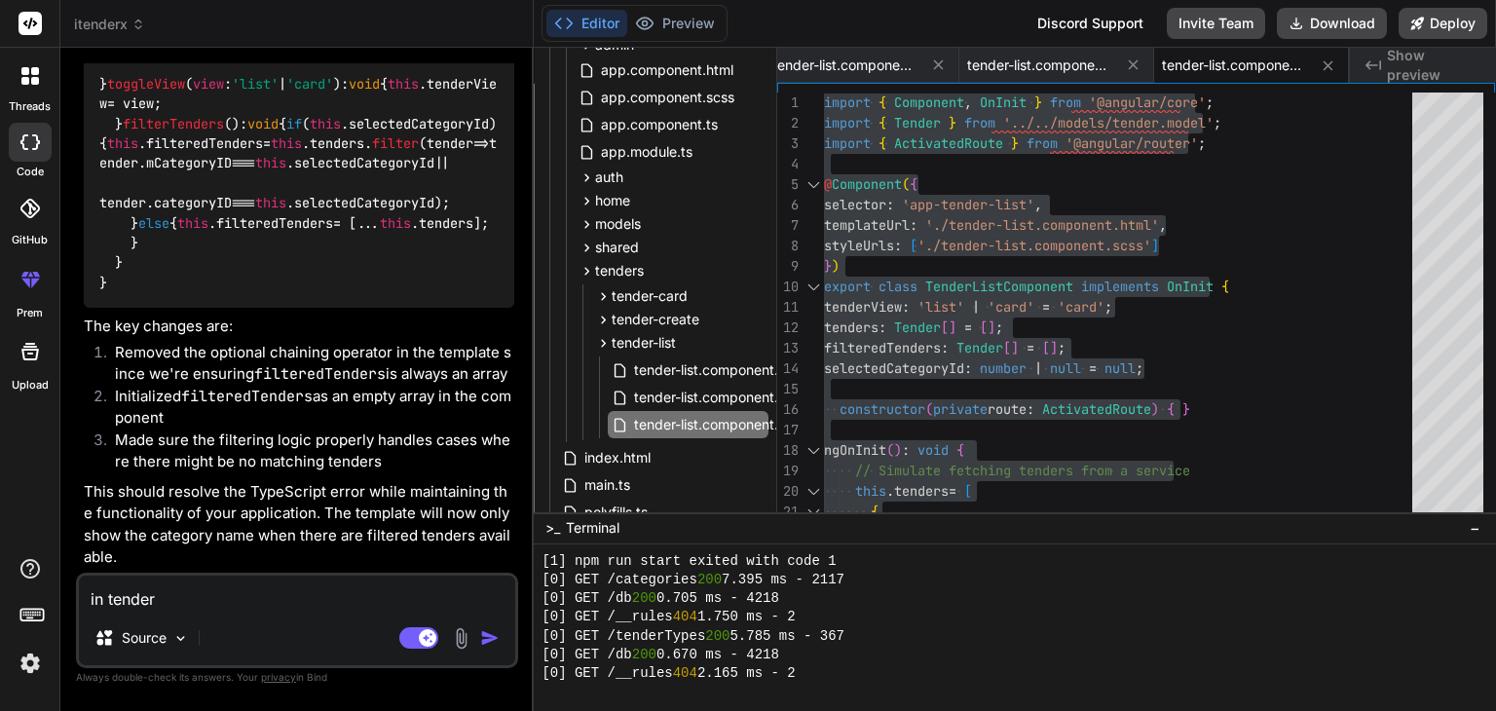
type textarea "x"
type textarea "in tender p"
type textarea "x"
type textarea "in tender pa"
type textarea "x"
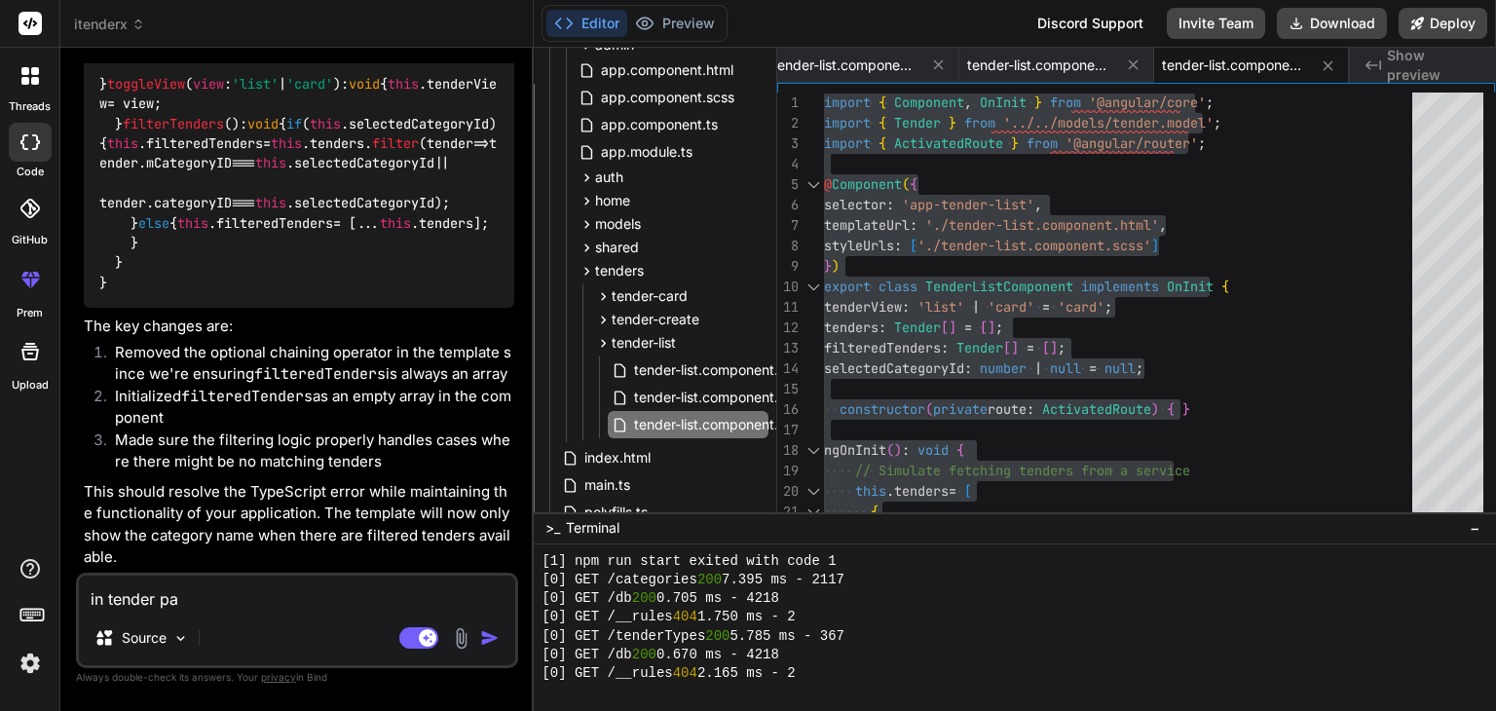
type textarea "in tender pag"
type textarea "x"
type textarea "in tender page"
type textarea "x"
type textarea "in tenders page"
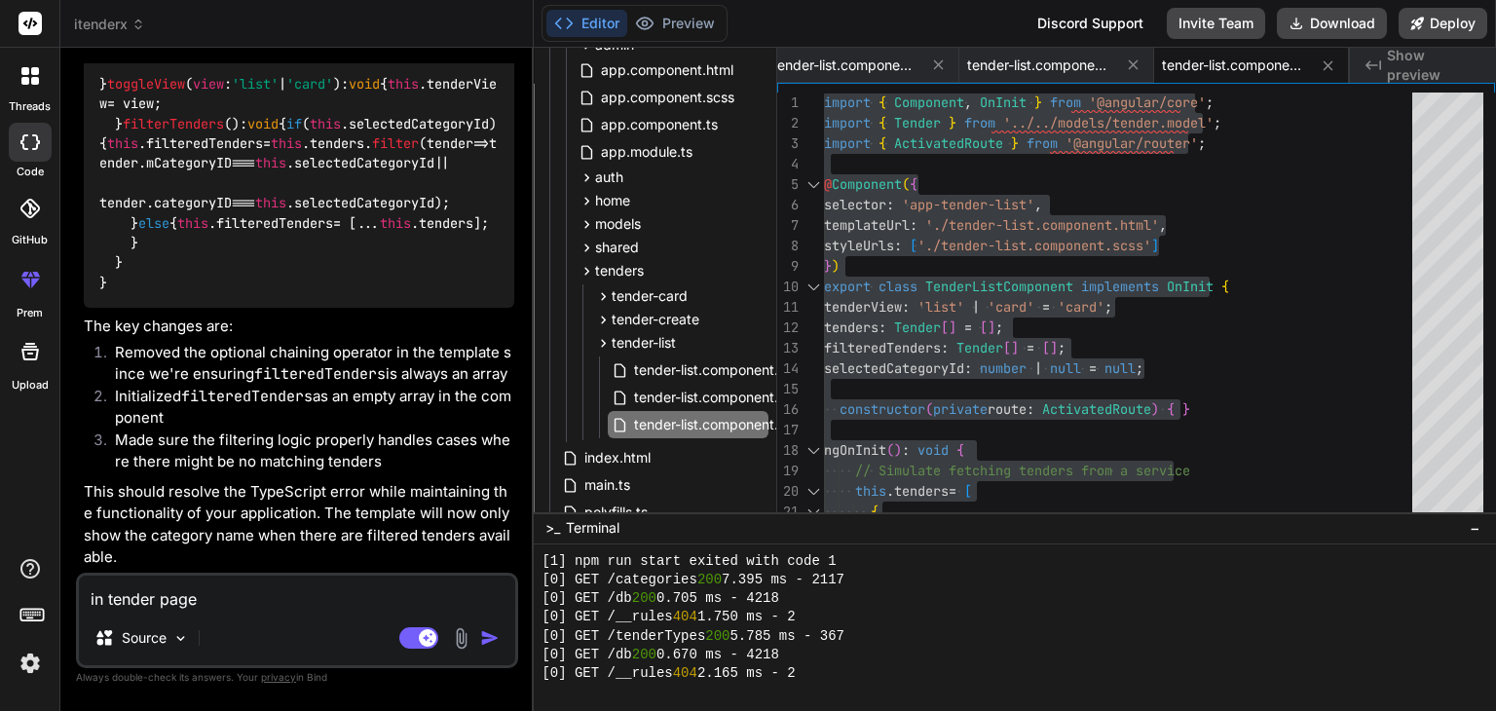
type textarea "x"
type textarea "in tenders page"
click at [701, 422] on span "tender-list.component.ts" at bounding box center [712, 424] width 160 height 23
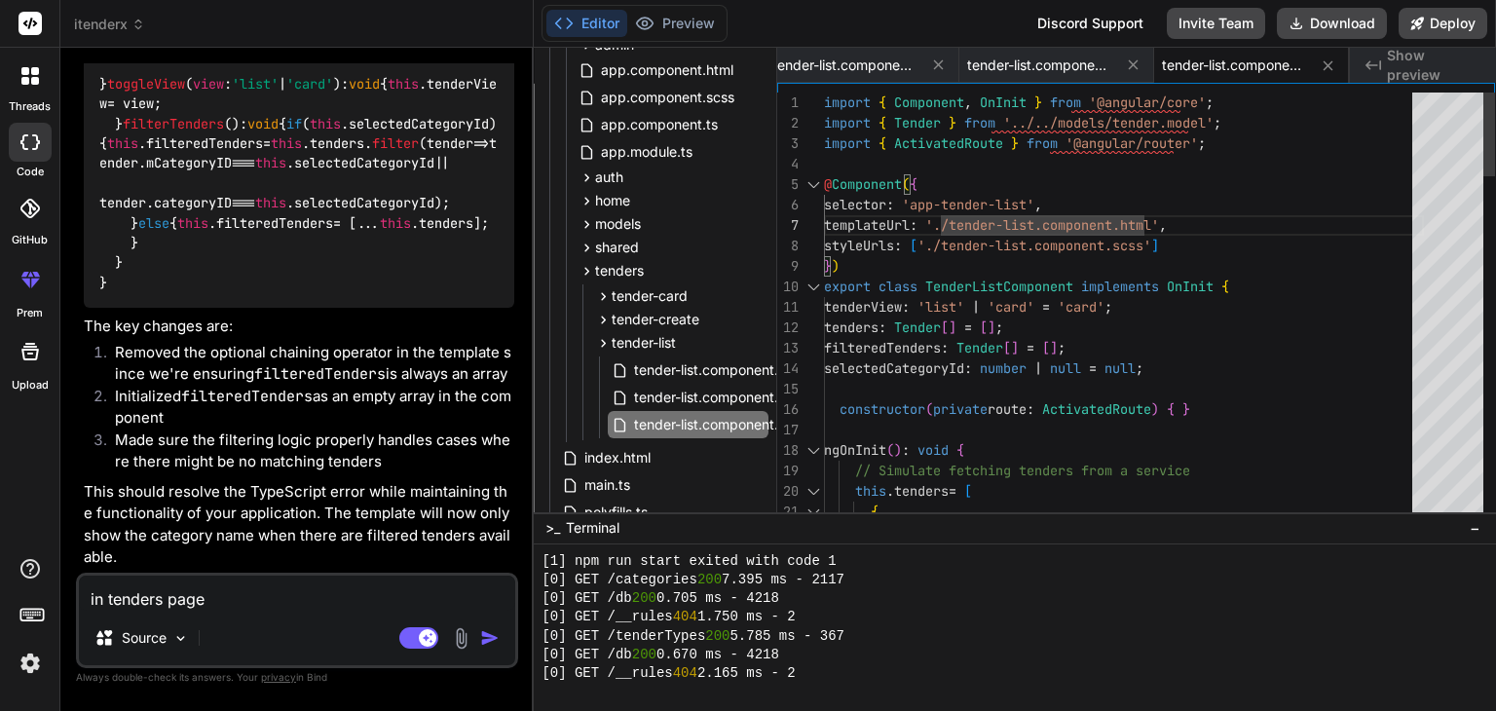
type textarea "import { Component, OnInit } from '@angular/core'; import { Tender } from '../.…"
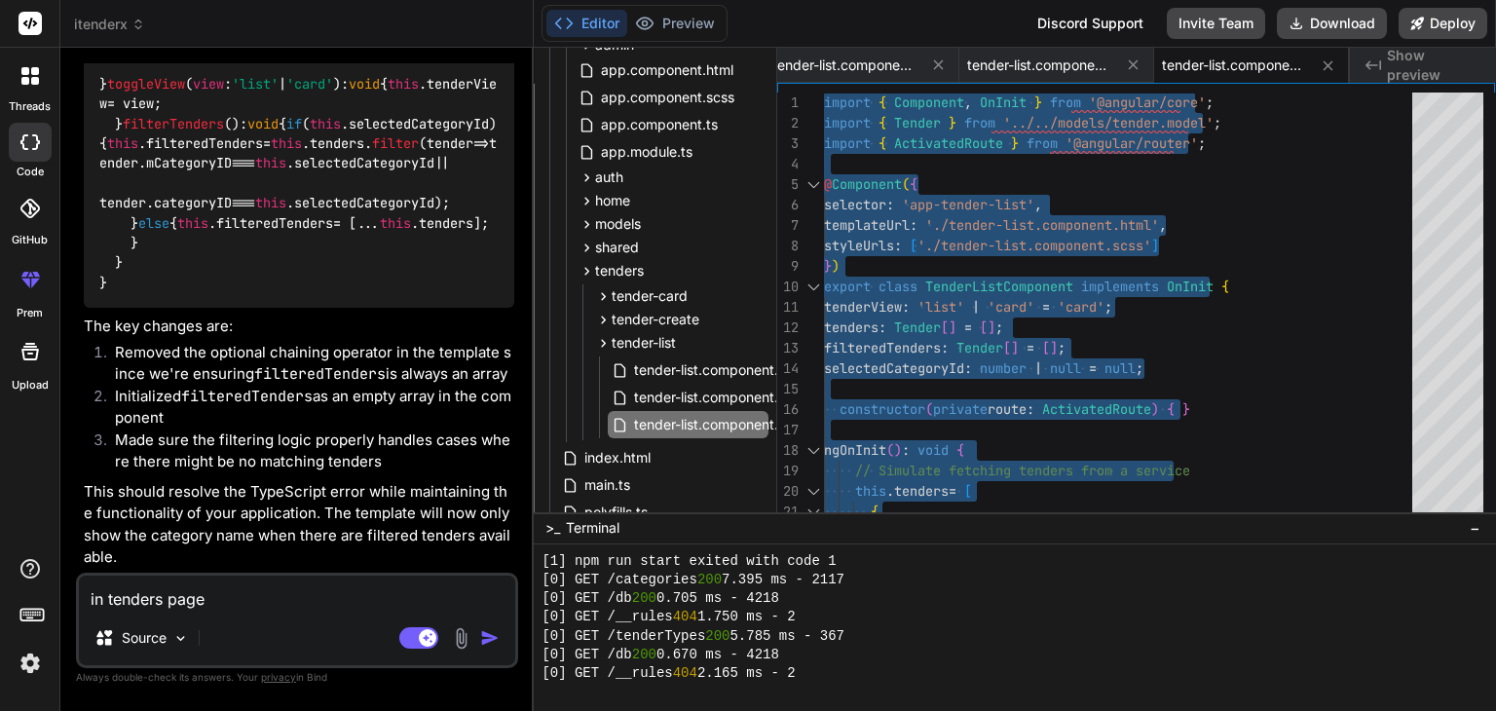
click at [162, 602] on textarea "in tenders page" at bounding box center [297, 592] width 436 height 35
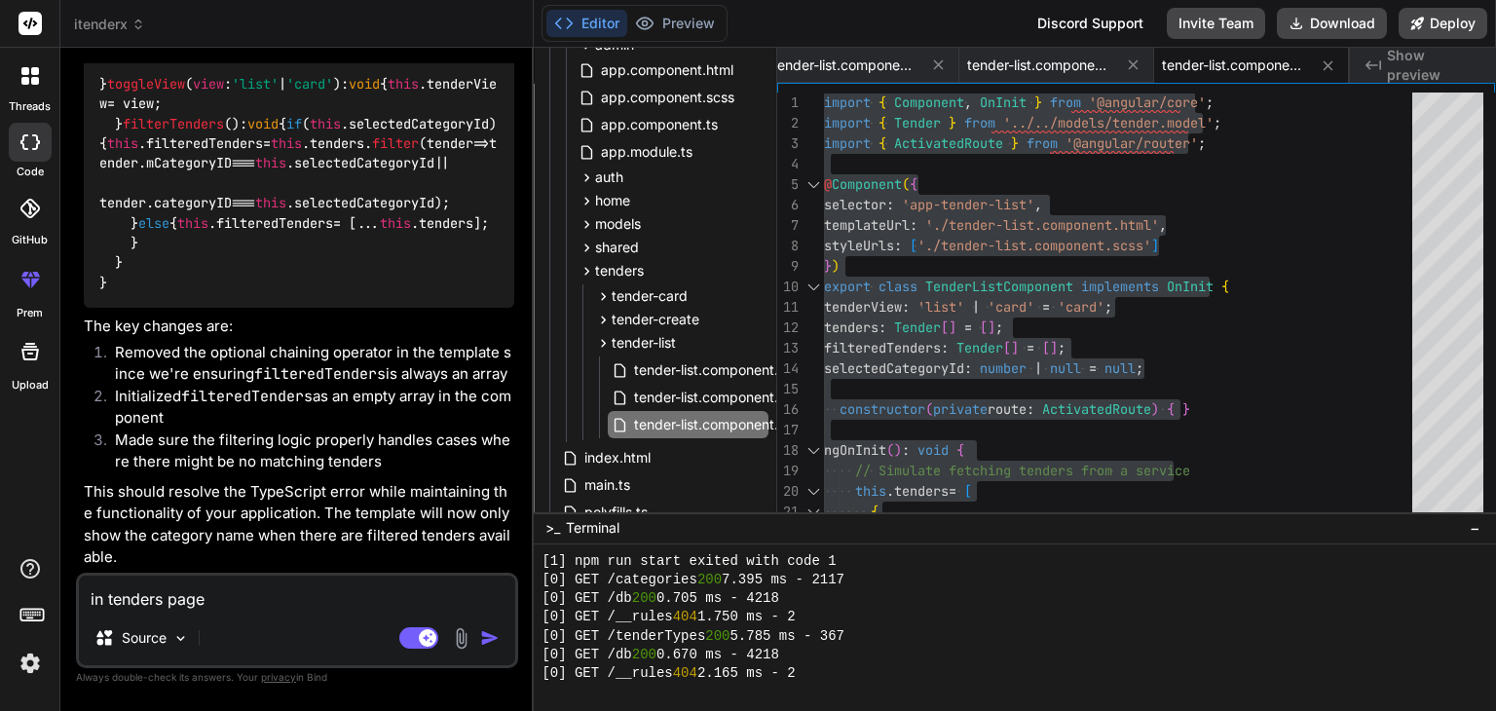
type textarea "in tender page"
type textarea "x"
type textarea "in tender page"
type textarea "x"
type textarea "in tender l page"
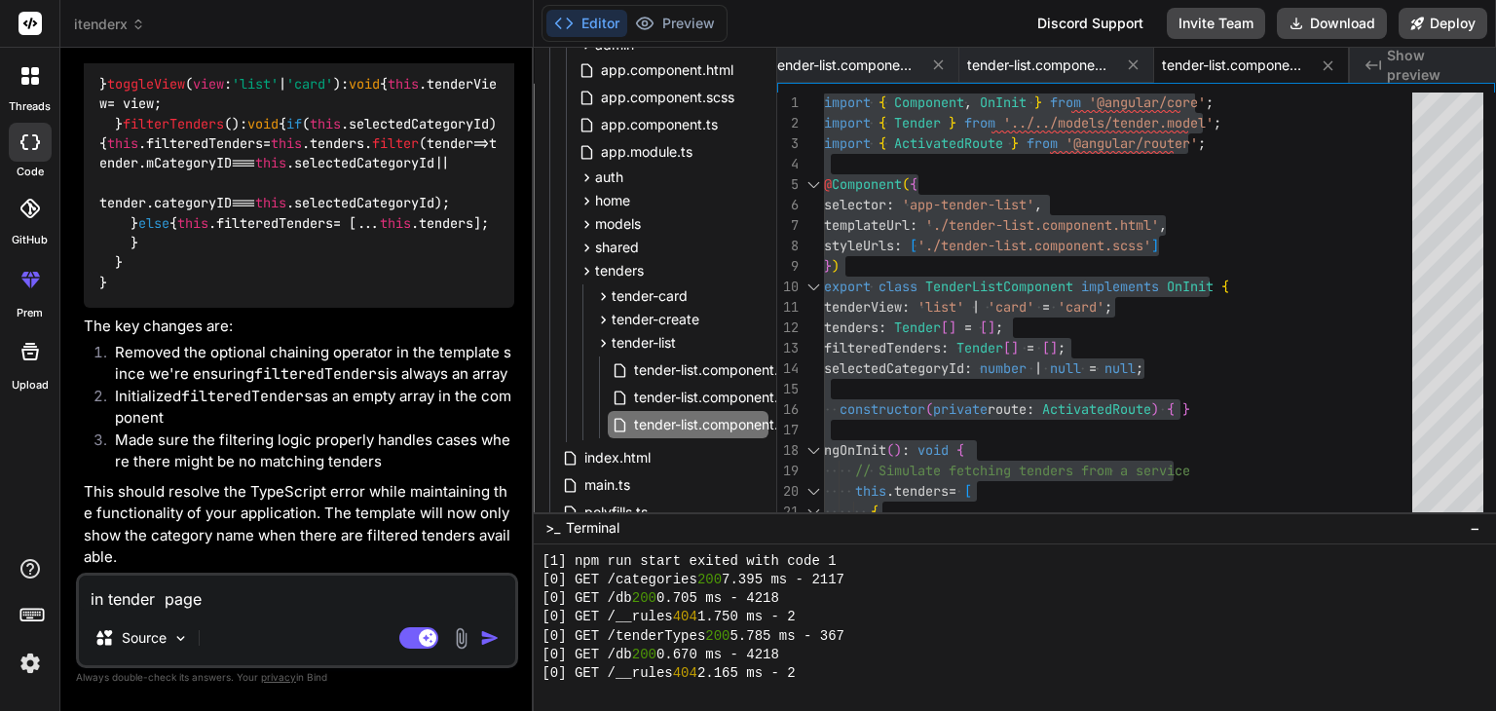
type textarea "x"
type textarea "in tender li page"
type textarea "x"
type textarea "in tender lis page"
type textarea "x"
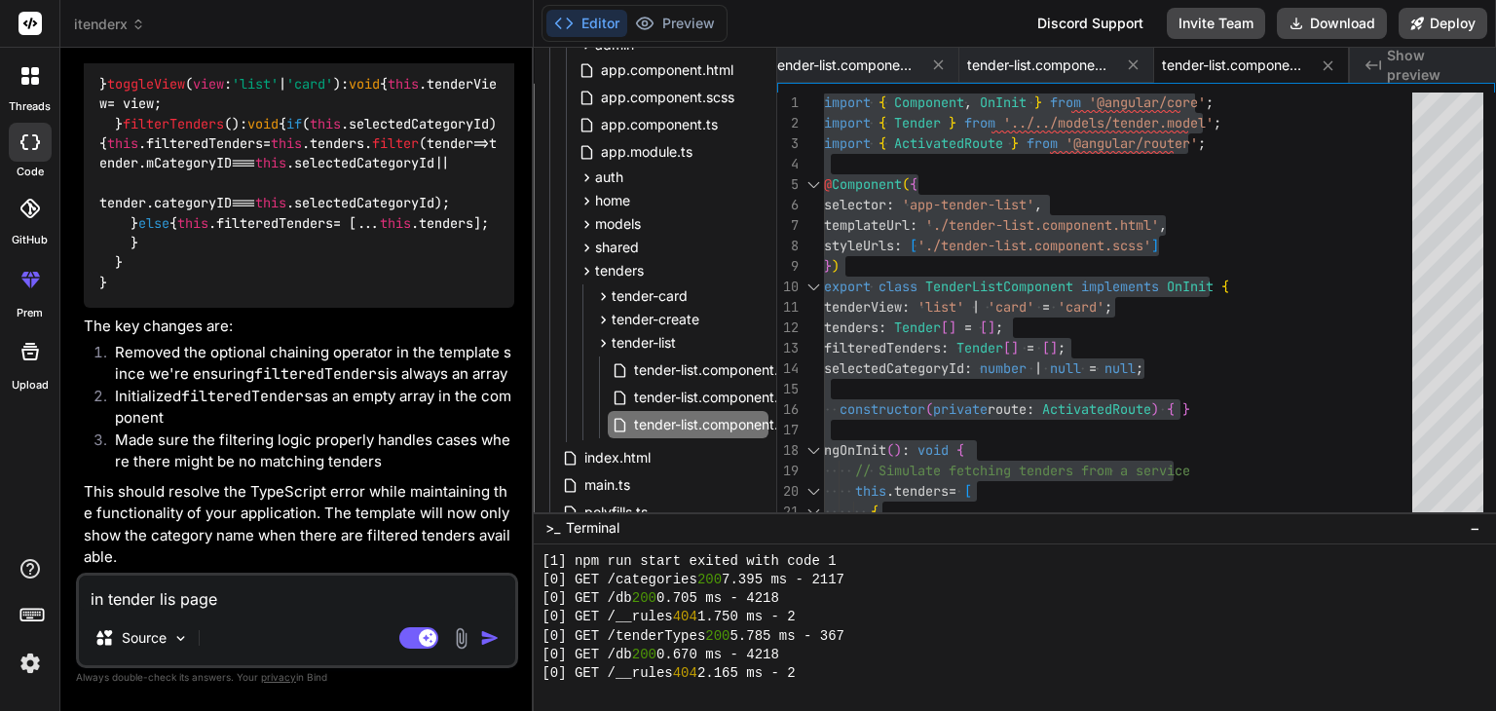
type textarea "in tender lisr page"
type textarea "x"
type textarea "in tender lis page"
type textarea "x"
type textarea "in tender list page"
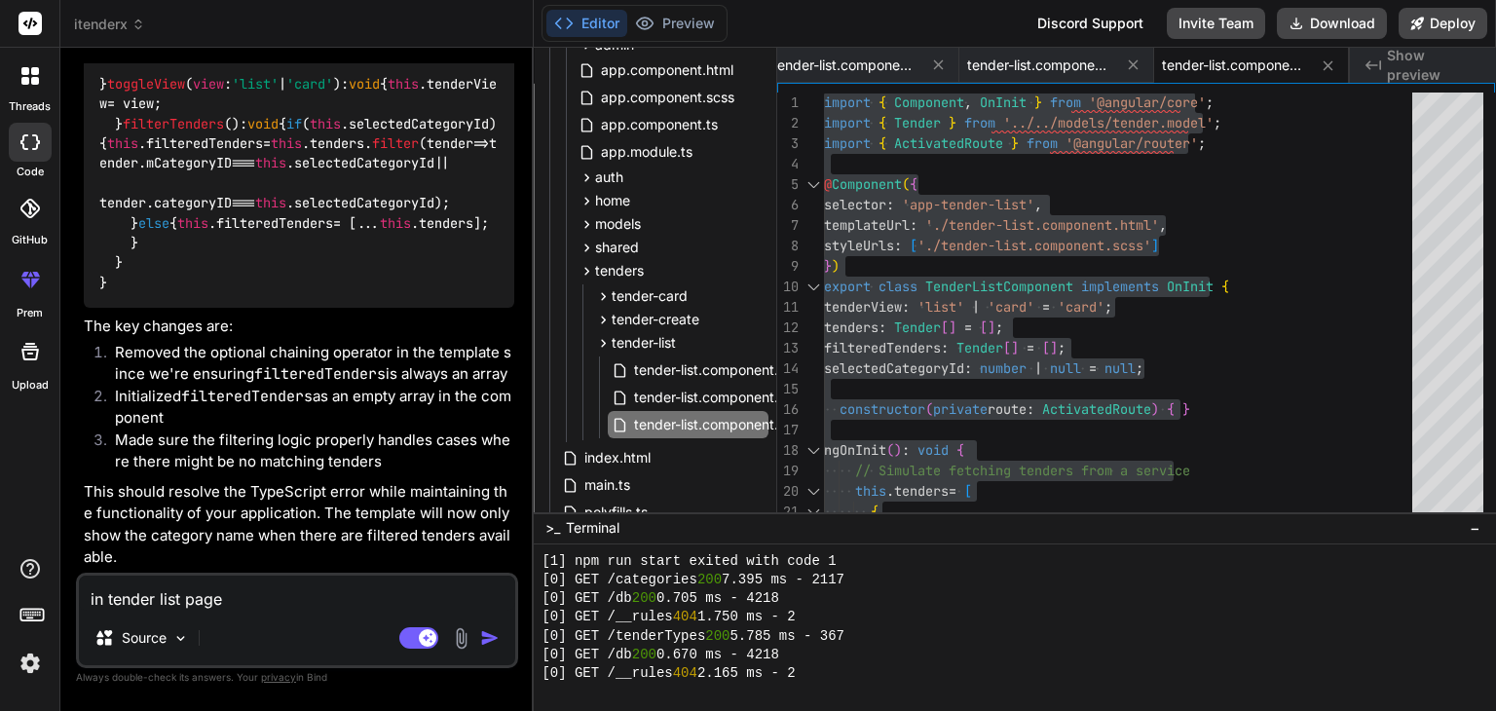
type textarea "x"
type textarea "in tender list page"
type textarea "x"
type textarea "in tender list page i"
type textarea "x"
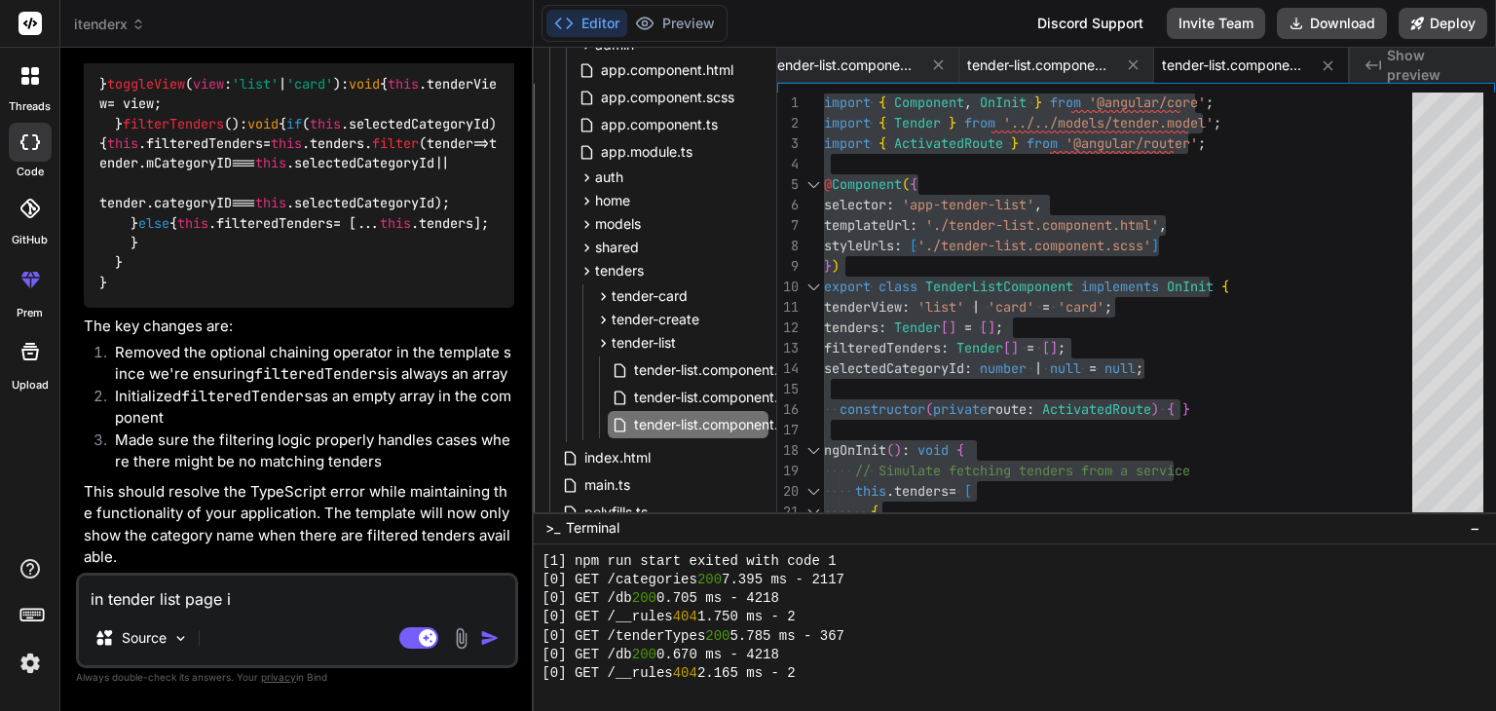
type textarea "in tender list page if"
type textarea "x"
type textarea "in tender list page if"
type textarea "x"
type textarea "in tender list page if u"
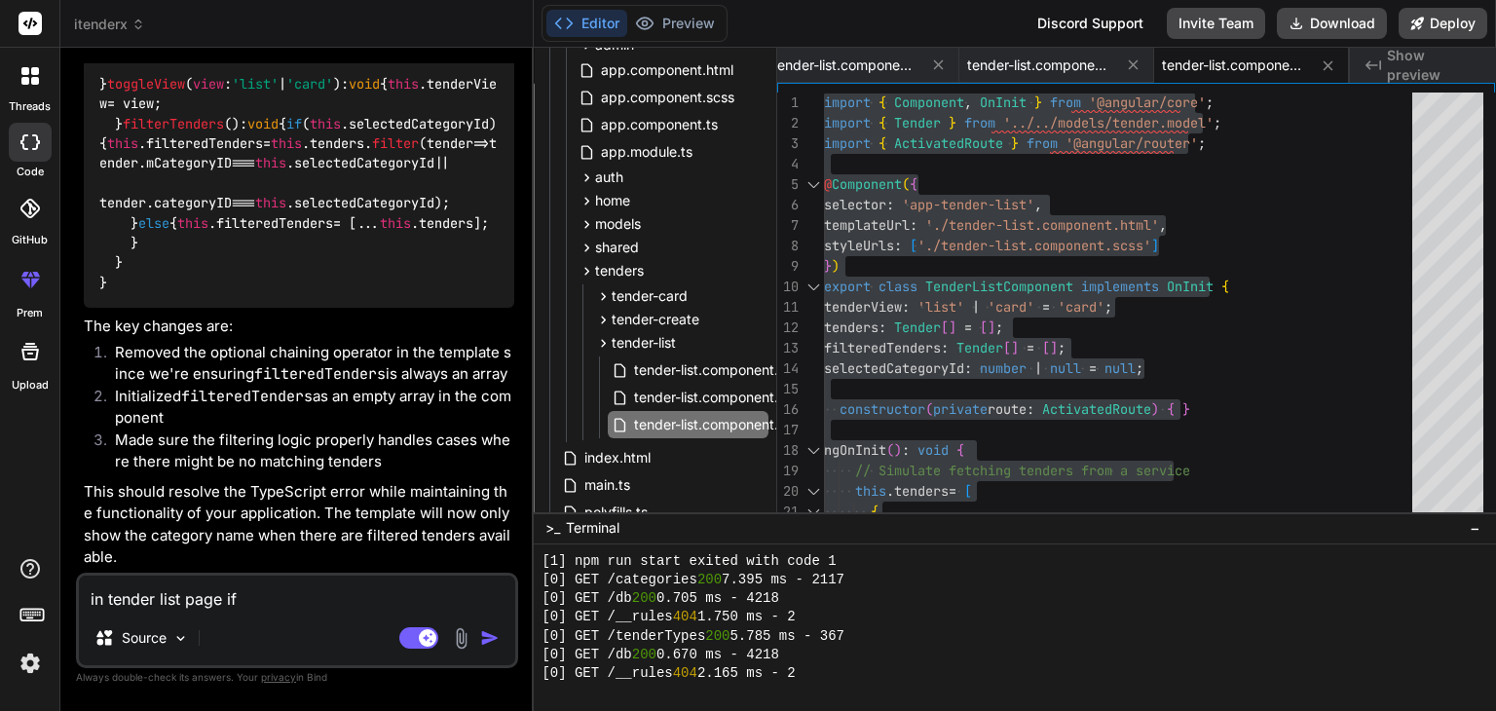
type textarea "x"
type textarea "in tender list page if us"
type textarea "x"
type textarea "in tender list page if use"
type textarea "x"
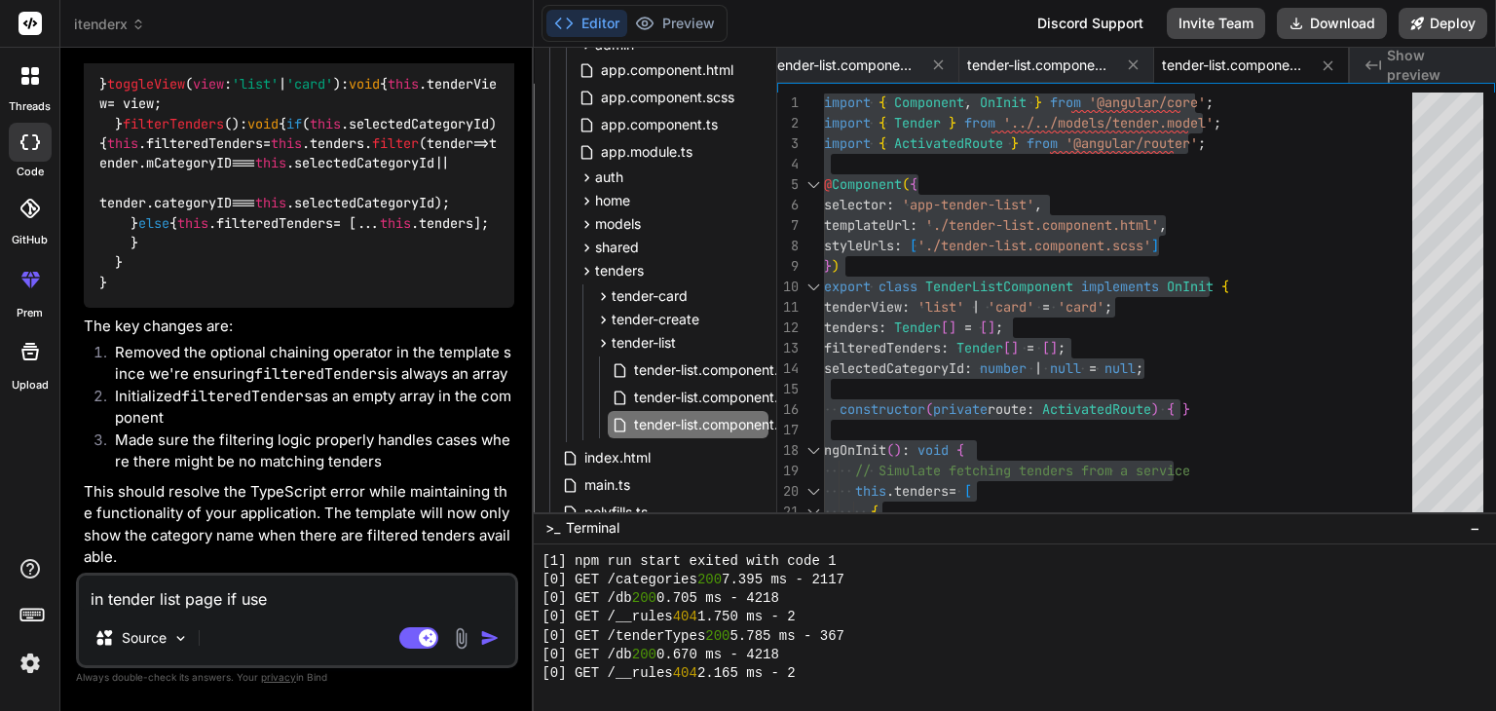
type textarea "in tender list page if user"
type textarea "x"
type textarea "in tender list page if user"
type textarea "x"
type textarea "in tender list page if user c"
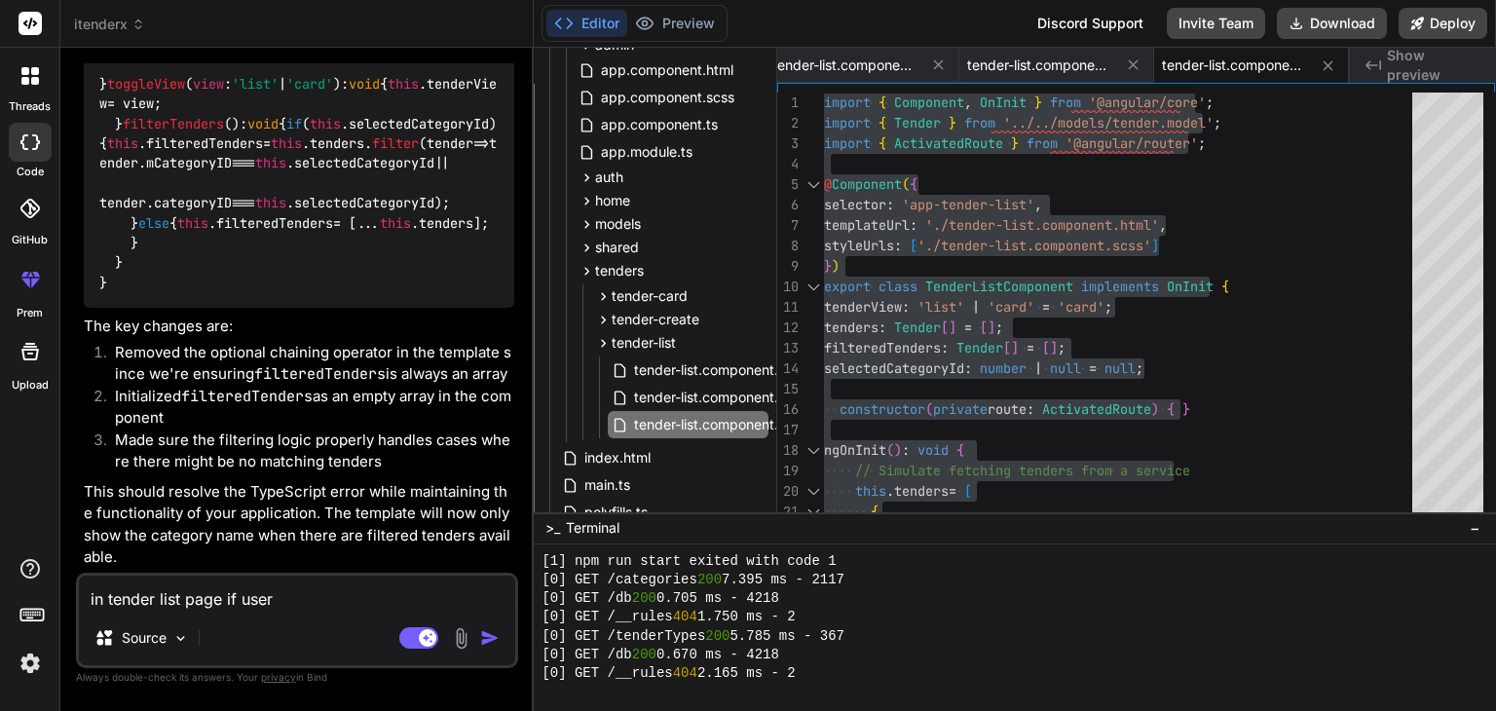
type textarea "x"
type textarea "in tender list page if user cl"
type textarea "x"
type textarea "in tender list page if user cli"
type textarea "x"
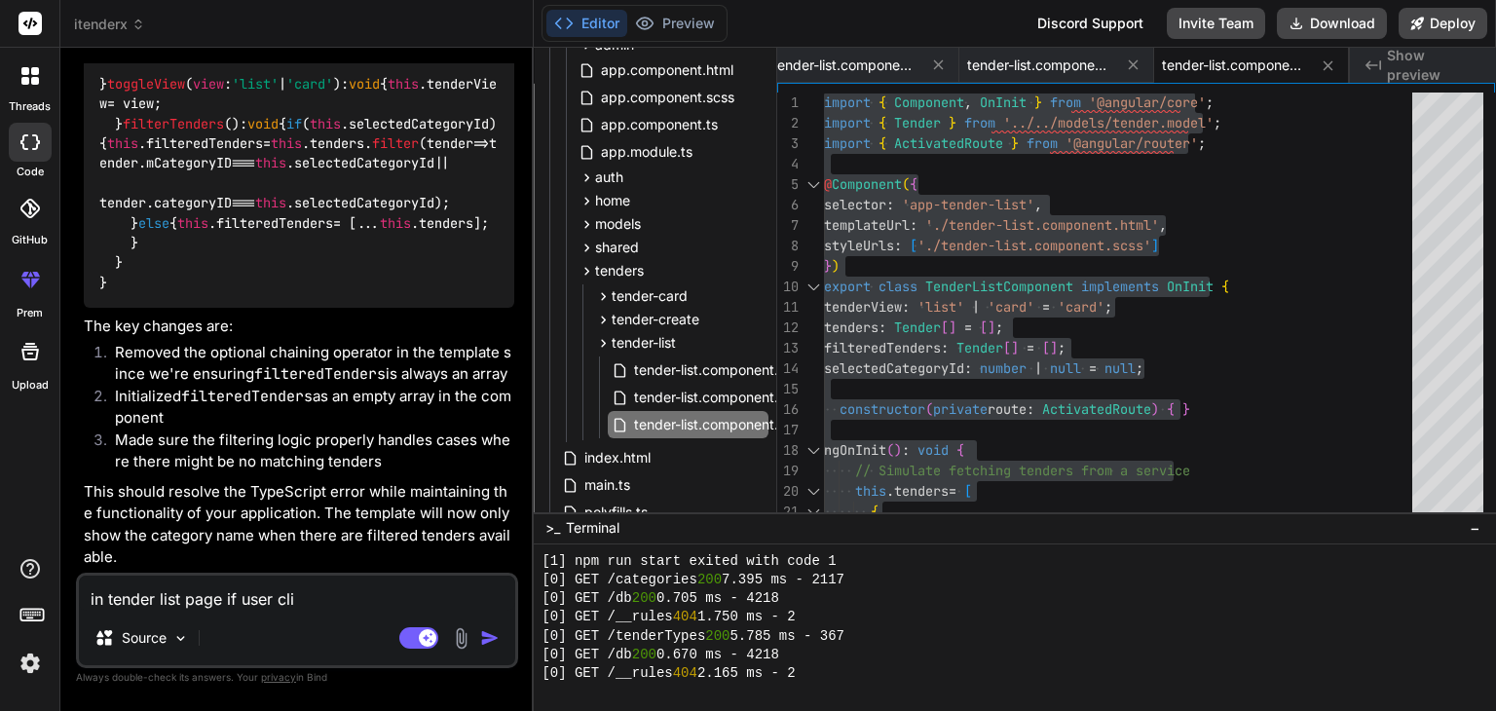
type textarea "in tender list page if user clic"
type textarea "x"
type textarea "in tender list page if user click"
type textarea "x"
type textarea "in tender list page if user clicke"
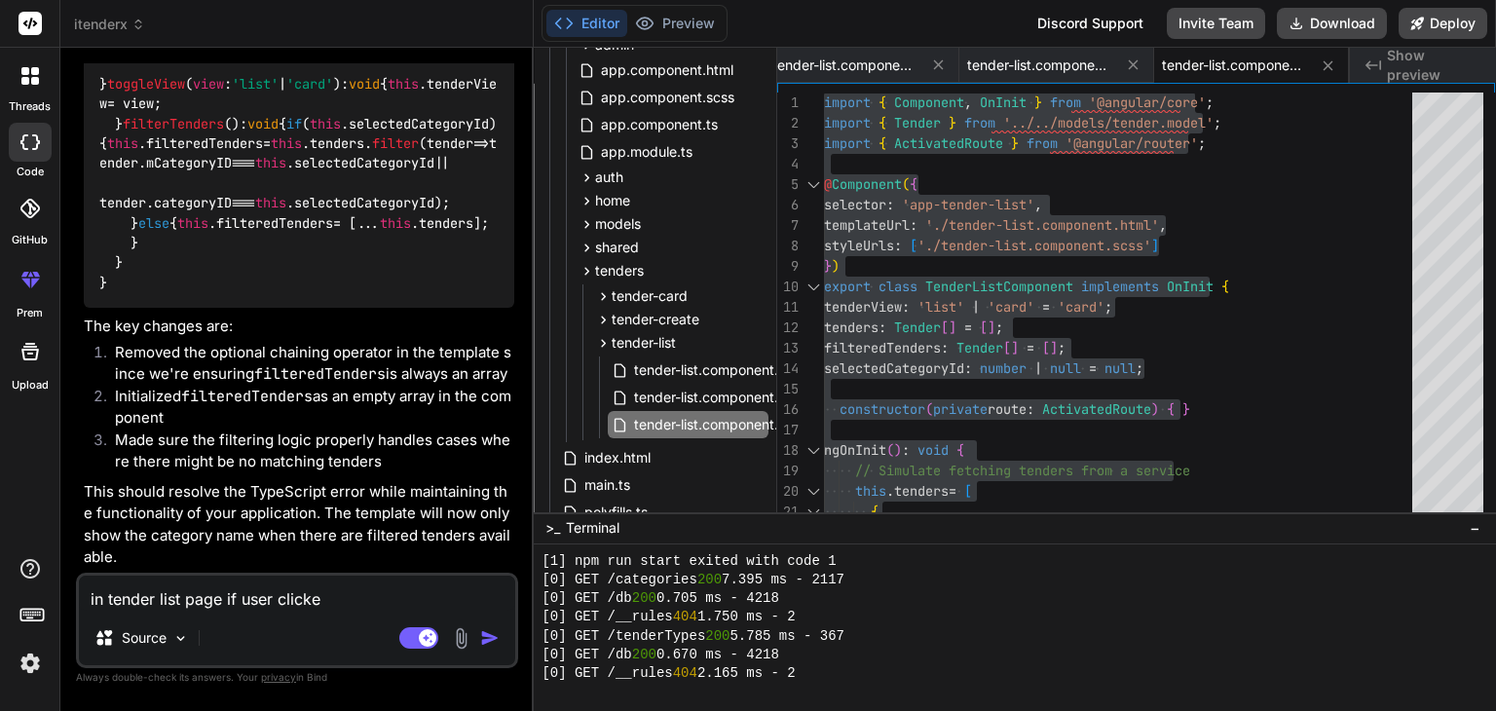
type textarea "x"
type textarea "in tender list page if user clicked"
type textarea "x"
type textarea "in tender list page if user clicked"
type textarea "x"
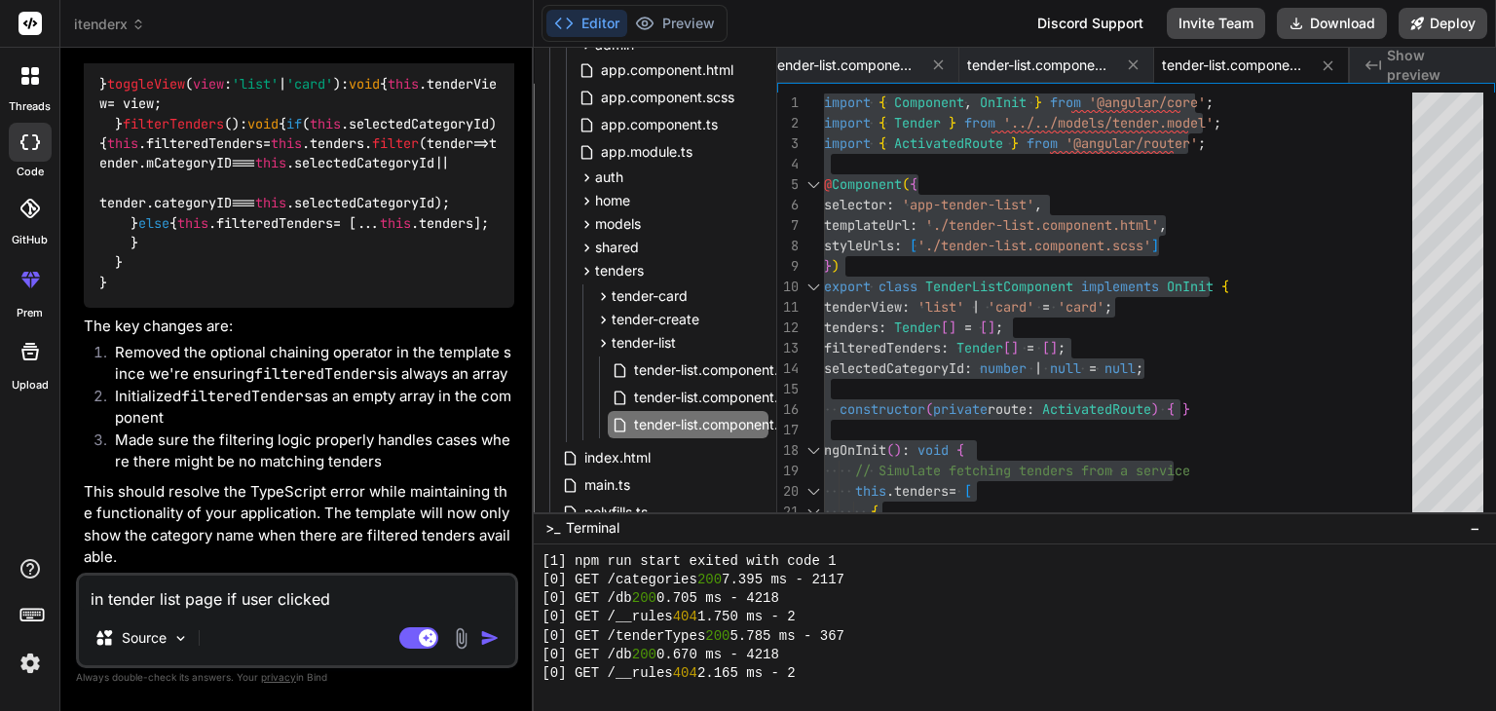
type textarea "in tender list page if user clicked v"
type textarea "x"
type textarea "in tender list page if user clicked vi"
type textarea "x"
type textarea "in tender list page if user clicked vie"
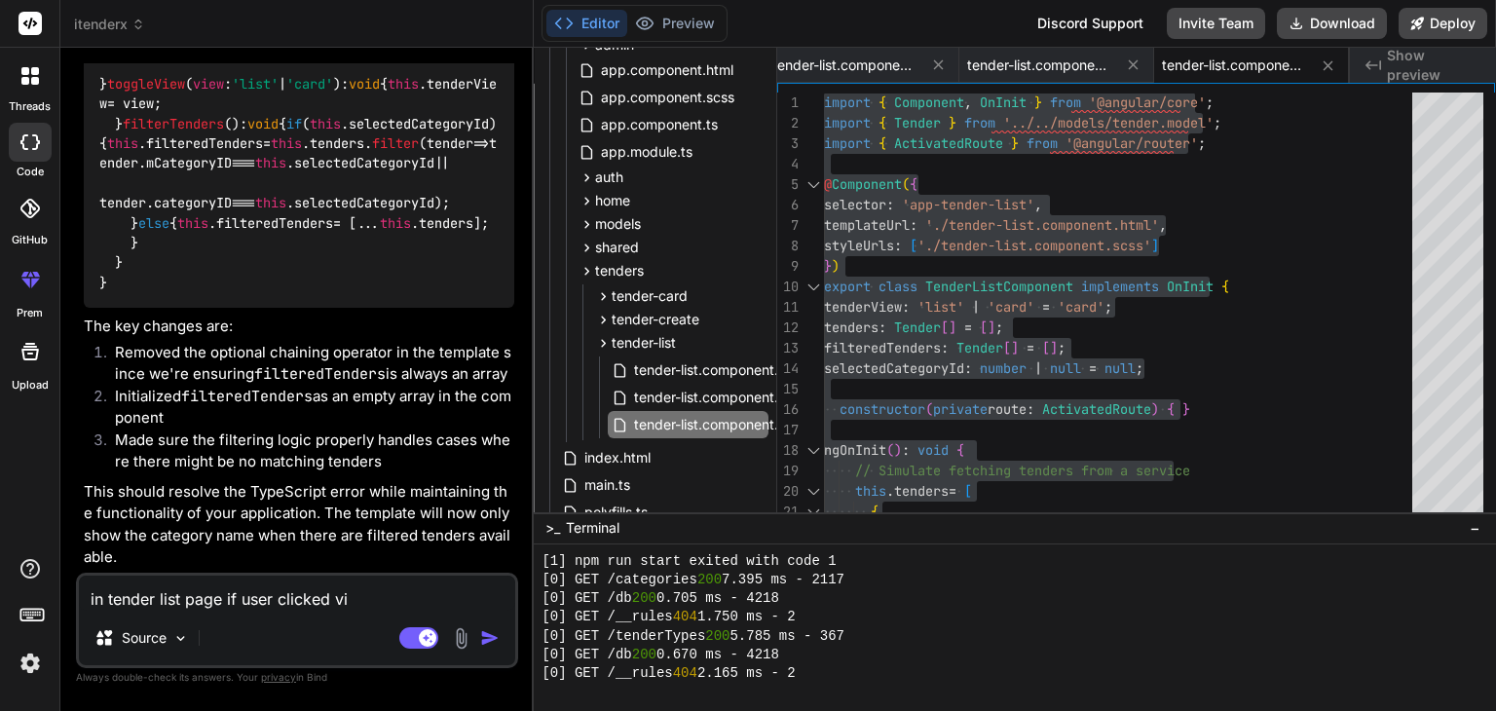
type textarea "x"
type textarea "in tender list page if user clicked view"
type textarea "x"
type textarea "in tender list page if user clicked viewd"
type textarea "x"
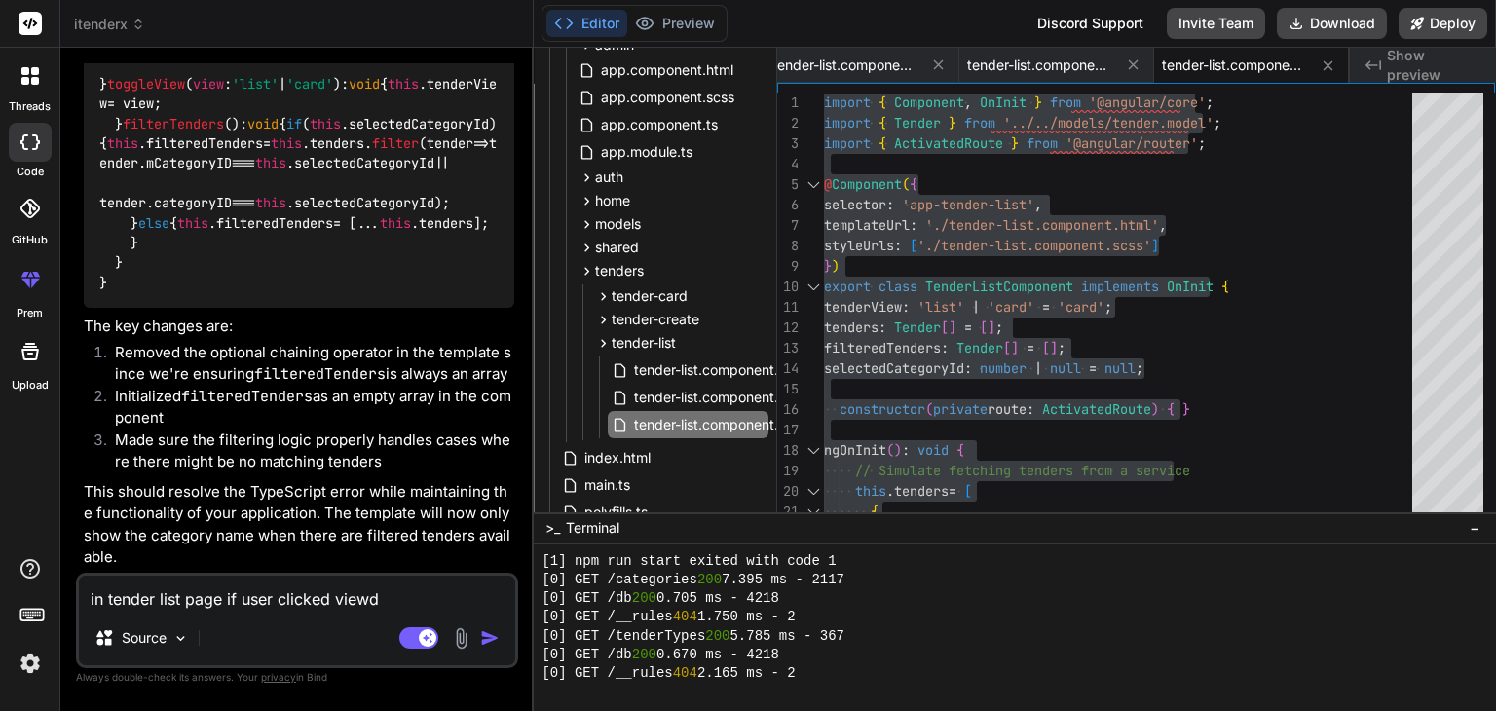
type textarea "in tender list page if user clicked viewde"
type textarea "x"
type textarea "in tender list page if user clicked viewdet"
type textarea "x"
type textarea "in tender list page if user clicked viewdeta"
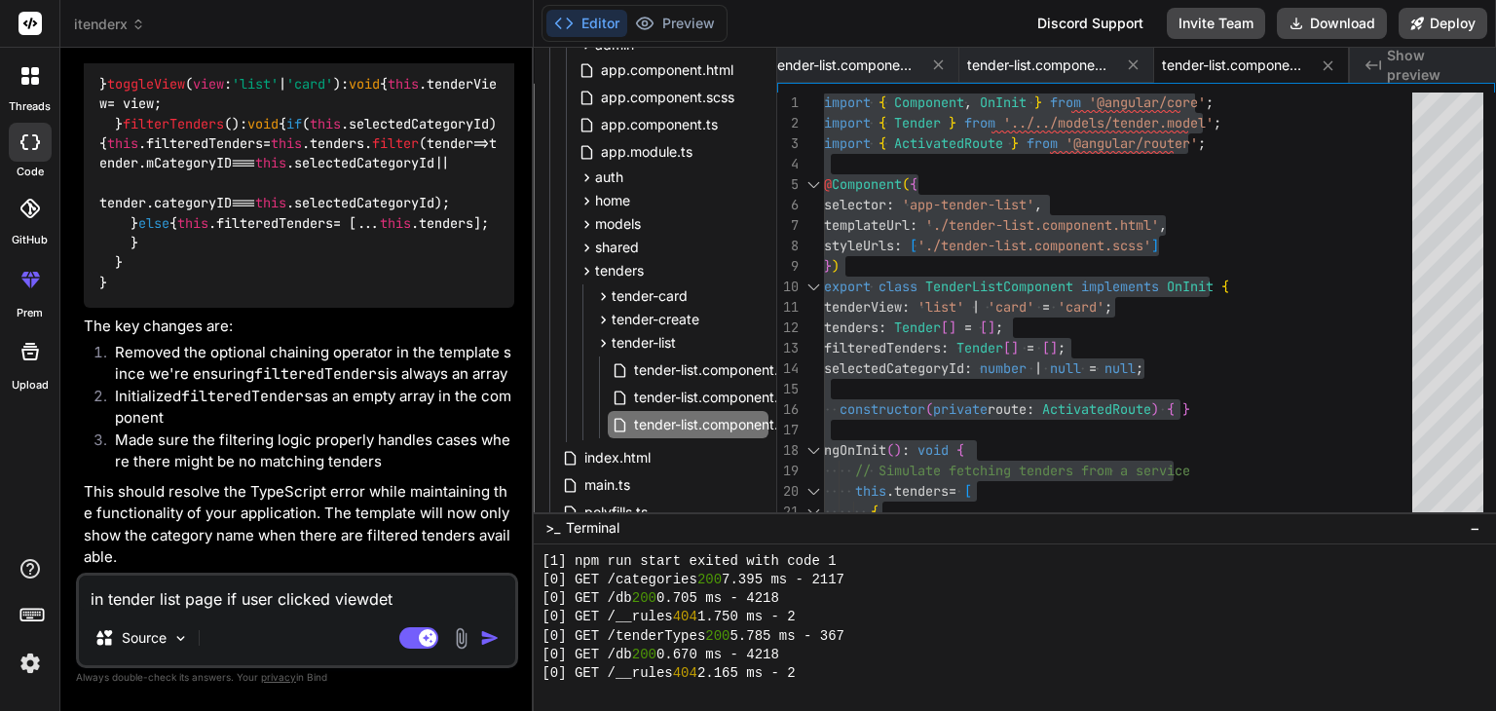
type textarea "x"
type textarea "in tender list page if user clicked viewdetai"
type textarea "x"
type textarea "in tender list page if user clicked viewdetail"
type textarea "x"
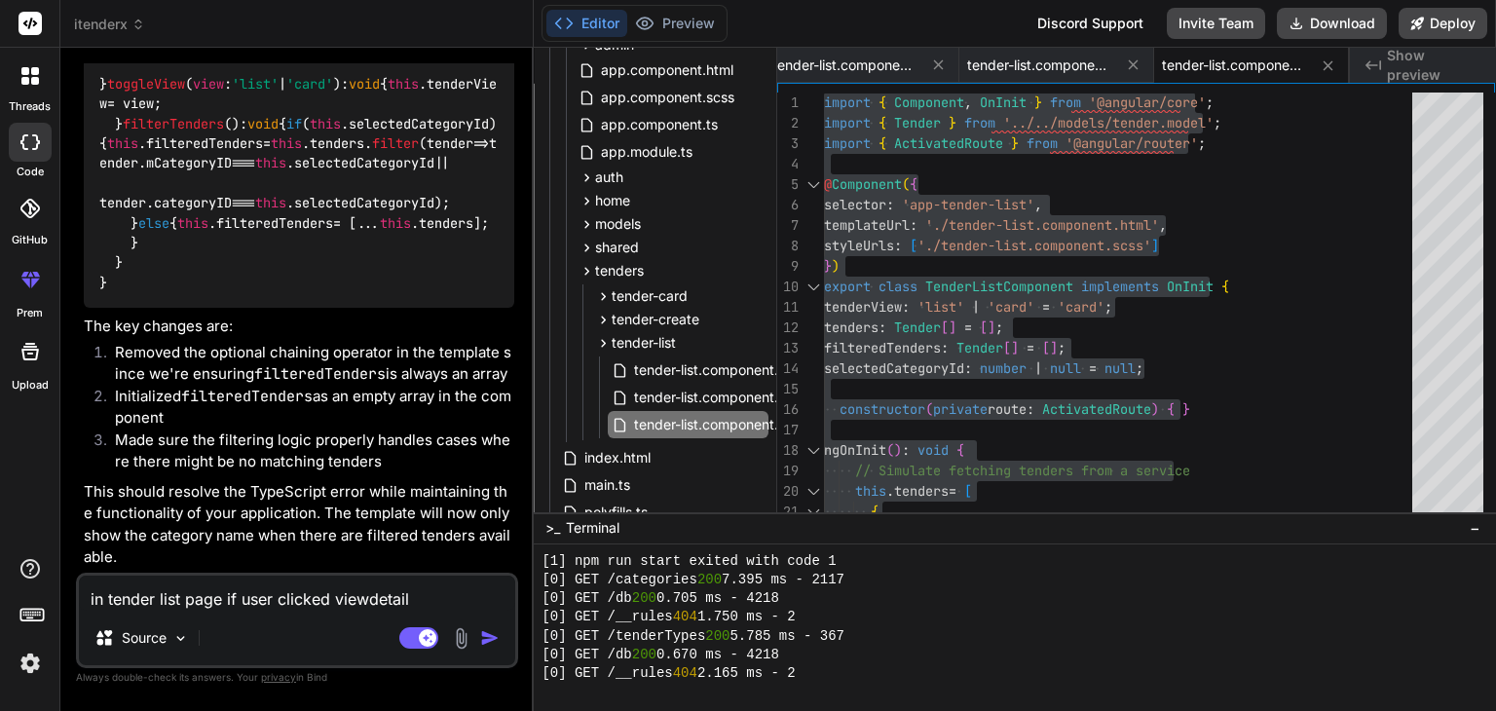
type textarea "in tender list page if user clicked viewdetails"
type textarea "x"
type textarea "in tender list page if user clicked viewdetails"
type textarea "x"
type textarea "in tender list page if user clicked viewdetails s"
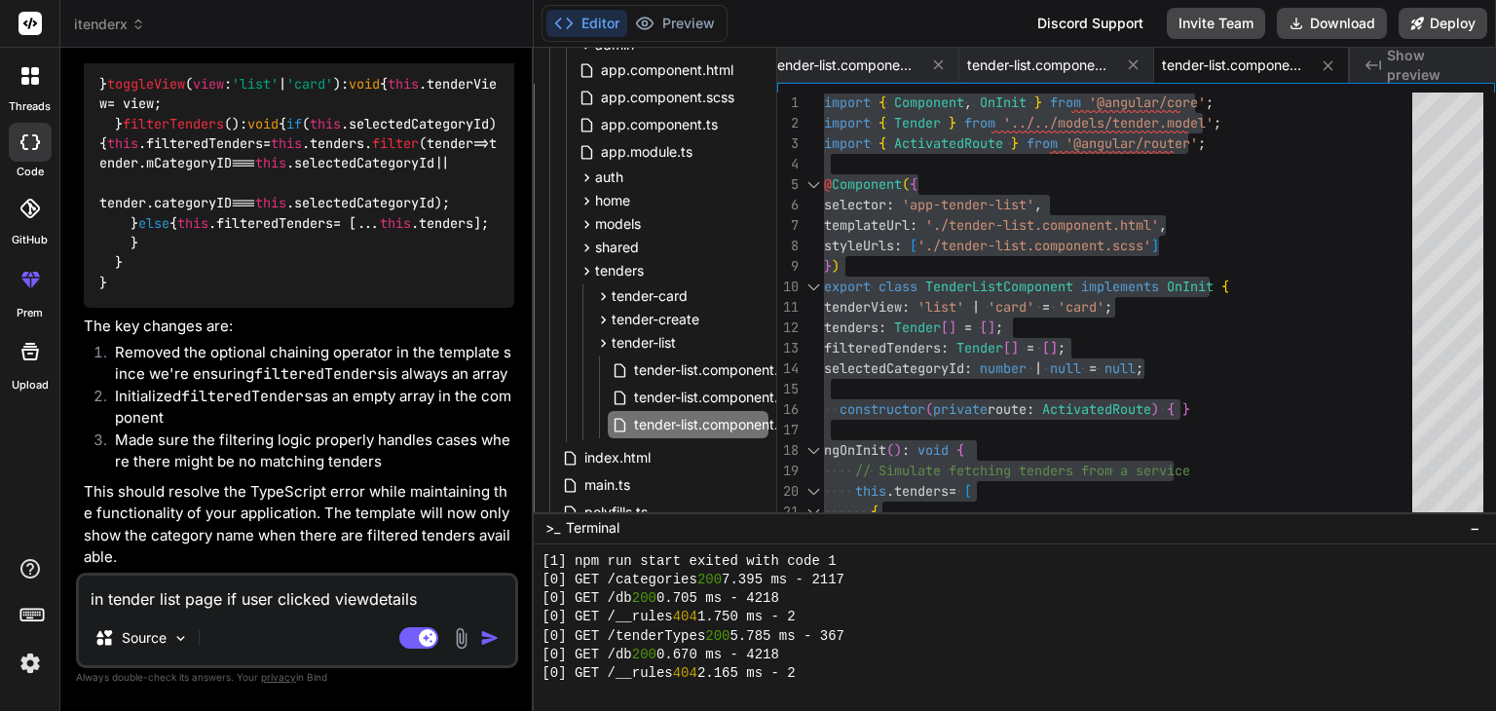
type textarea "x"
type textarea "in tender list page if user clicked viewdetails sh"
type textarea "x"
type textarea "in tender list page if user clicked viewdetails sho"
type textarea "x"
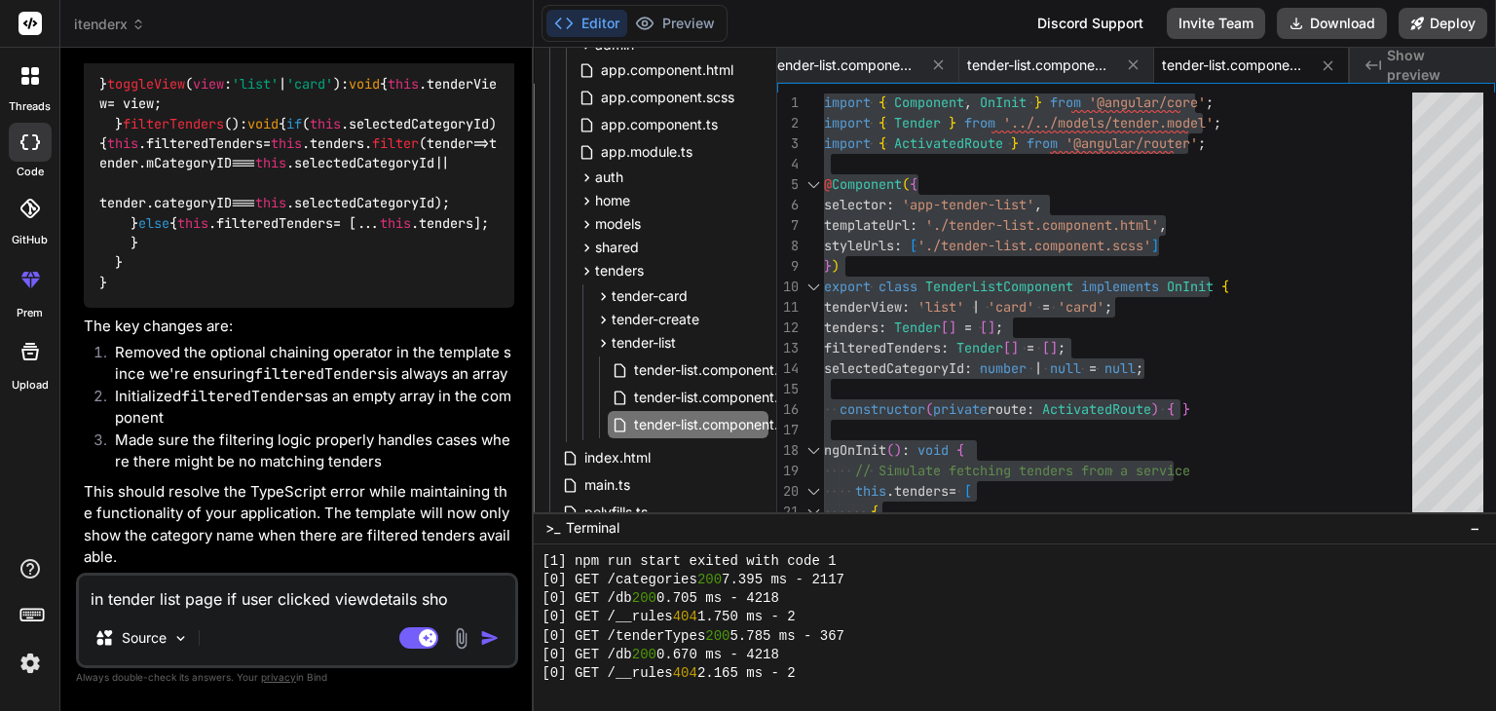
type textarea "in tender list page if user clicked viewdetails shoi"
type textarea "x"
type textarea "in tender list page if user clicked viewdetails sho"
type textarea "x"
type textarea "in tender list page if user clicked viewdetails shou"
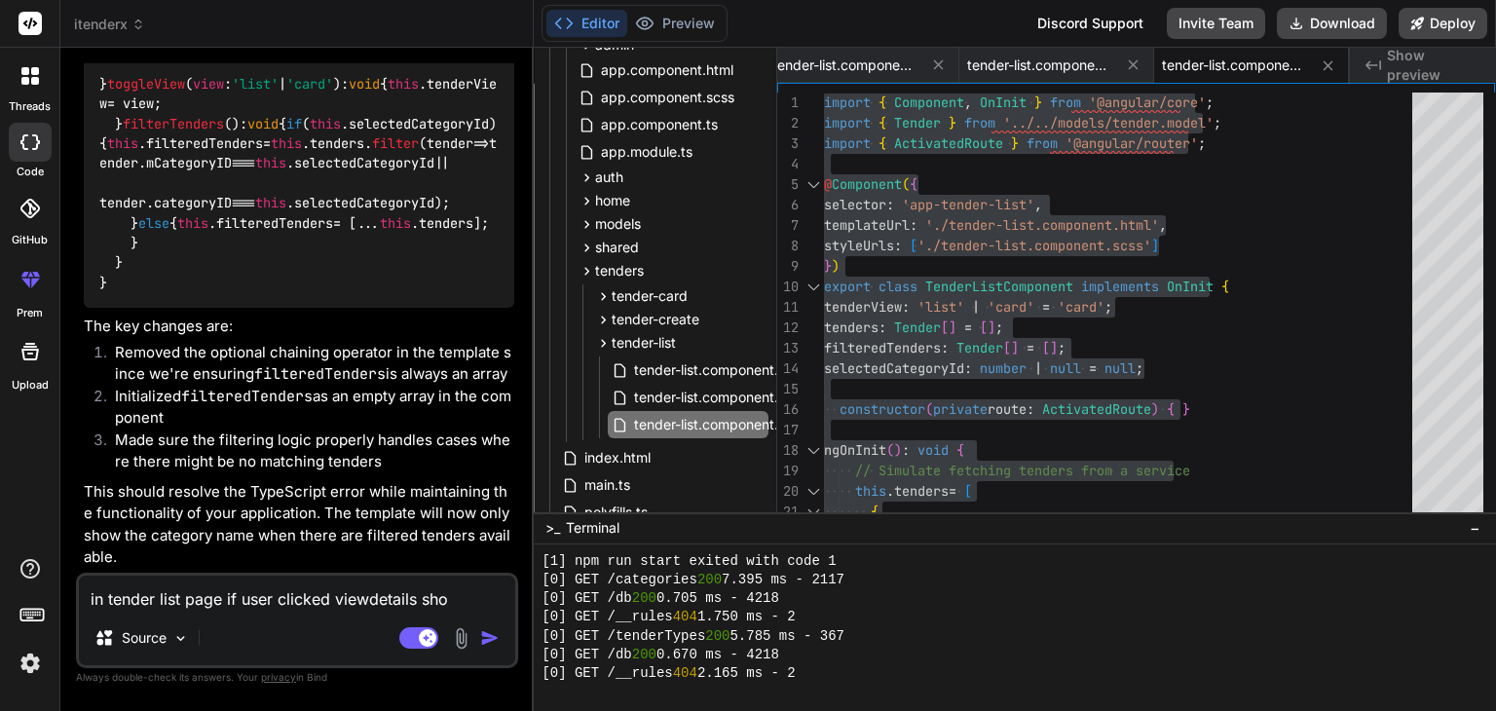
type textarea "x"
type textarea "in tender list page if user clicked viewdetails shoul"
type textarea "x"
type textarea "in tender list page if user clicked viewdetails should"
type textarea "x"
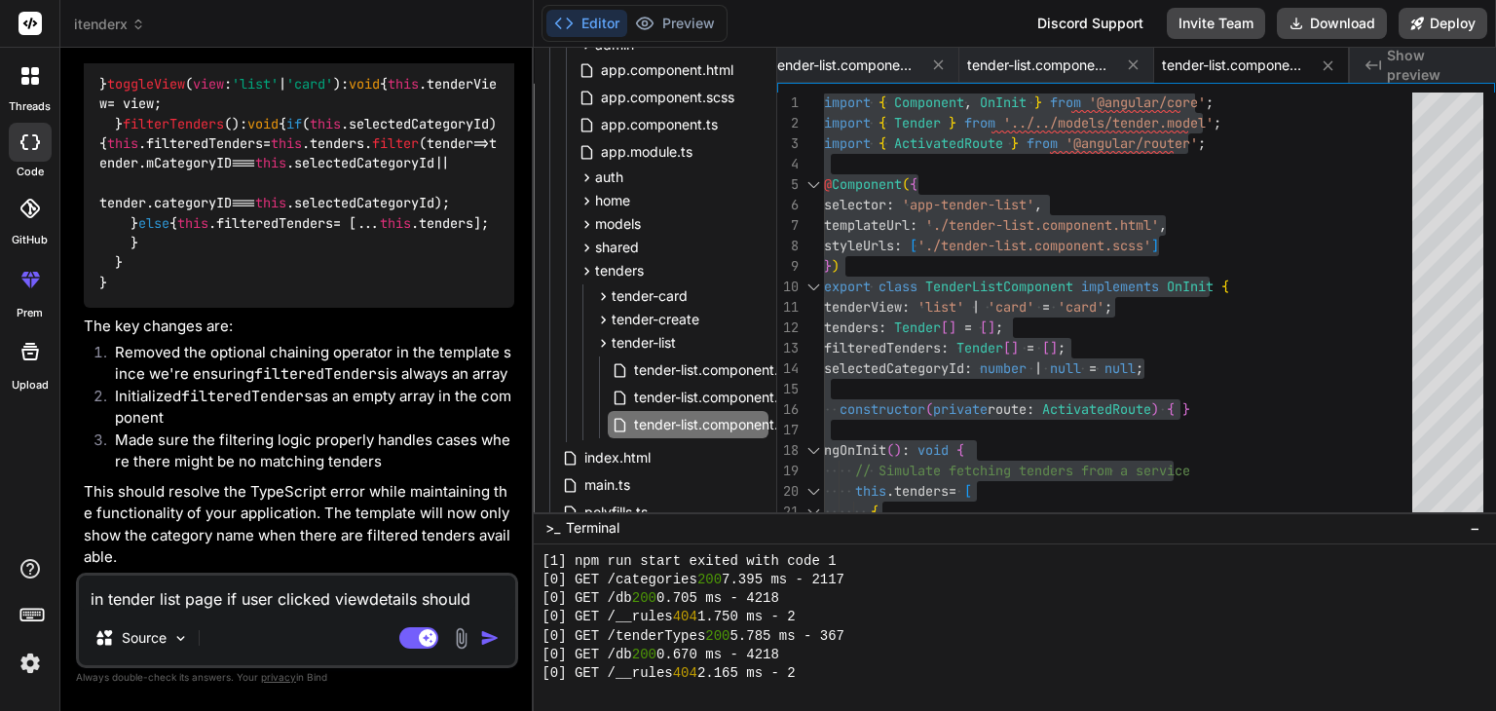
type textarea "in tender list page if user clicked viewdetails should"
type textarea "x"
type textarea "in tender list page if user clicked viewdetails should d"
type textarea "x"
type textarea "in tender list page if user clicked viewdetails should di"
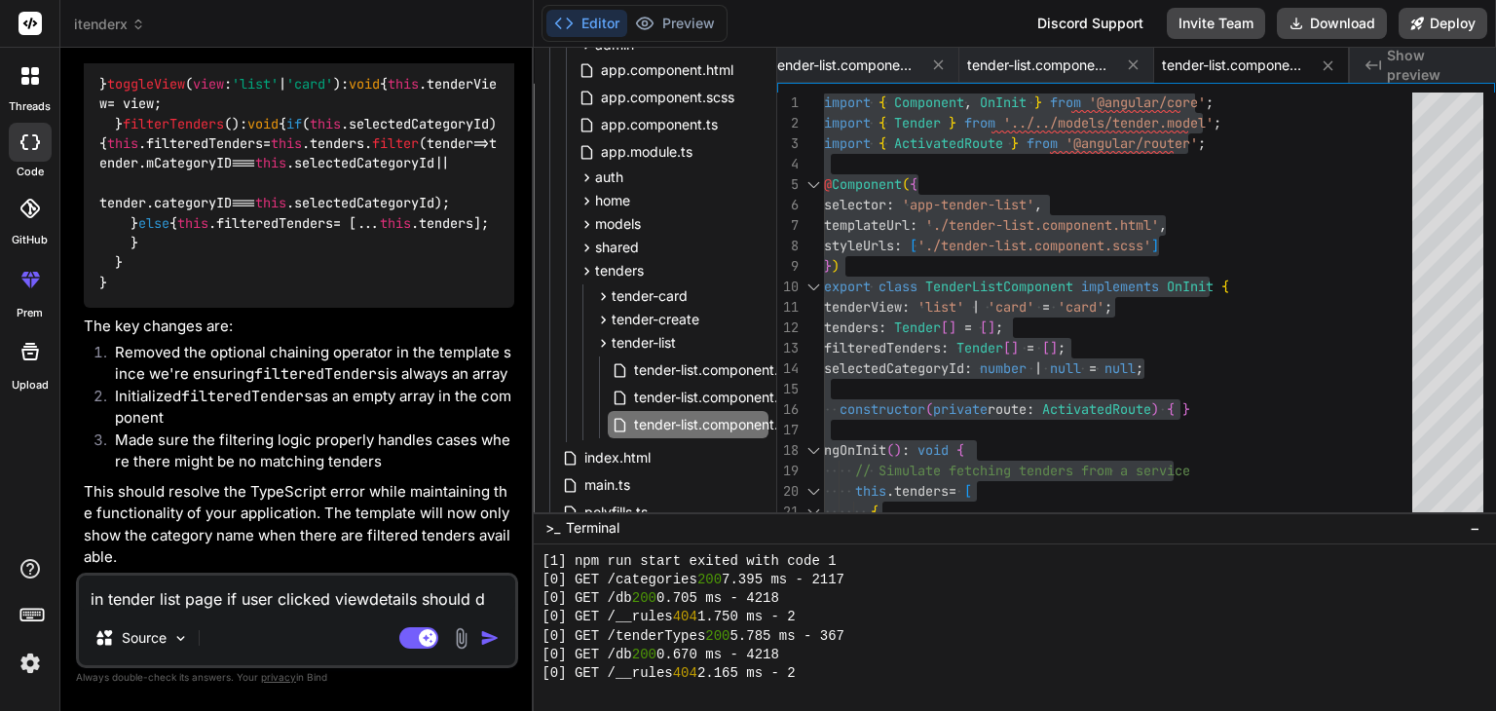
type textarea "x"
type textarea "in tender list page if user clicked viewdetails should dis"
type textarea "x"
type textarea "in tender list page if user clicked viewdetails should disp"
type textarea "x"
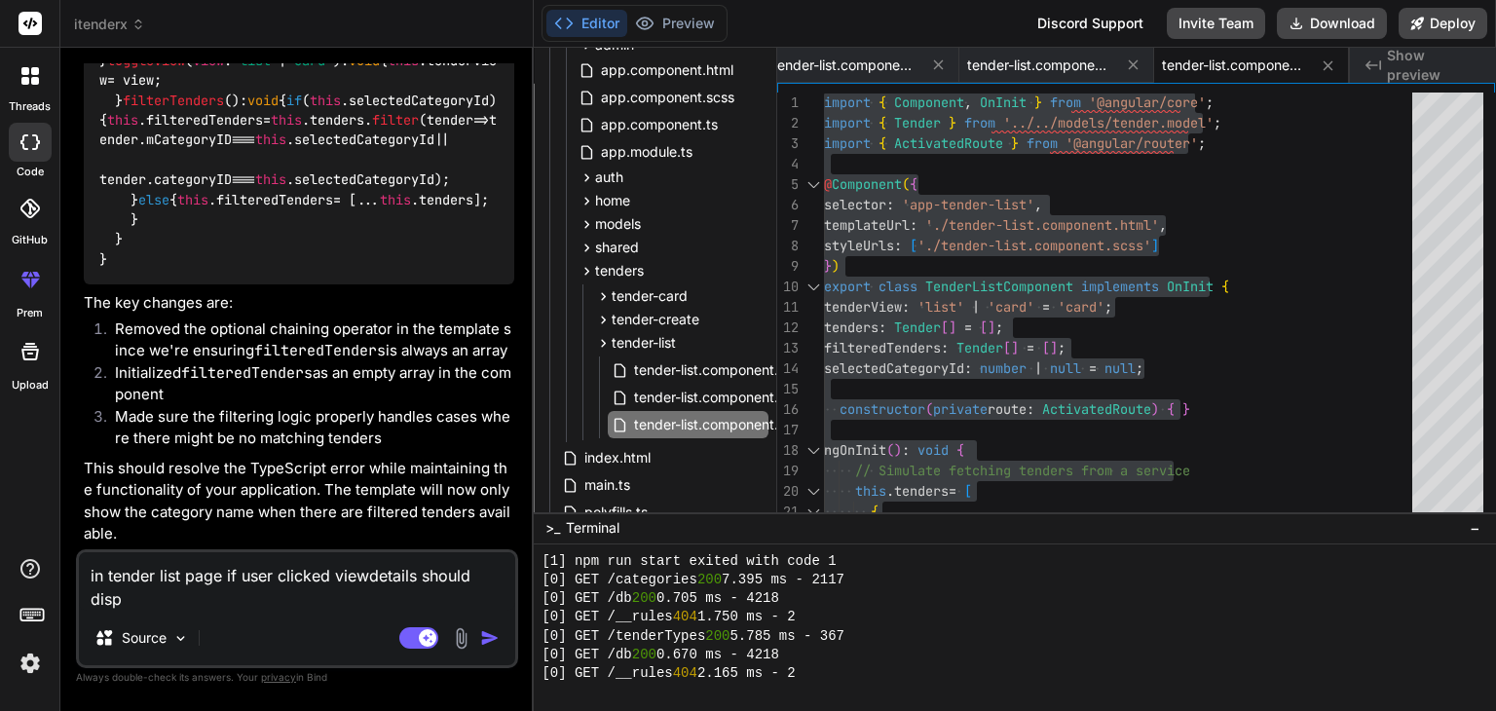
type textarea "in tender list page if user clicked viewdetails should displ"
type textarea "x"
type textarea "in tender list page if user clicked viewdetails should displa"
type textarea "x"
type textarea "in tender list page if user clicked viewdetails should display"
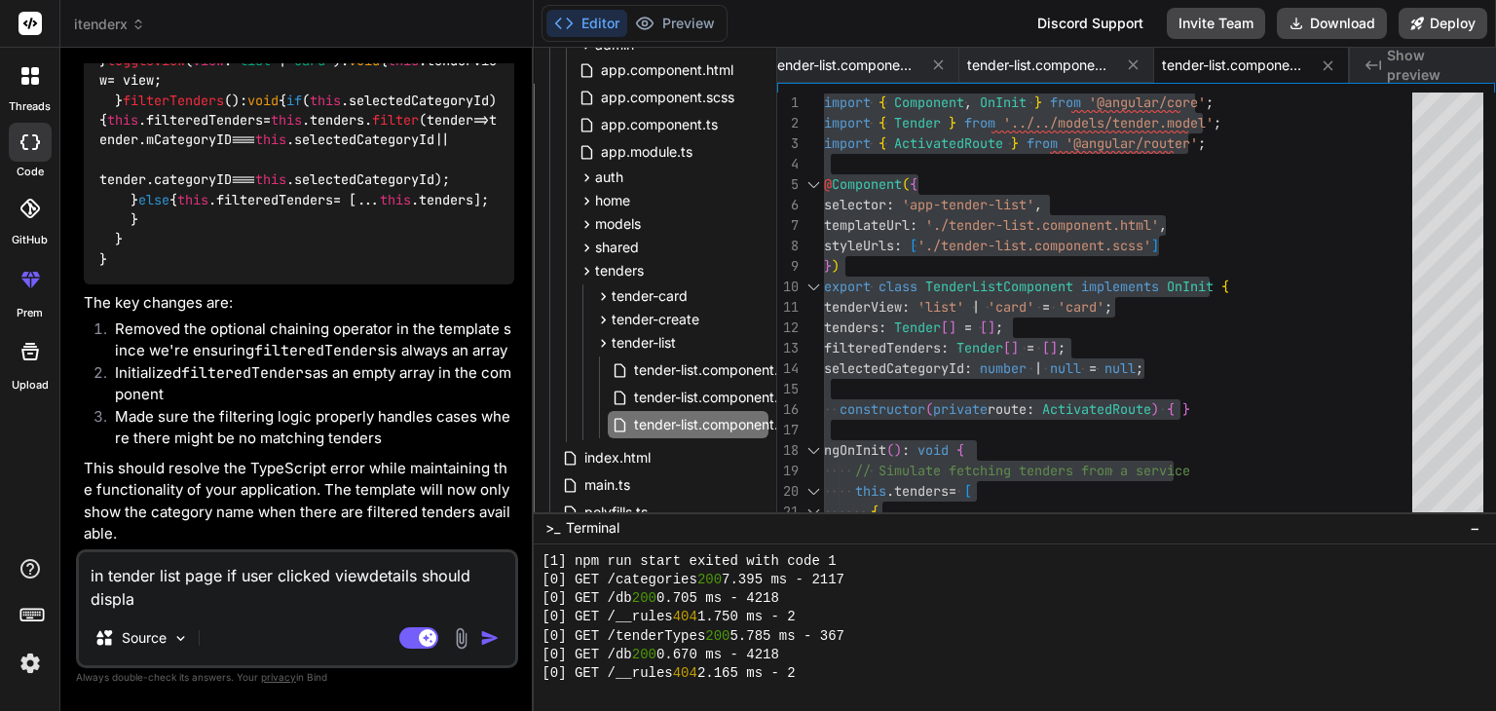
type textarea "x"
type textarea "in tender list page if user clicked viewdetails should display"
type textarea "x"
type textarea "in tender list page if user clicked viewdetails should display t"
type textarea "x"
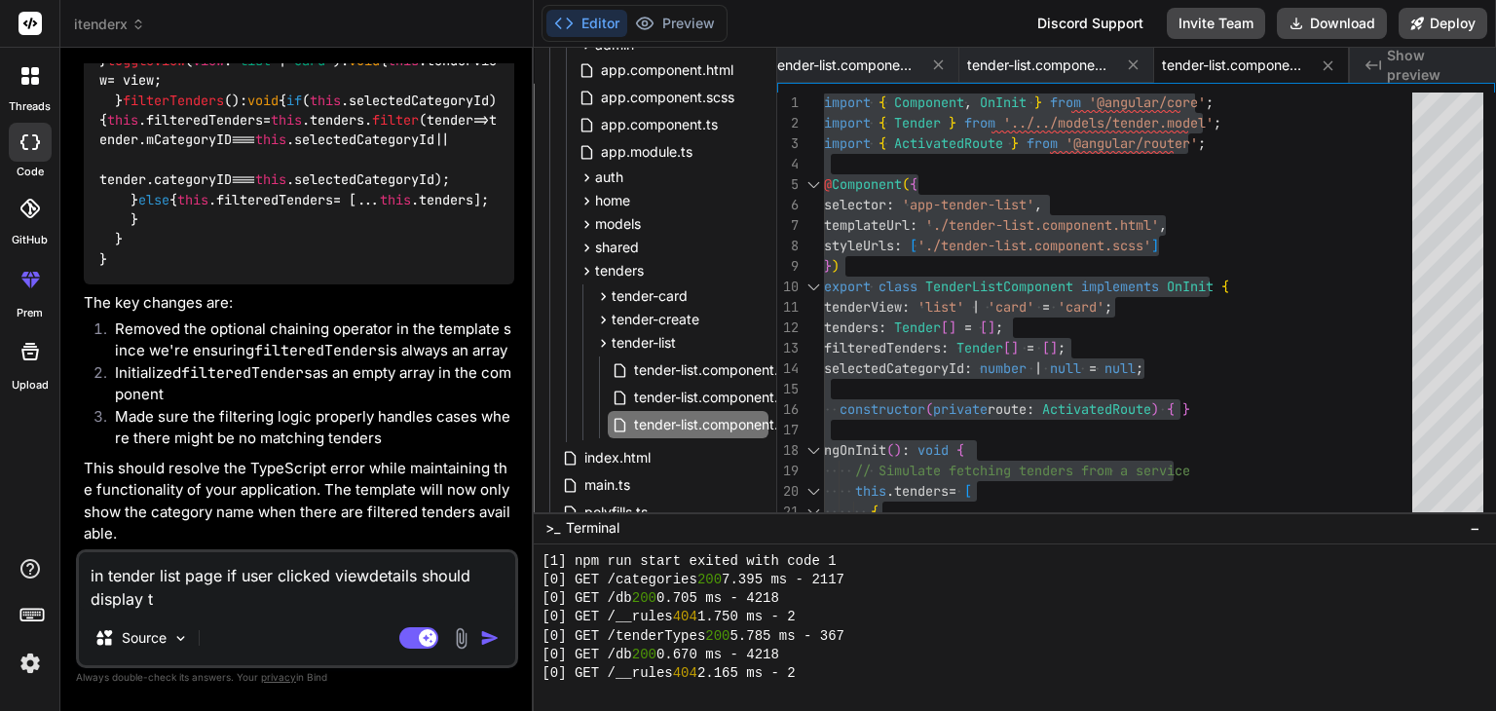
type textarea "in tender list page if user clicked viewdetails should display te"
type textarea "x"
type textarea "in tender list page if user clicked viewdetails should display ten"
type textarea "x"
type textarea "in tender list page if user clicked viewdetails should display tend"
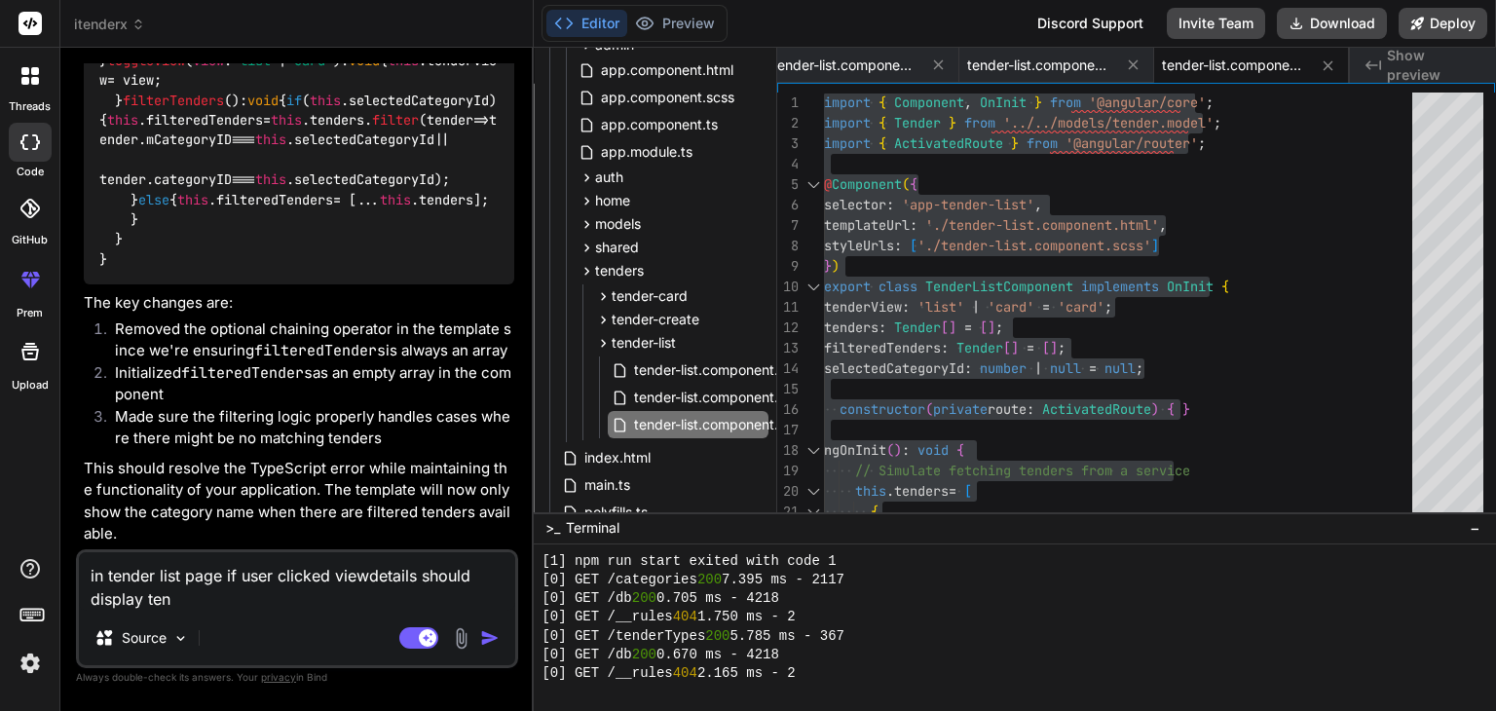
type textarea "x"
type textarea "in tender list page if user clicked viewdetails should display tendr"
type textarea "x"
type textarea "in tender list page if user clicked viewdetails should display tendre"
type textarea "x"
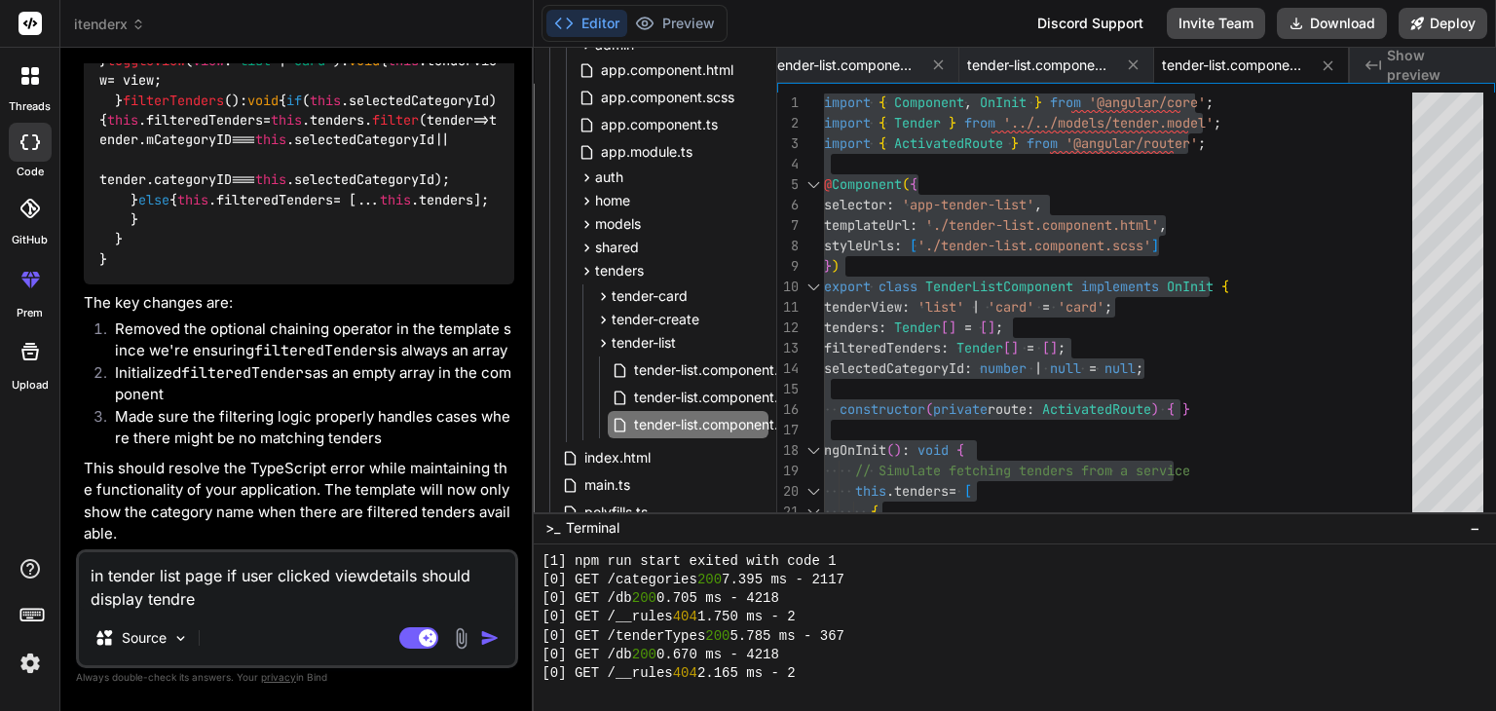
type textarea "in tender list page if user clicked viewdetails should display tendr"
type textarea "x"
type textarea "in tender list page if user clicked viewdetails should display tend"
type textarea "x"
type textarea "in tender list page if user clicked viewdetails should display tende"
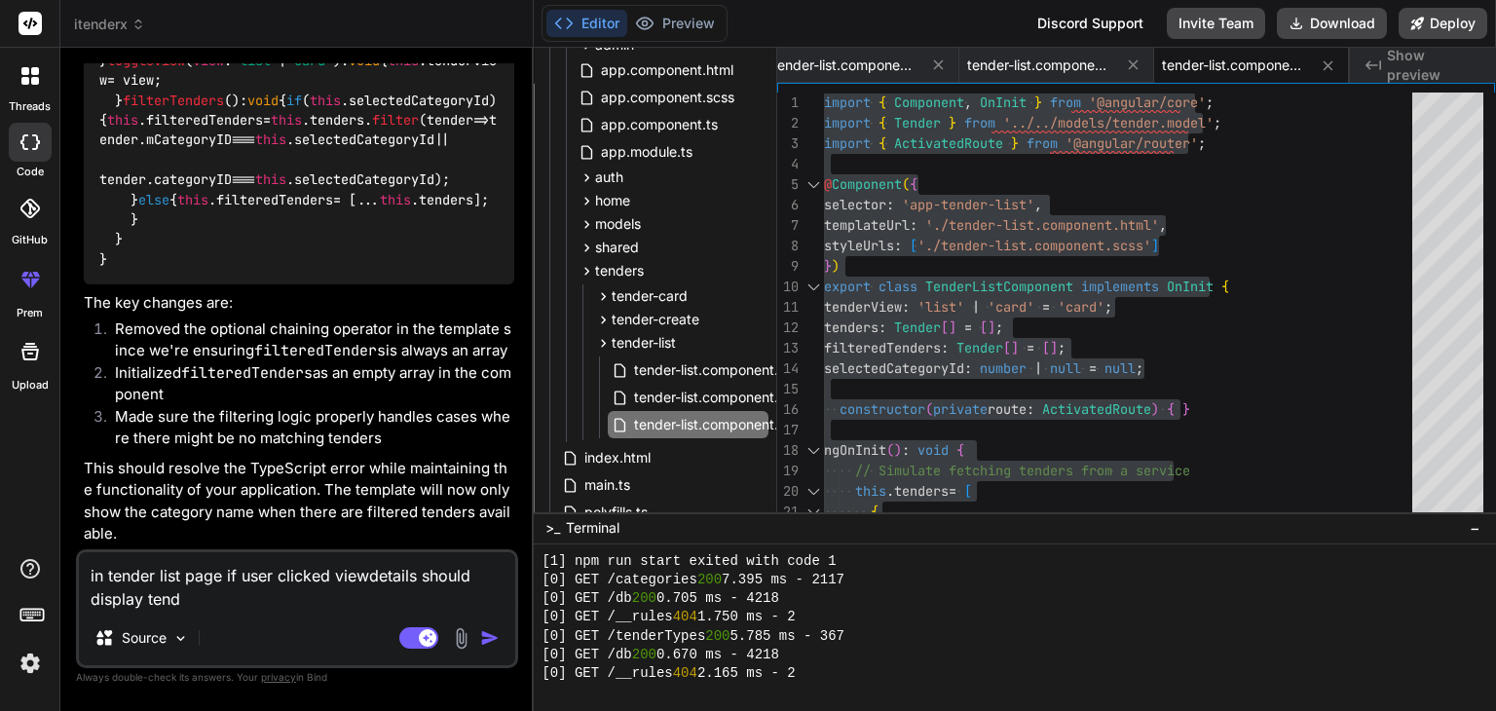
type textarea "x"
type textarea "in tender list page if user clicked viewdetails should display tender"
type textarea "x"
type textarea "in tender list page if user clicked viewdetails should display tenders"
type textarea "x"
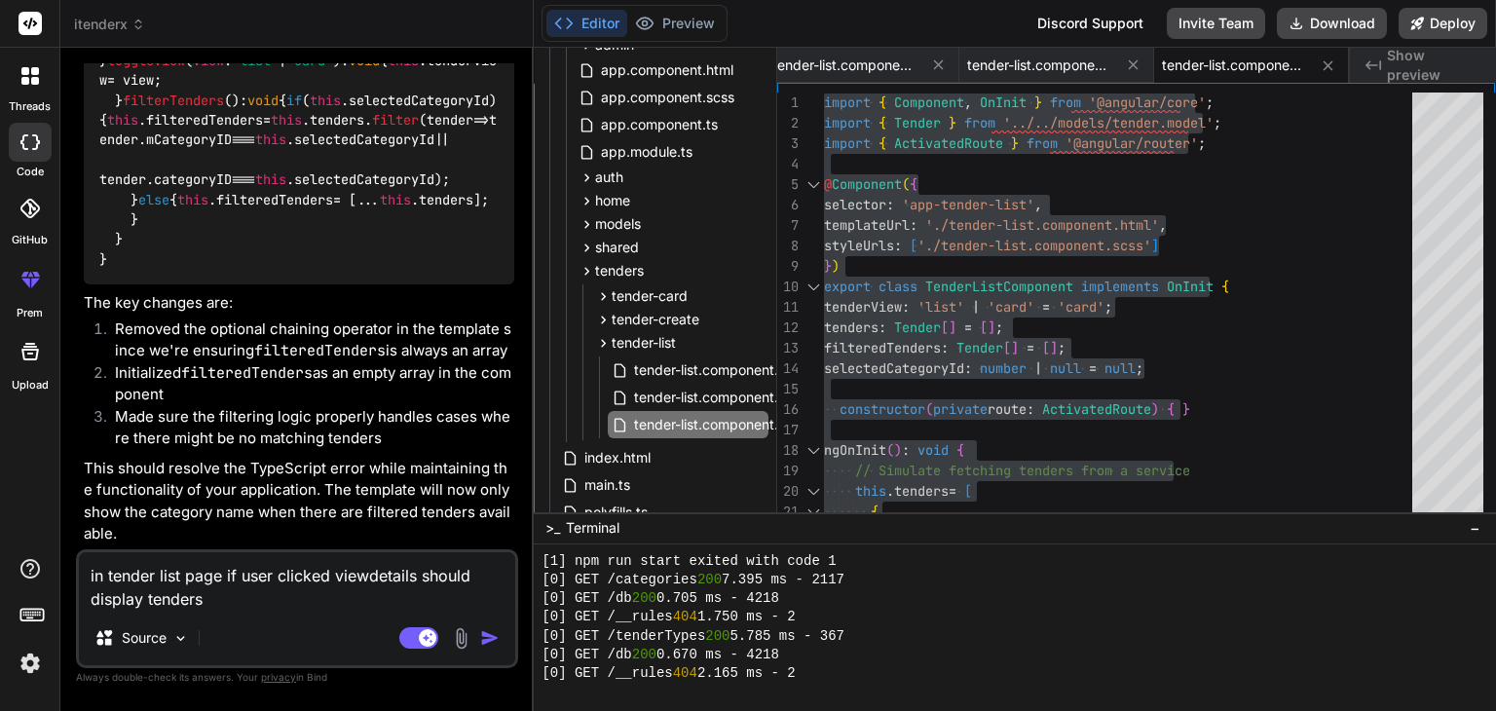
type textarea "in tender list page if user clicked viewdetails should display tenders"
type textarea "x"
type textarea "in tender list page if user clicked viewdetails should display tenders d"
type textarea "x"
type textarea "in tender list page if user clicked viewdetails should display tenders de"
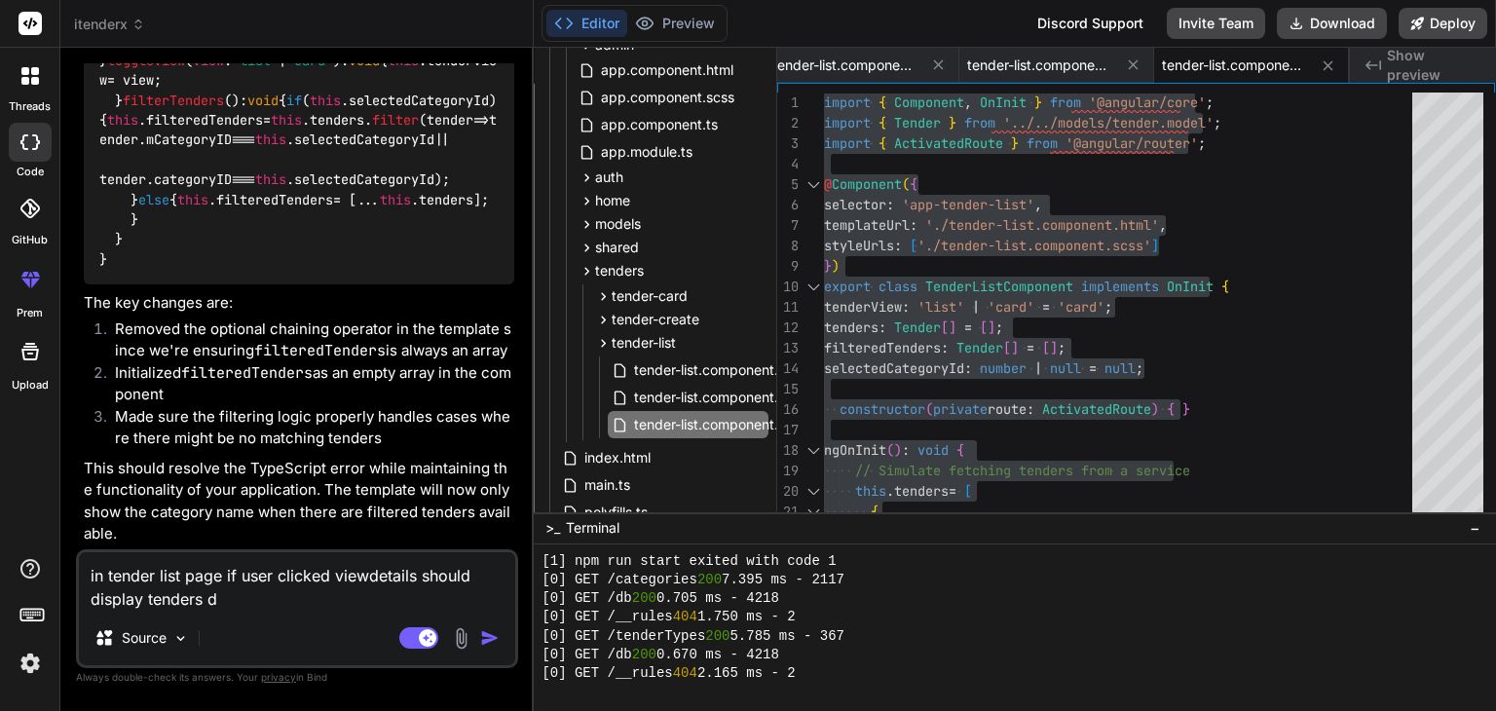
type textarea "x"
type textarea "in tender list page if user clicked viewdetails should display tenders det"
type textarea "x"
type textarea "in tender list page if user clicked viewdetails should display tenders deta"
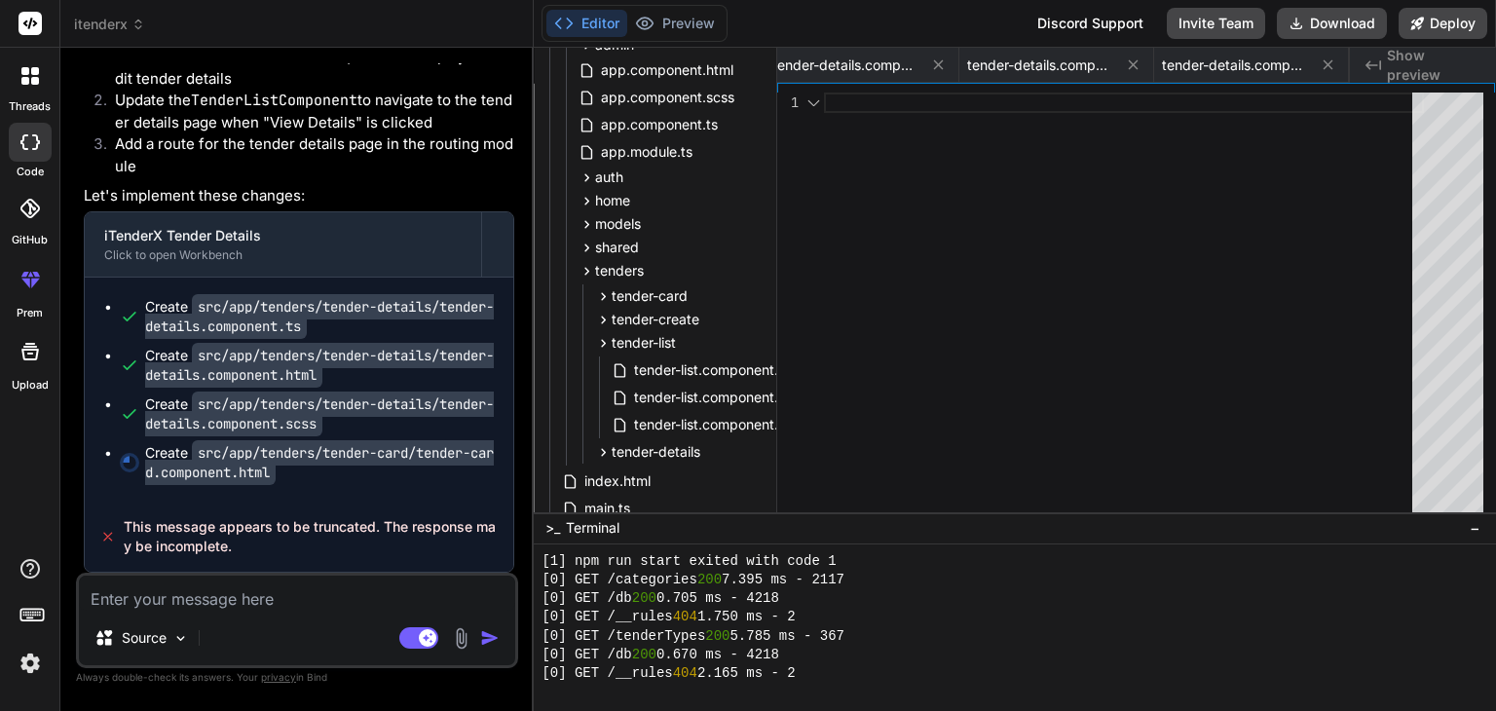
scroll to position [0, 792]
drag, startPoint x: 330, startPoint y: 382, endPoint x: 440, endPoint y: 382, distance: 110.0
click at [440, 339] on code "src/app/tenders/tender-details/tender-details.component.ts" at bounding box center [319, 316] width 349 height 45
copy code "tender-details"
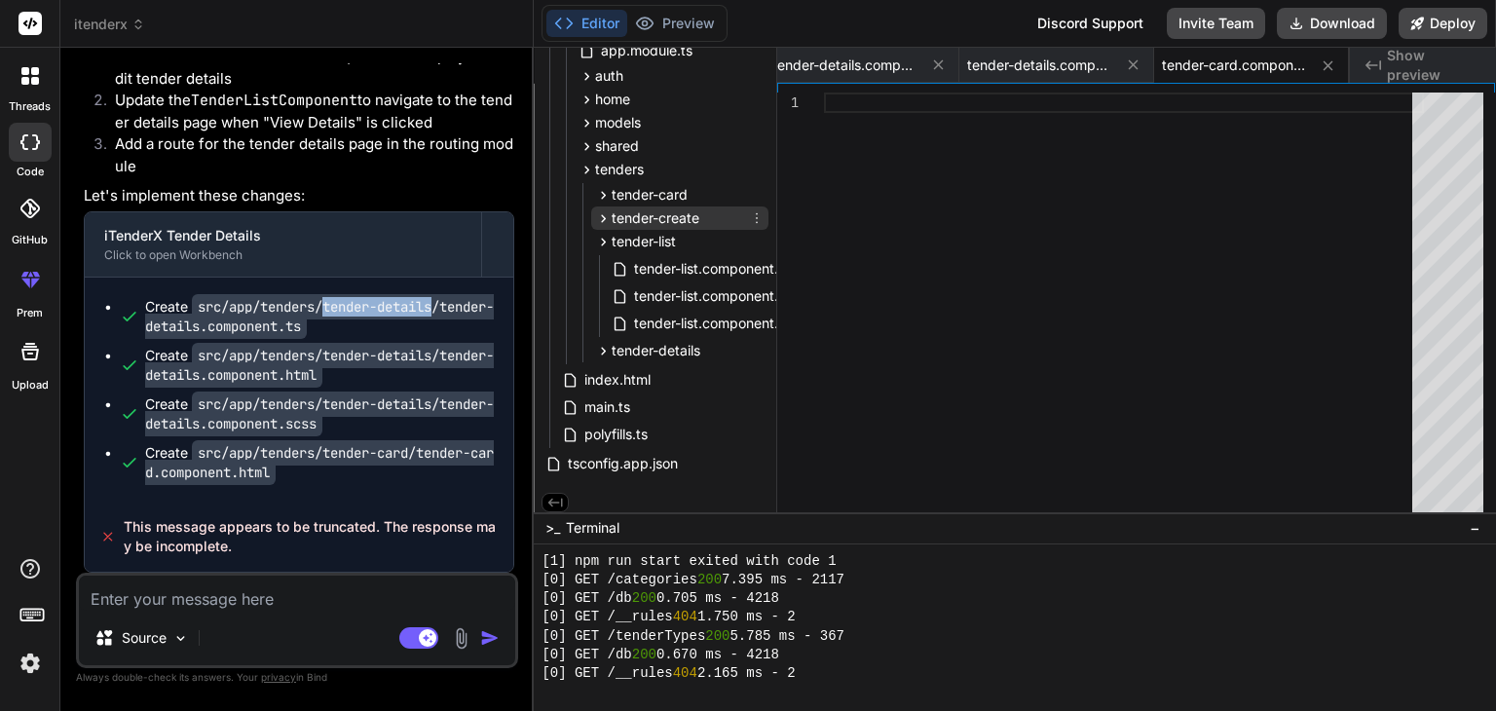
scroll to position [303, 0]
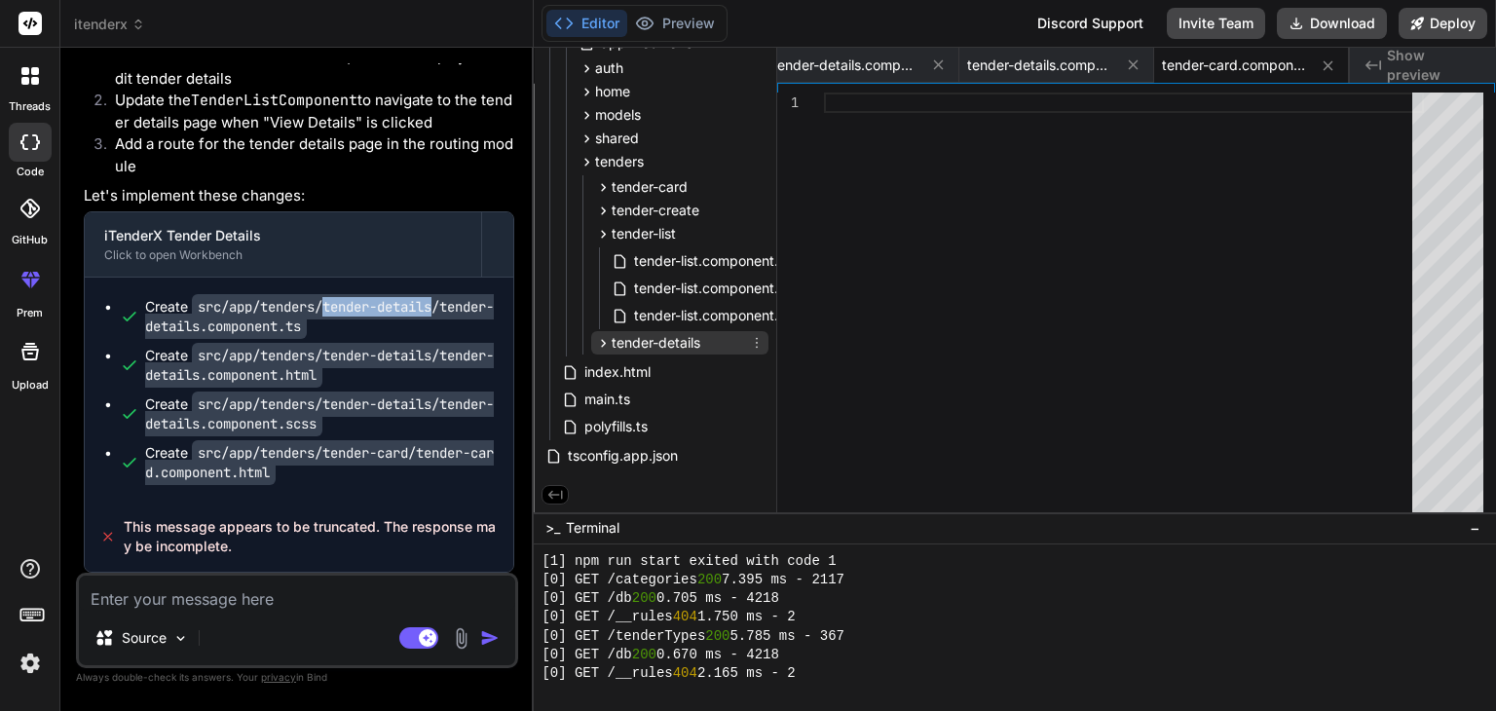
click at [682, 341] on span "tender-details" at bounding box center [655, 342] width 89 height 19
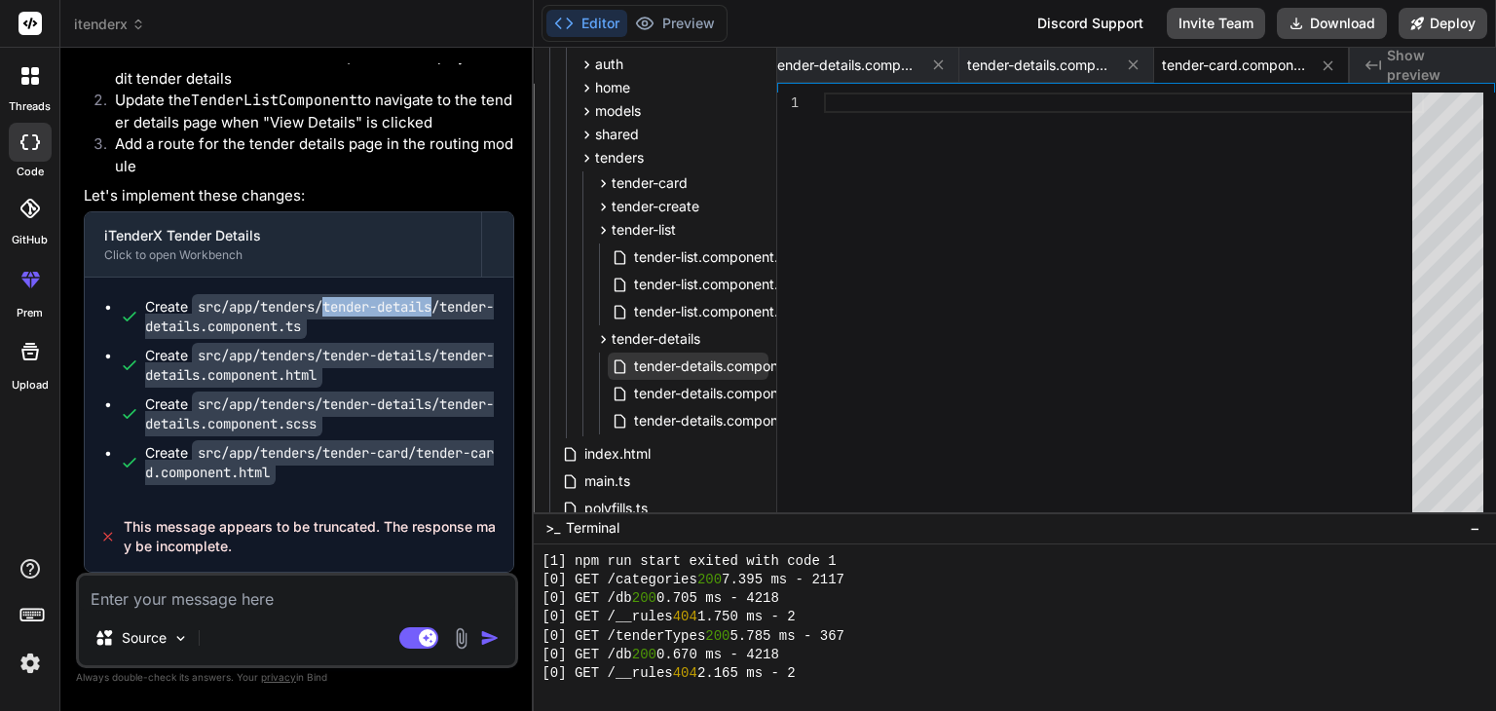
click at [689, 364] on span "tender-details.component.ts" at bounding box center [724, 365] width 184 height 23
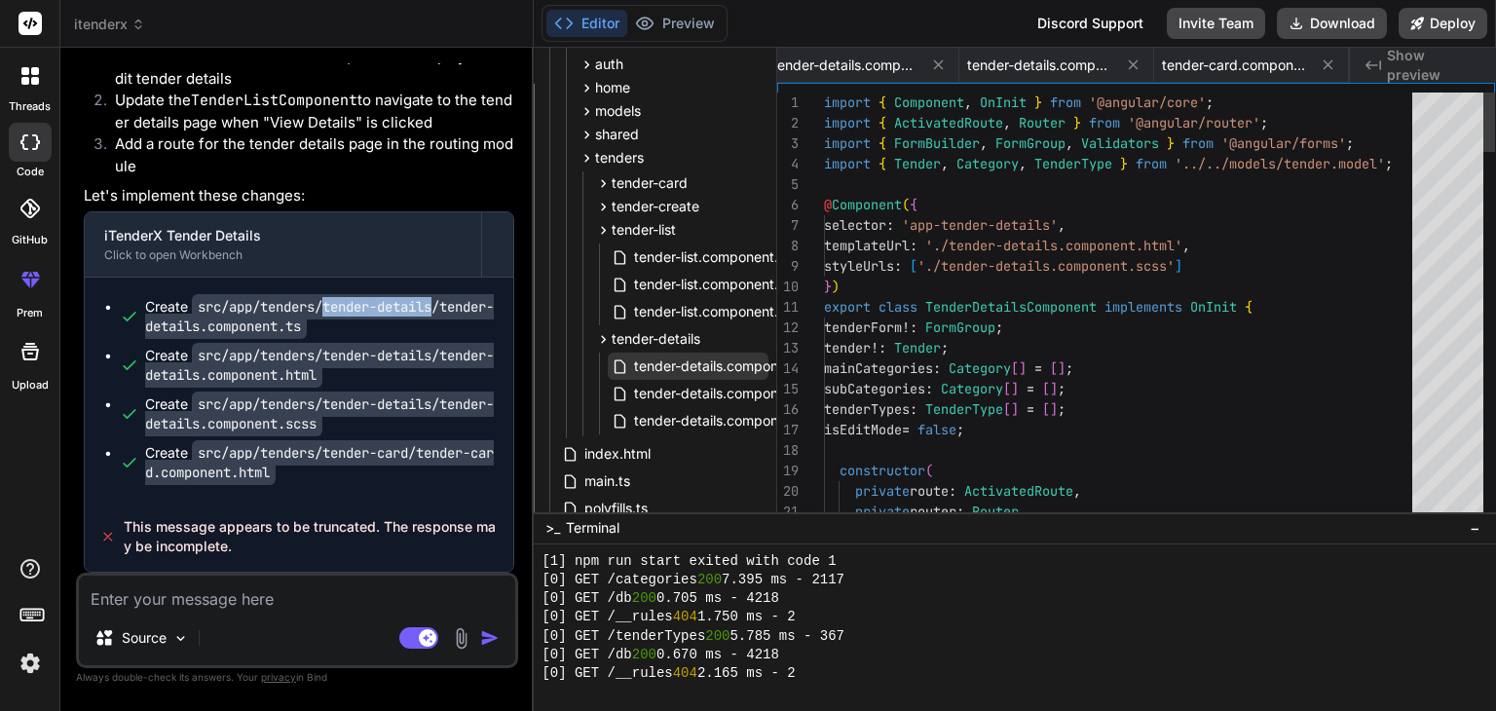
scroll to position [0, 584]
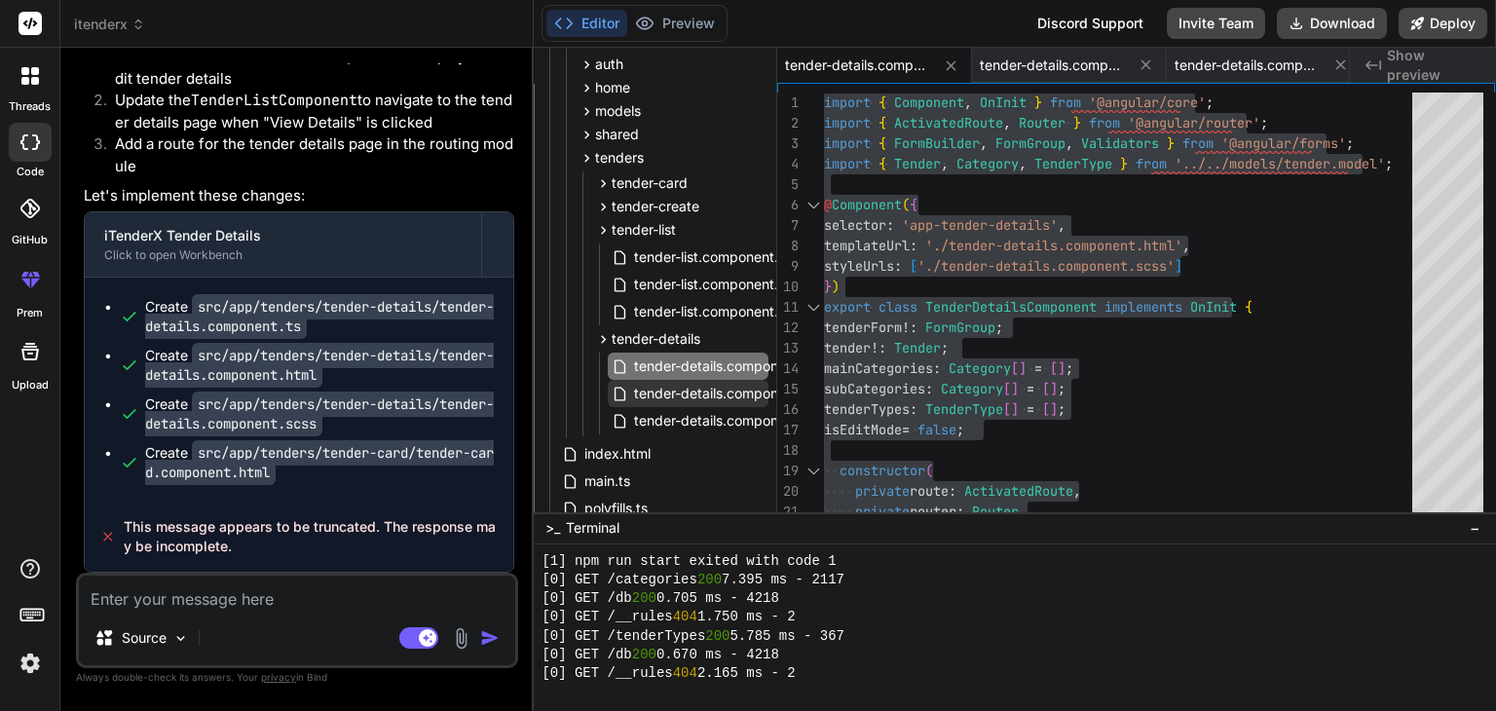
click at [719, 396] on span "tender-details.component.html" at bounding box center [732, 393] width 200 height 23
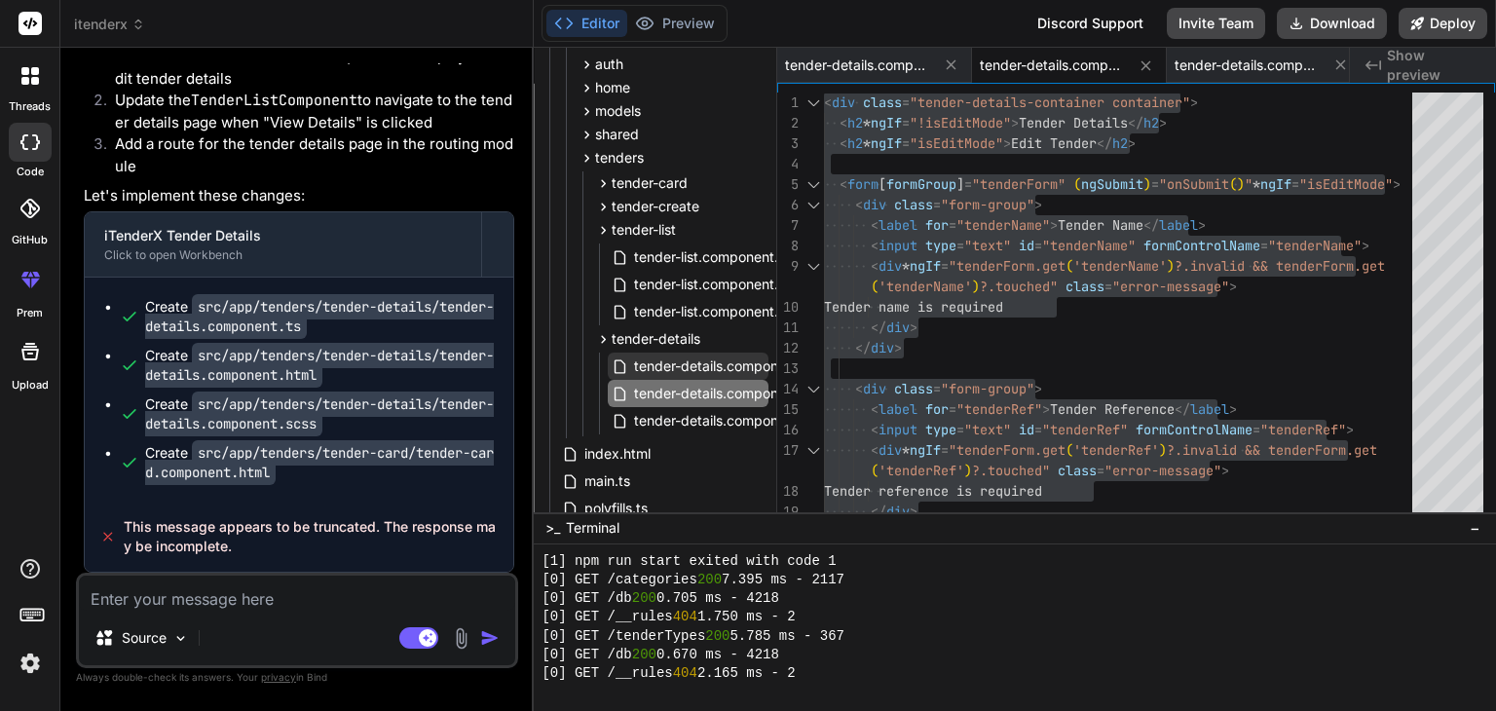
click at [654, 370] on span "tender-details.component.ts" at bounding box center [724, 365] width 184 height 23
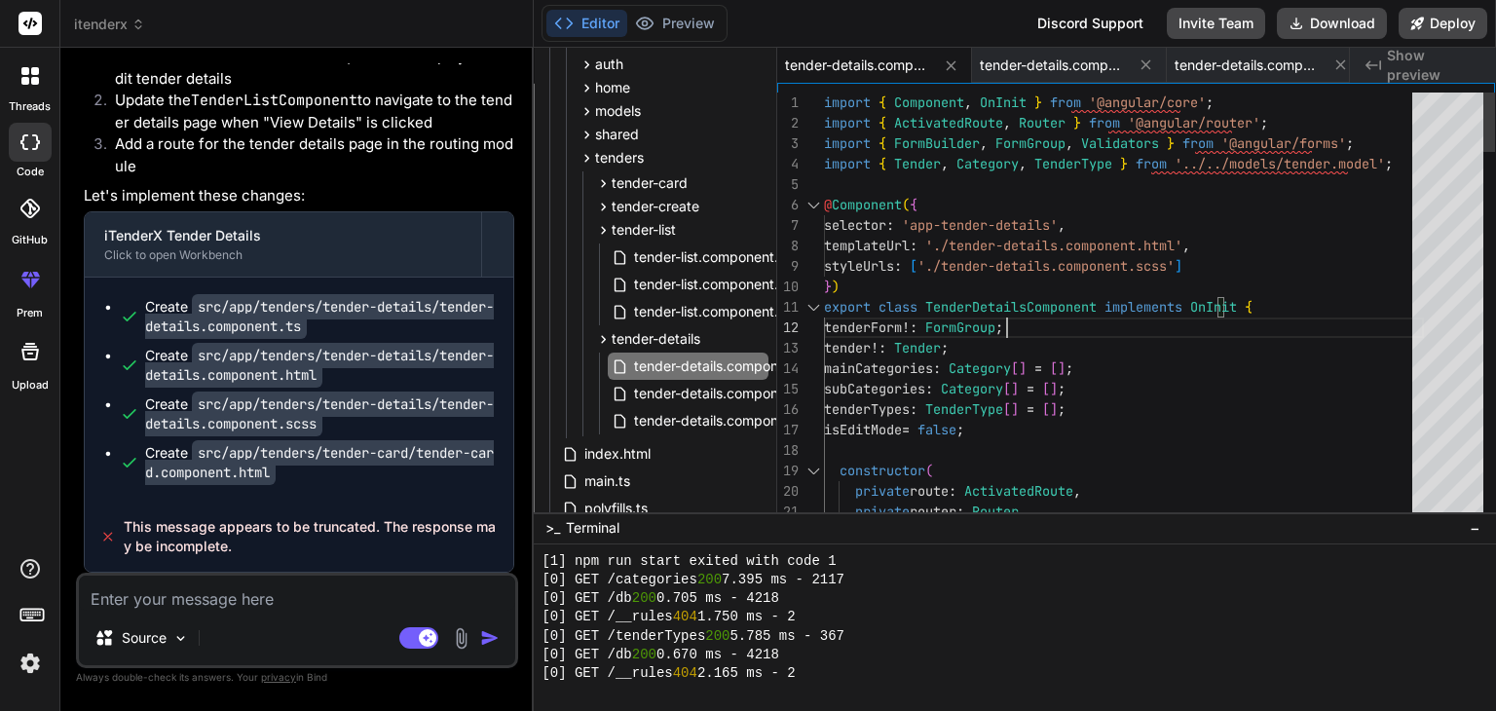
click at [674, 424] on span "tender-details.component.scss" at bounding box center [732, 420] width 201 height 23
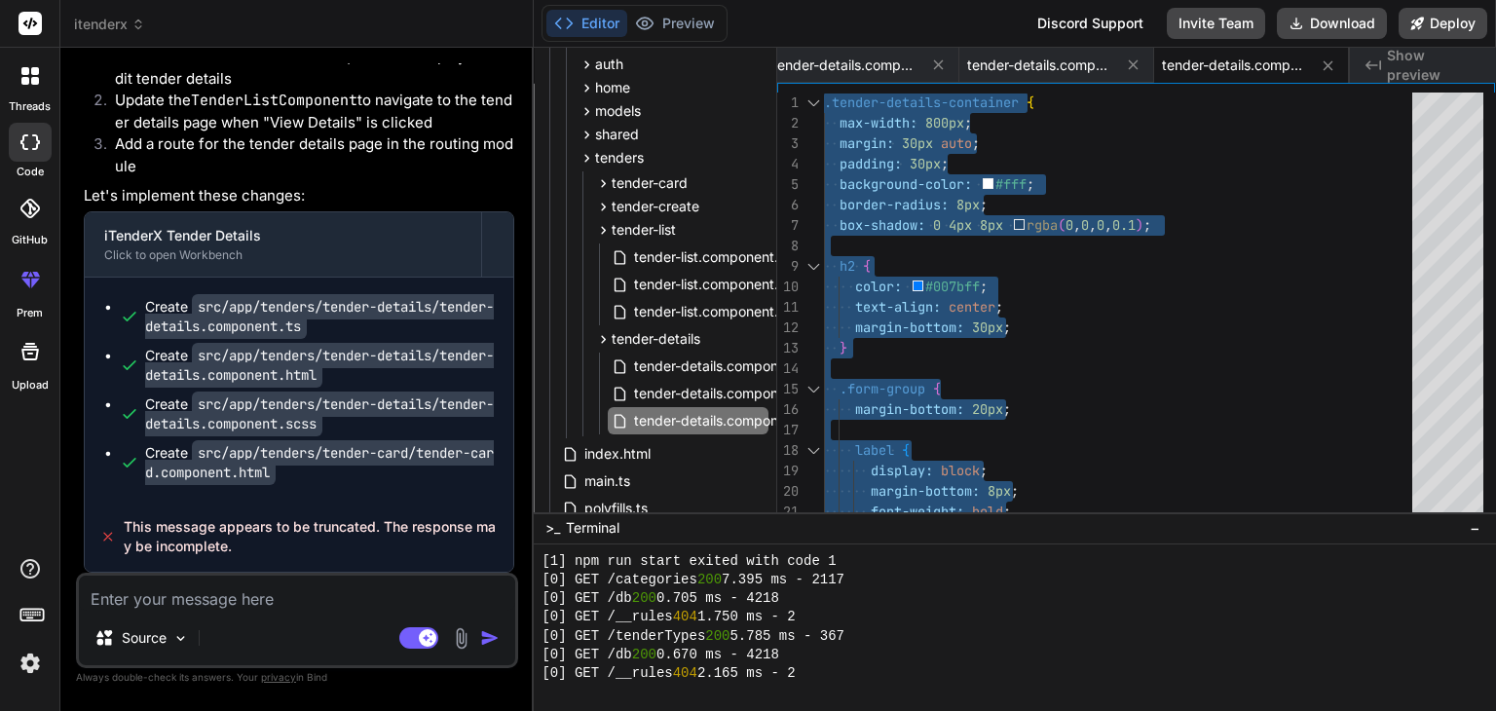
scroll to position [6315, 0]
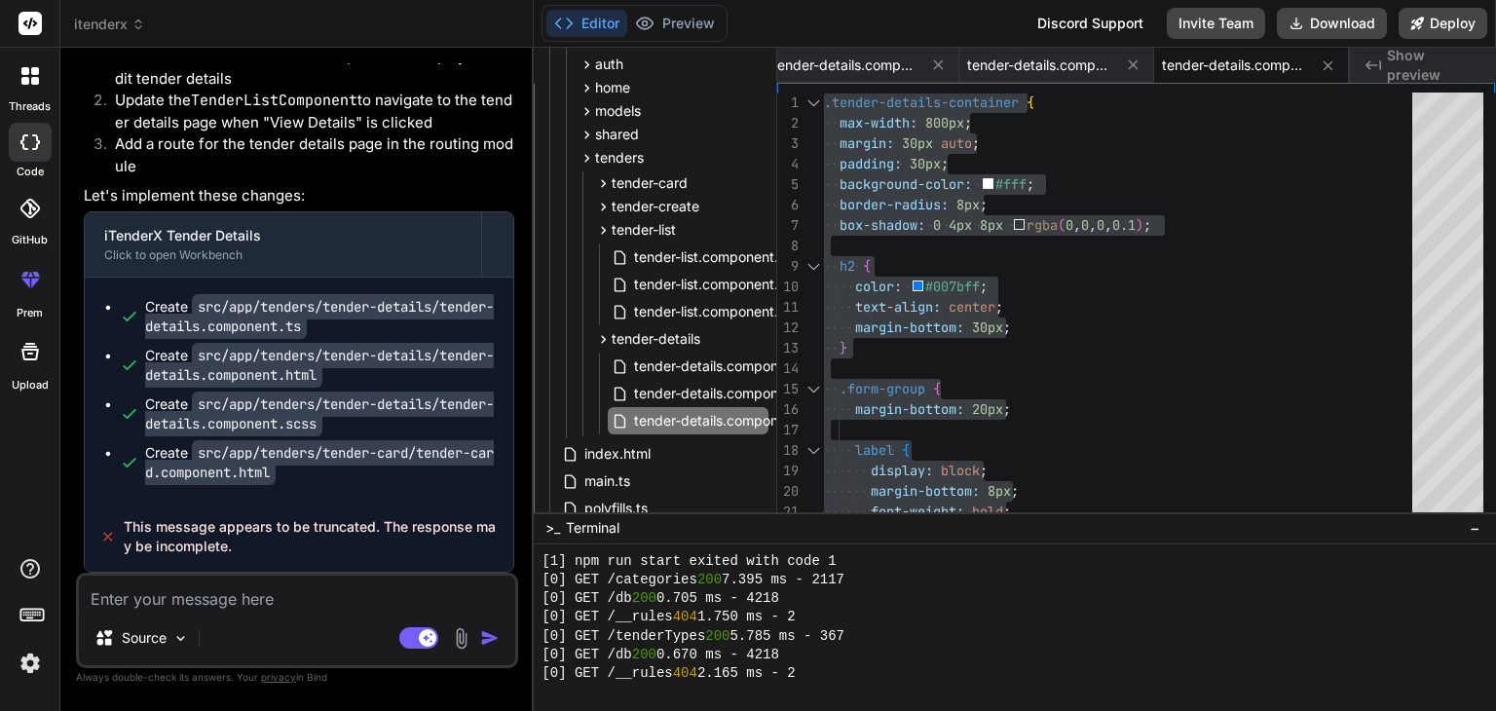
click at [234, 606] on textarea at bounding box center [297, 592] width 436 height 35
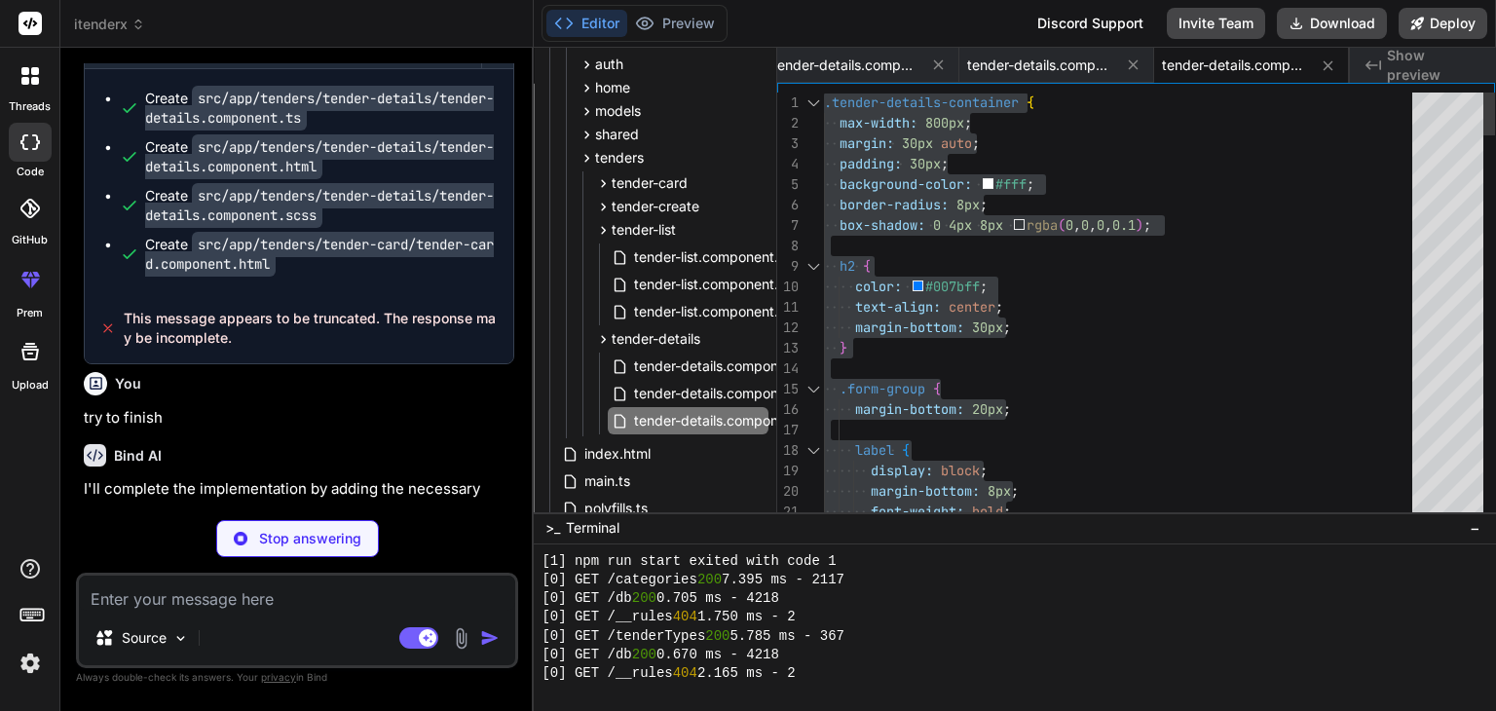
scroll to position [6517, 0]
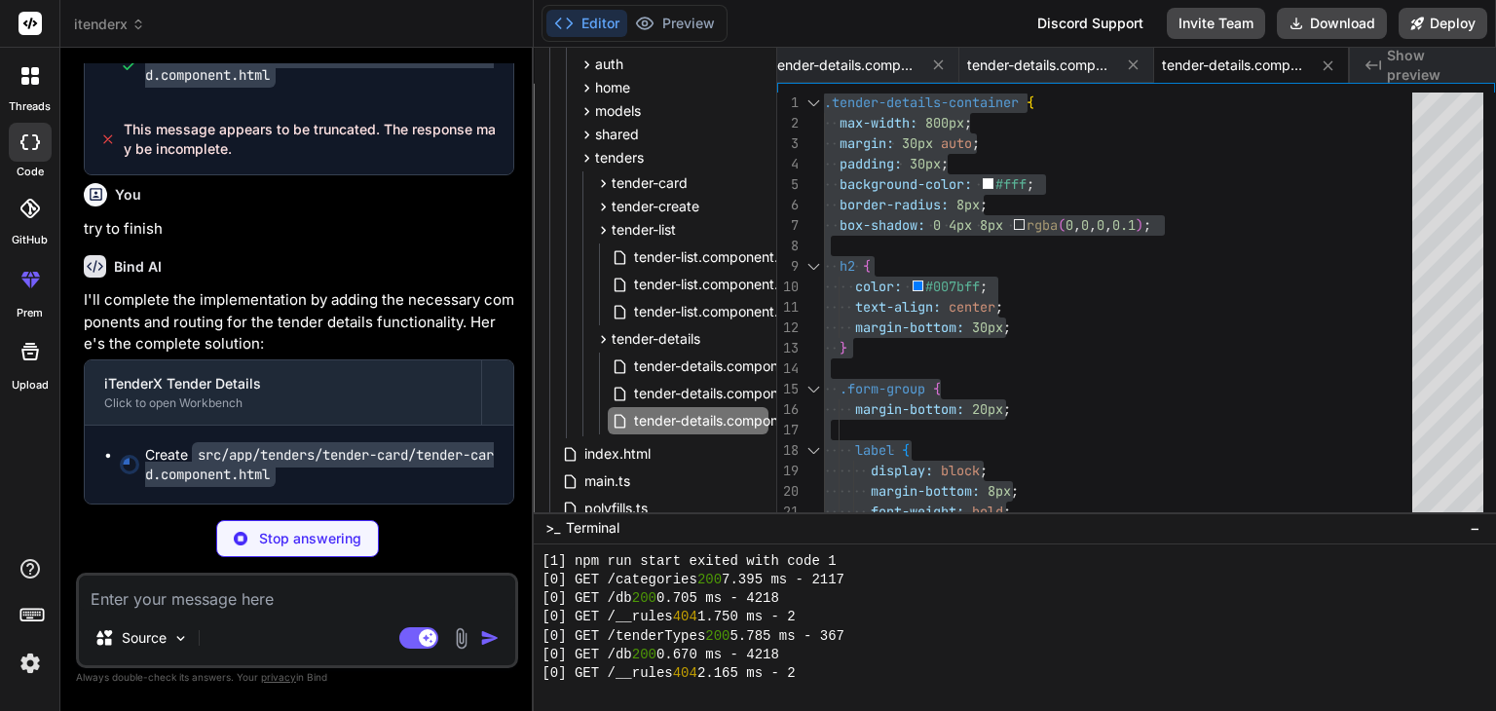
drag, startPoint x: 871, startPoint y: 67, endPoint x: 1263, endPoint y: 170, distance: 404.8
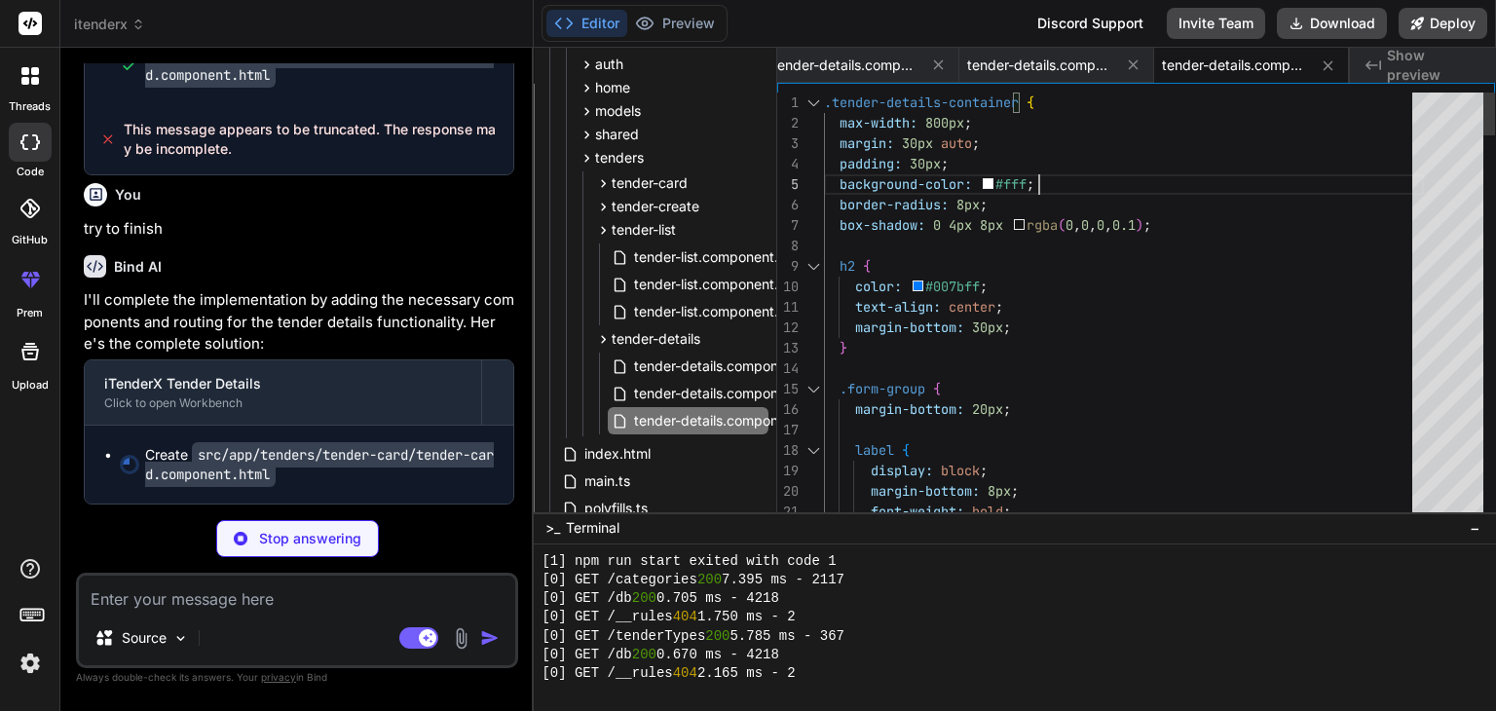
scroll to position [0, 792]
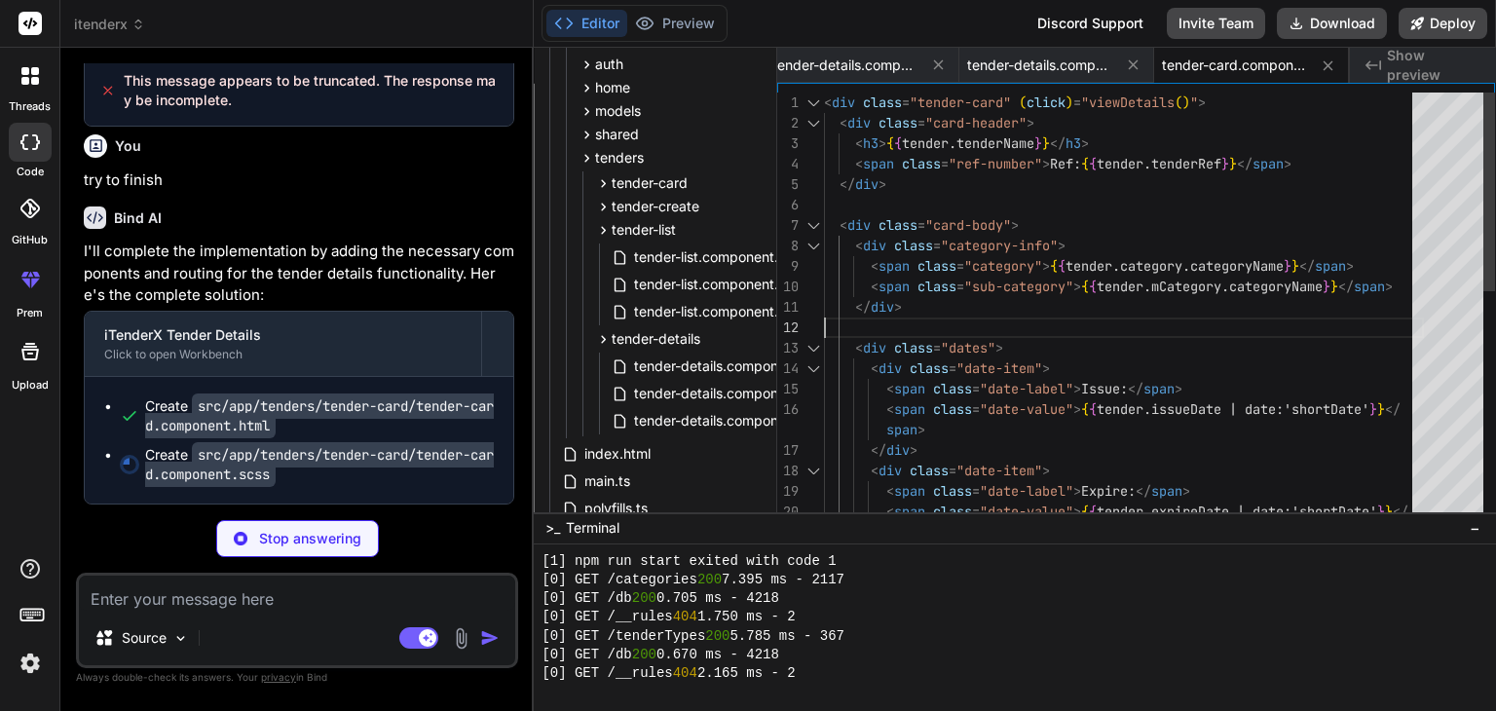
click at [1029, 310] on div "< div class = "tender-card" ( click ) = "viewDetails ( ) " > < div class = "car…" at bounding box center [1124, 552] width 600 height 920
click at [888, 67] on span "tender-details.component.html" at bounding box center [845, 64] width 146 height 19
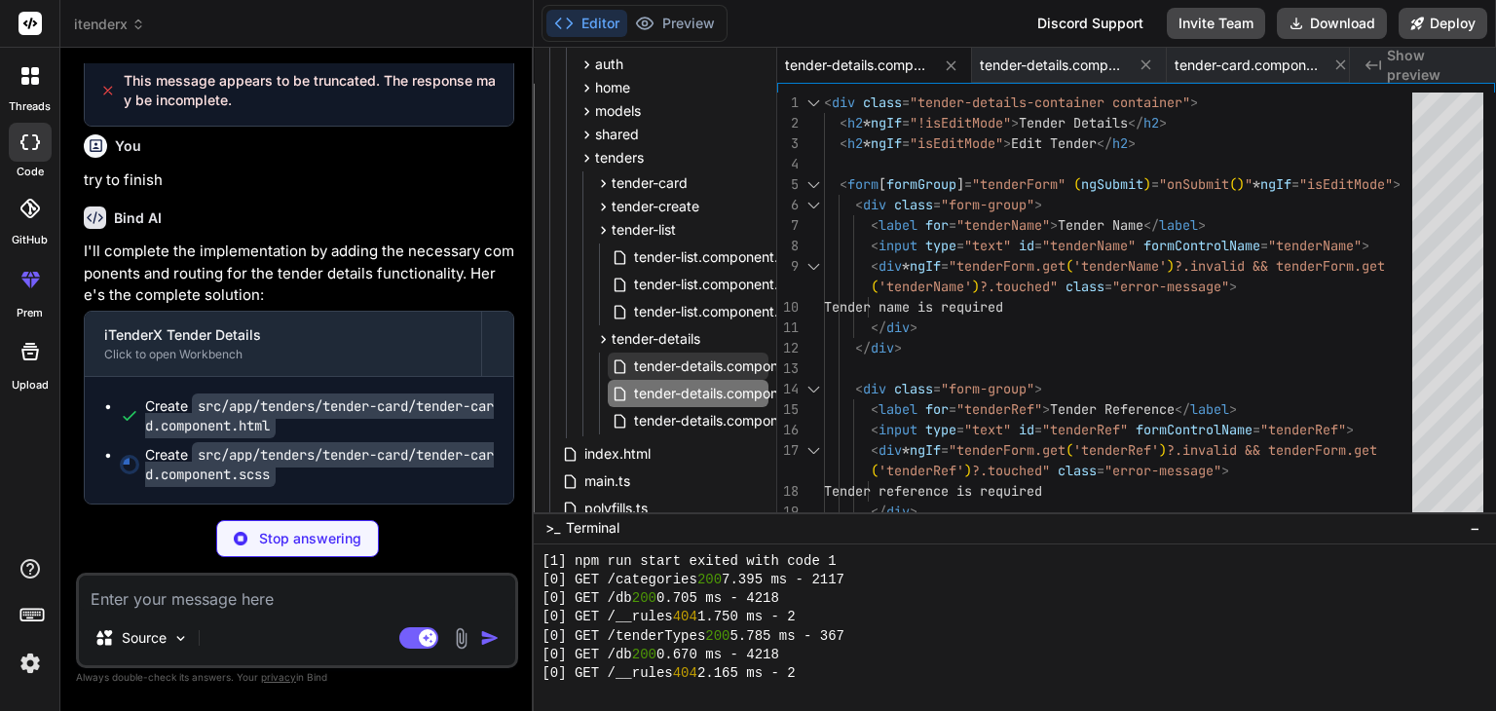
click at [709, 363] on span "tender-details.component.ts" at bounding box center [724, 365] width 184 height 23
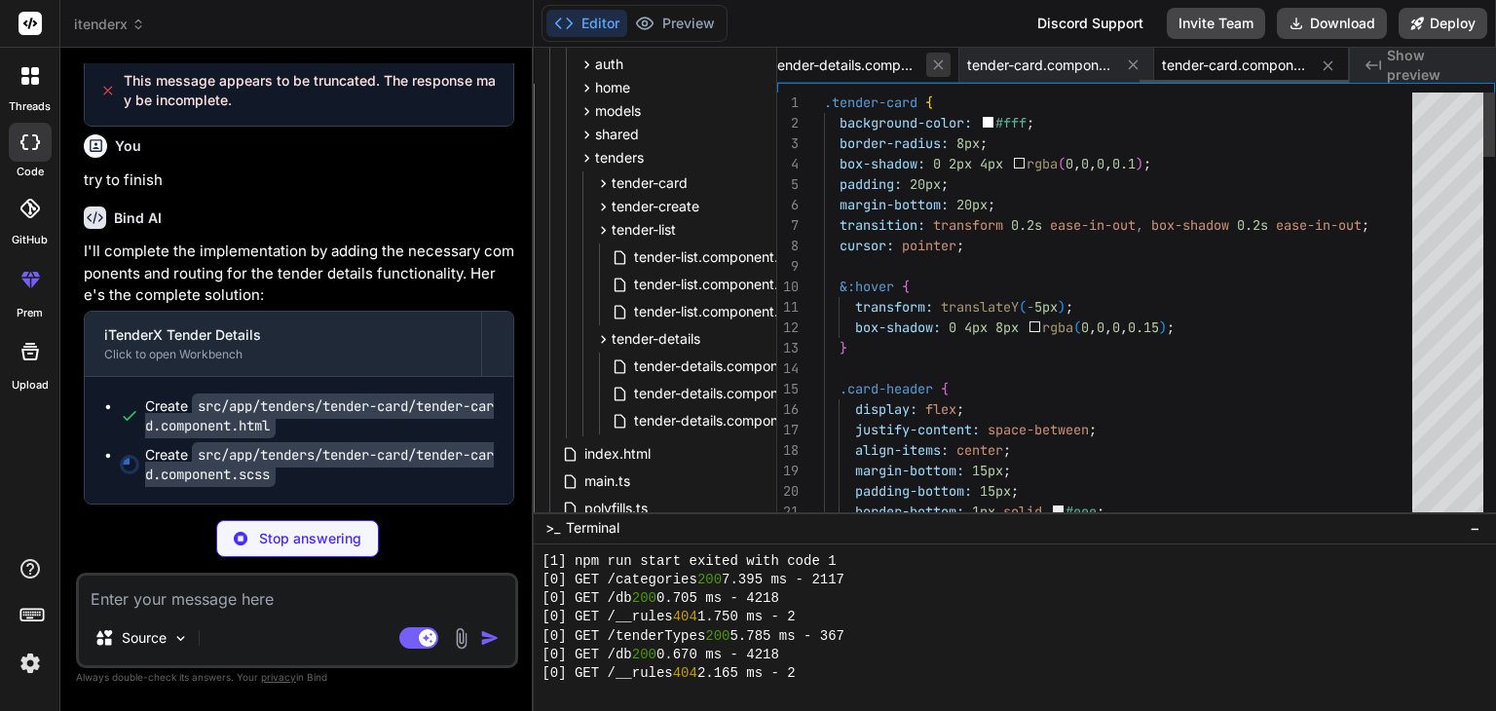
click at [943, 71] on icon at bounding box center [938, 64] width 17 height 17
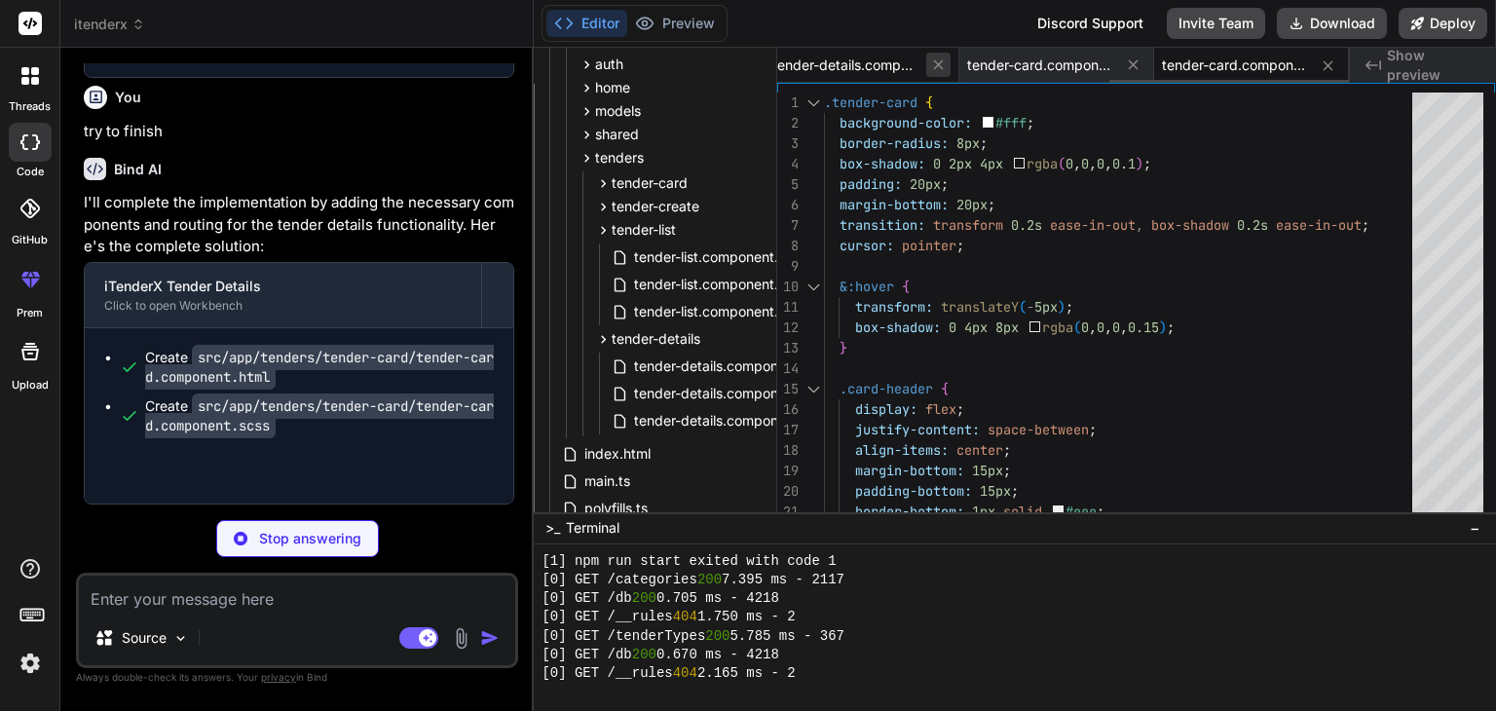
click at [939, 71] on icon at bounding box center [938, 64] width 17 height 17
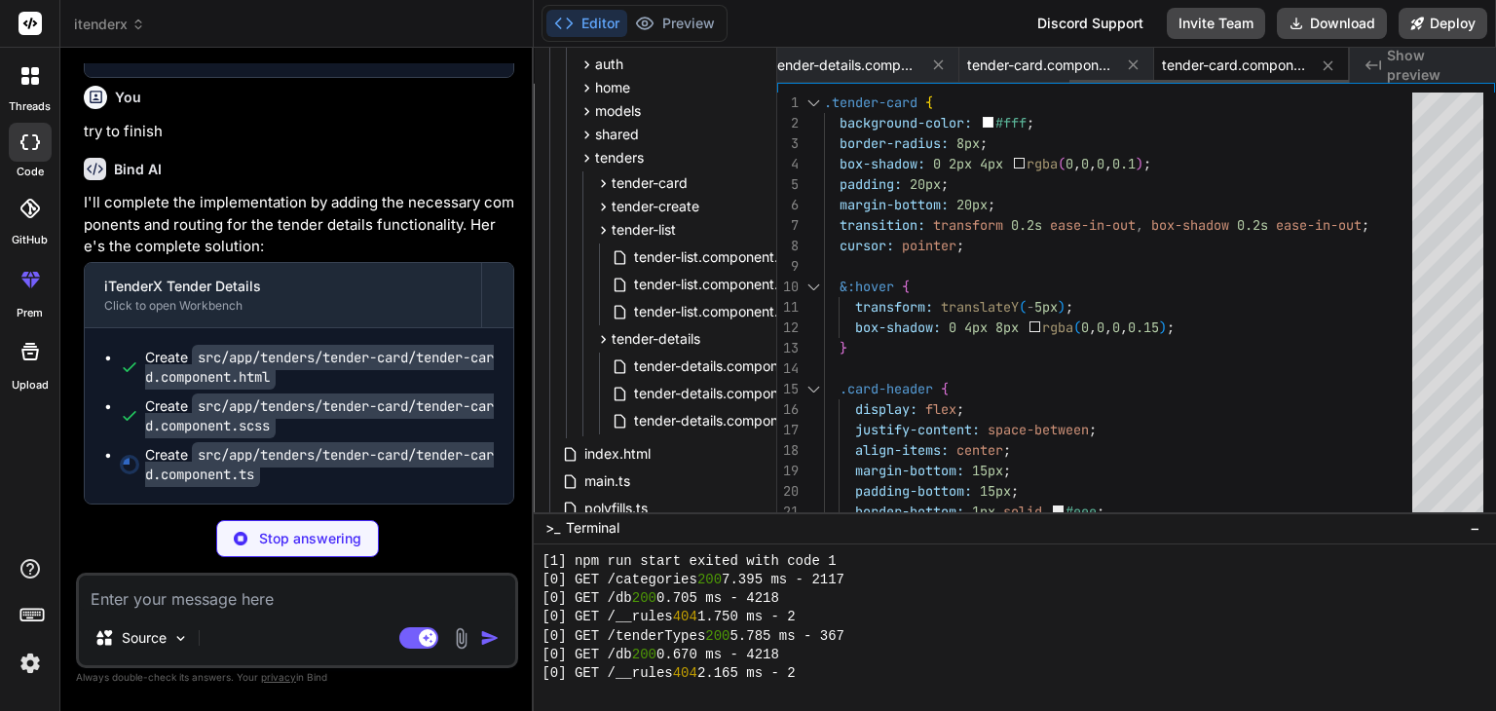
click at [939, 71] on icon at bounding box center [938, 64] width 17 height 17
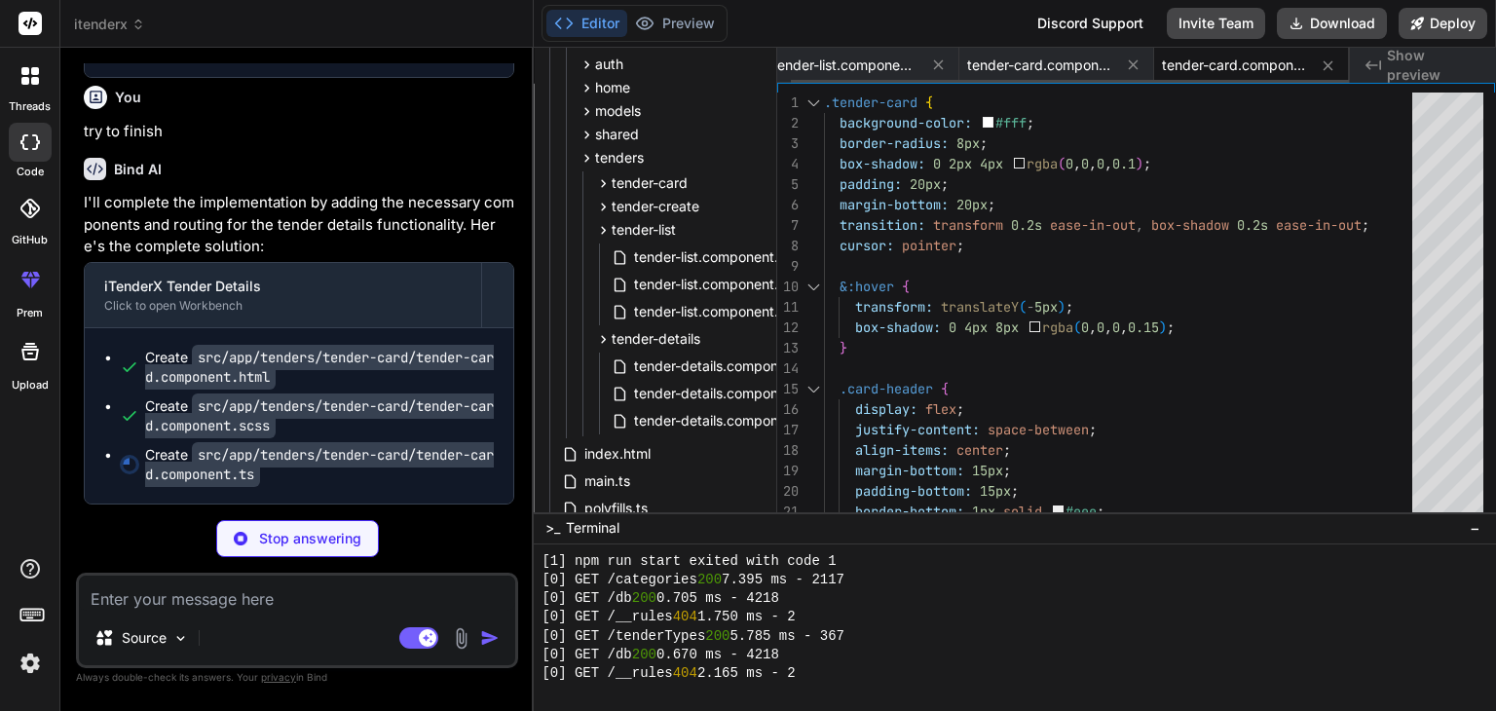
scroll to position [0, 0]
click at [1133, 71] on button at bounding box center [1145, 65] width 24 height 24
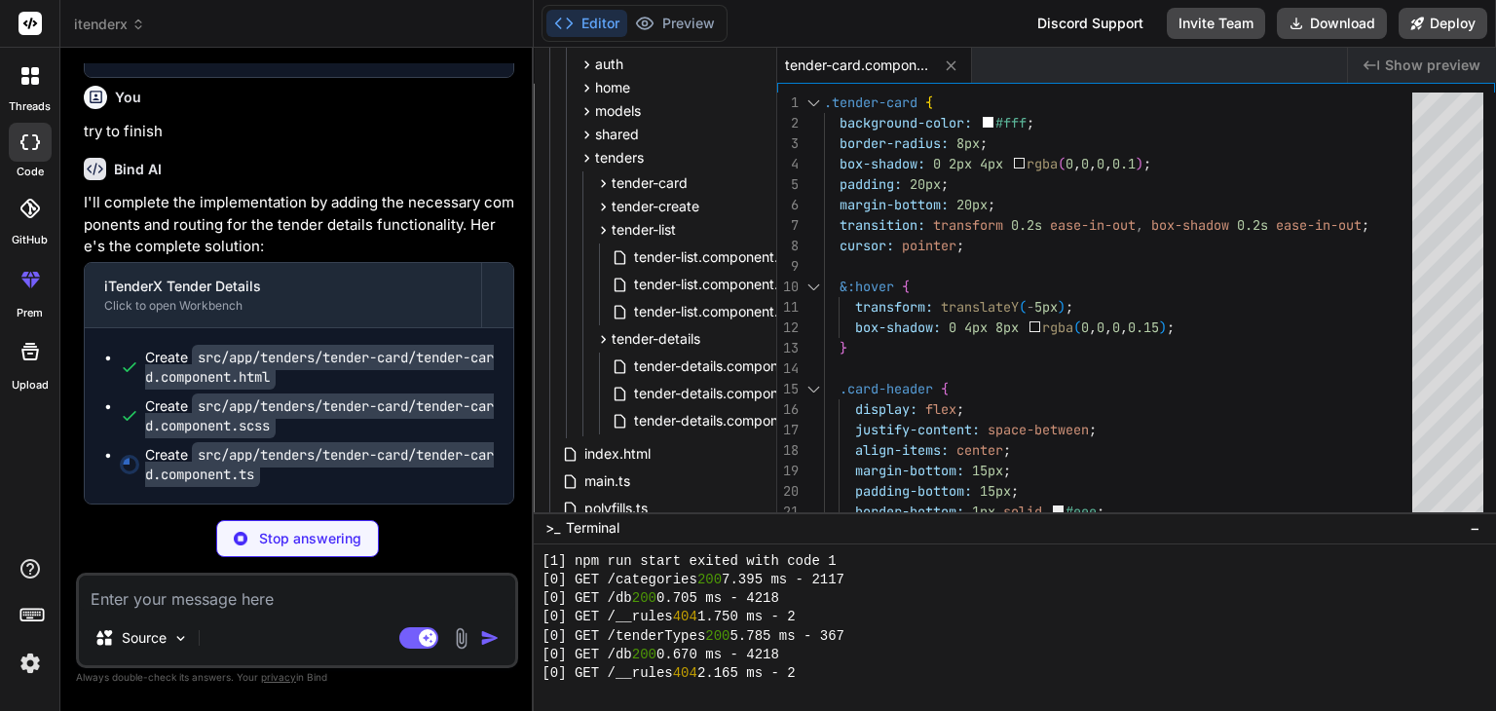
click at [939, 71] on button at bounding box center [951, 66] width 24 height 24
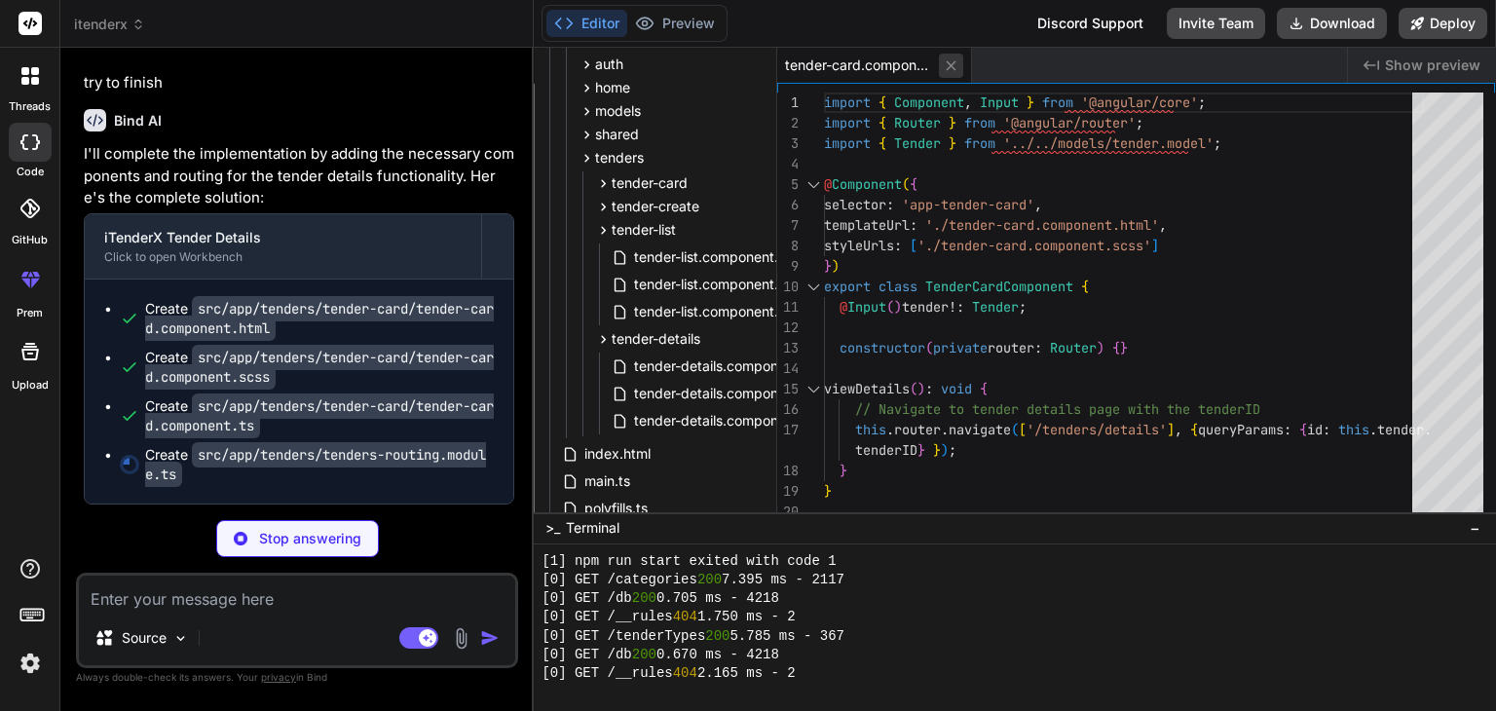
click at [954, 63] on icon at bounding box center [951, 65] width 17 height 17
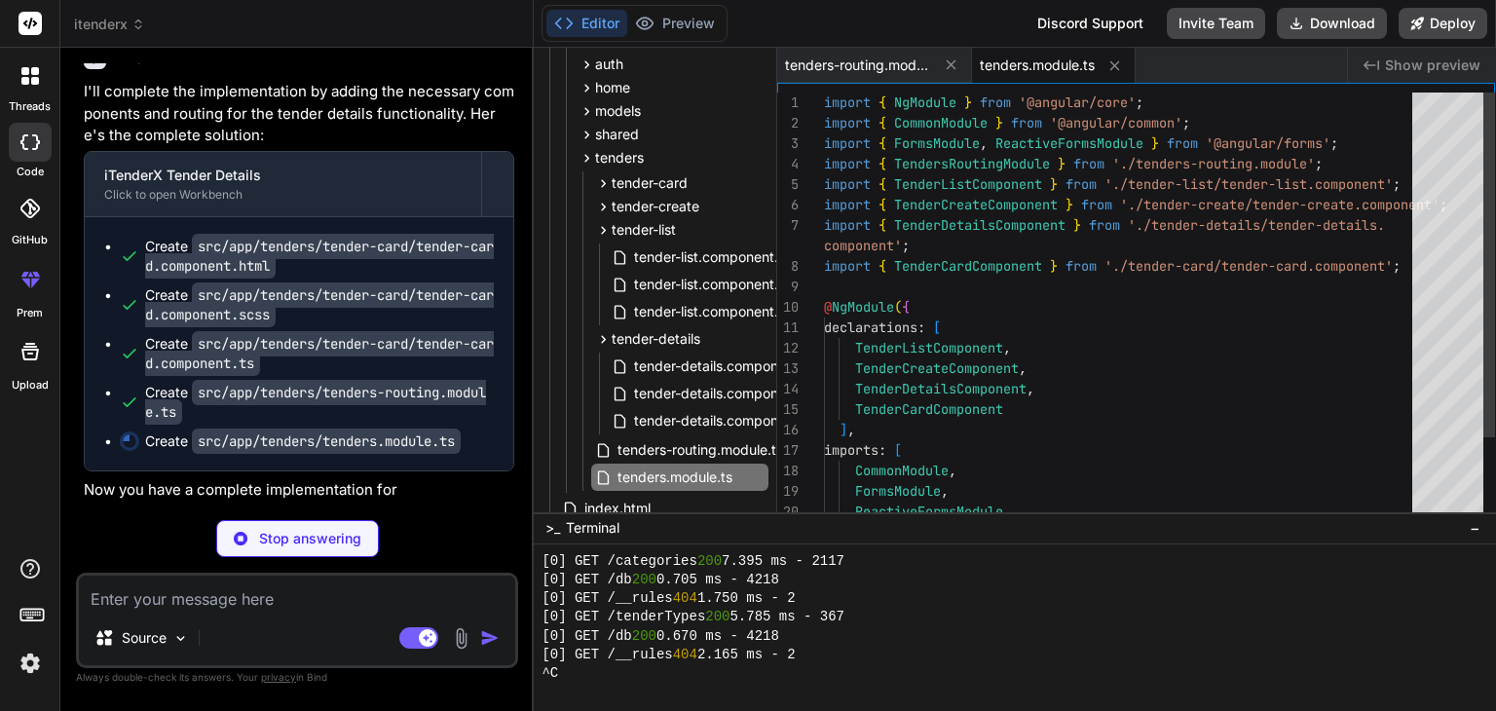
scroll to position [1176, 0]
click at [1025, 239] on div "import { NgModule } from '@angular/core' ; import { CommonModule } from '@angul…" at bounding box center [1124, 358] width 600 height 532
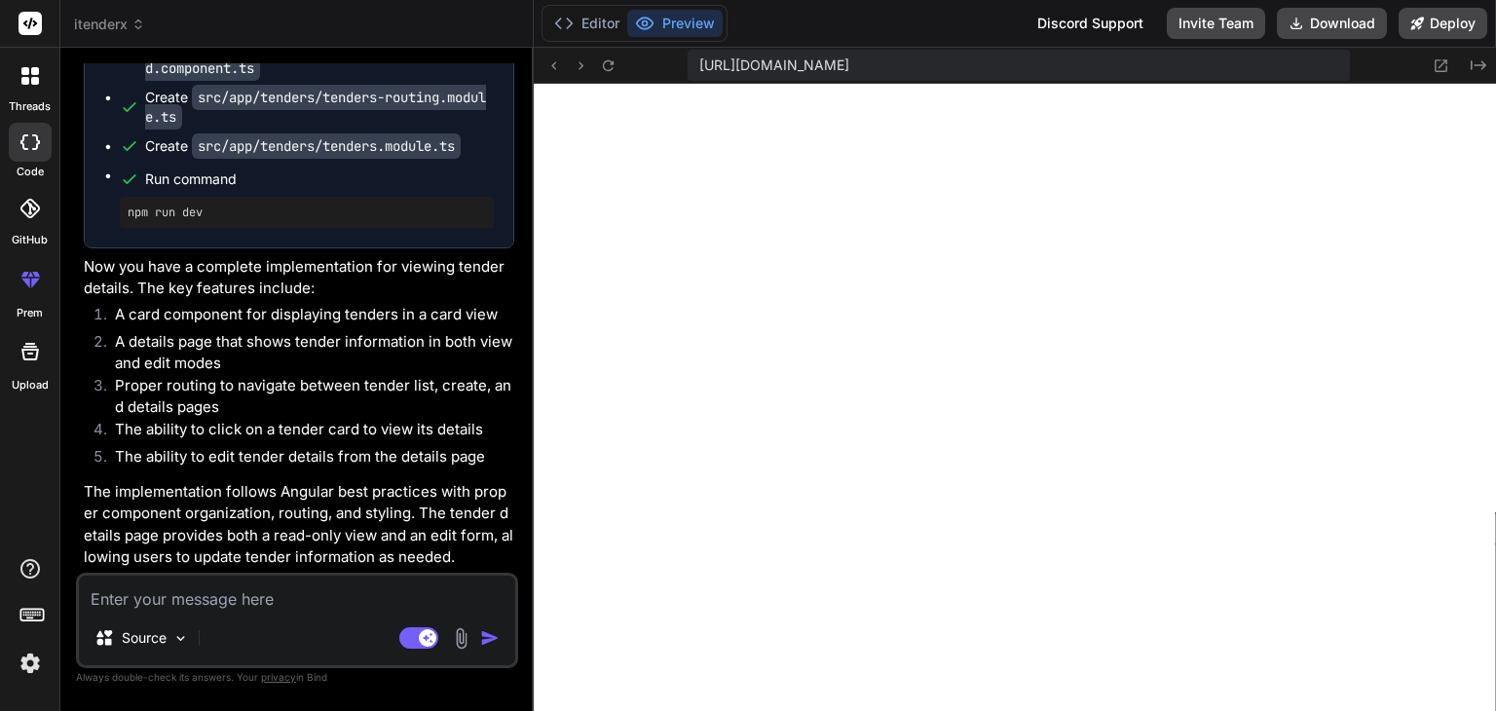
scroll to position [1812, 0]
click at [592, 23] on button "Editor" at bounding box center [586, 23] width 81 height 27
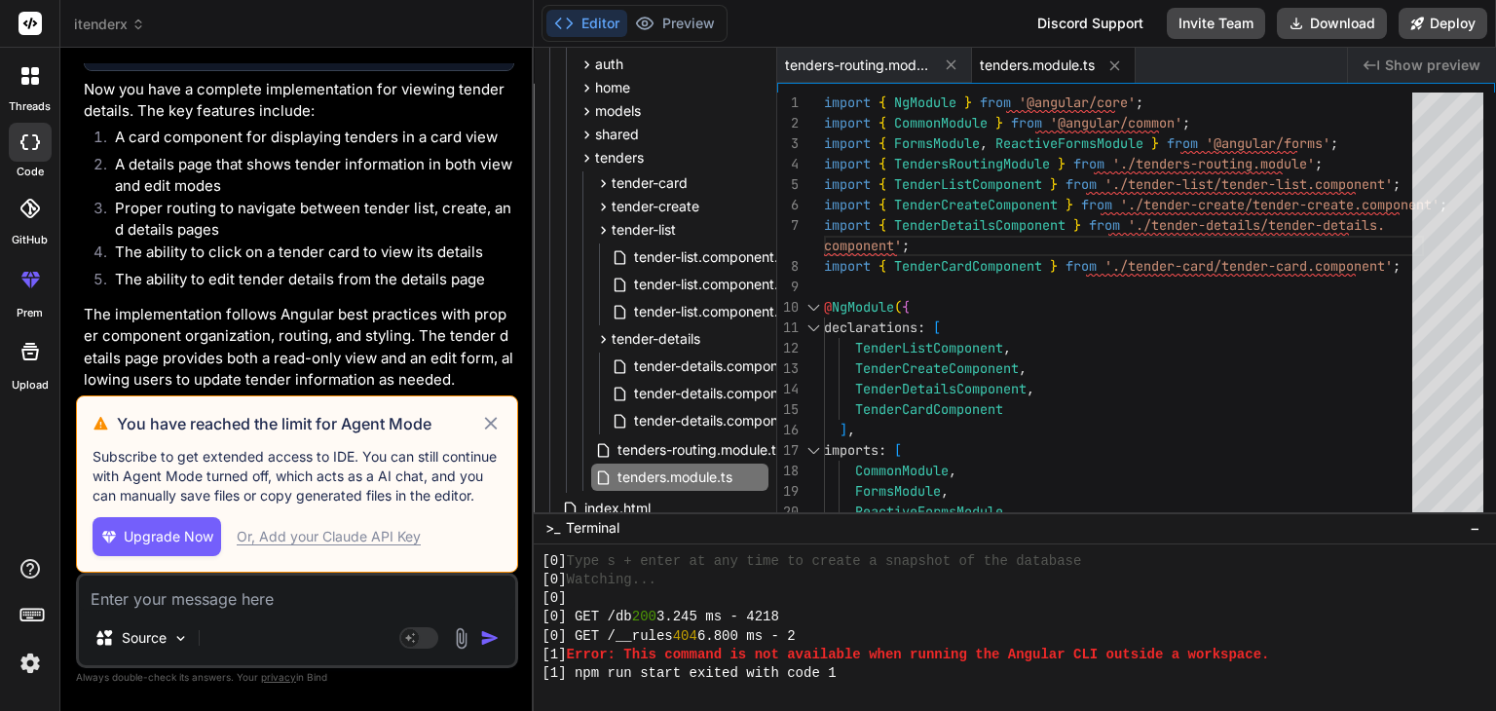
click at [208, 538] on span "Upgrade Now" at bounding box center [169, 536] width 90 height 19
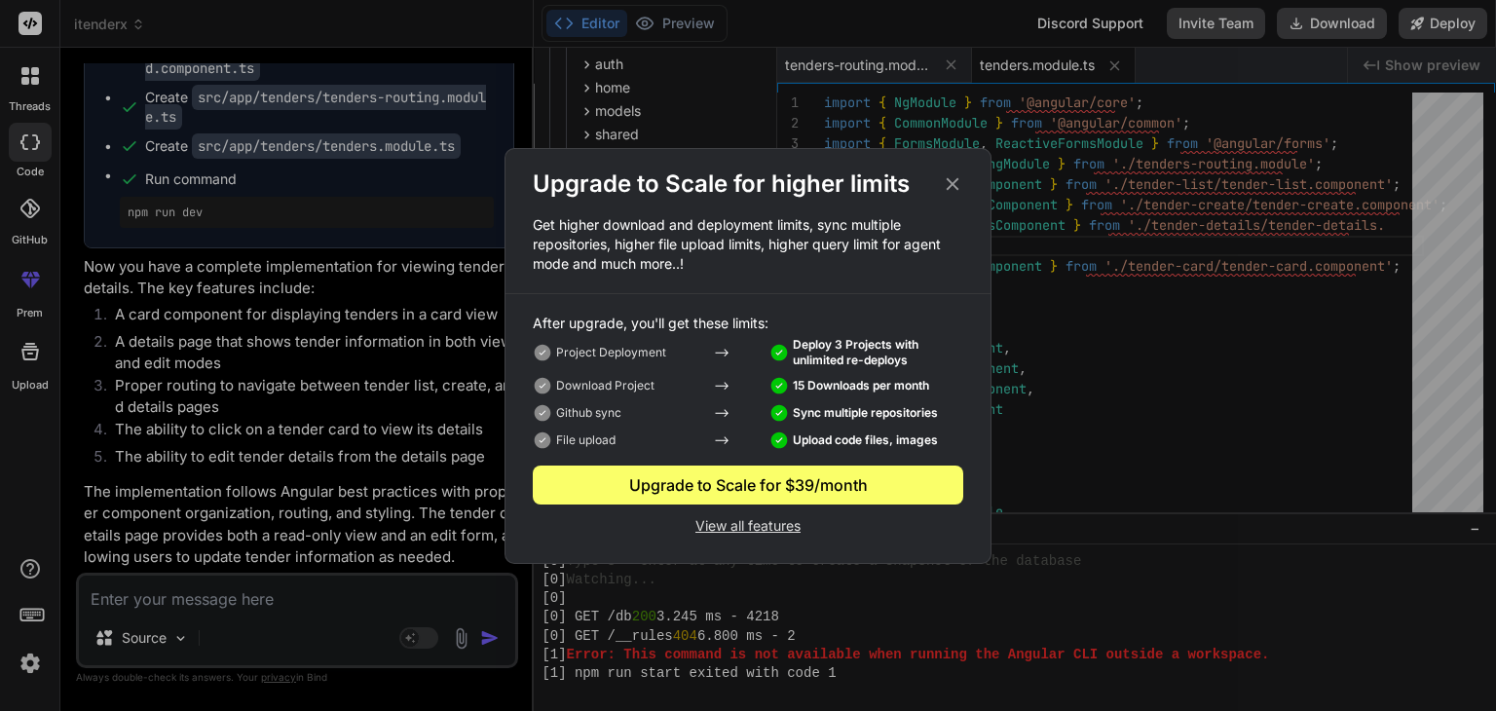
click at [955, 184] on icon at bounding box center [952, 183] width 21 height 21
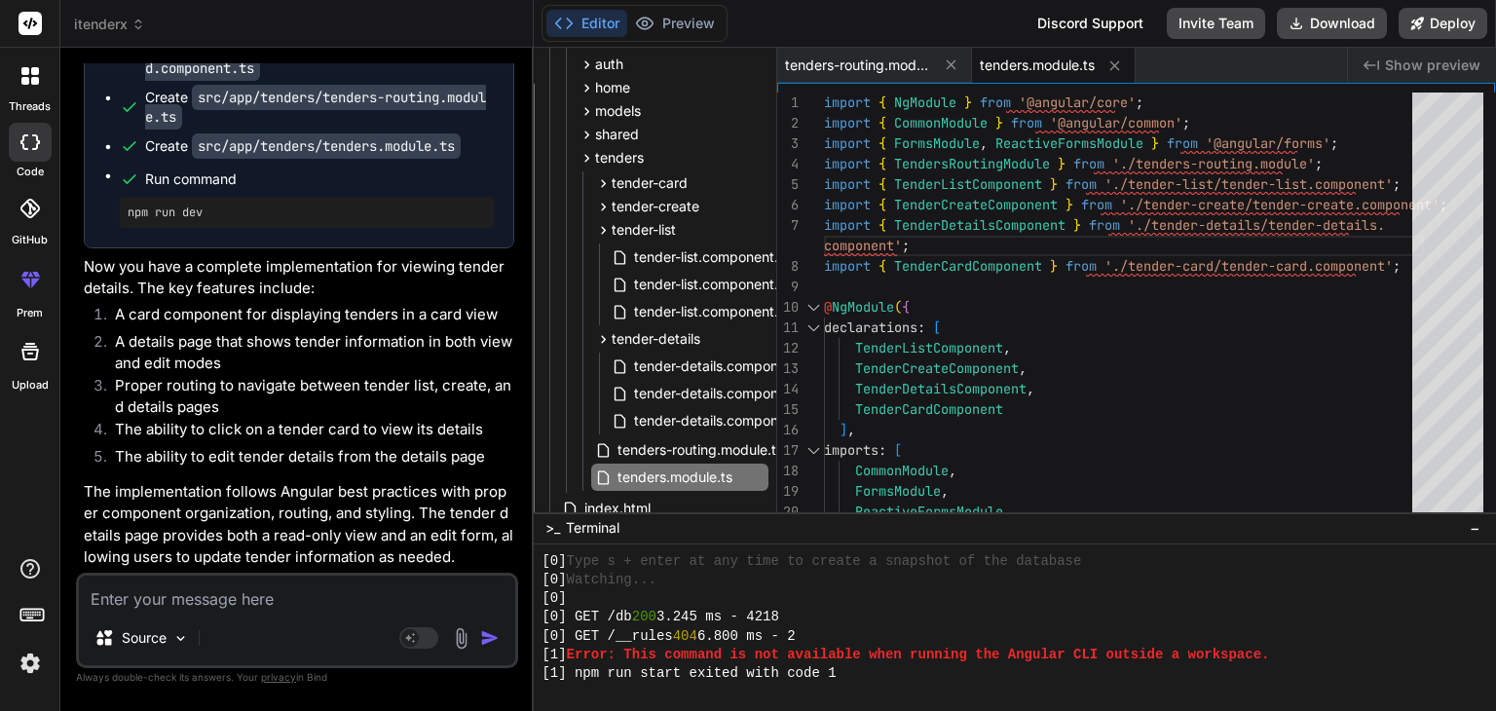
scroll to position [6924, 0]
click at [665, 188] on span "tender-card" at bounding box center [649, 182] width 76 height 19
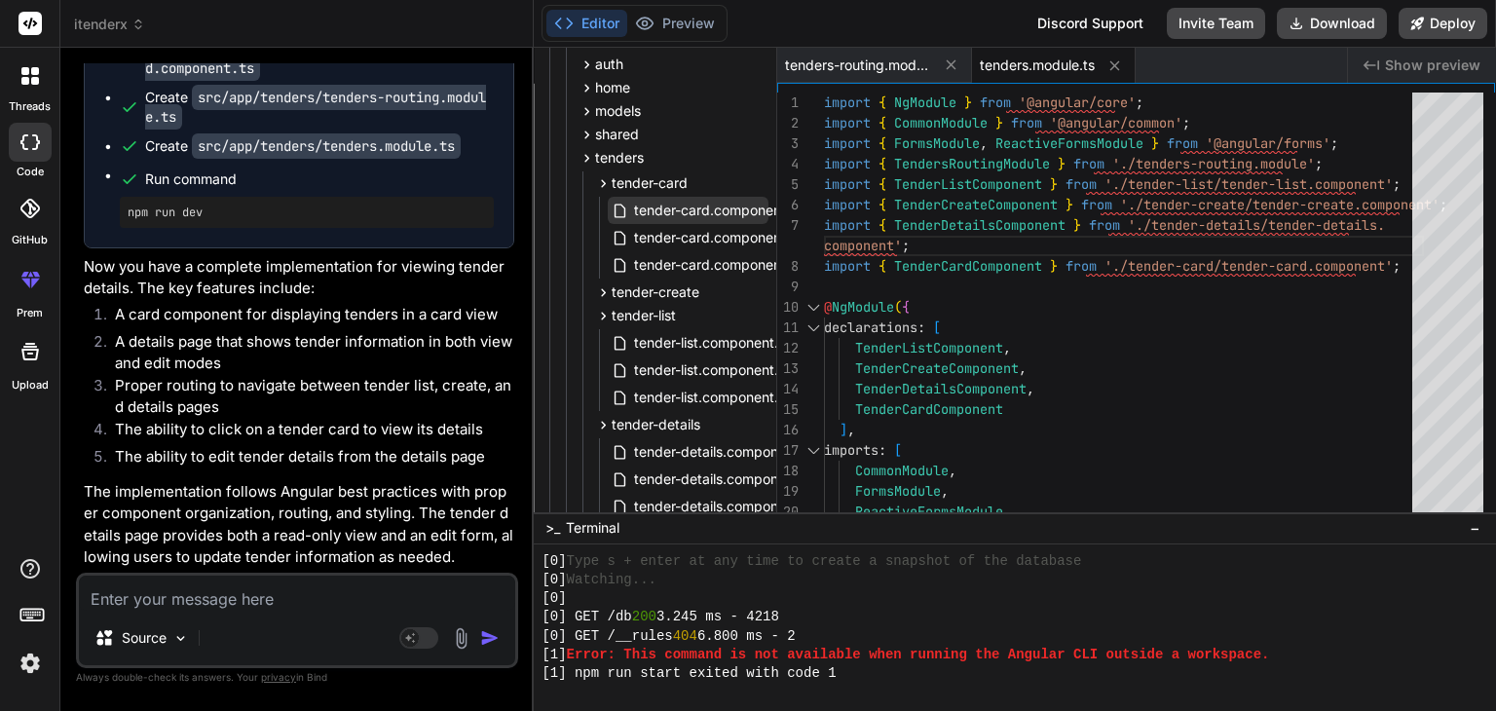
click at [679, 215] on span "tender-card.component.html" at bounding box center [725, 210] width 187 height 23
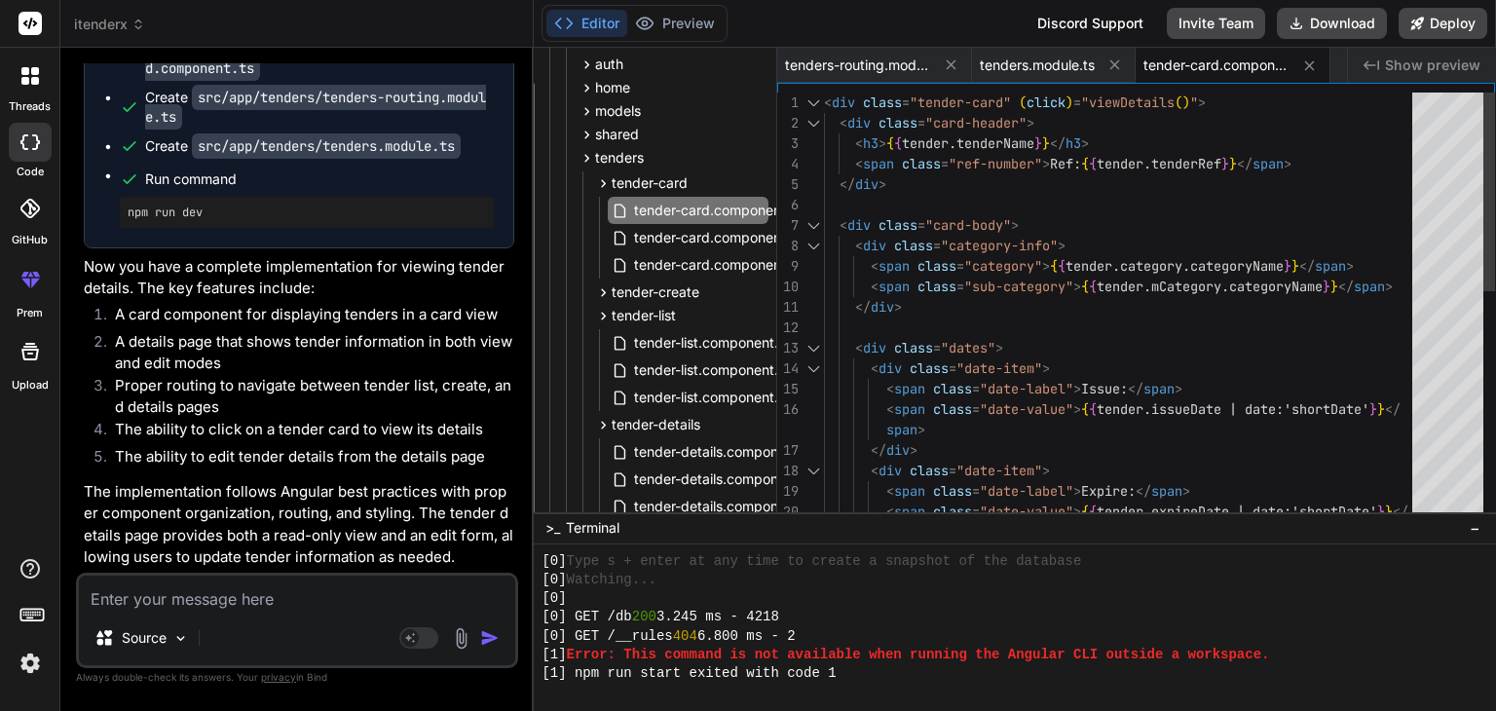
click at [993, 206] on div "< div class = "tender-card" ( click ) = "viewDetails ( ) " > < div class = "car…" at bounding box center [1124, 552] width 600 height 920
click at [1007, 192] on div "< div class = "tender-card" ( click ) = "viewDetails ( ) " > < div class = "car…" at bounding box center [1124, 552] width 600 height 920
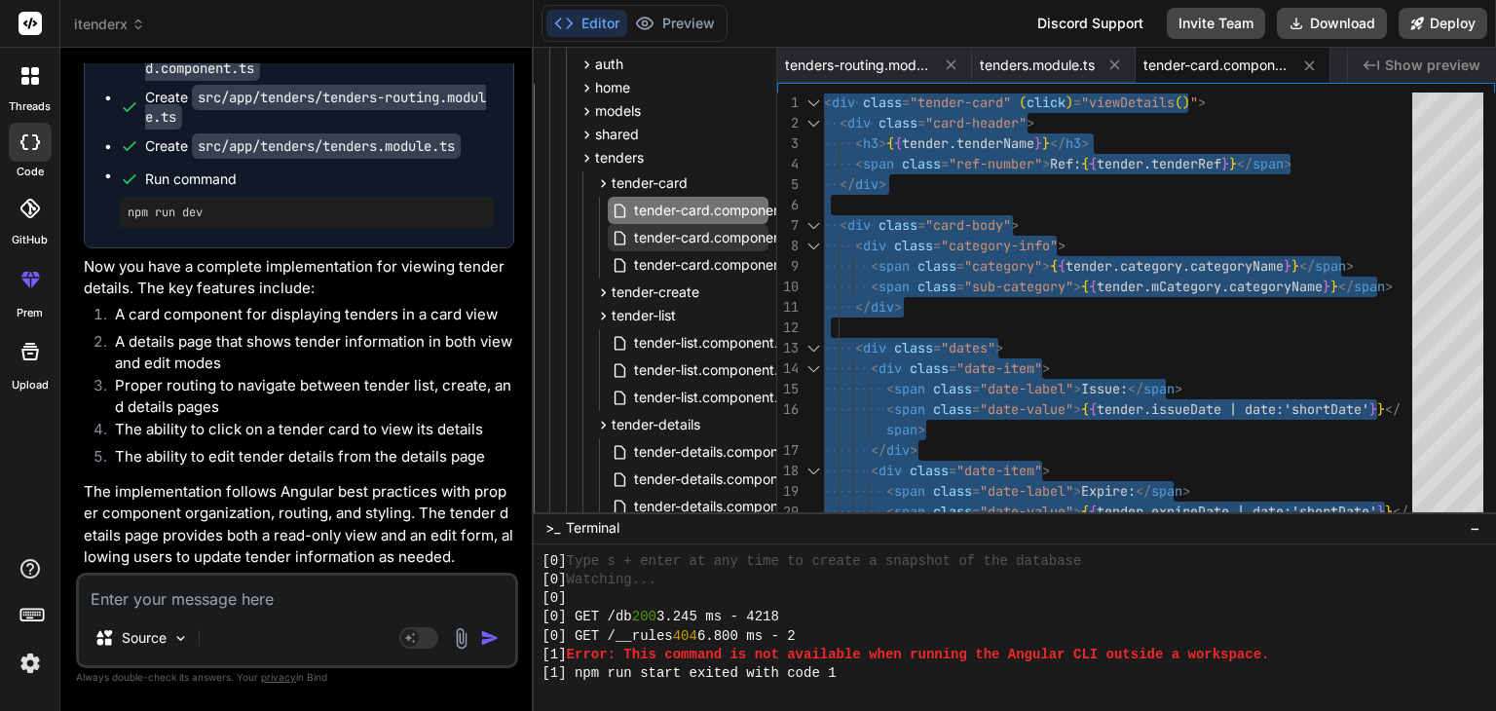
click at [693, 234] on span "tender-card.component.ts" at bounding box center [717, 237] width 171 height 23
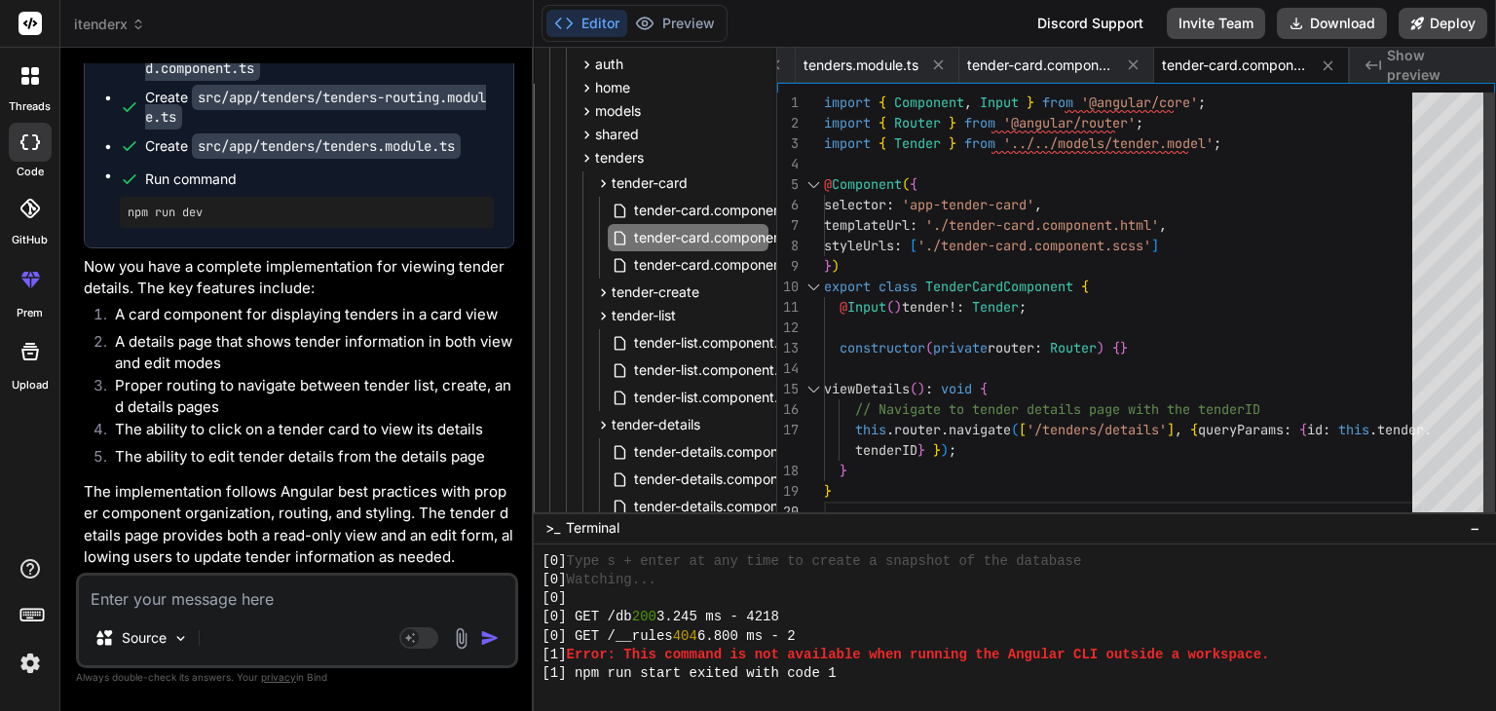
click at [1098, 188] on div "import { Component , Input } from '@angular/core' ; import { Router } from '@an…" at bounding box center [1124, 306] width 600 height 429
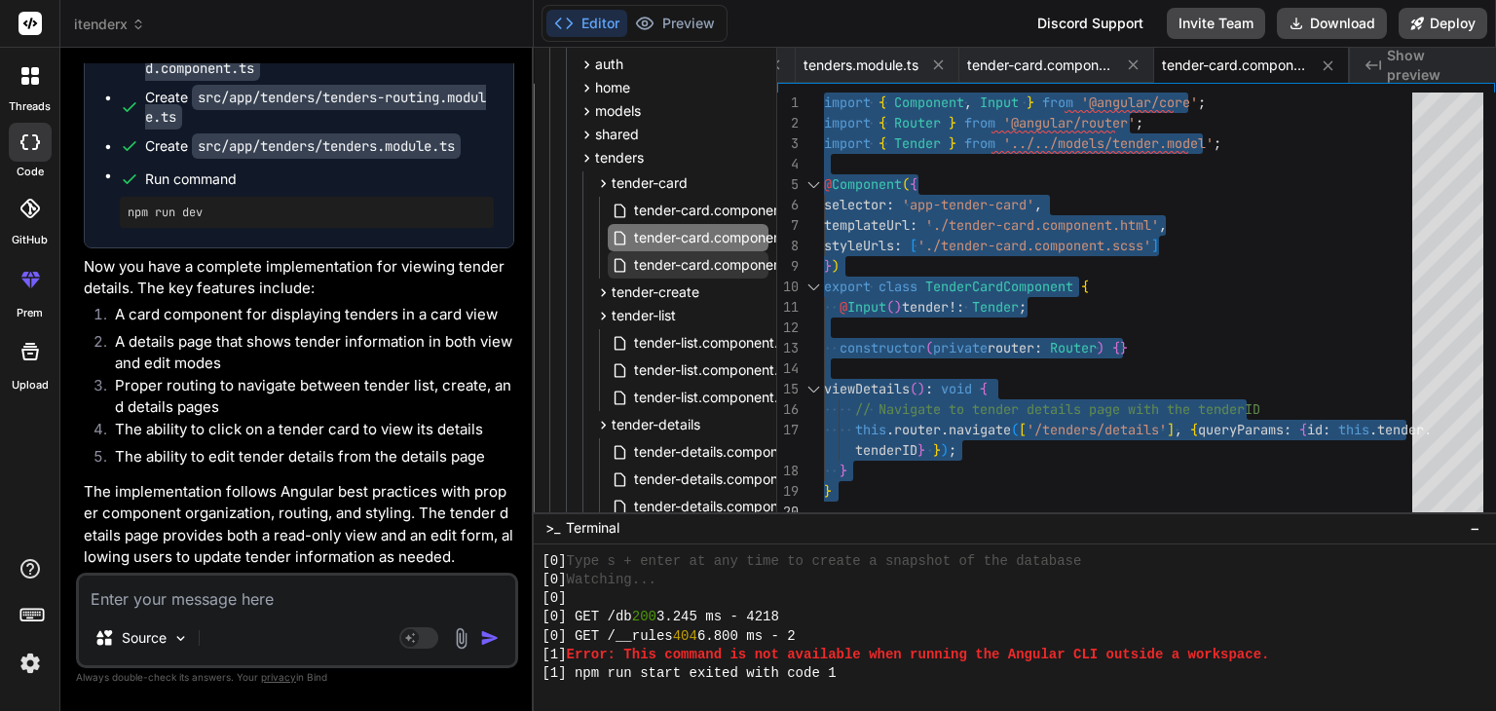
click at [718, 261] on span "tender-card.component.scss" at bounding box center [726, 264] width 188 height 23
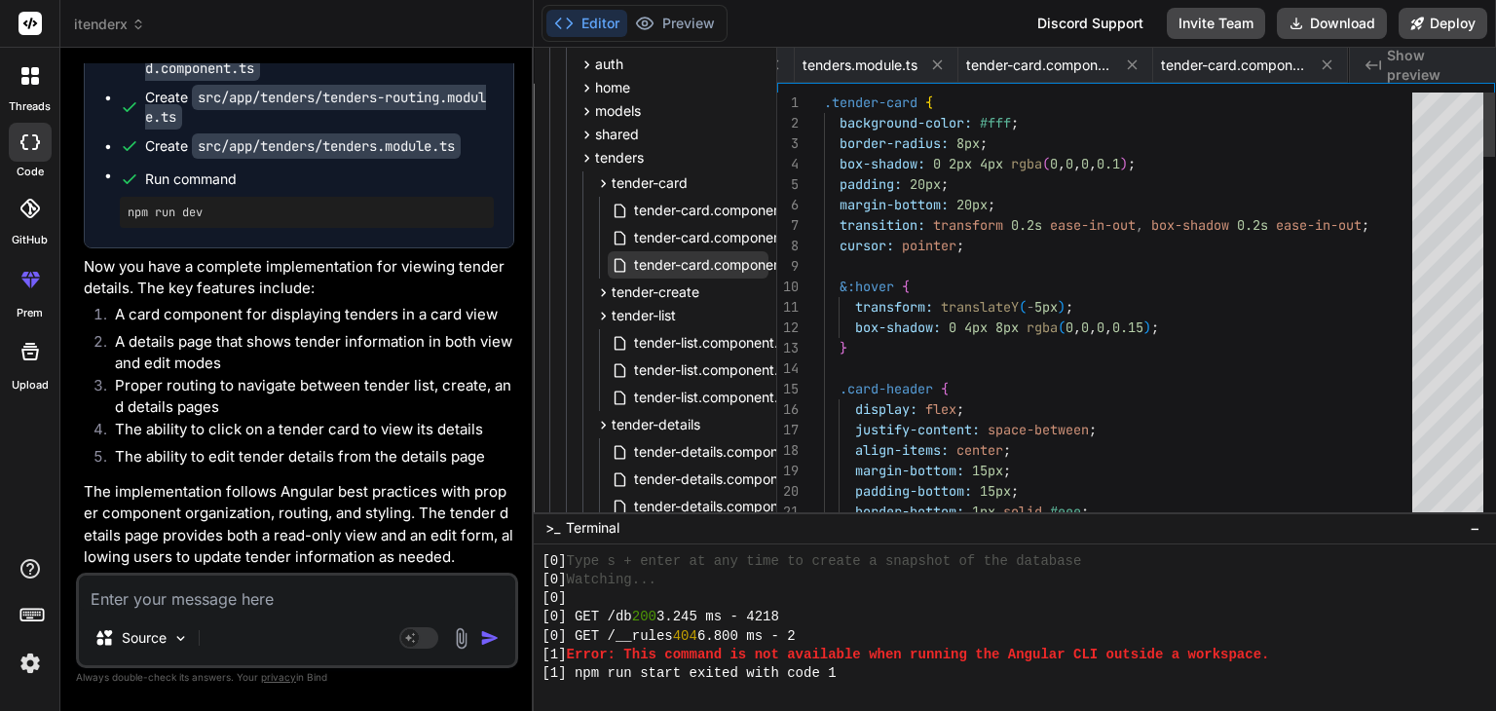
scroll to position [0, 372]
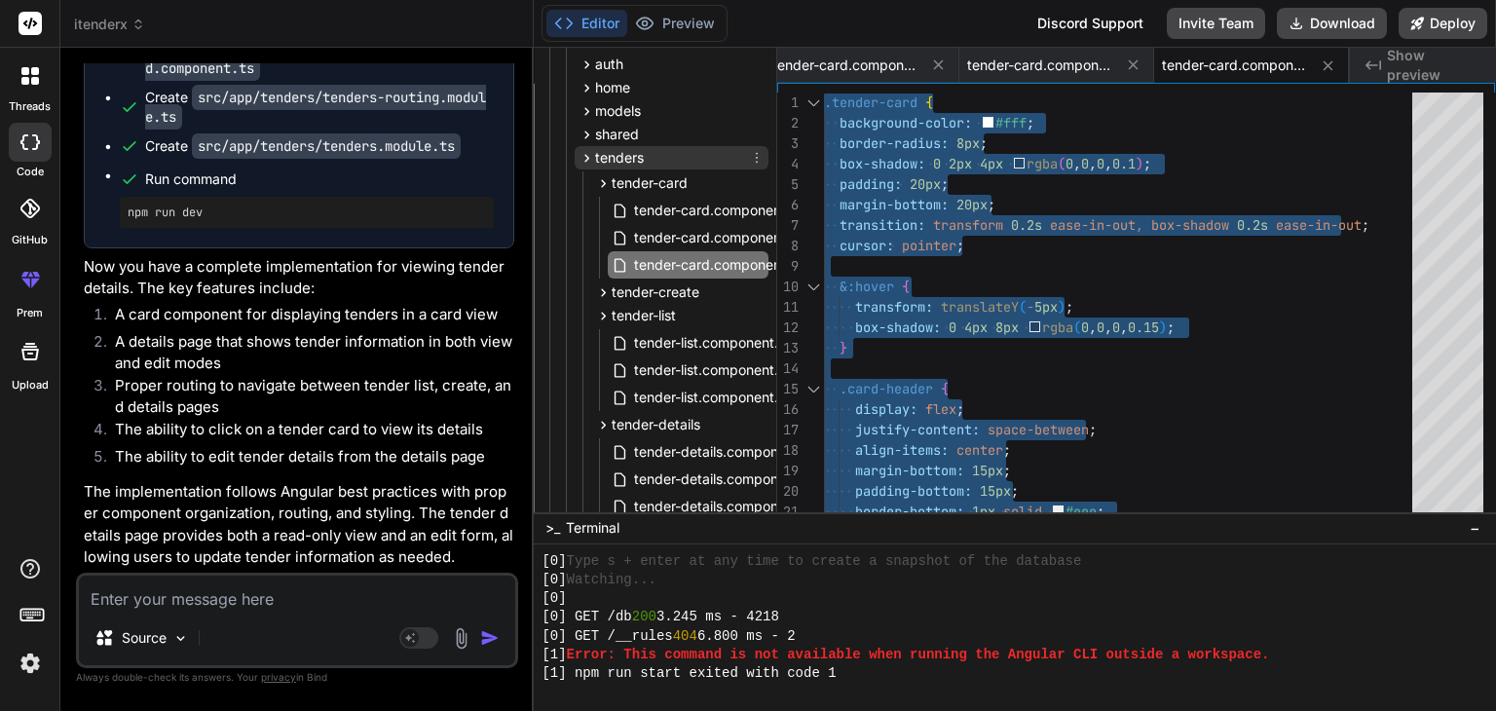
click at [614, 163] on span "tenders" at bounding box center [619, 157] width 49 height 19
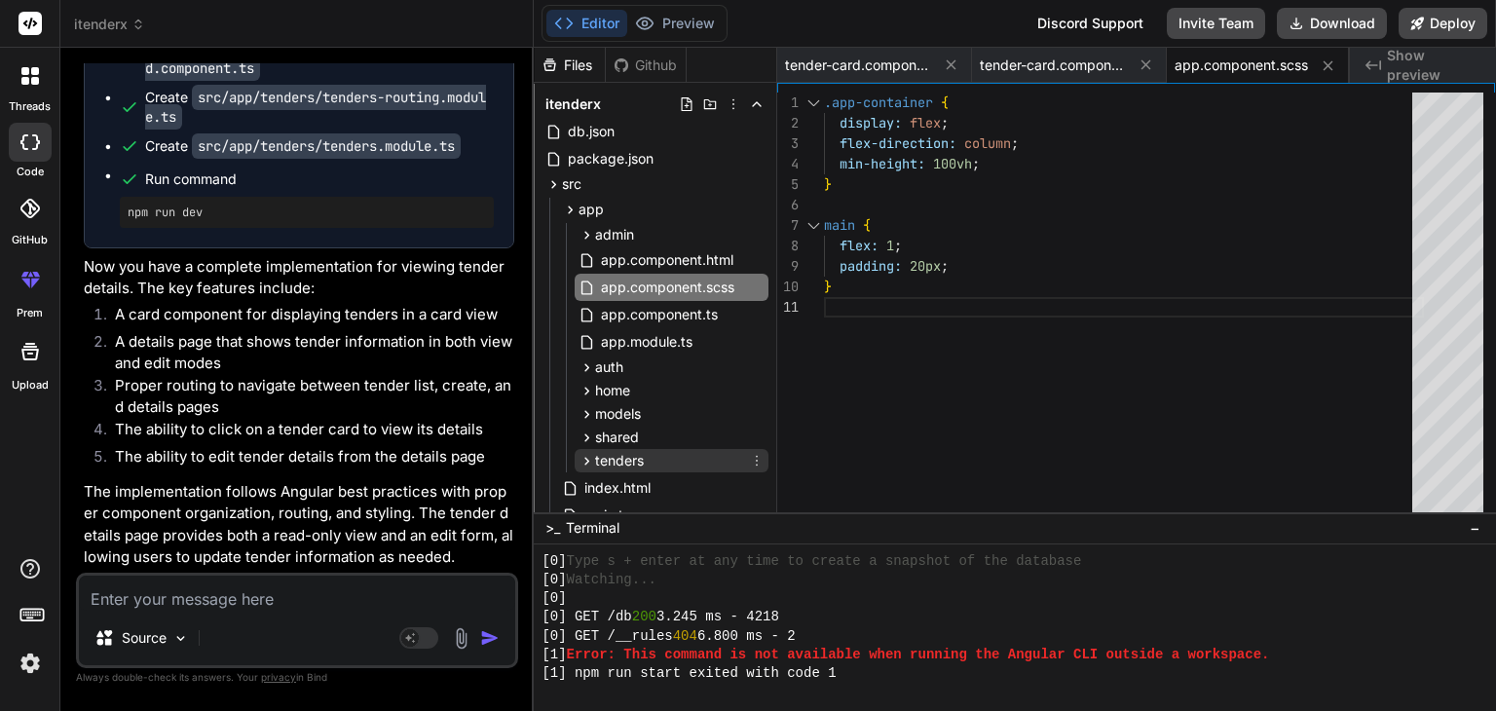
click at [610, 454] on span "tenders" at bounding box center [619, 460] width 49 height 19
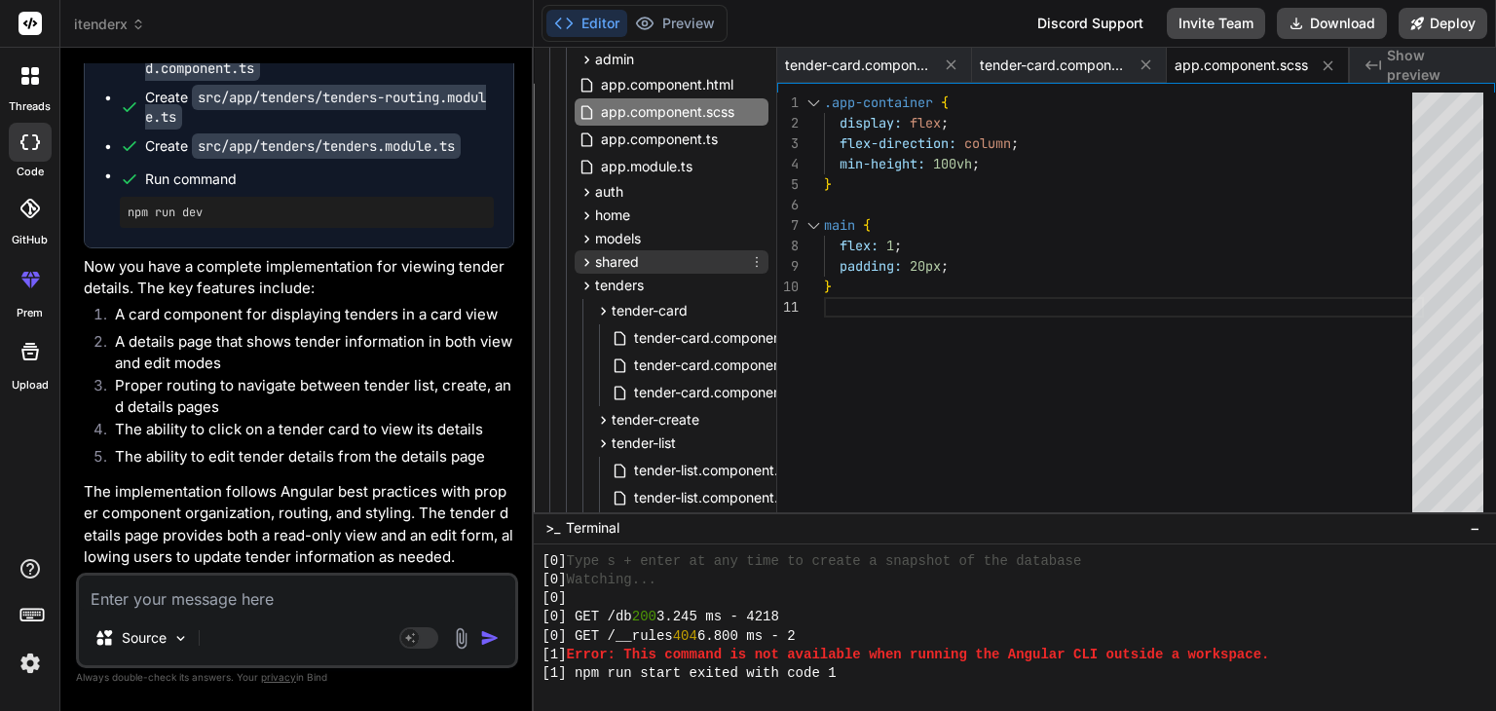
scroll to position [292, 0]
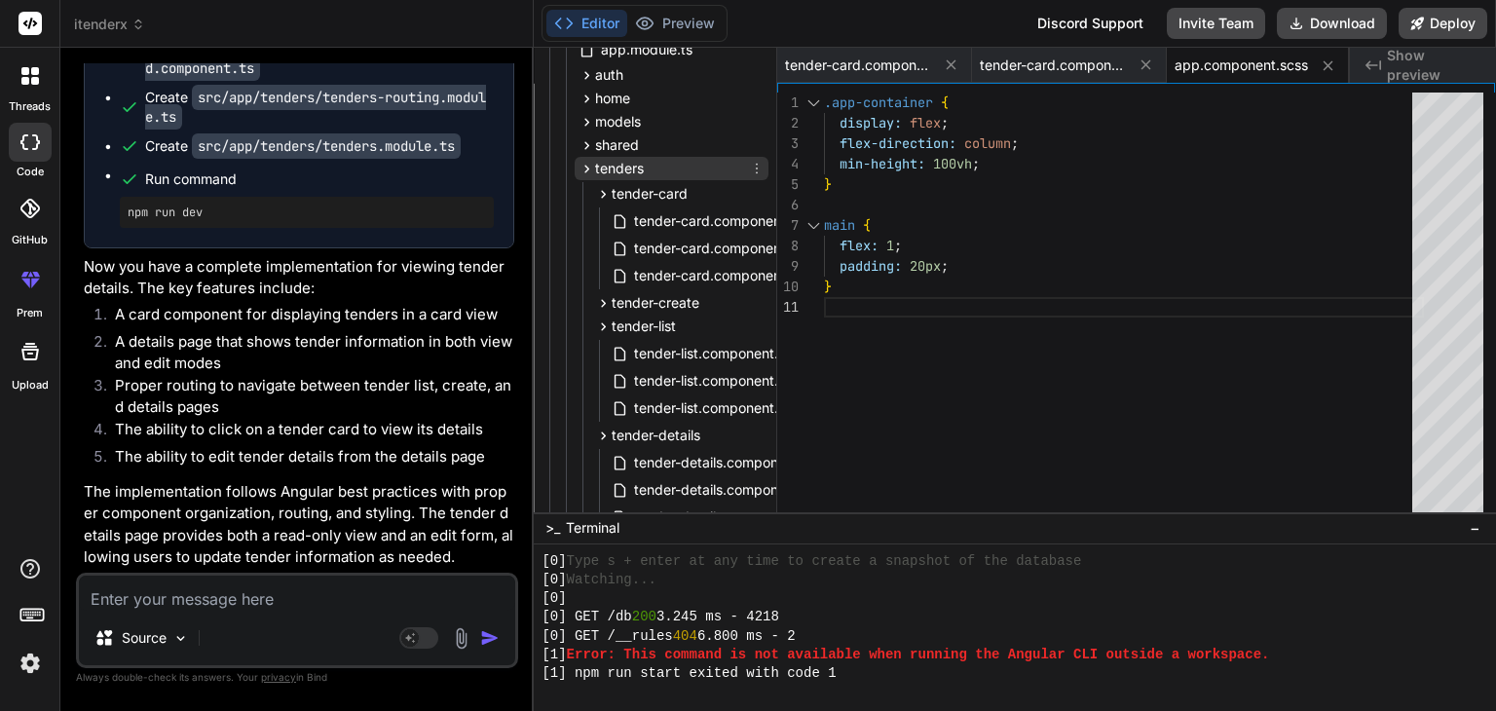
click at [623, 171] on span "tenders" at bounding box center [619, 168] width 49 height 19
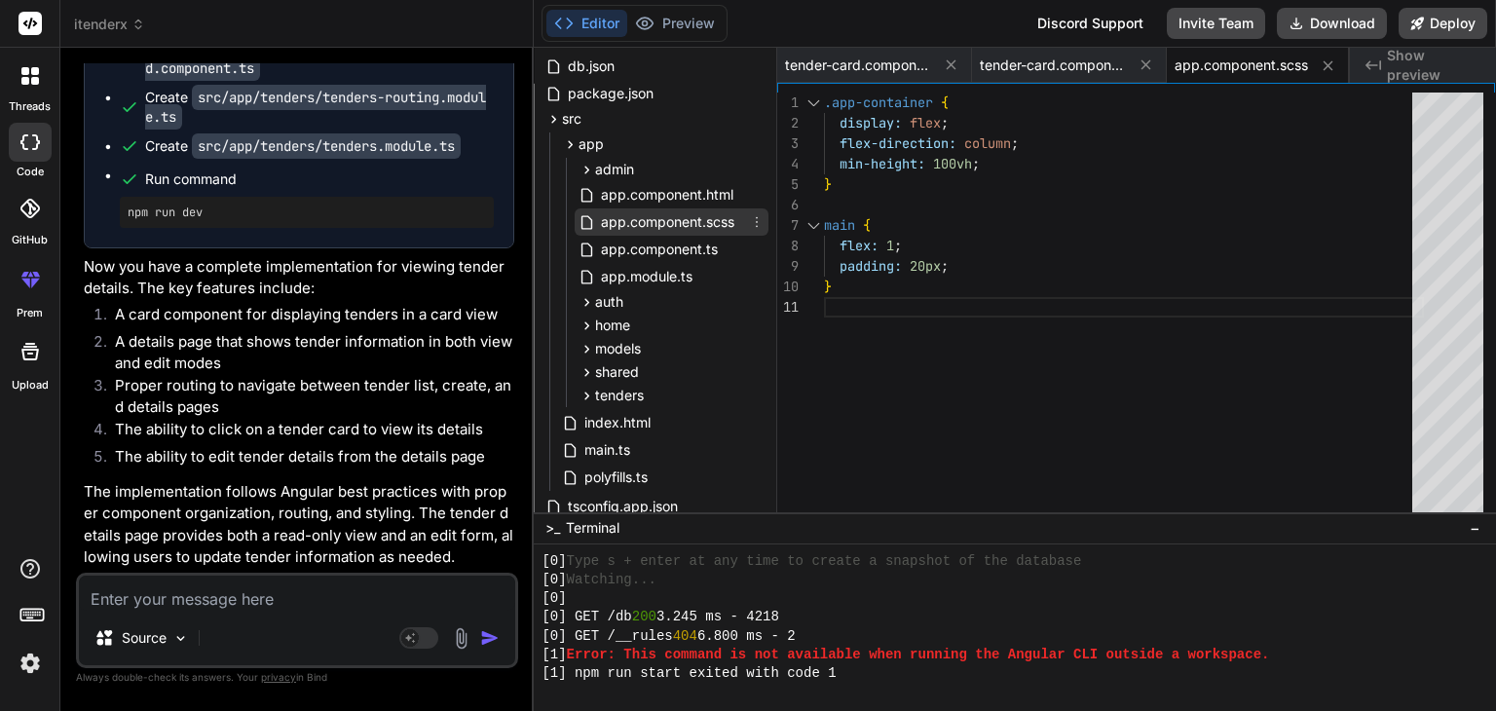
scroll to position [18, 0]
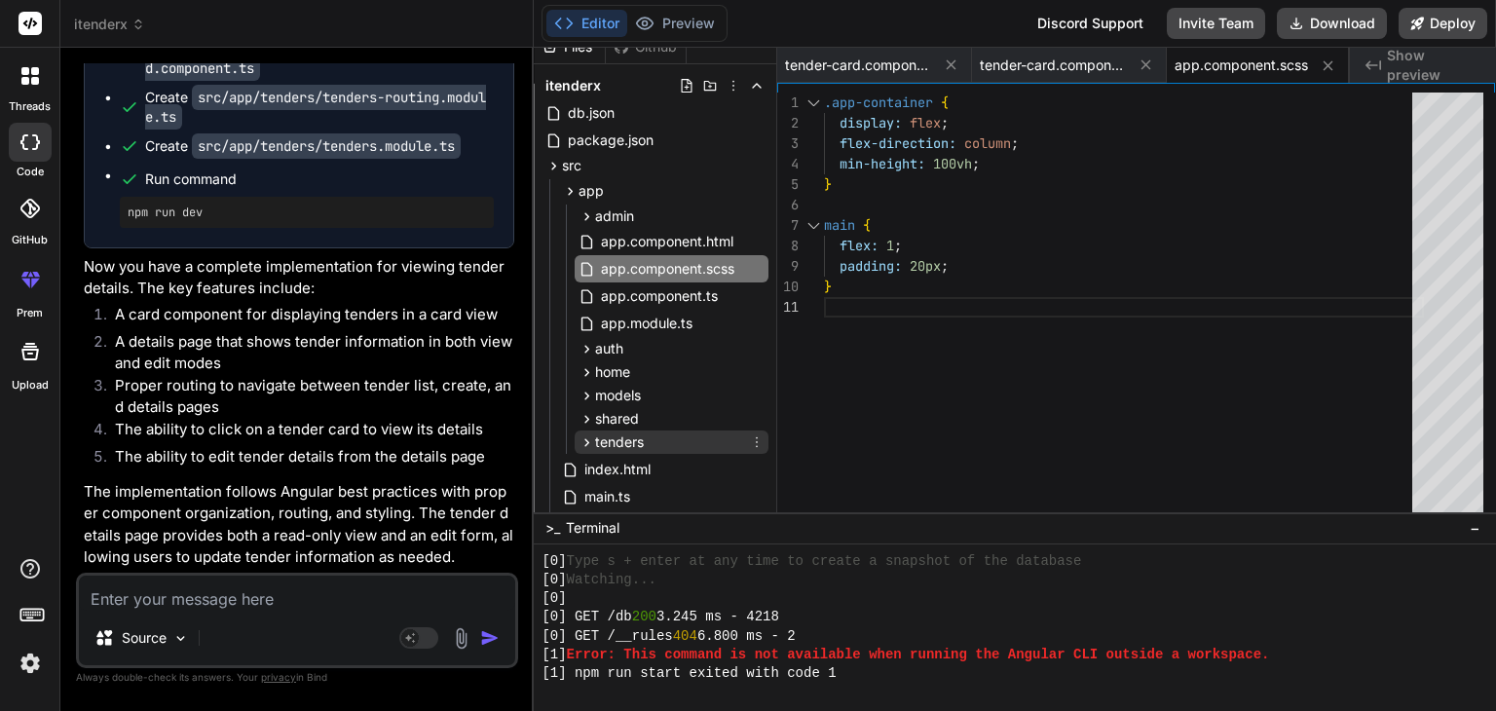
click at [642, 437] on span "tenders" at bounding box center [619, 441] width 49 height 19
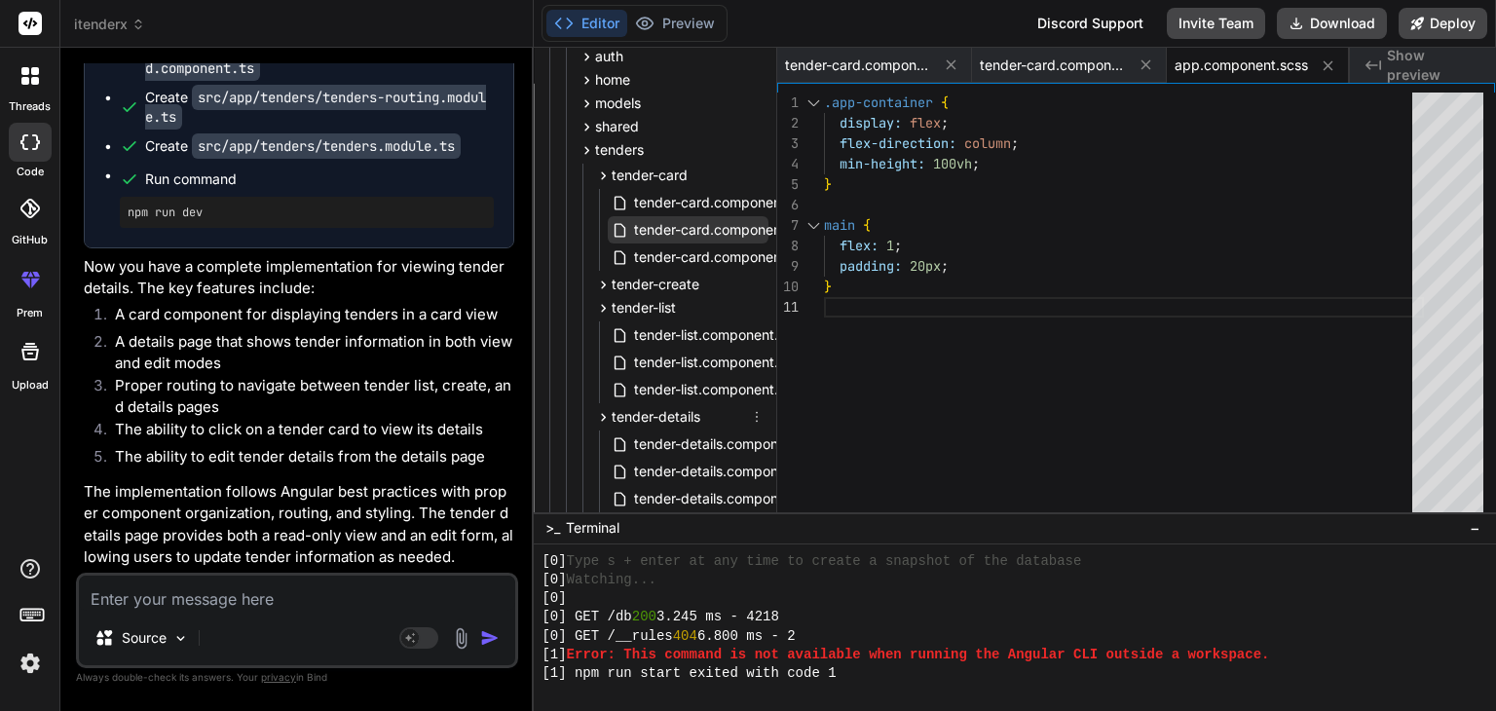
scroll to position [529, 0]
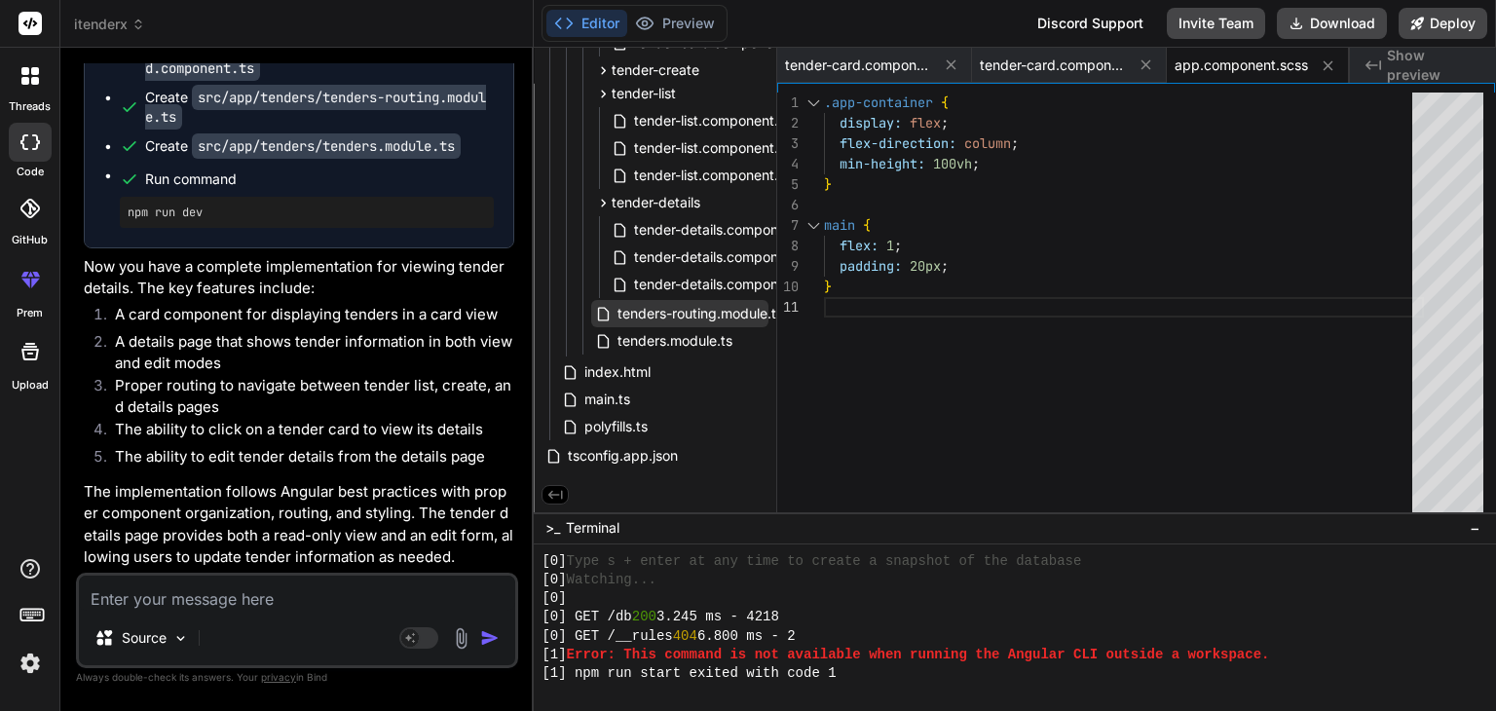
click at [674, 313] on span "tenders-routing.module.ts" at bounding box center [699, 313] width 169 height 23
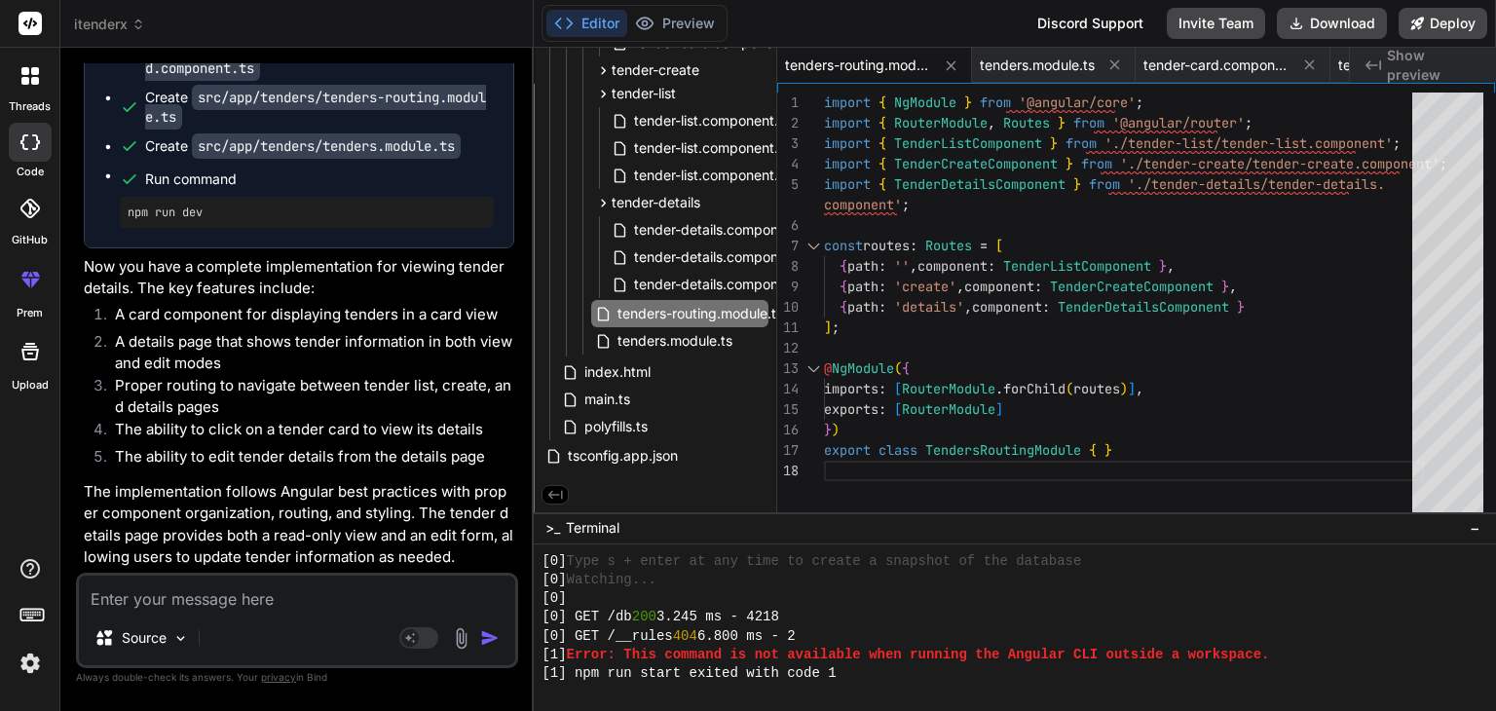
scroll to position [0, 0]
click at [974, 305] on div "import { NgModule } from '@angular/core' ; import { RouterModule , Routes } fro…" at bounding box center [1124, 306] width 600 height 428
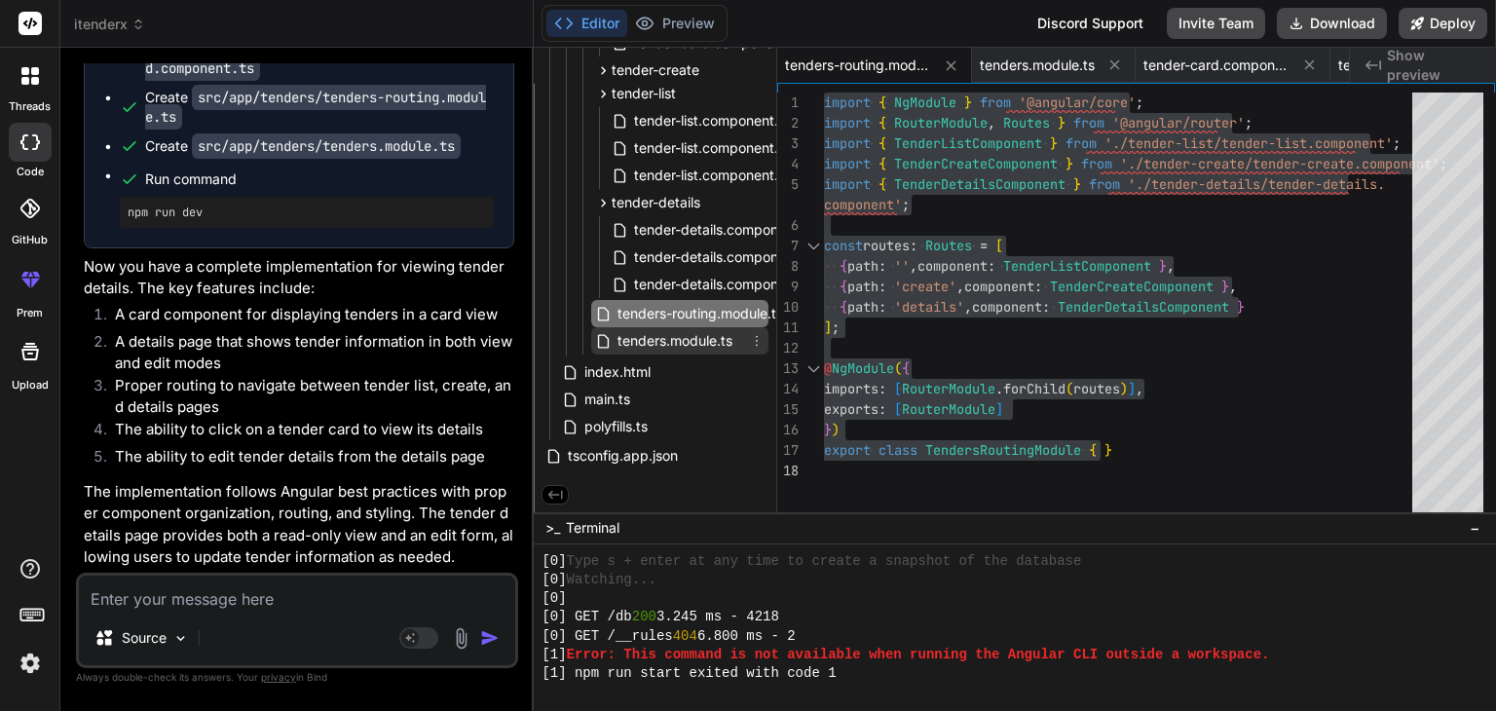
click at [667, 337] on span "tenders.module.ts" at bounding box center [674, 340] width 119 height 23
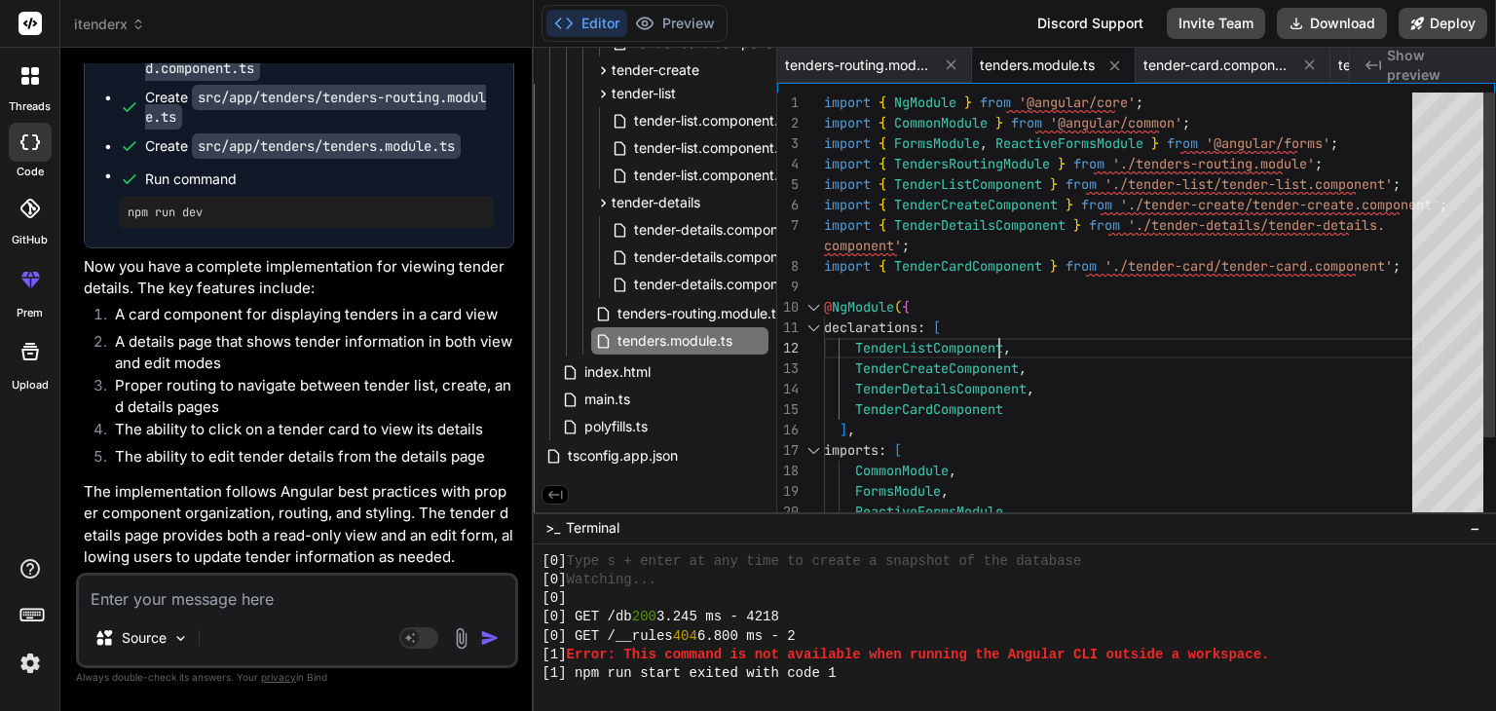
click at [1020, 328] on div "import { NgModule } from '@angular/core' ; import { CommonModule } from '@angul…" at bounding box center [1124, 358] width 600 height 532
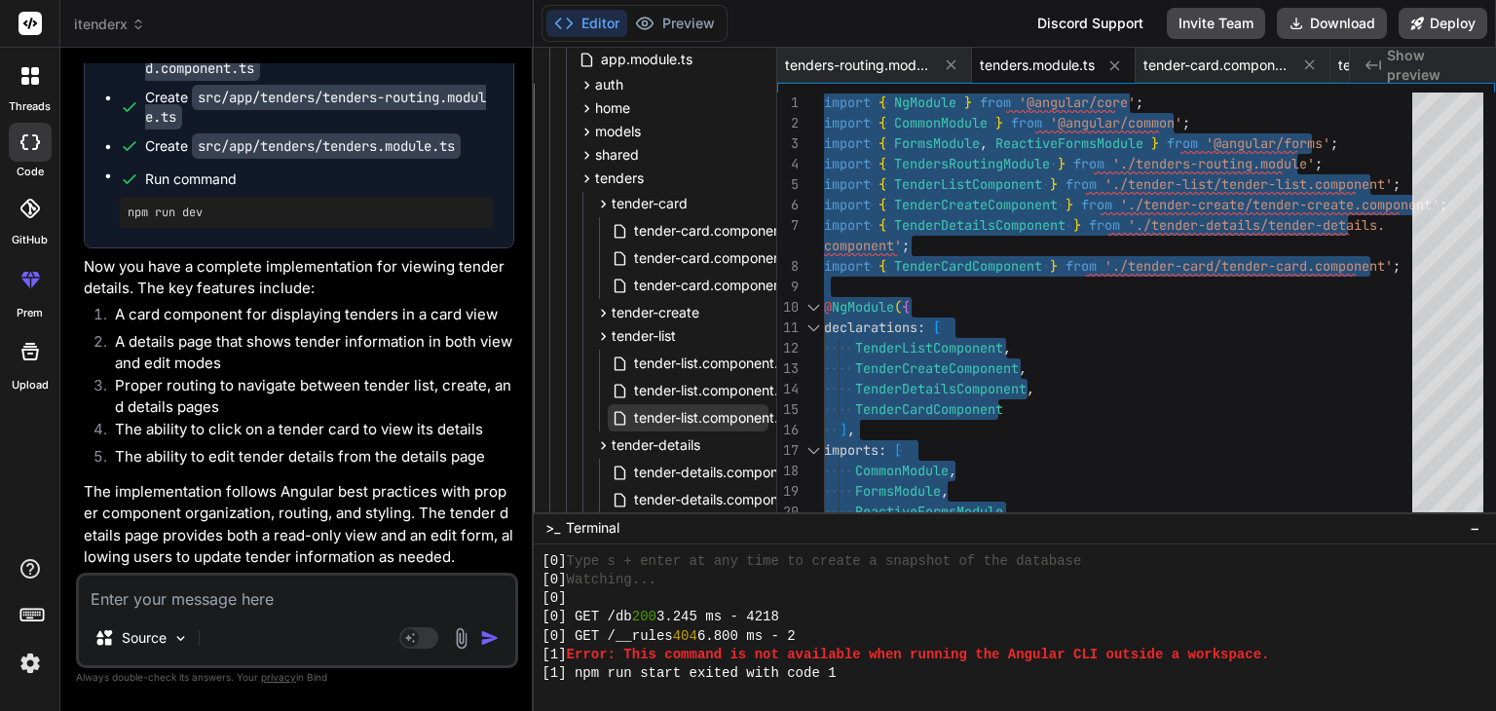
scroll to position [237, 0]
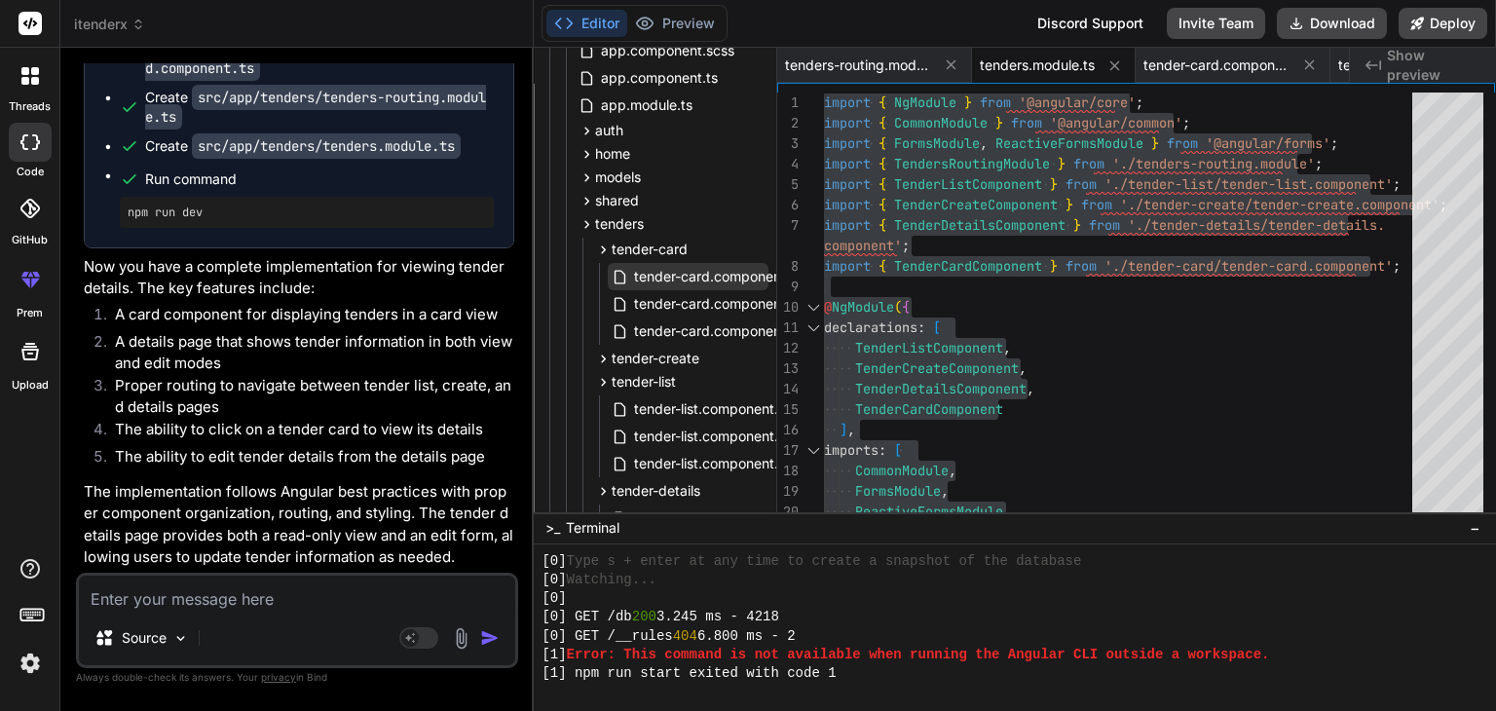
click at [724, 284] on span "tender-card.component.html" at bounding box center [725, 276] width 187 height 23
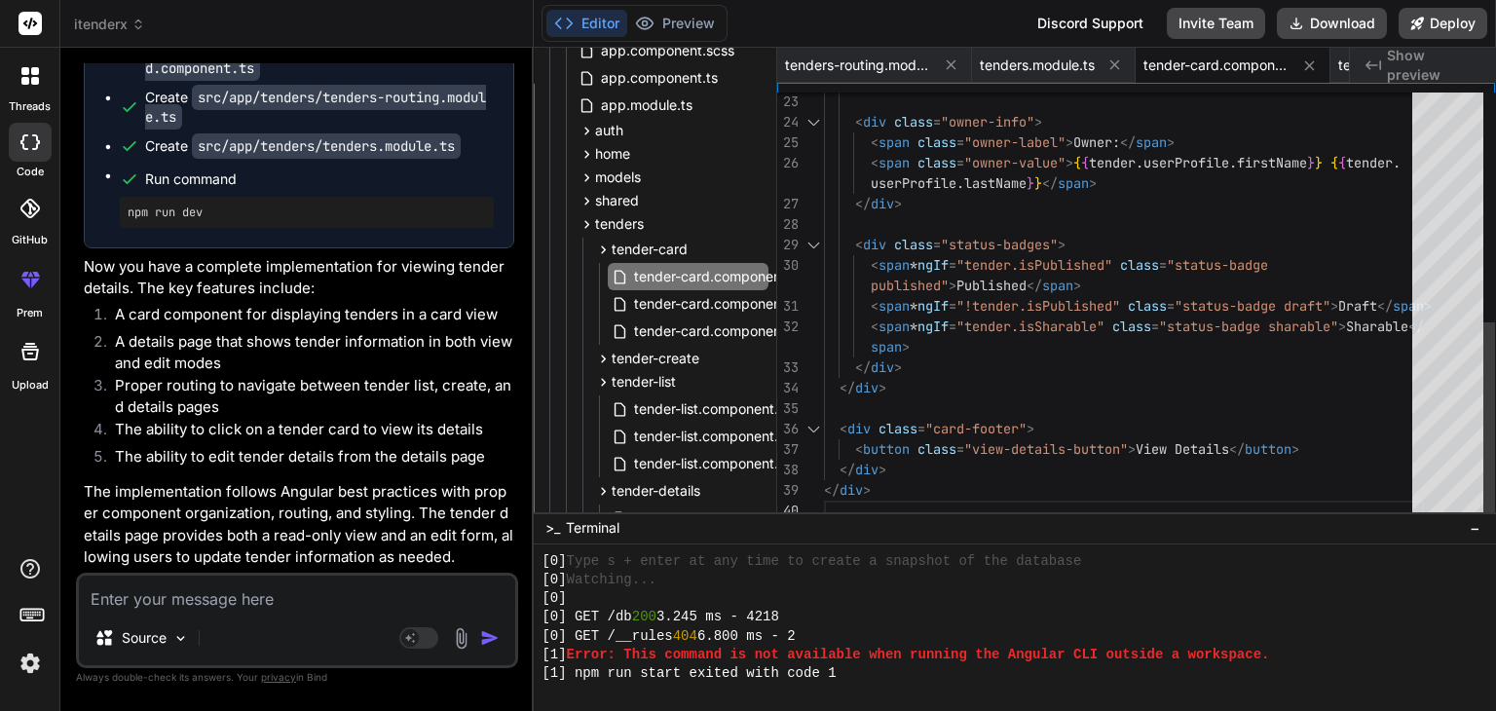
scroll to position [0, 0]
click at [1074, 385] on div "< div class = "owner-info" > < span class = "owner-label" > Owner: </ span > < …" at bounding box center [1124, 61] width 600 height 920
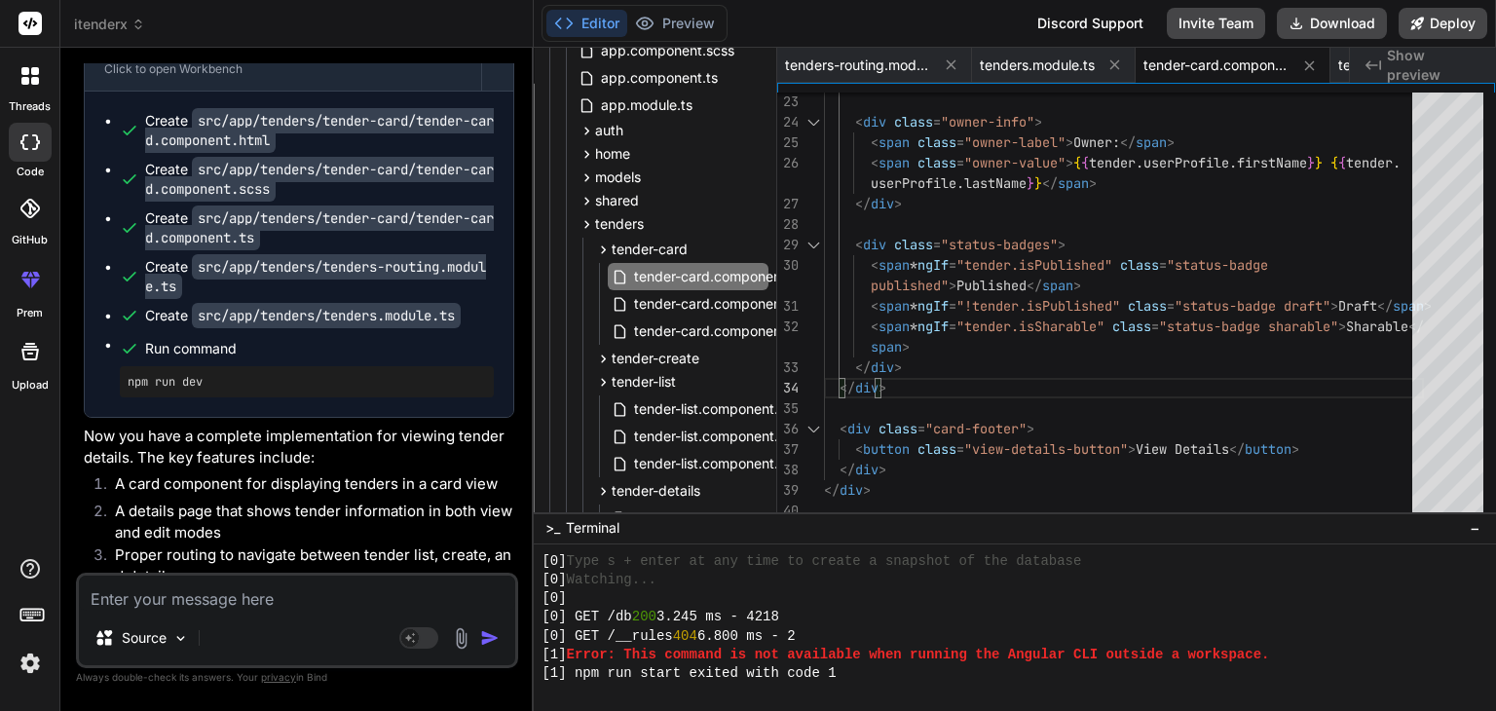
scroll to position [6436, 0]
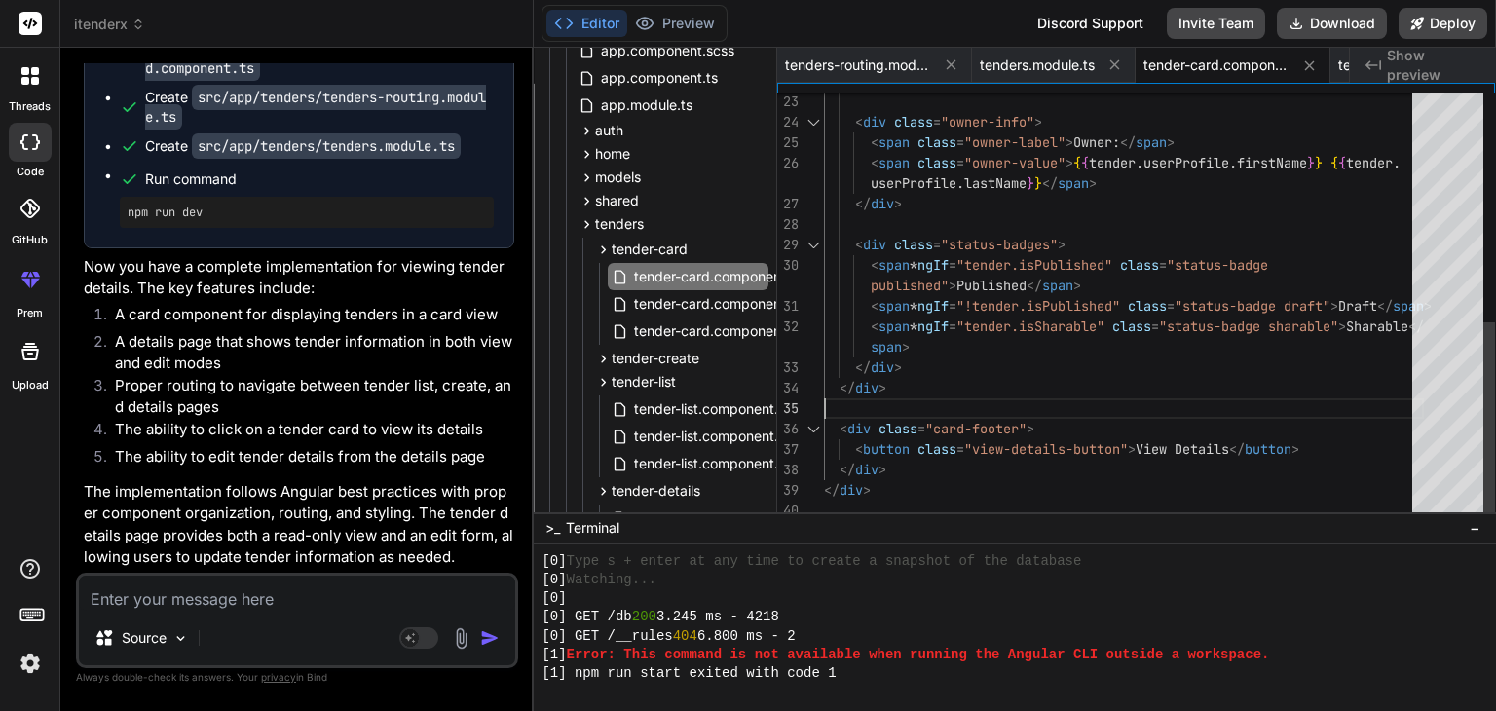
scroll to position [0, 0]
click at [1095, 403] on div "< div class = "owner-info" > < span class = "owner-label" > Owner: </ span > < …" at bounding box center [1124, 61] width 600 height 920
click at [270, 597] on textarea at bounding box center [297, 592] width 436 height 35
click at [188, 642] on img at bounding box center [180, 638] width 17 height 17
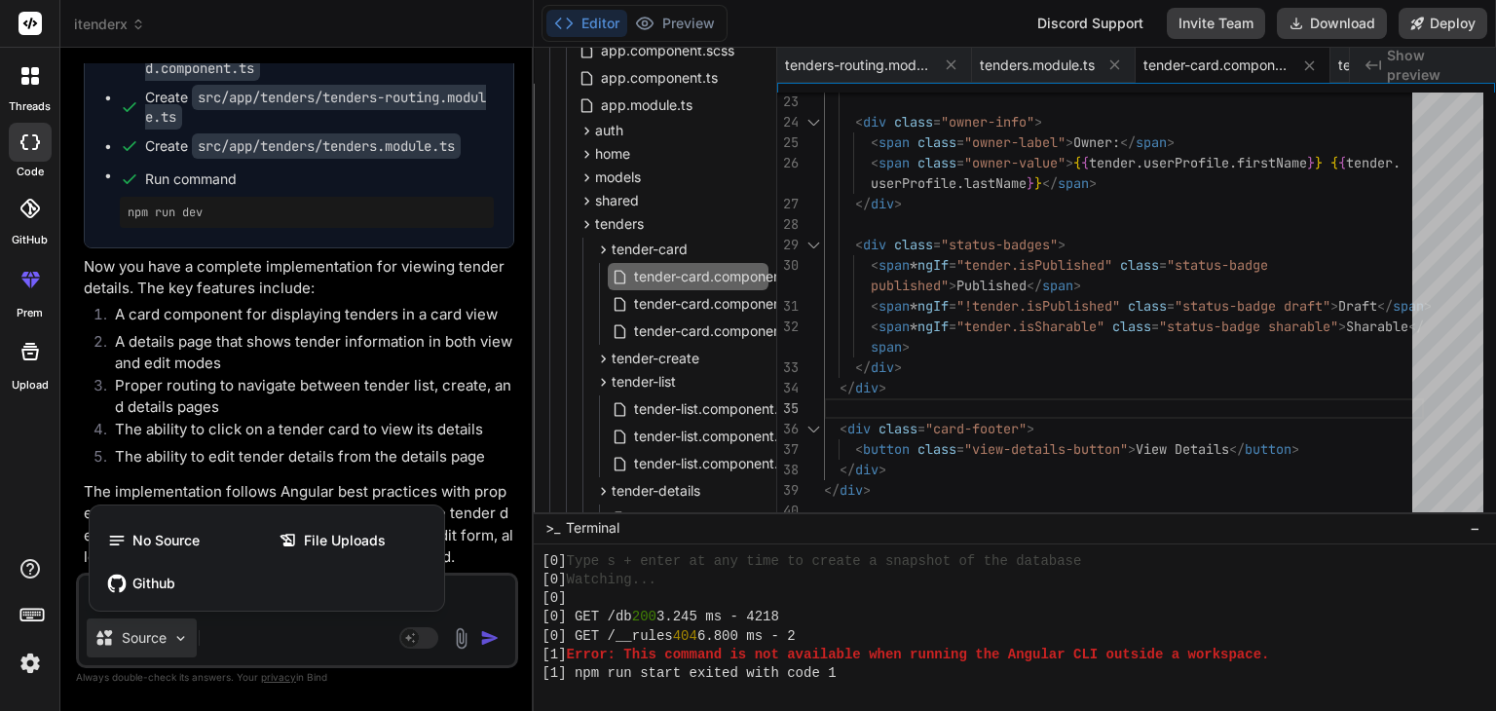
click at [188, 642] on div at bounding box center [748, 355] width 1496 height 711
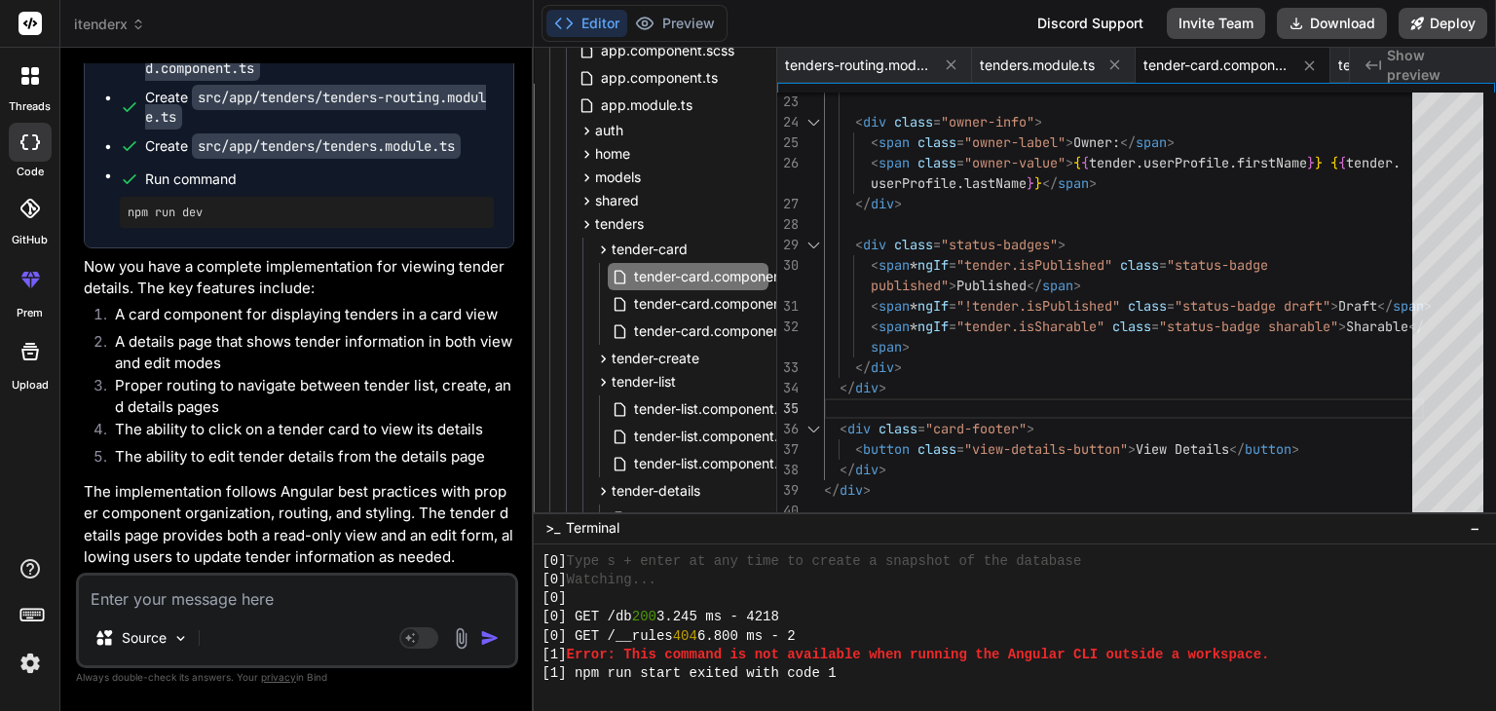
click at [226, 606] on textarea at bounding box center [297, 592] width 436 height 35
click at [25, 295] on div at bounding box center [30, 279] width 47 height 47
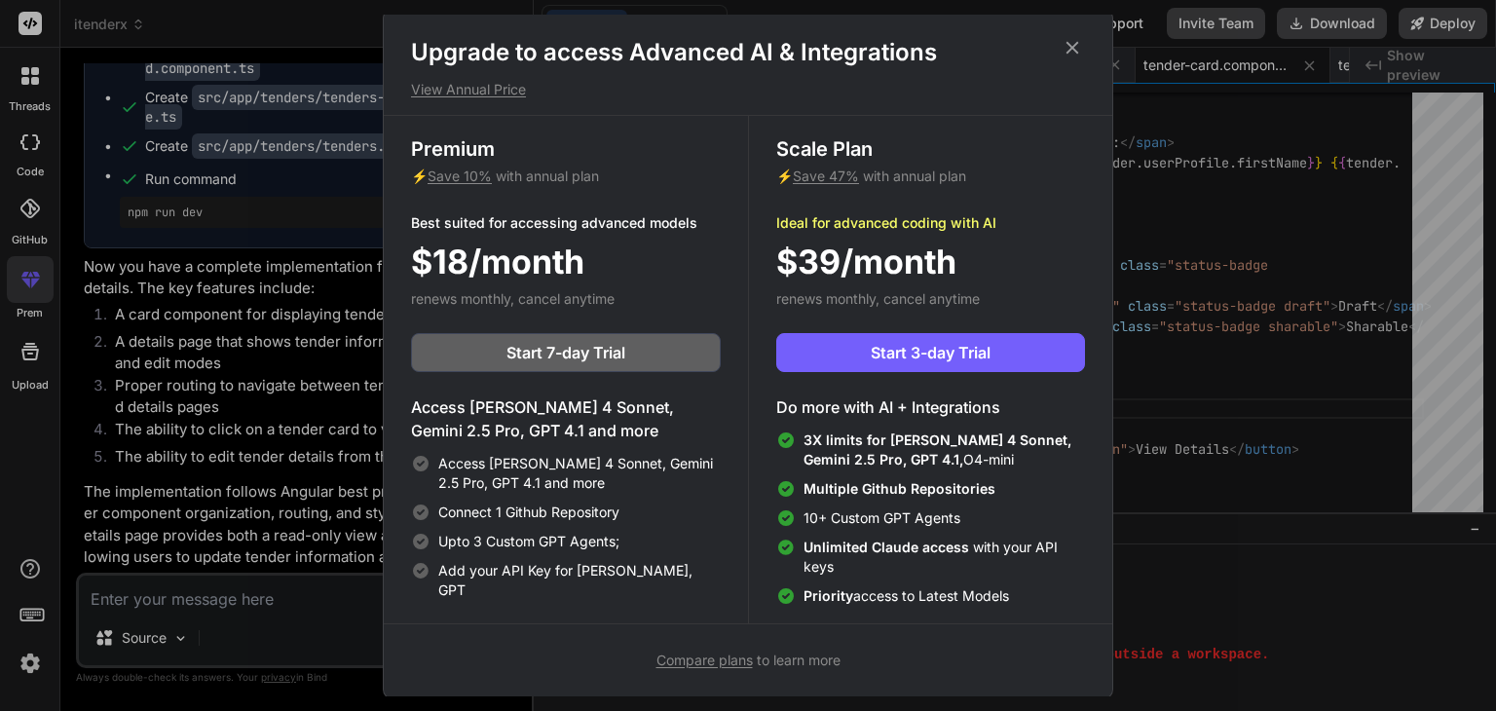
scroll to position [8, 0]
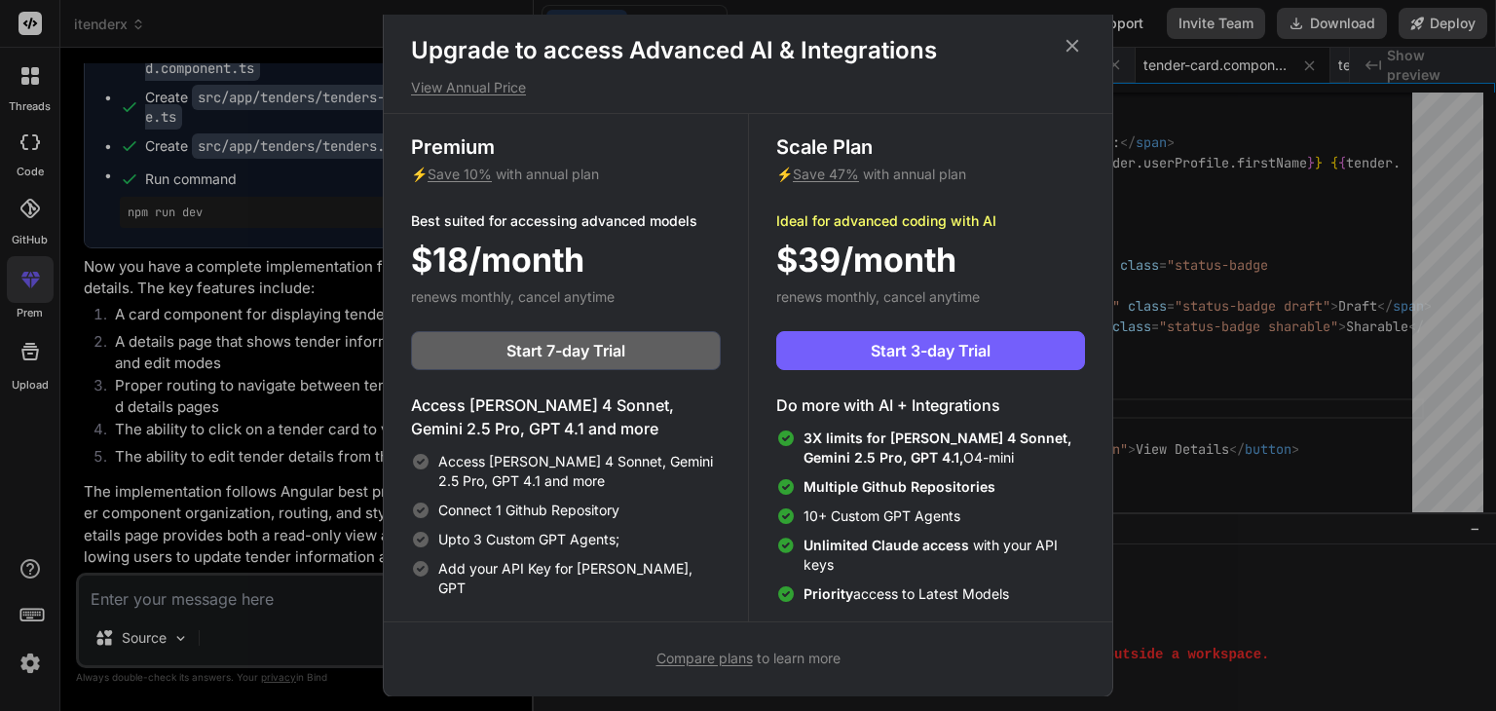
click at [723, 658] on span "Compare plans" at bounding box center [704, 657] width 96 height 17
click at [1070, 46] on icon at bounding box center [1072, 46] width 13 height 13
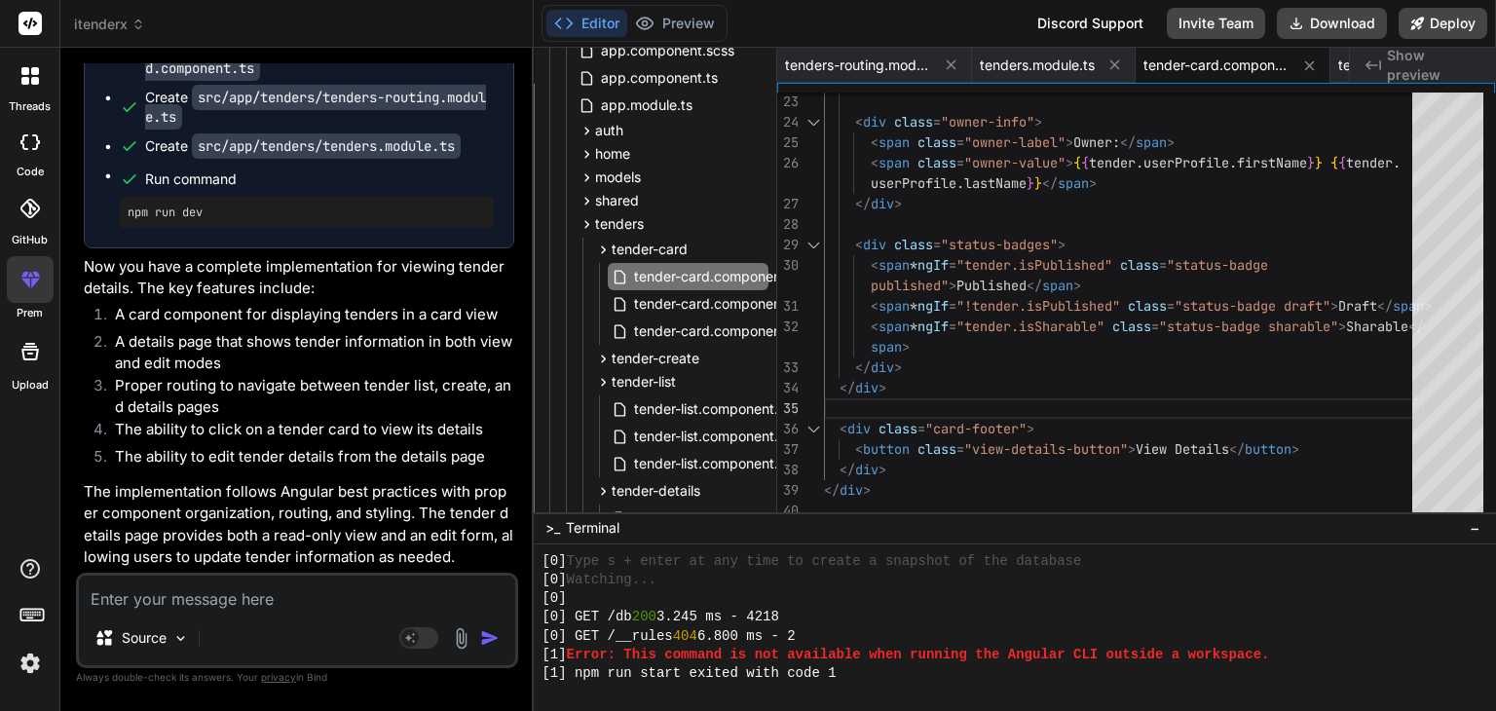
click at [39, 657] on img at bounding box center [30, 663] width 33 height 33
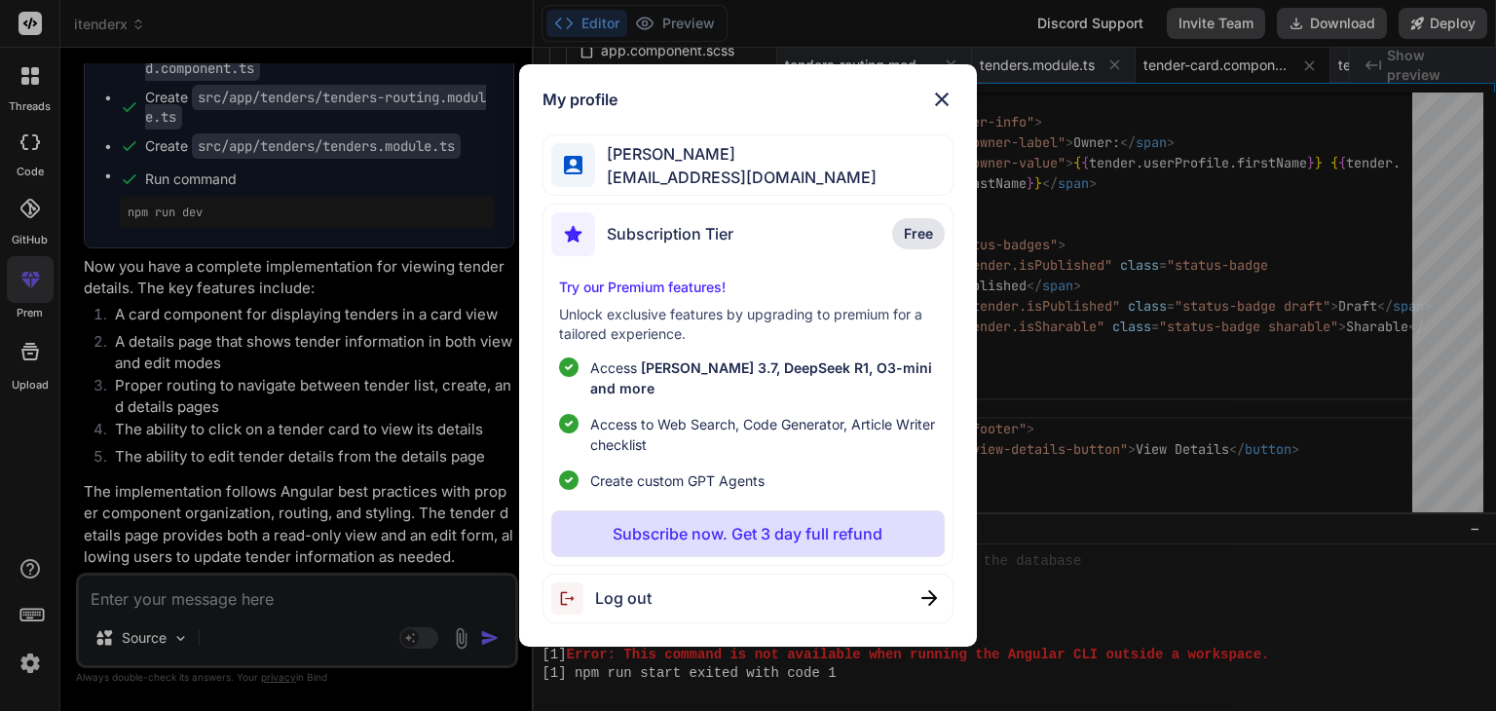
click at [711, 166] on span "Ahmed Gaballah" at bounding box center [735, 153] width 281 height 23
click at [708, 184] on span "ahmed.gaballa81@gmail.com" at bounding box center [735, 177] width 281 height 23
click at [935, 239] on p "Free" at bounding box center [918, 233] width 53 height 31
click at [753, 246] on div "Subscription Tier Free" at bounding box center [747, 238] width 392 height 52
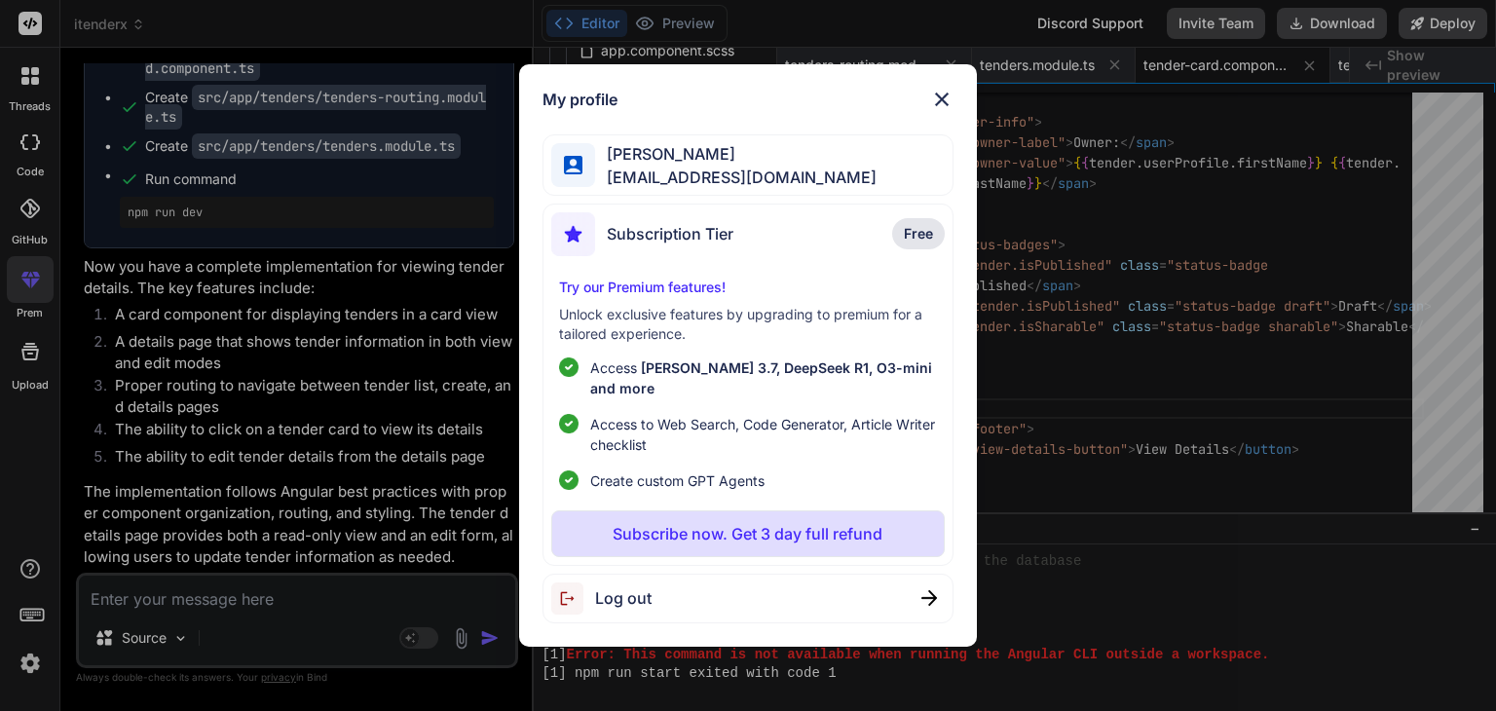
click at [719, 311] on div "Try our Premium features! Unlock exclusive features by upgrading to premium for…" at bounding box center [747, 383] width 392 height 213
click at [732, 532] on p "Subscribe now. Get 3 day full refund" at bounding box center [747, 533] width 270 height 23
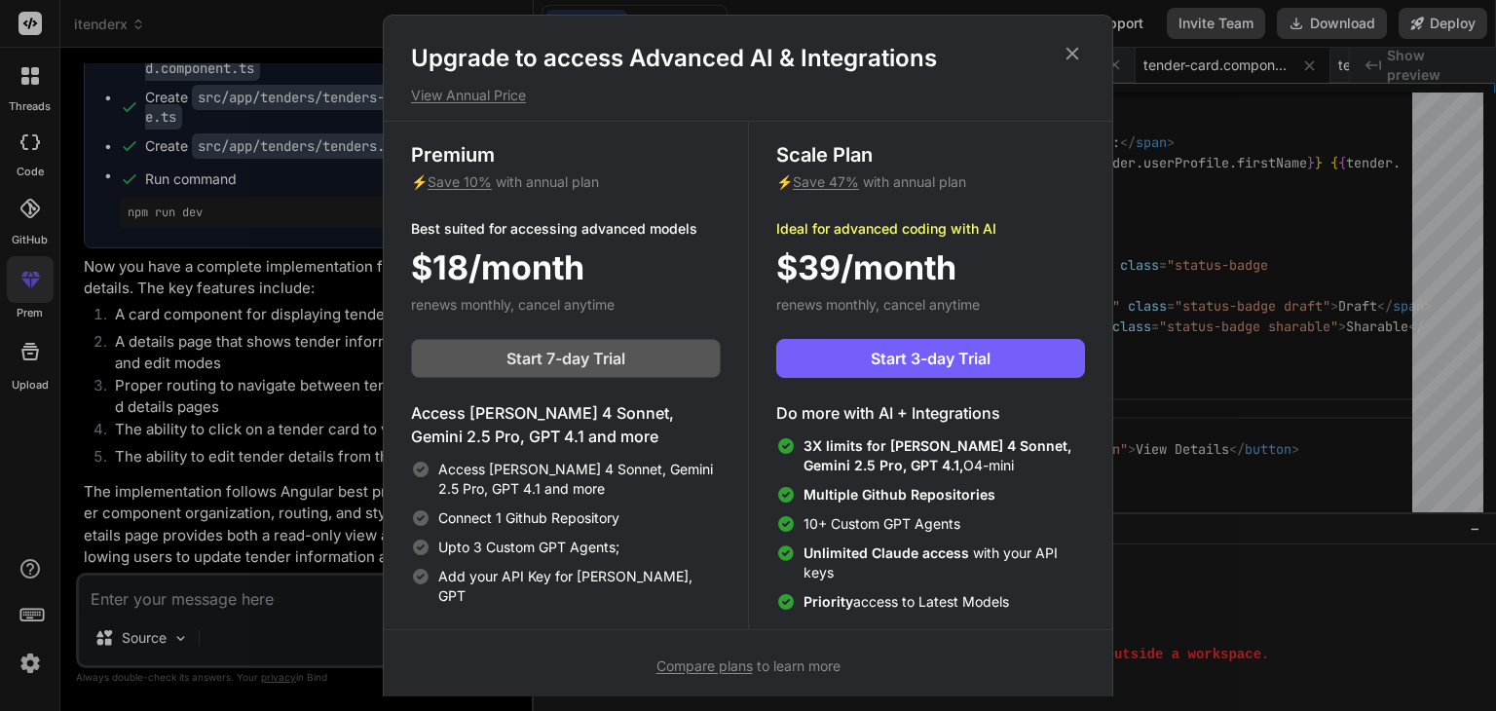
click at [604, 359] on span "Start 7-day Trial" at bounding box center [565, 358] width 119 height 23
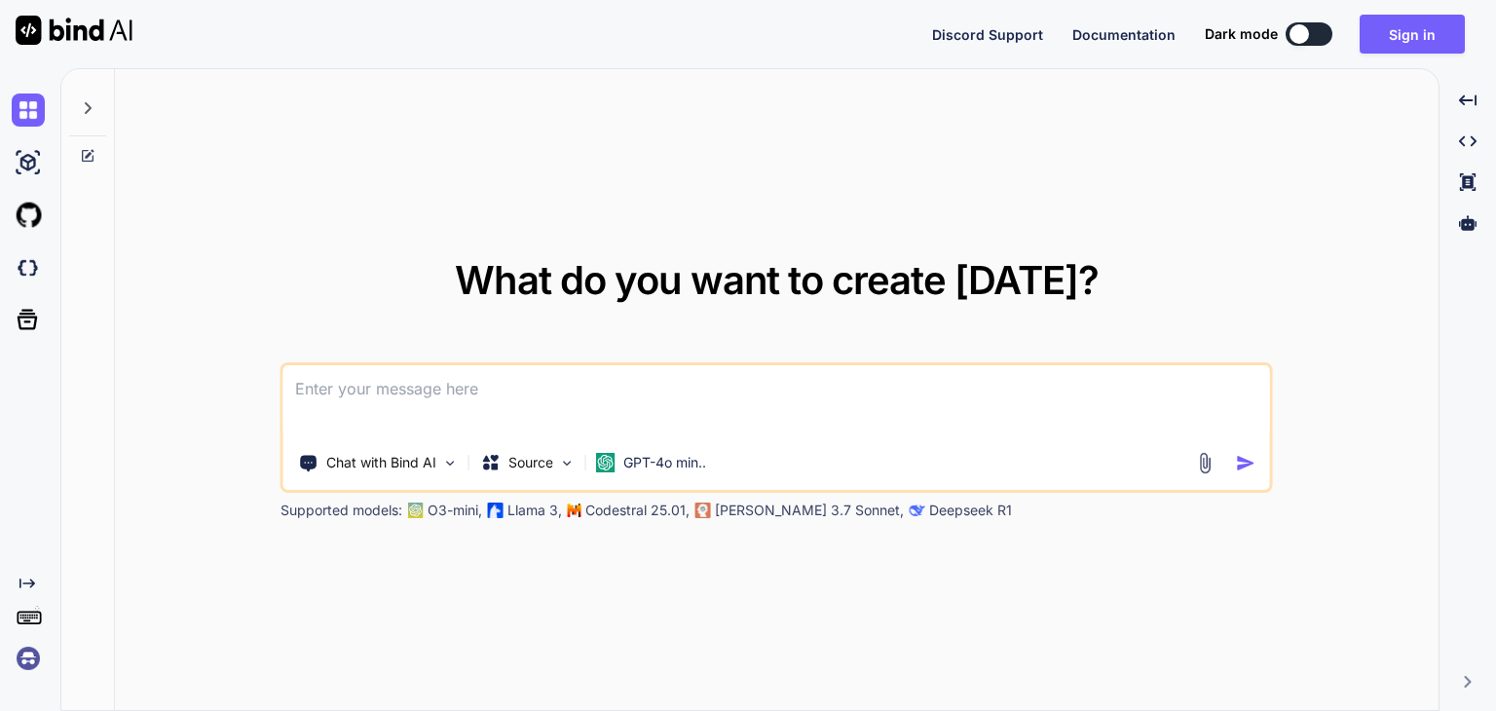
click at [458, 414] on textarea at bounding box center [776, 401] width 986 height 72
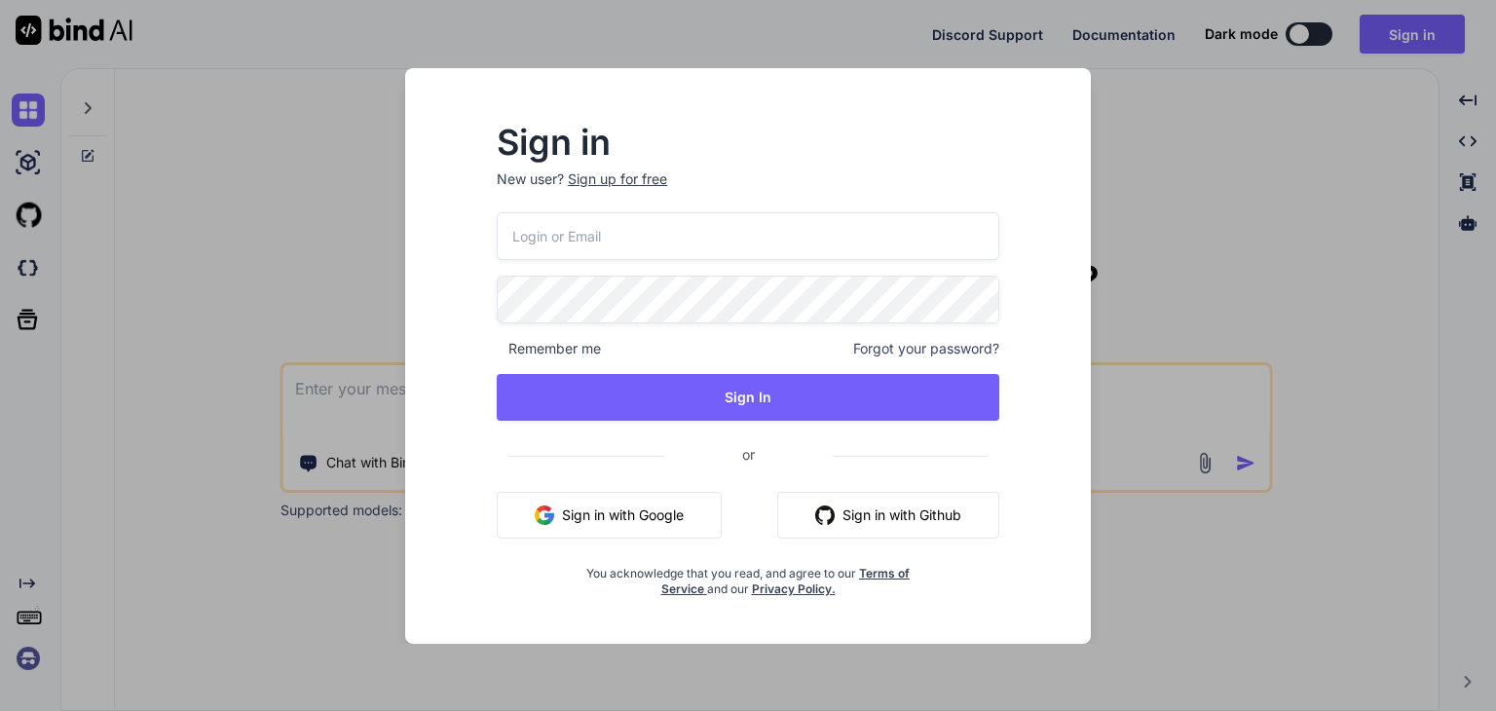
click at [645, 515] on button "Sign in with Google" at bounding box center [609, 515] width 225 height 47
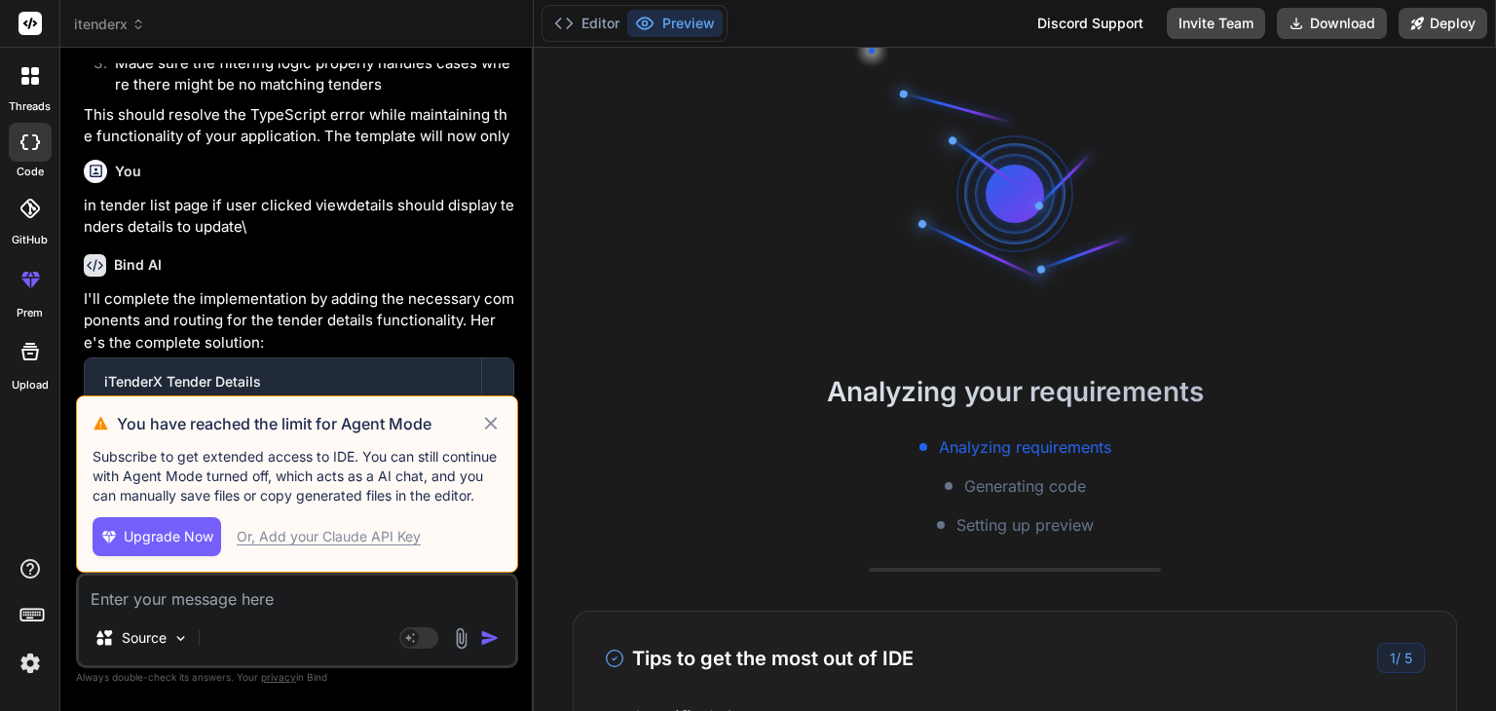
scroll to position [18, 0]
click at [136, 32] on span "itenderx" at bounding box center [109, 24] width 71 height 19
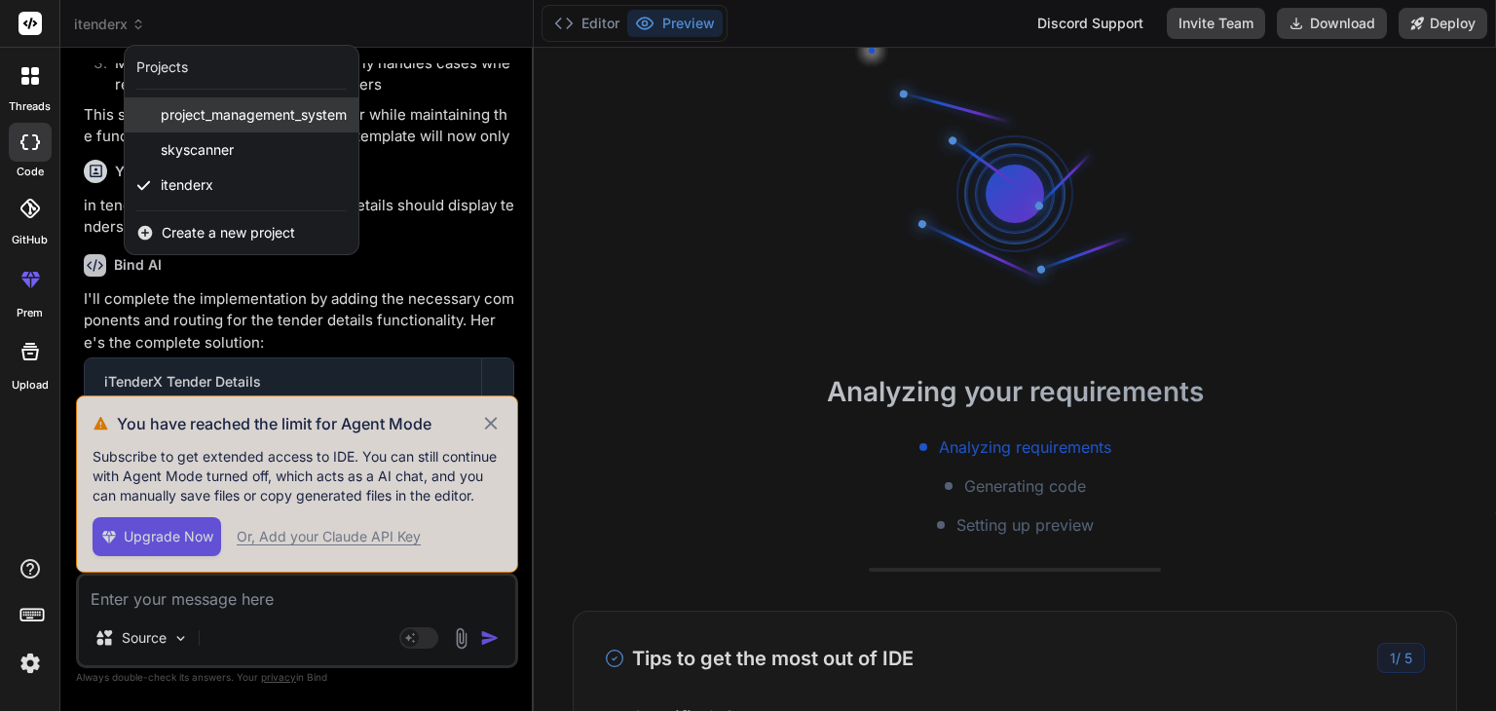
click at [195, 116] on span "project_management_system" at bounding box center [254, 114] width 186 height 19
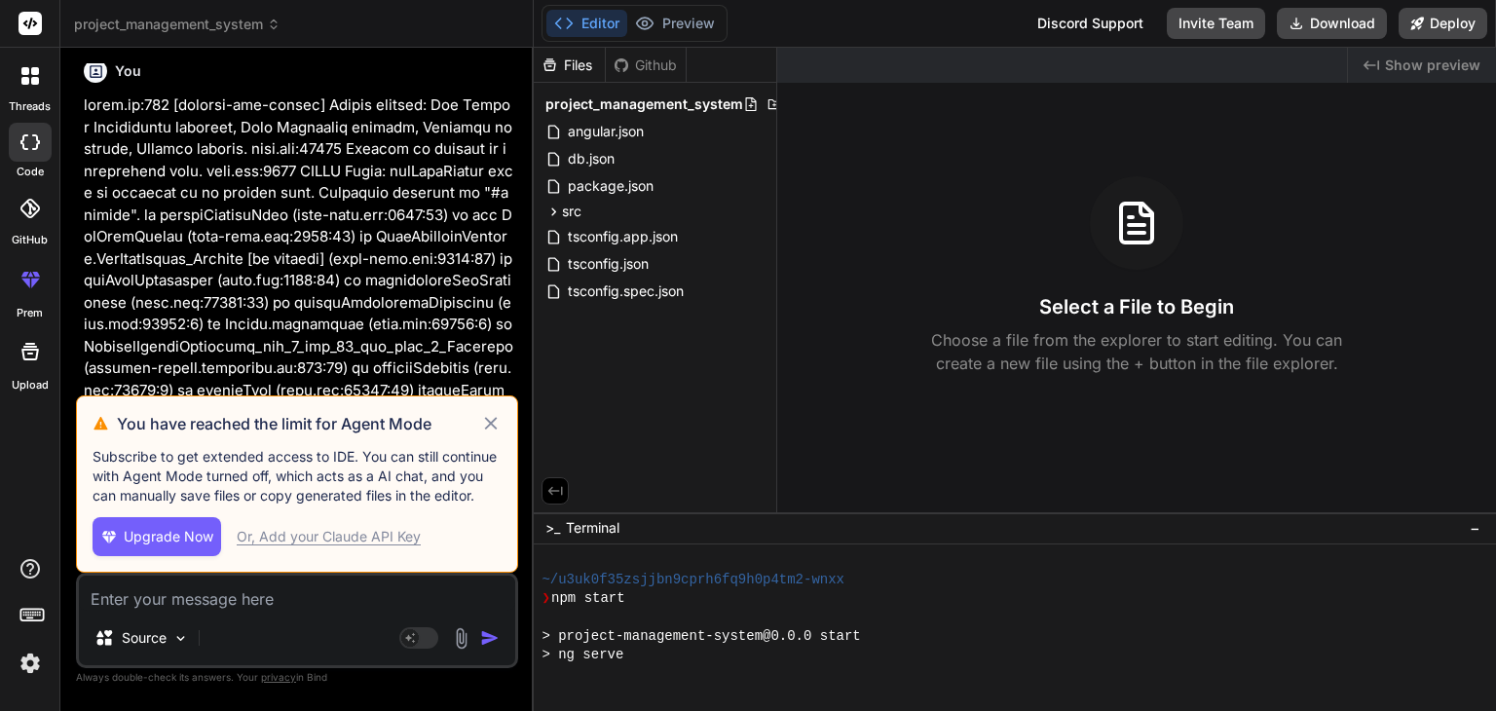
scroll to position [784, 0]
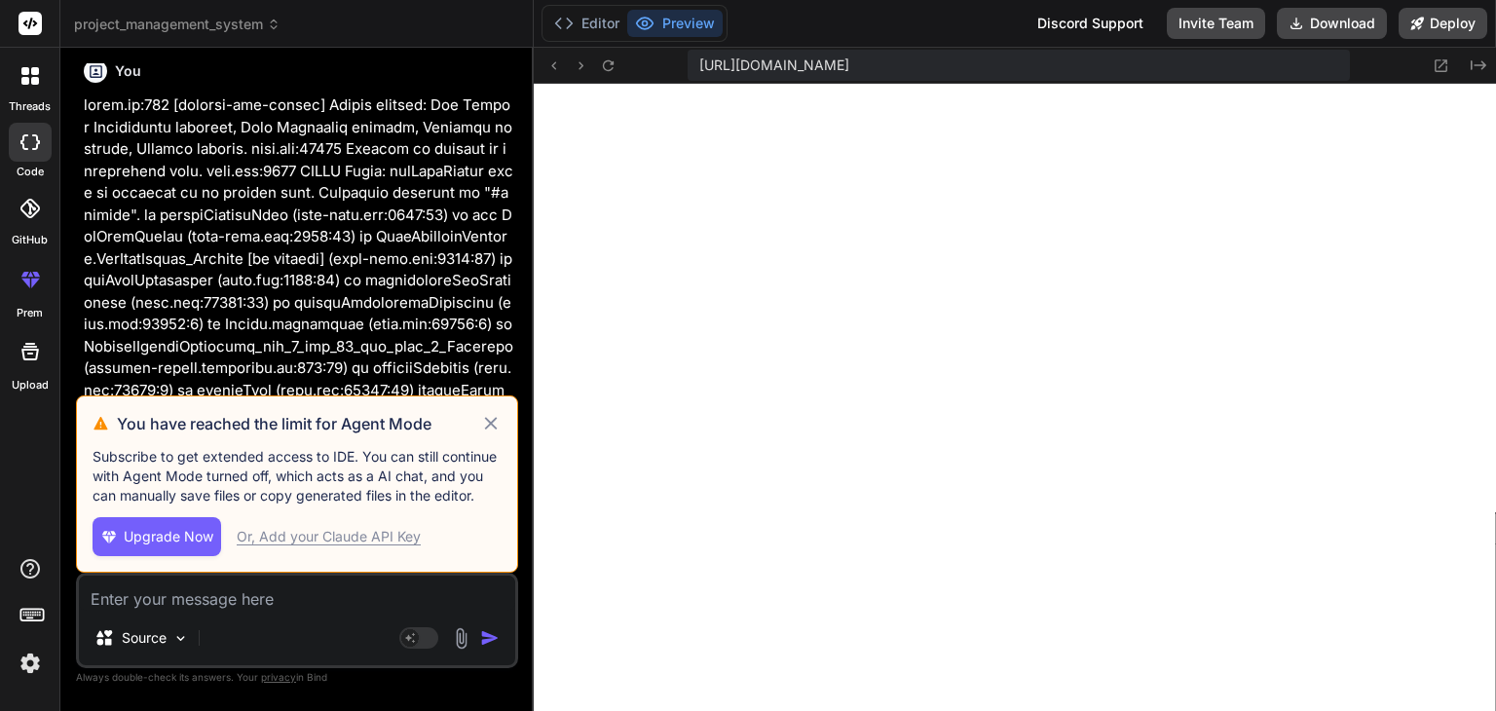
click at [316, 612] on div "Source Agent Mode. When this toggle is activated, AI automatically makes decisi…" at bounding box center [297, 620] width 442 height 95
click at [308, 608] on textarea at bounding box center [297, 592] width 436 height 35
click at [495, 427] on icon at bounding box center [490, 423] width 13 height 13
type textarea "x"
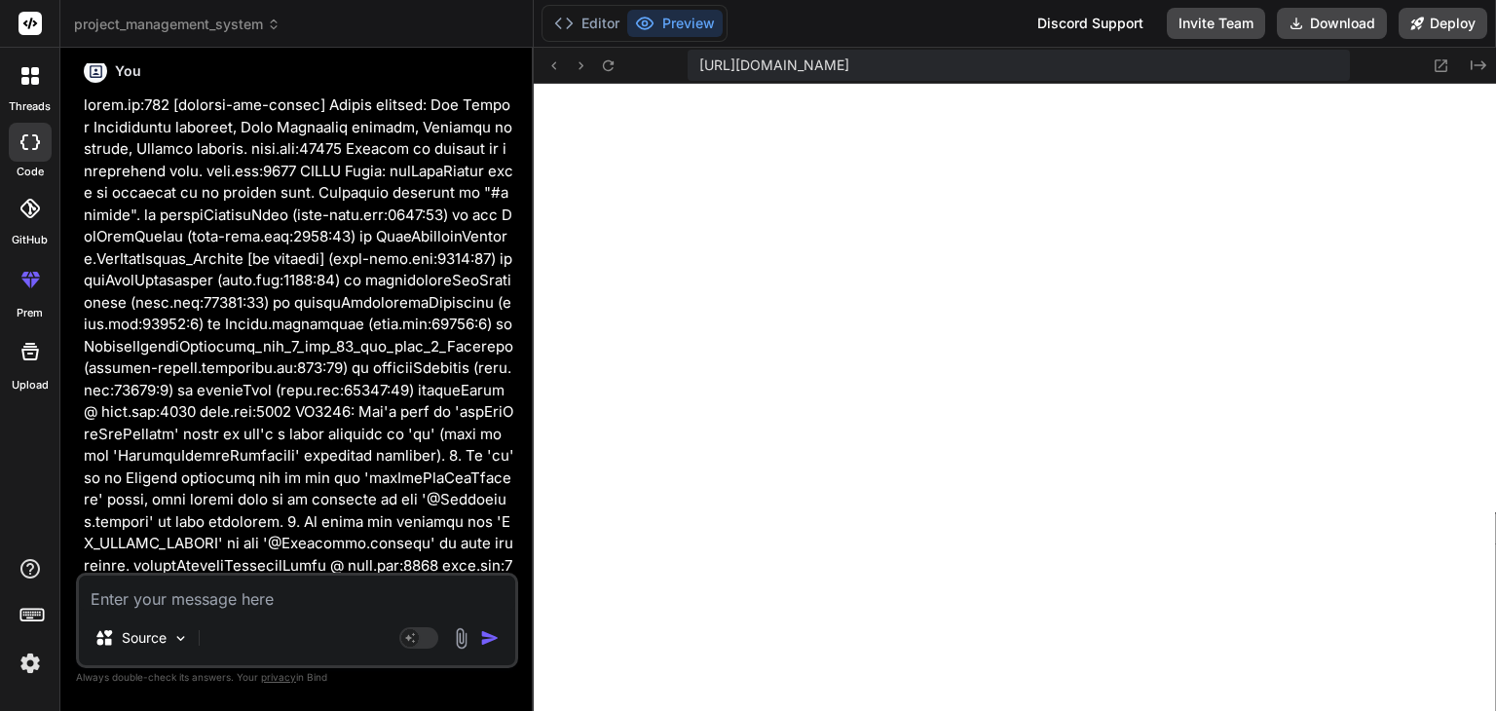
scroll to position [18694, 0]
click at [39, 658] on img at bounding box center [30, 663] width 33 height 33
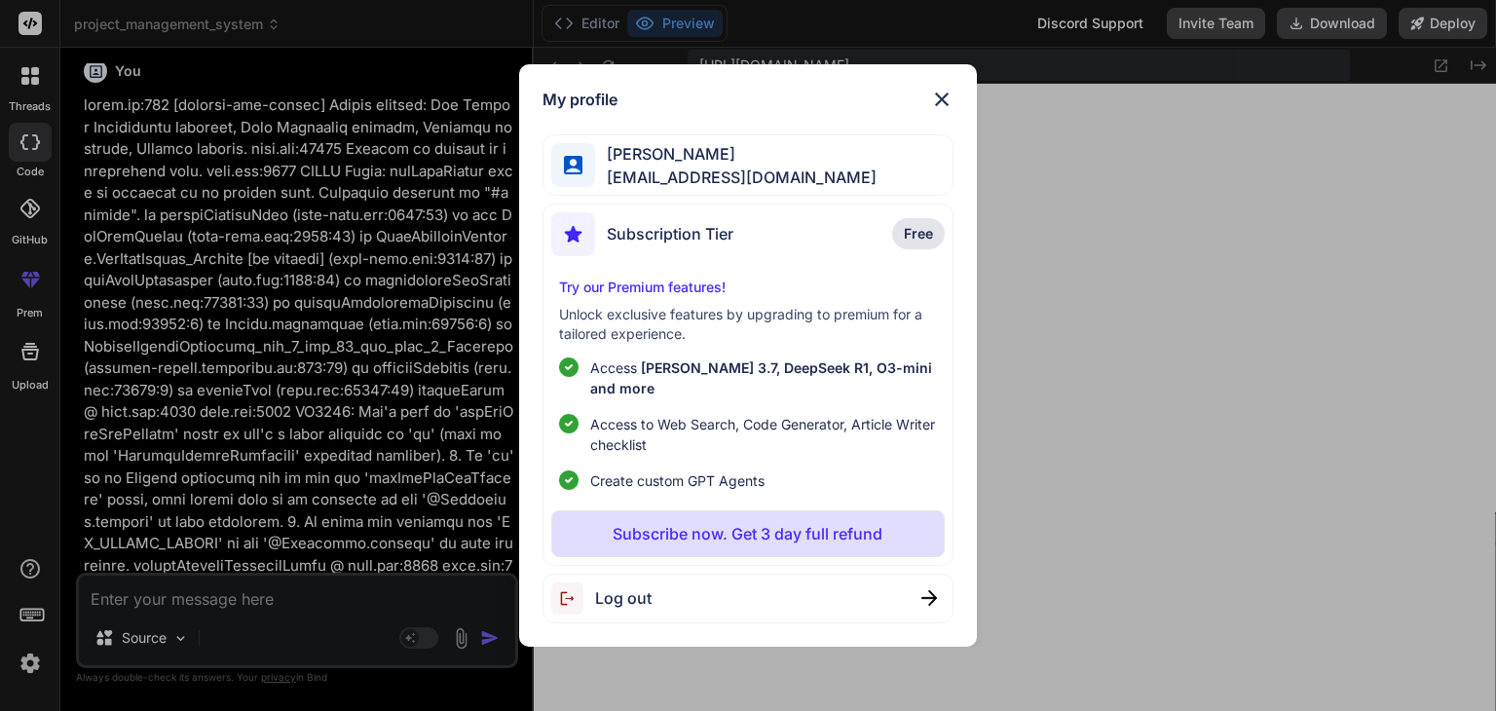
click at [941, 111] on img at bounding box center [941, 99] width 23 height 23
